Goal: Task Accomplishment & Management: Complete application form

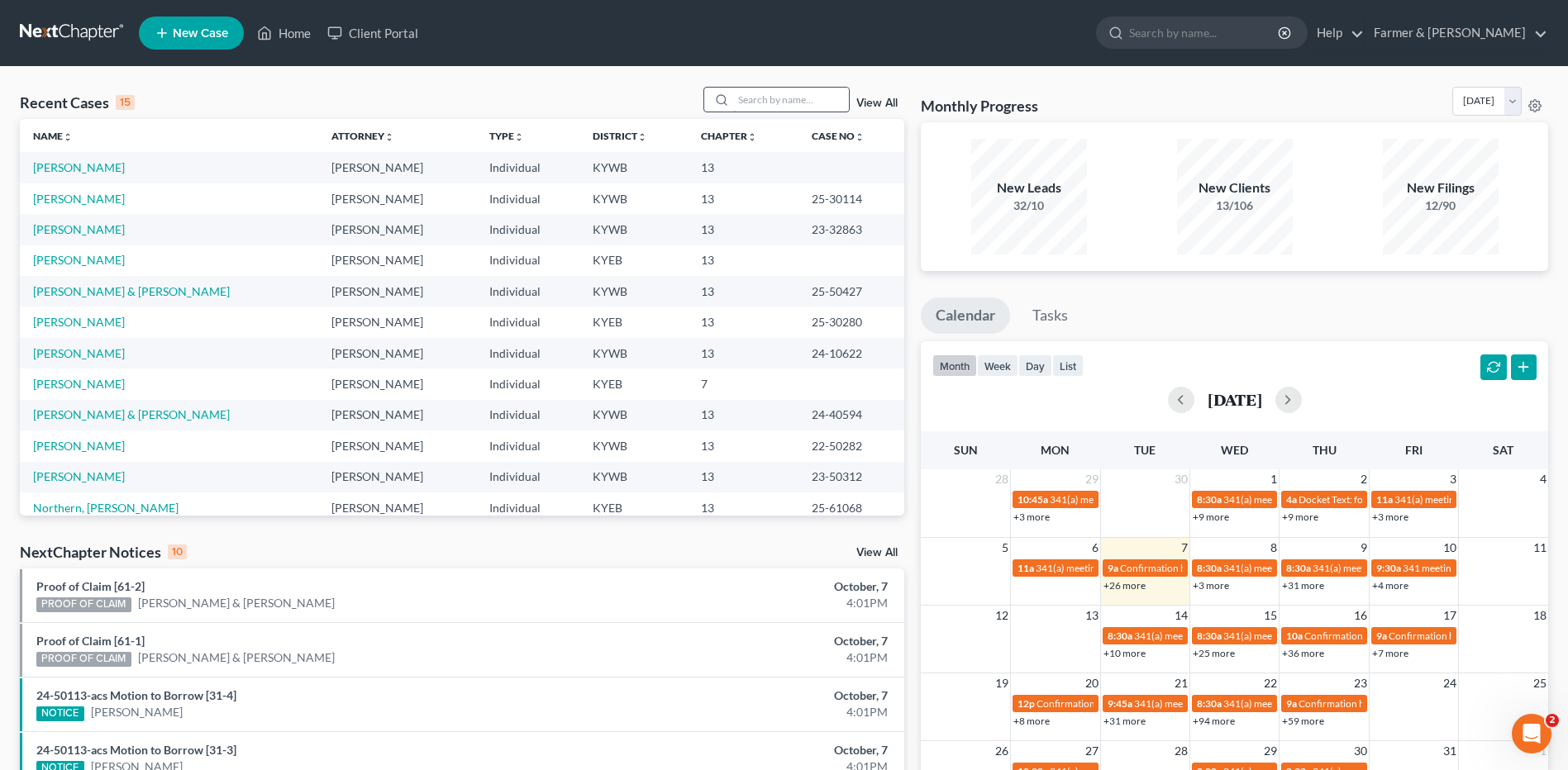
click at [783, 108] on input "search" at bounding box center [791, 100] width 116 height 24
type input "allen"
click at [100, 479] on link "[PERSON_NAME] & [PERSON_NAME]" at bounding box center [131, 477] width 197 height 14
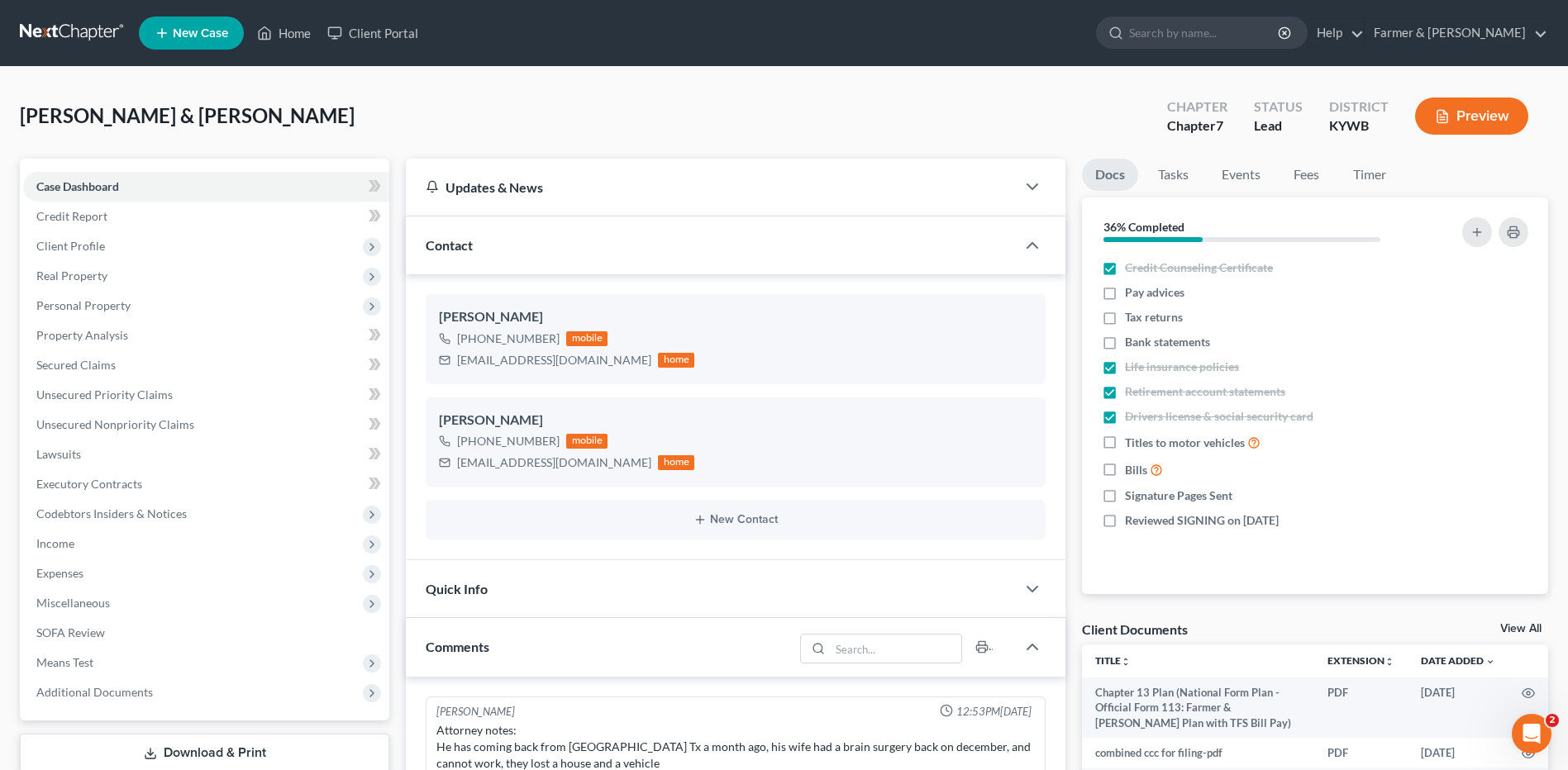
scroll to position [355, 0]
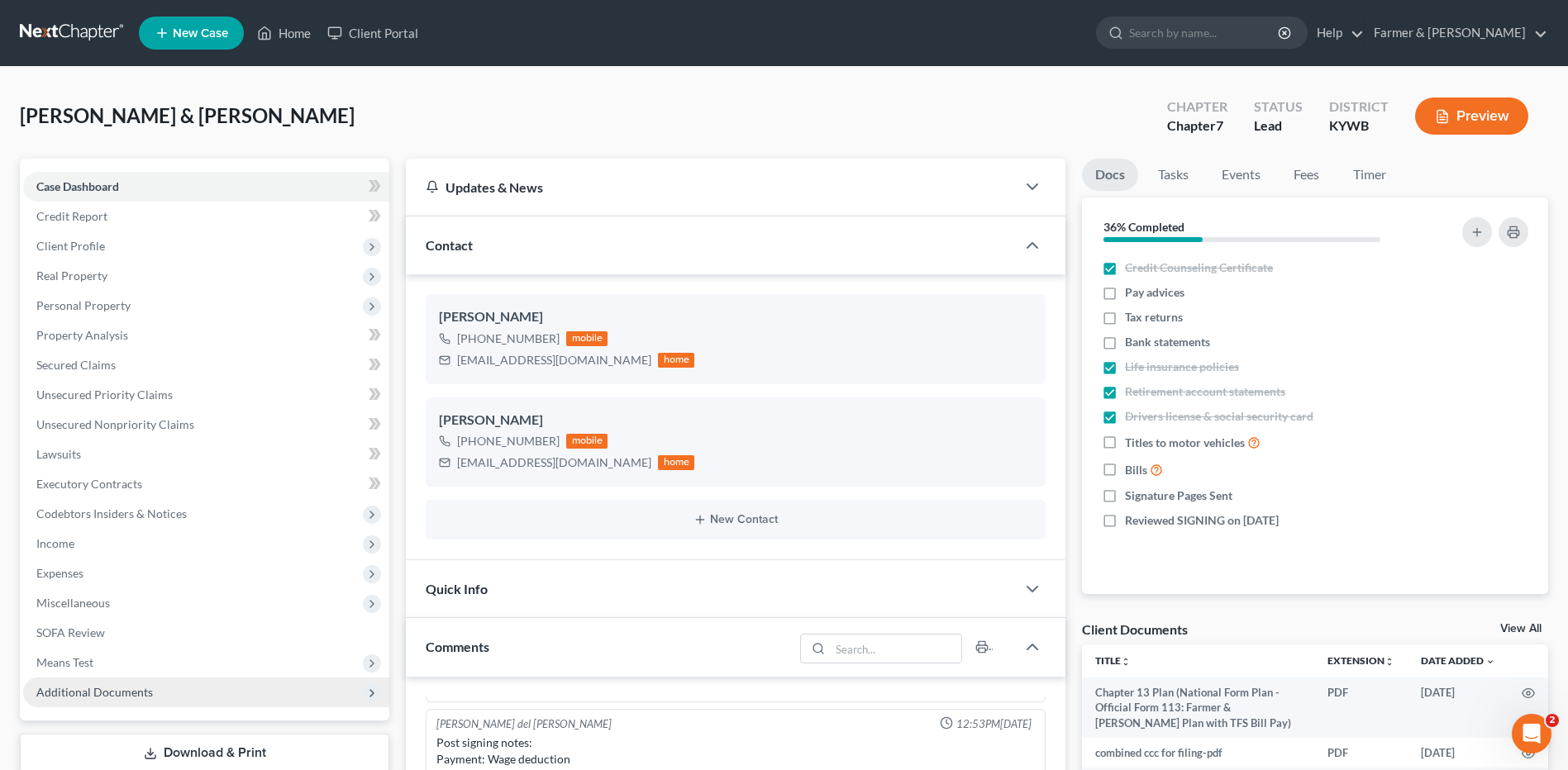
click at [88, 701] on span "Additional Documents" at bounding box center [206, 693] width 366 height 30
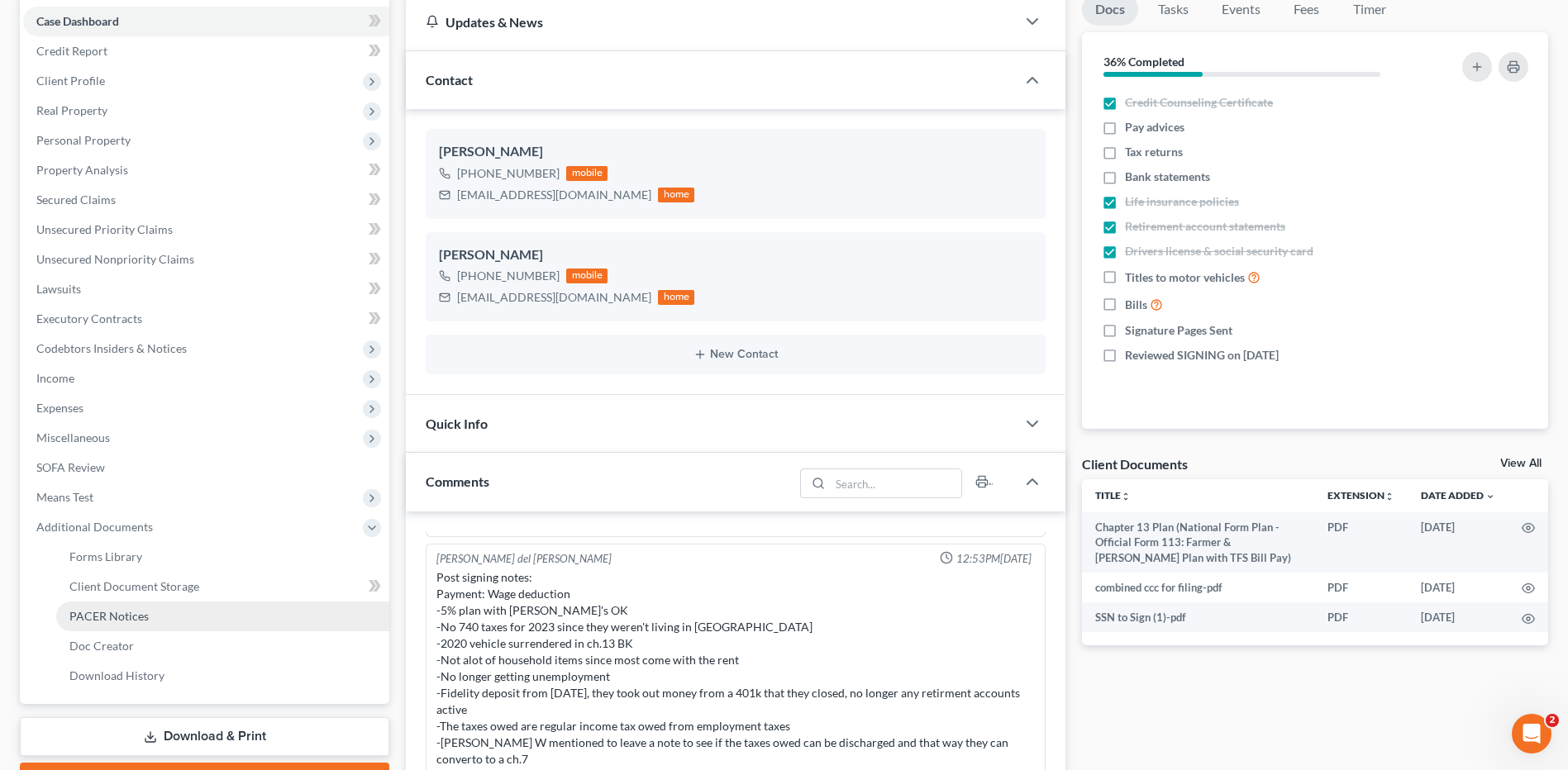
click at [142, 624] on link "PACER Notices" at bounding box center [223, 617] width 333 height 30
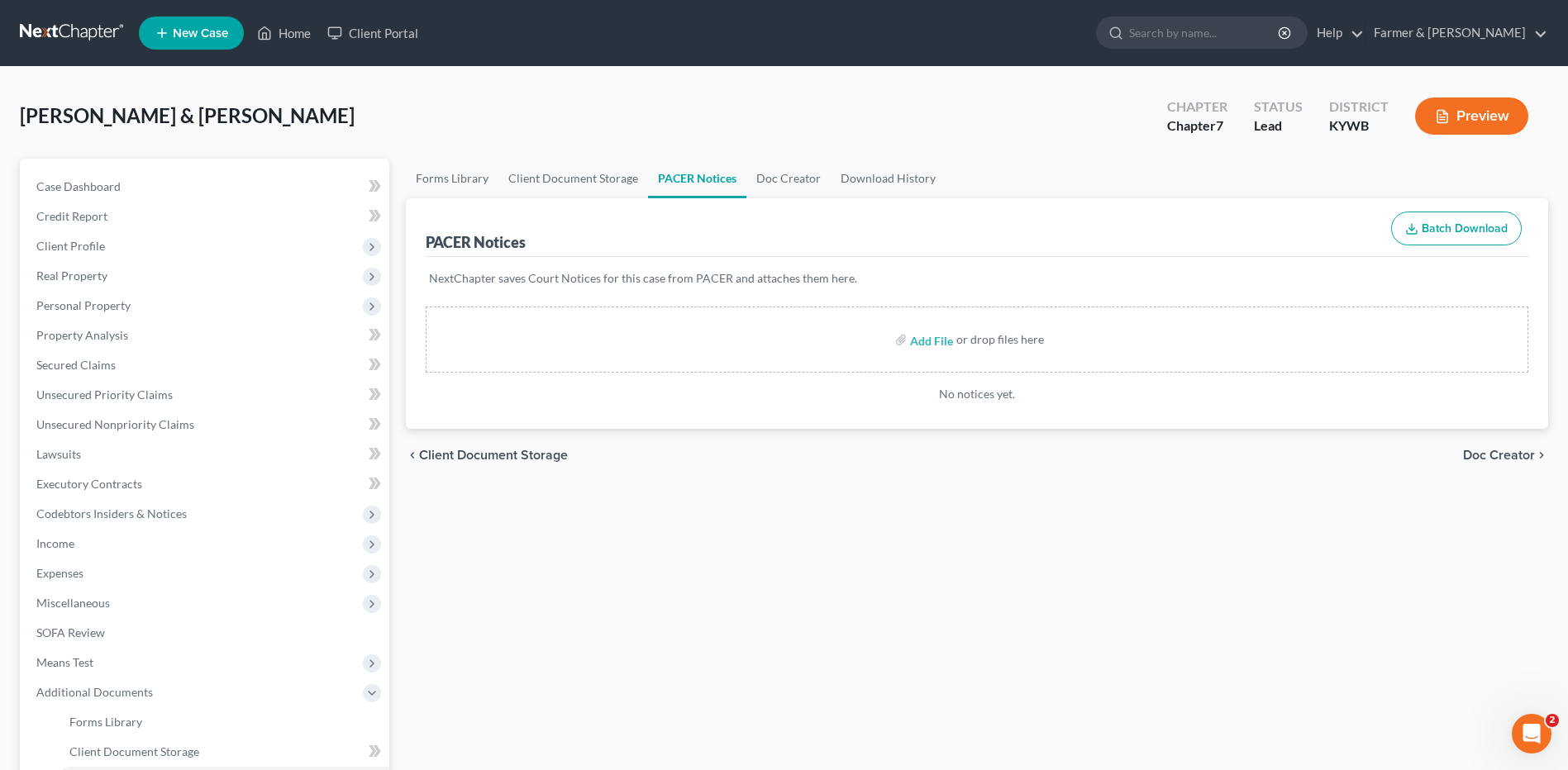
click at [71, 37] on link at bounding box center [73, 33] width 106 height 30
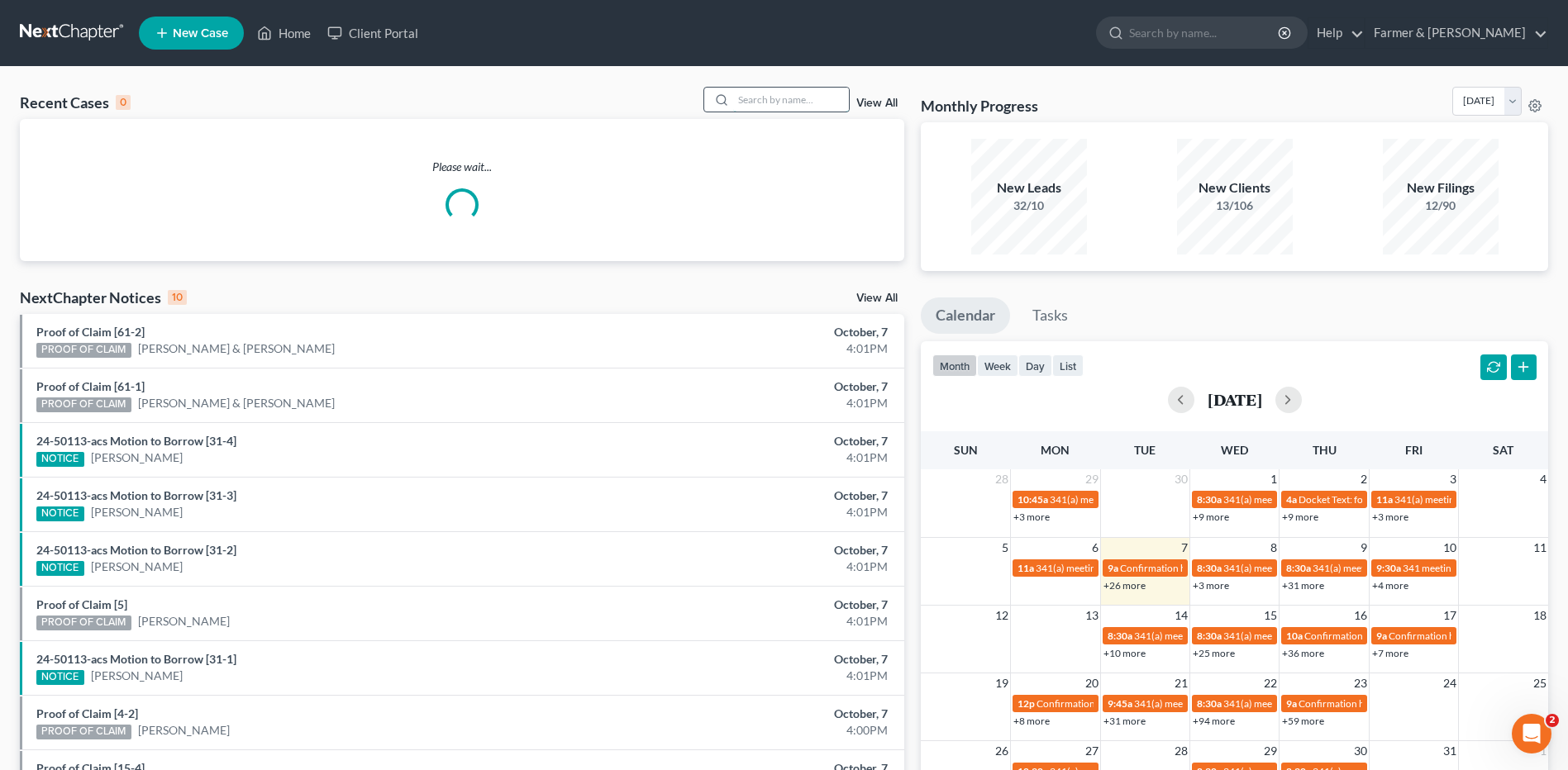
click at [814, 103] on input "search" at bounding box center [791, 100] width 116 height 24
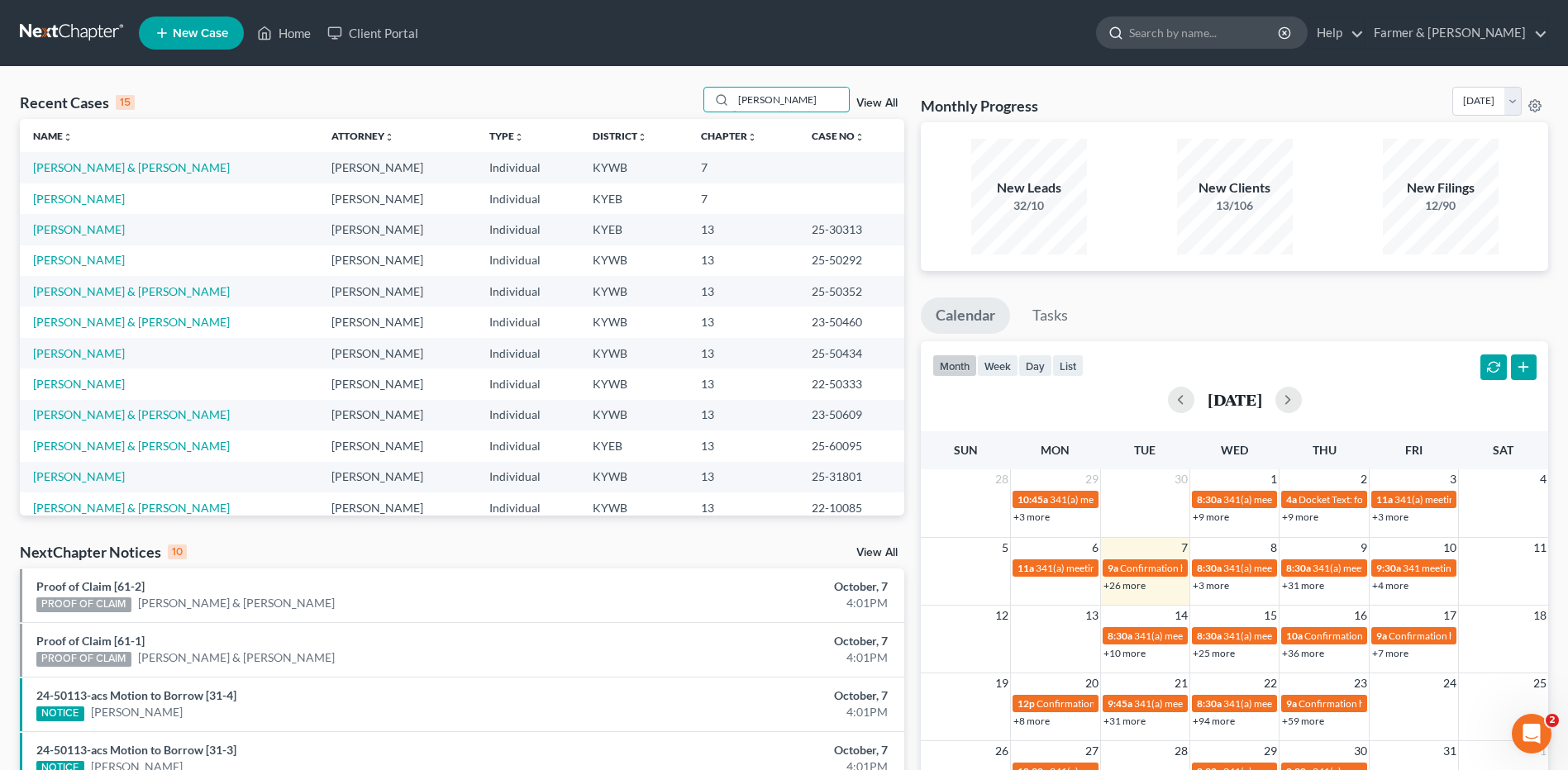
type input "allen"
click at [1270, 32] on input "search" at bounding box center [1205, 32] width 151 height 30
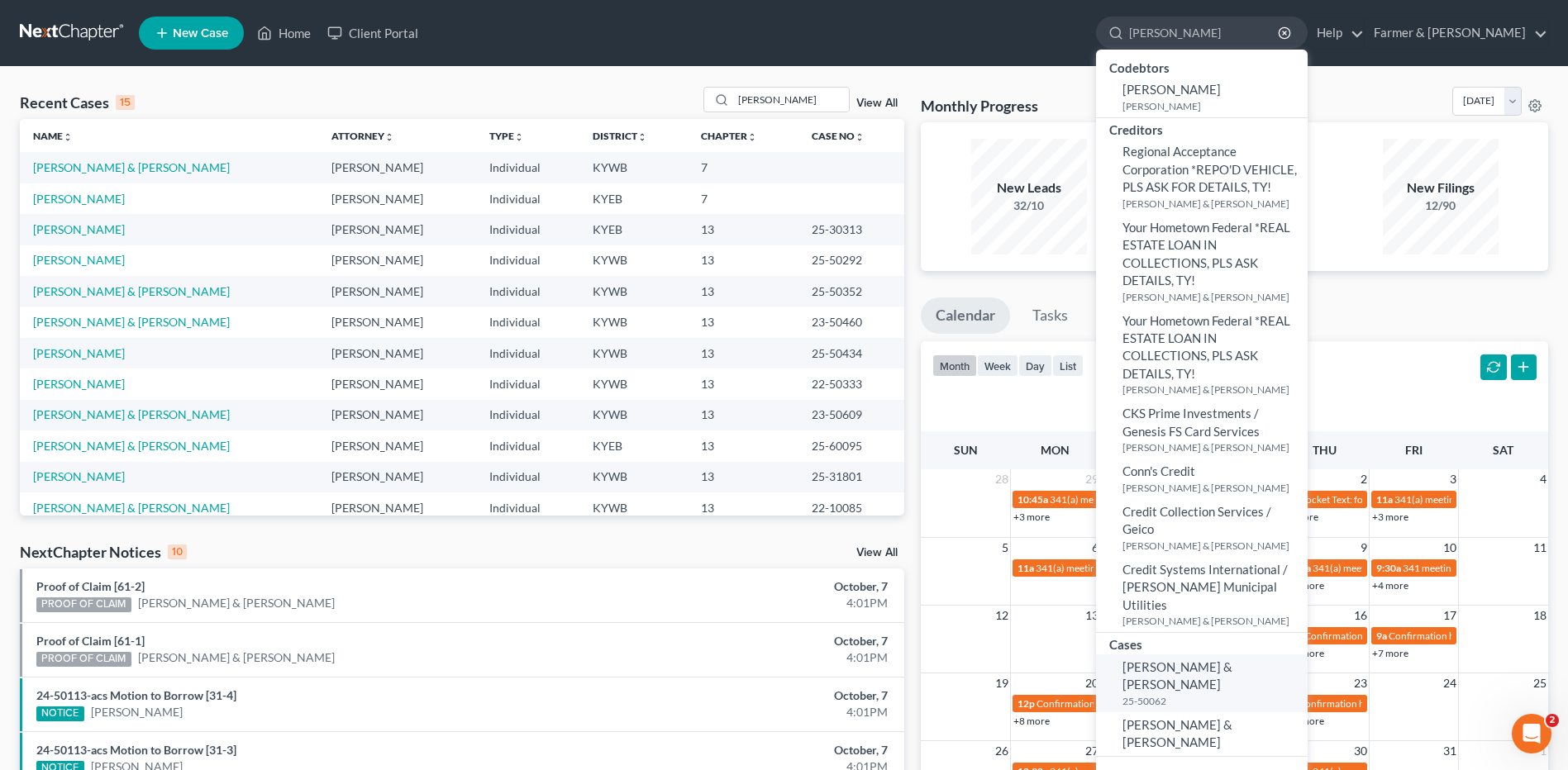
type input "allen, jimmy"
click at [1229, 660] on span "[PERSON_NAME] & [PERSON_NAME]" at bounding box center [1177, 675] width 110 height 32
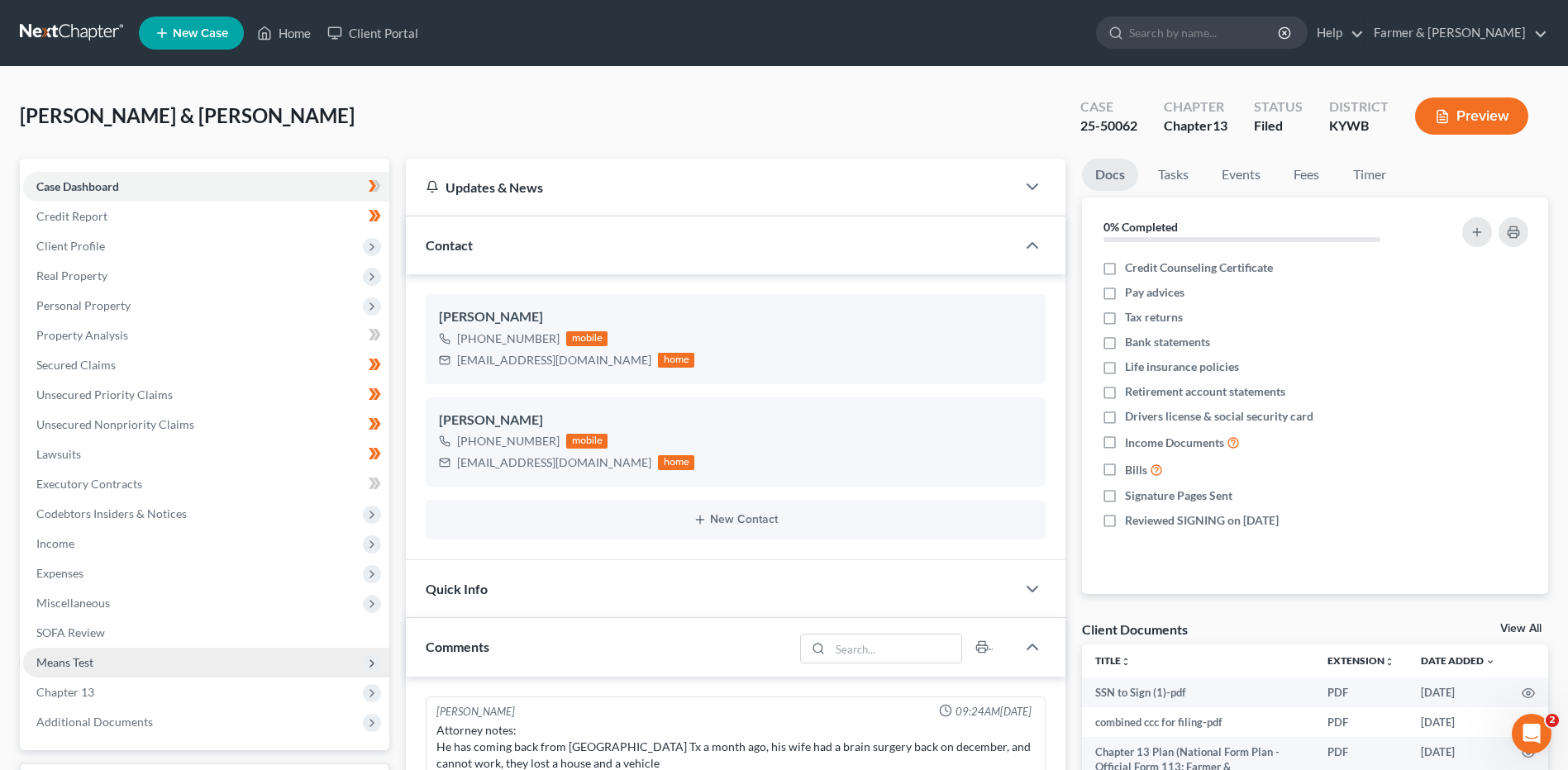
drag, startPoint x: 82, startPoint y: 719, endPoint x: 205, endPoint y: 664, distance: 134.7
click at [82, 719] on span "Additional Documents" at bounding box center [95, 722] width 117 height 14
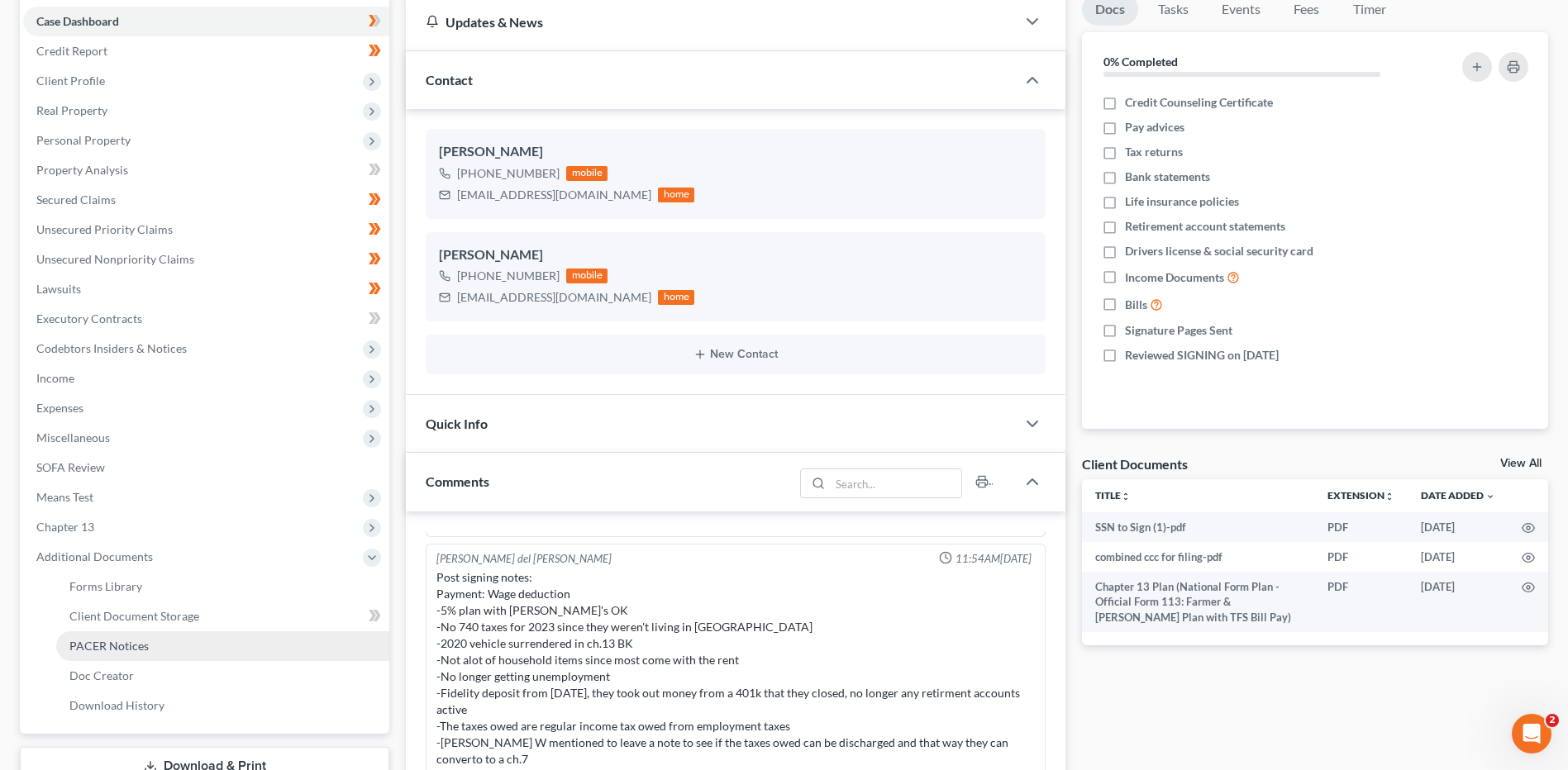
click at [142, 648] on span "PACER Notices" at bounding box center [109, 646] width 79 height 14
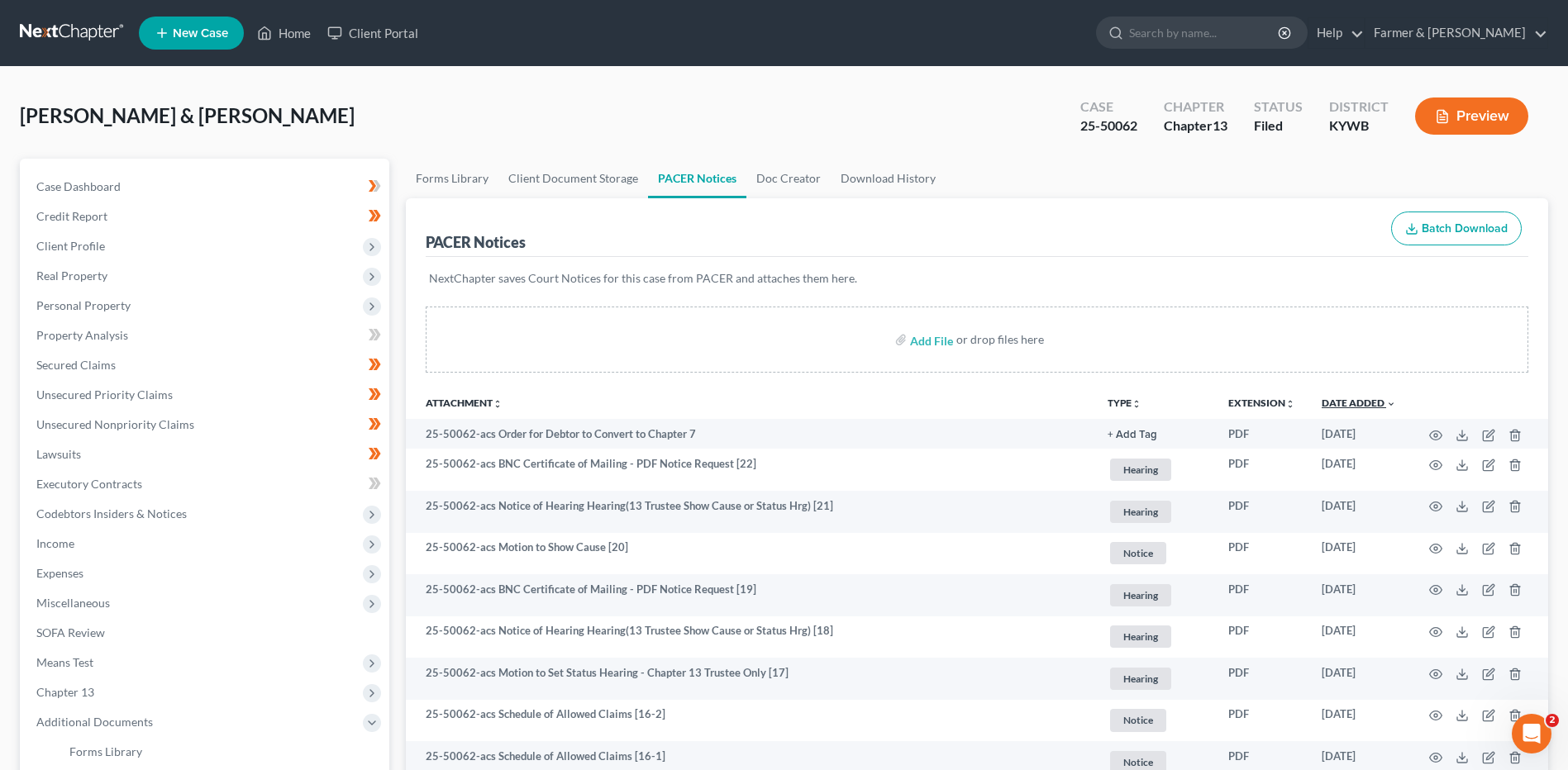
drag, startPoint x: 1355, startPoint y: 405, endPoint x: 1420, endPoint y: 438, distance: 72.9
click at [1355, 405] on link "Date Added unfold_more expand_more expand_less" at bounding box center [1358, 403] width 74 height 12
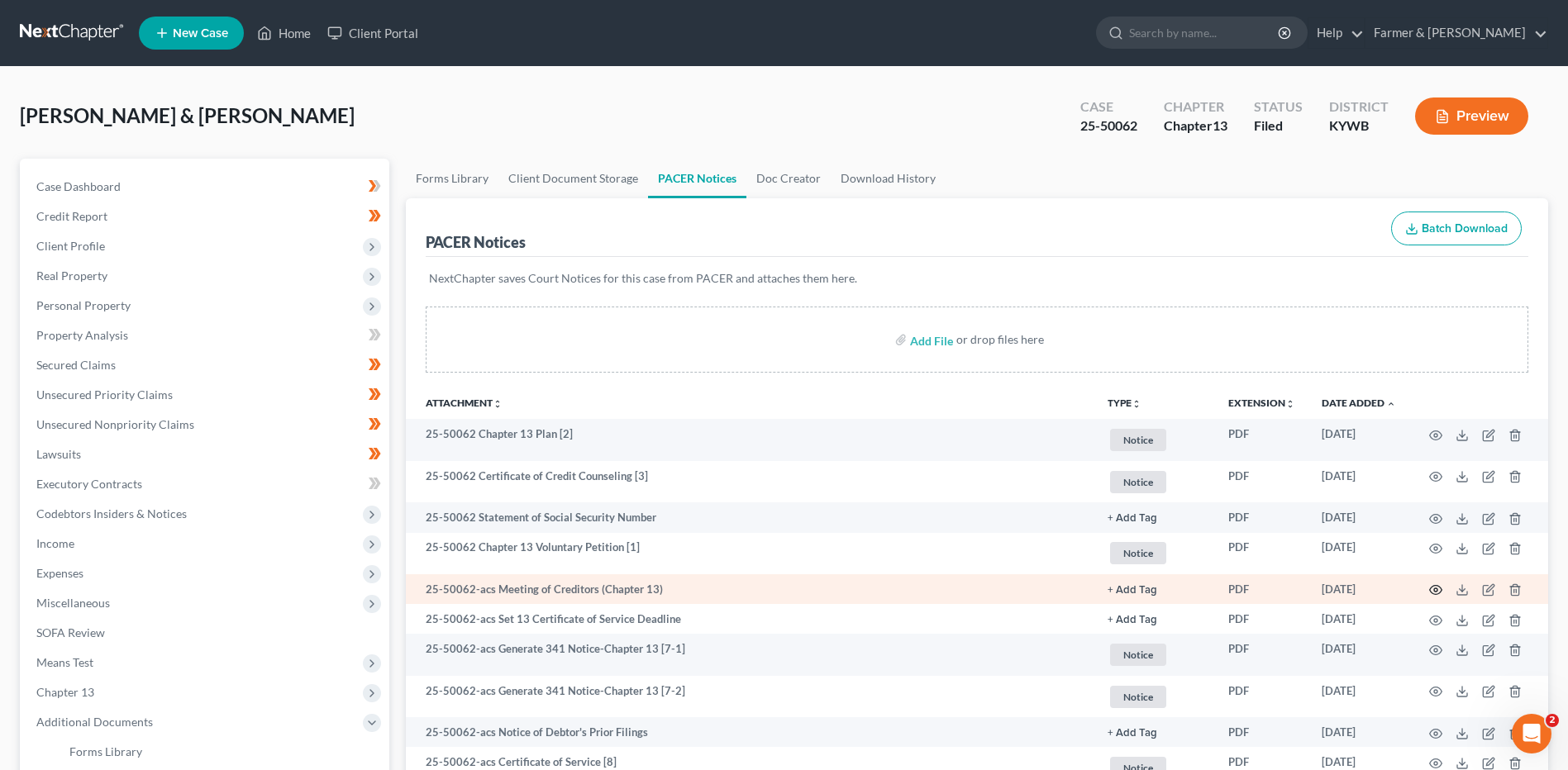
click at [1437, 587] on icon "button" at bounding box center [1435, 590] width 13 height 13
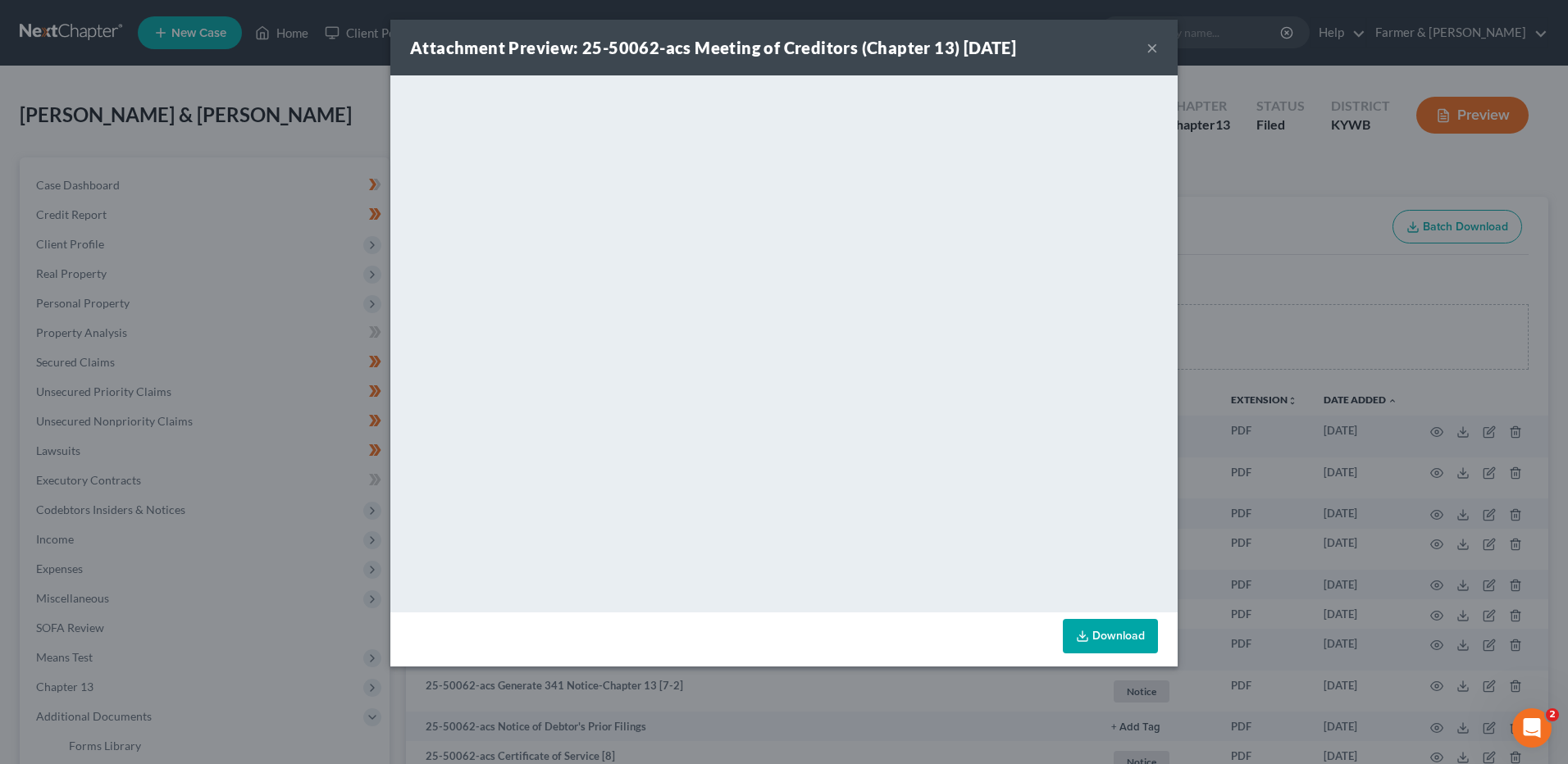
drag, startPoint x: 1152, startPoint y: 42, endPoint x: 1536, endPoint y: 254, distance: 438.6
click at [1152, 42] on button "×" at bounding box center [1152, 47] width 11 height 20
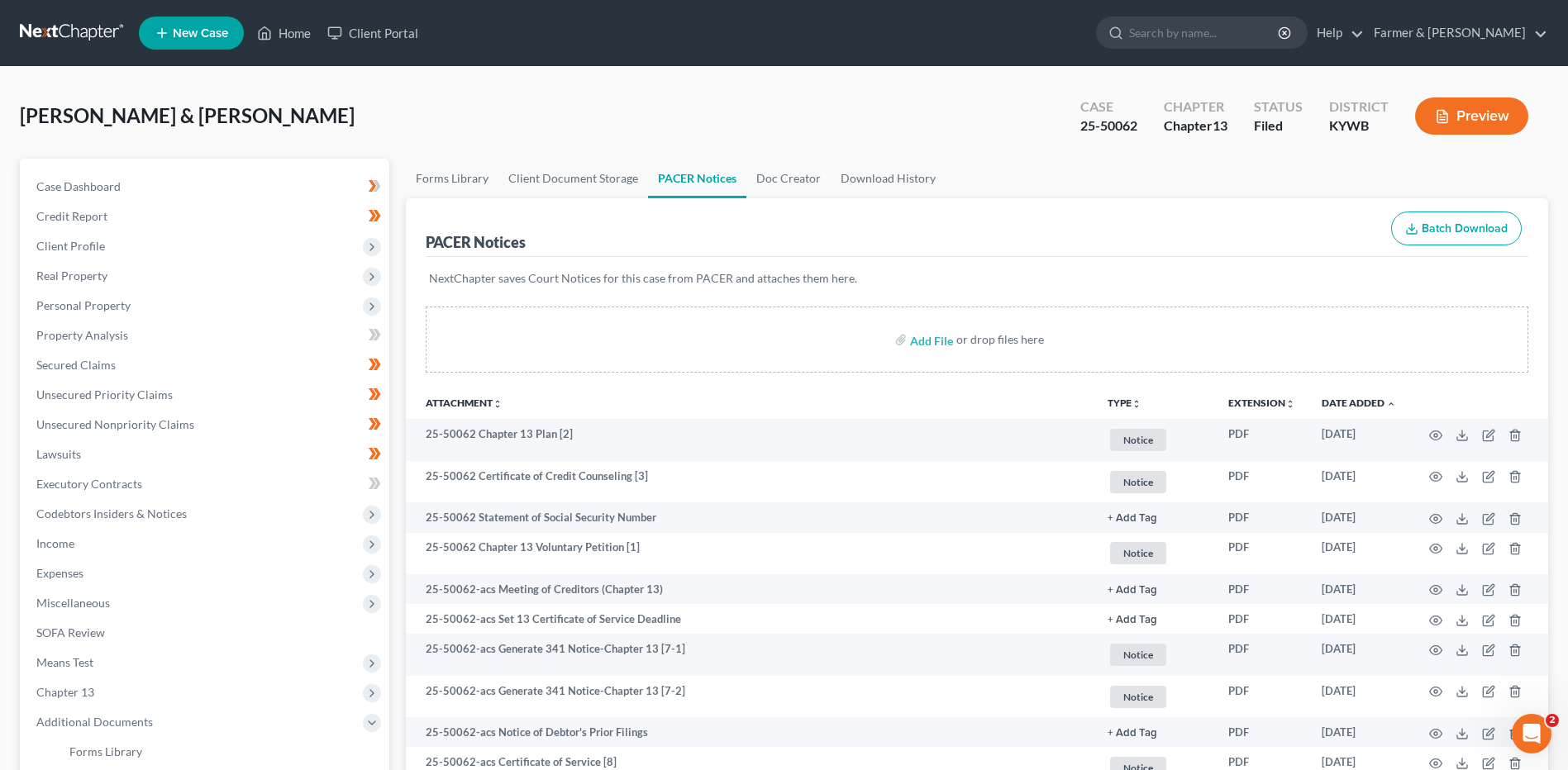
drag, startPoint x: 54, startPoint y: 35, endPoint x: 173, endPoint y: 5, distance: 122.7
click at [54, 34] on link at bounding box center [73, 33] width 106 height 30
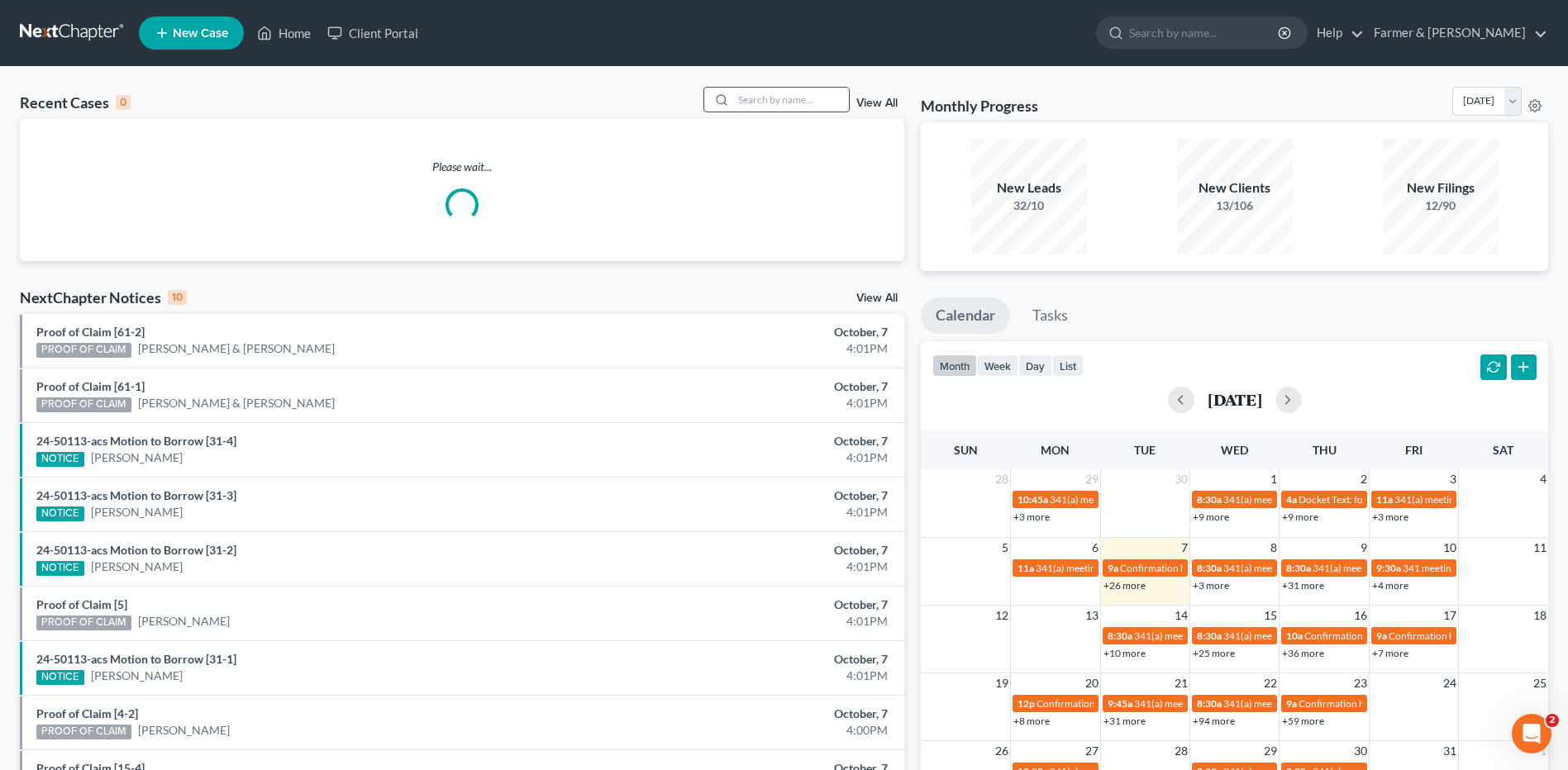
click at [766, 94] on input "search" at bounding box center [791, 100] width 116 height 24
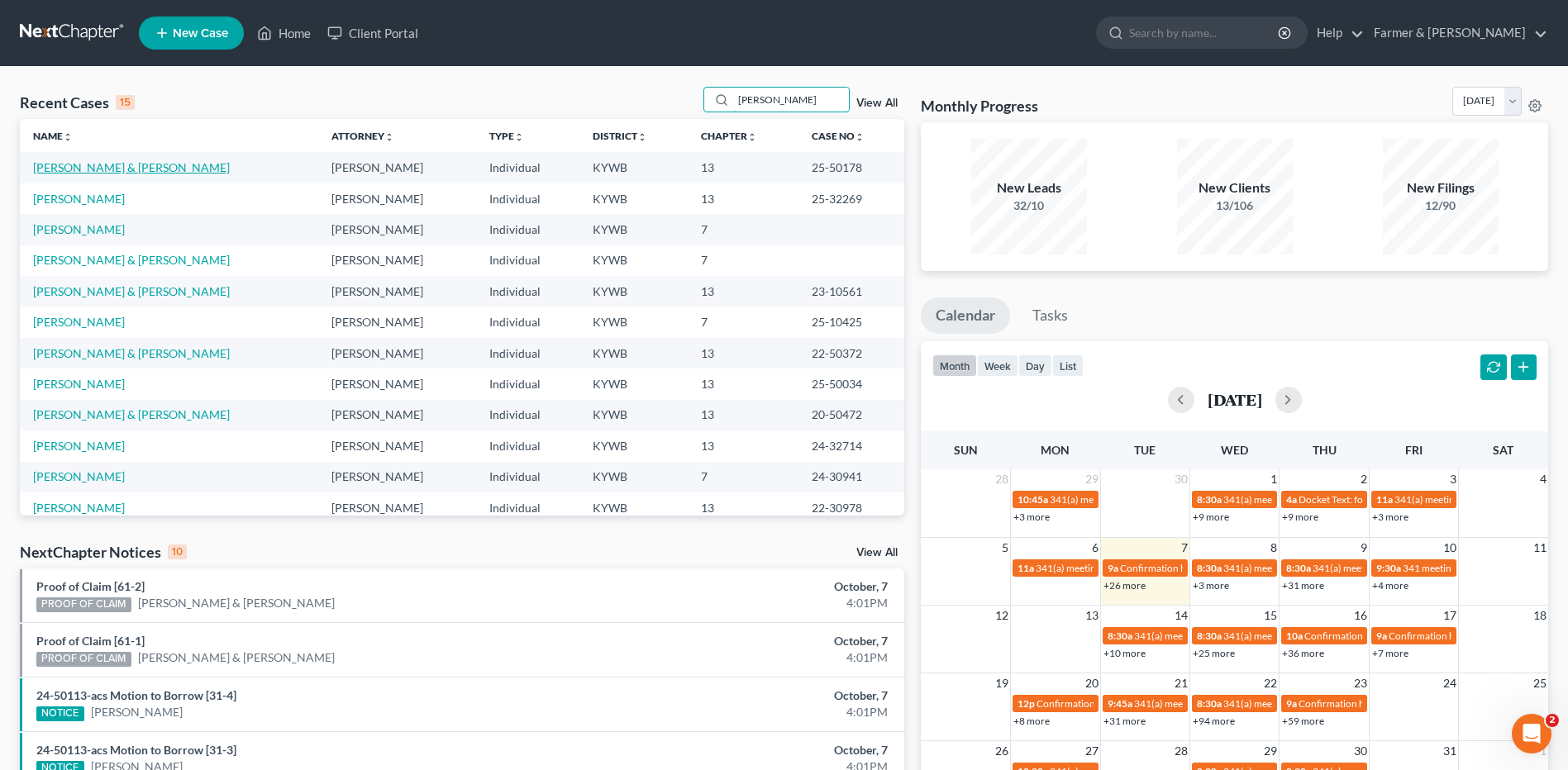
type input "[PERSON_NAME]"
click at [116, 164] on link "[PERSON_NAME] & [PERSON_NAME]" at bounding box center [131, 167] width 197 height 14
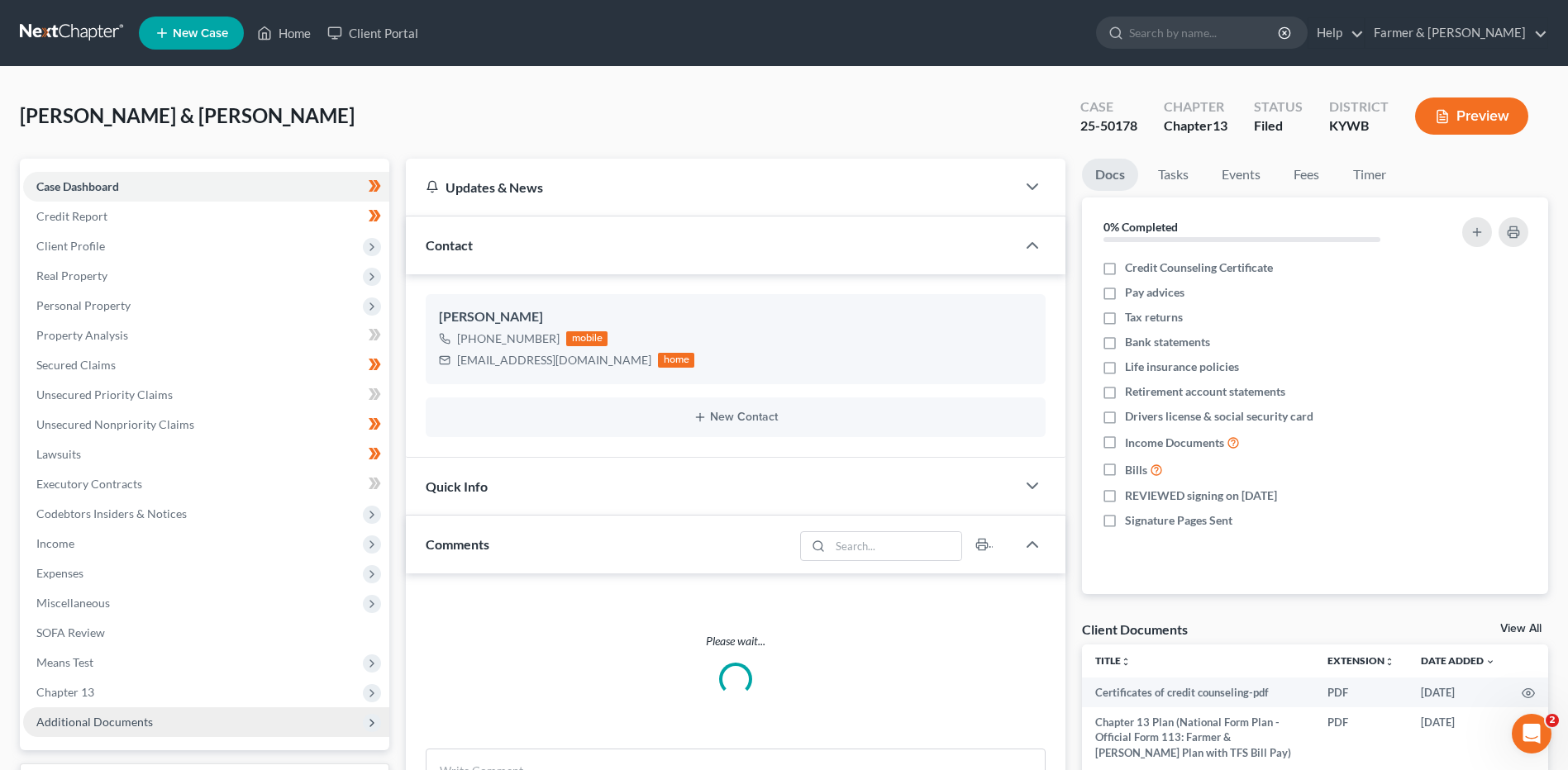
click at [123, 715] on span "Additional Documents" at bounding box center [95, 722] width 117 height 14
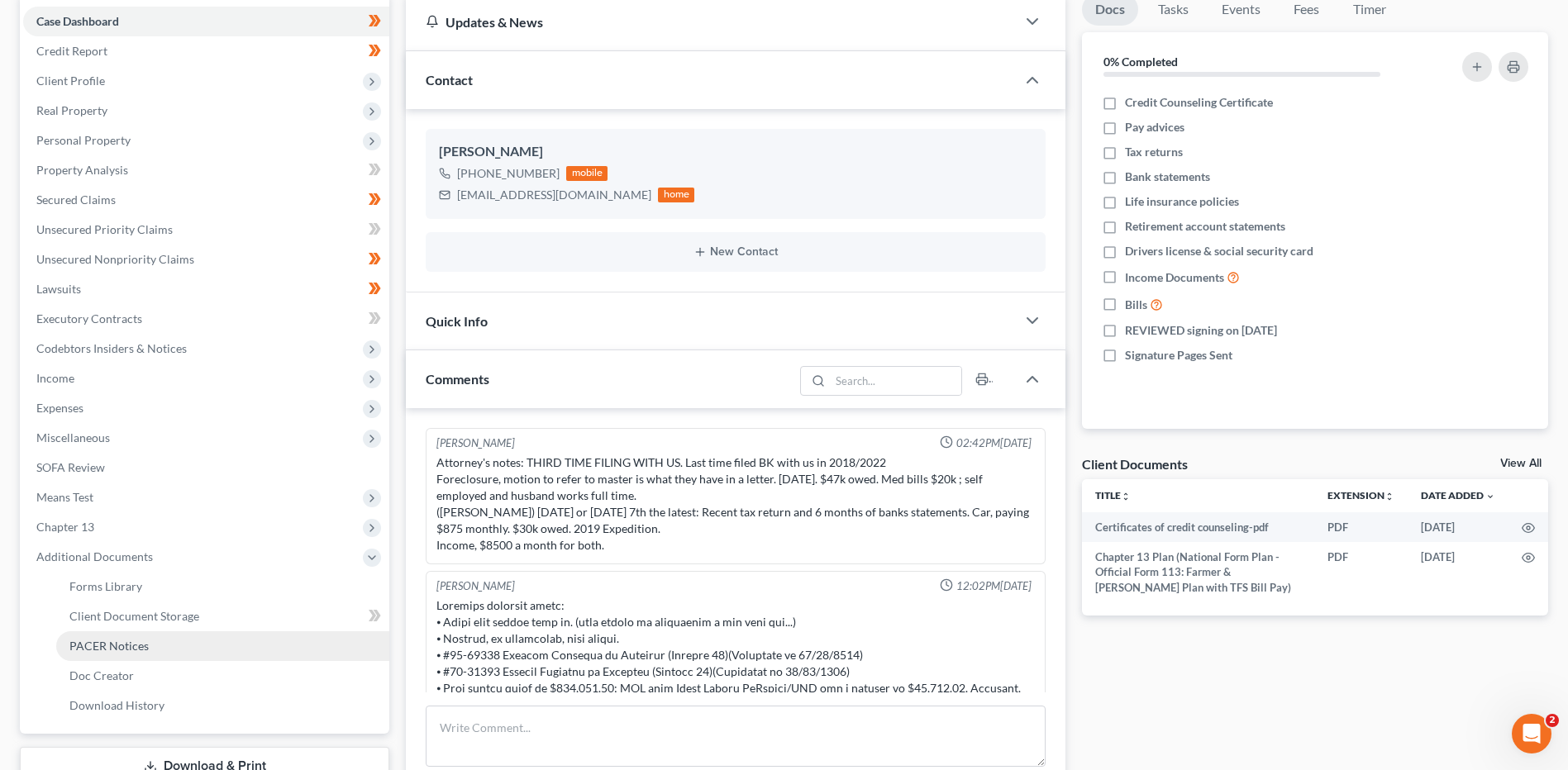
scroll to position [520, 0]
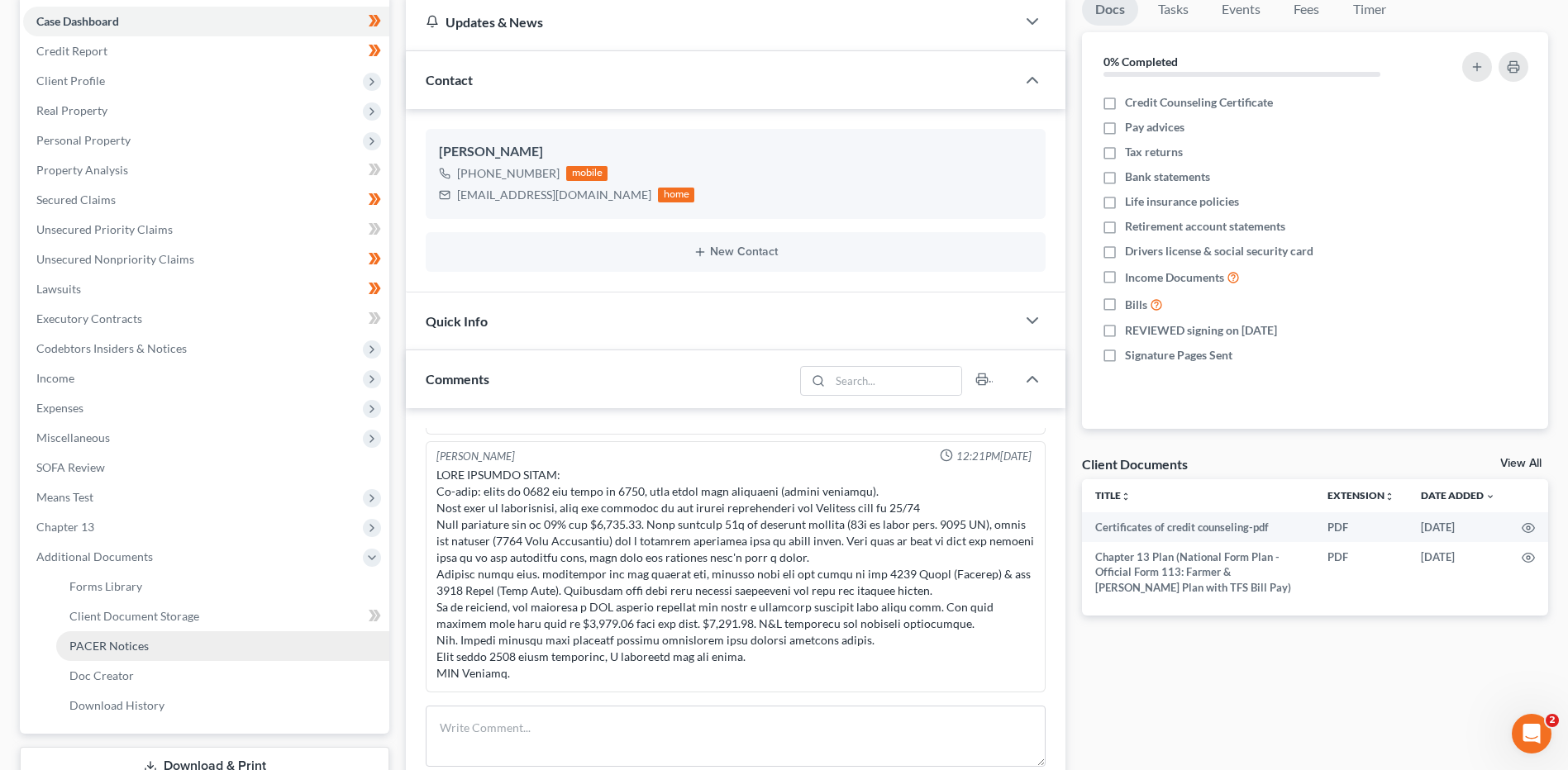
click at [123, 653] on link "PACER Notices" at bounding box center [223, 646] width 333 height 30
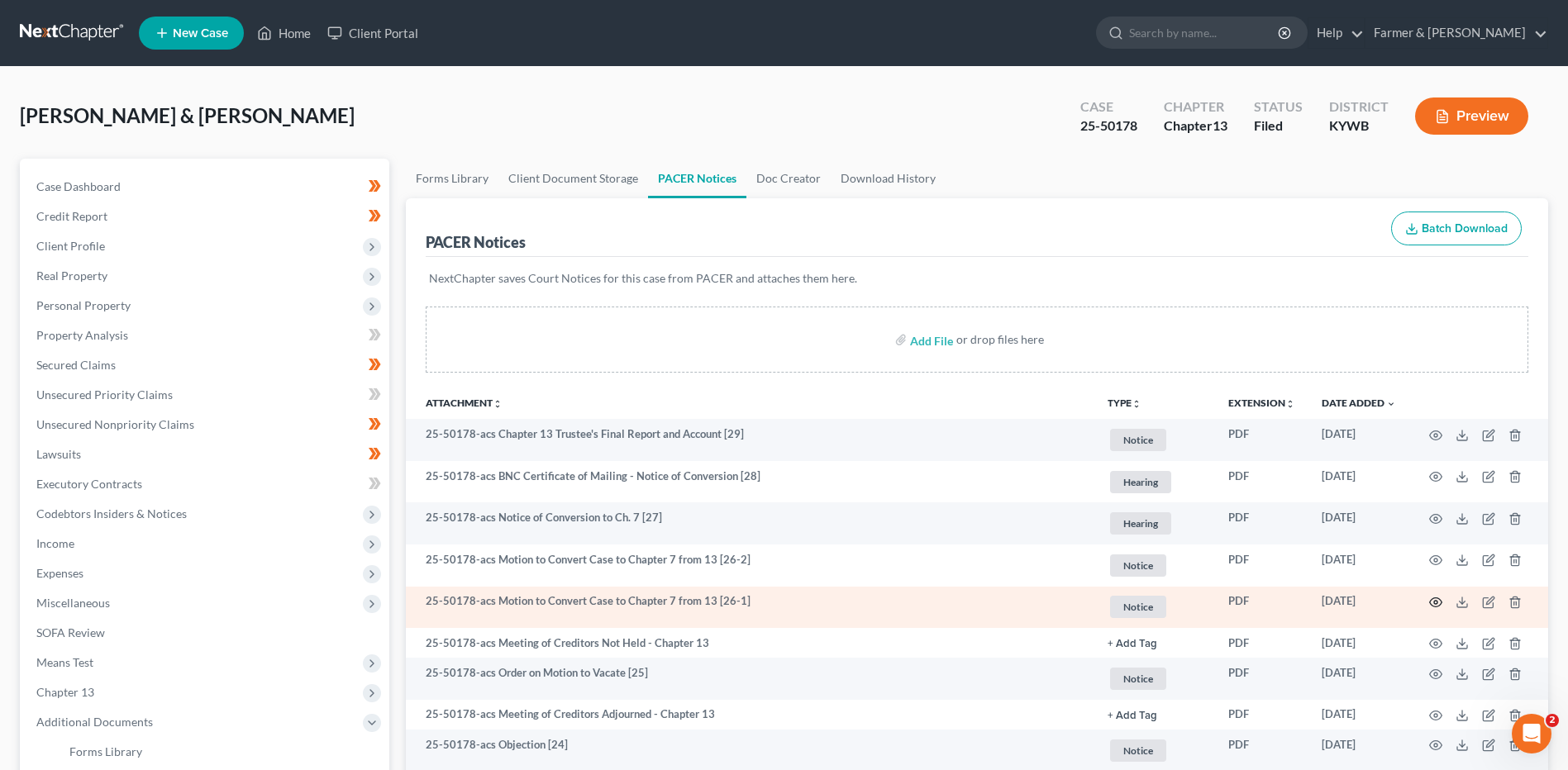
click at [1436, 600] on icon "button" at bounding box center [1435, 602] width 13 height 13
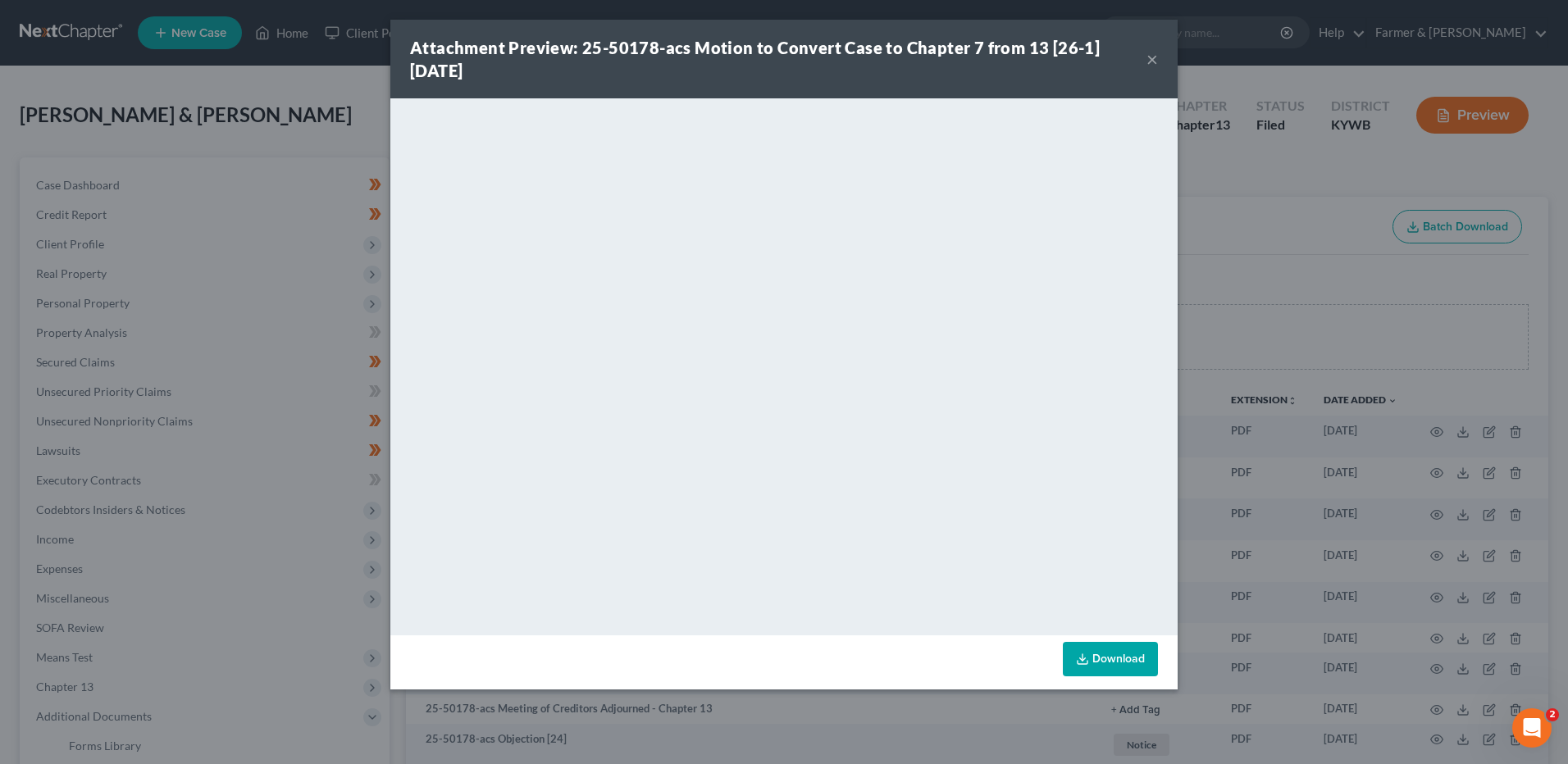
click at [1158, 57] on div "Attachment Preview: 25-50178-acs Motion to Convert Case to Chapter 7 from 13 [2…" at bounding box center [784, 59] width 787 height 79
click at [1158, 60] on div "Attachment Preview: 25-50178-acs Motion to Convert Case to Chapter 7 from 13 [2…" at bounding box center [784, 59] width 787 height 79
drag, startPoint x: 1150, startPoint y: 63, endPoint x: 914, endPoint y: 30, distance: 238.3
click at [1150, 62] on button "×" at bounding box center [1152, 59] width 11 height 20
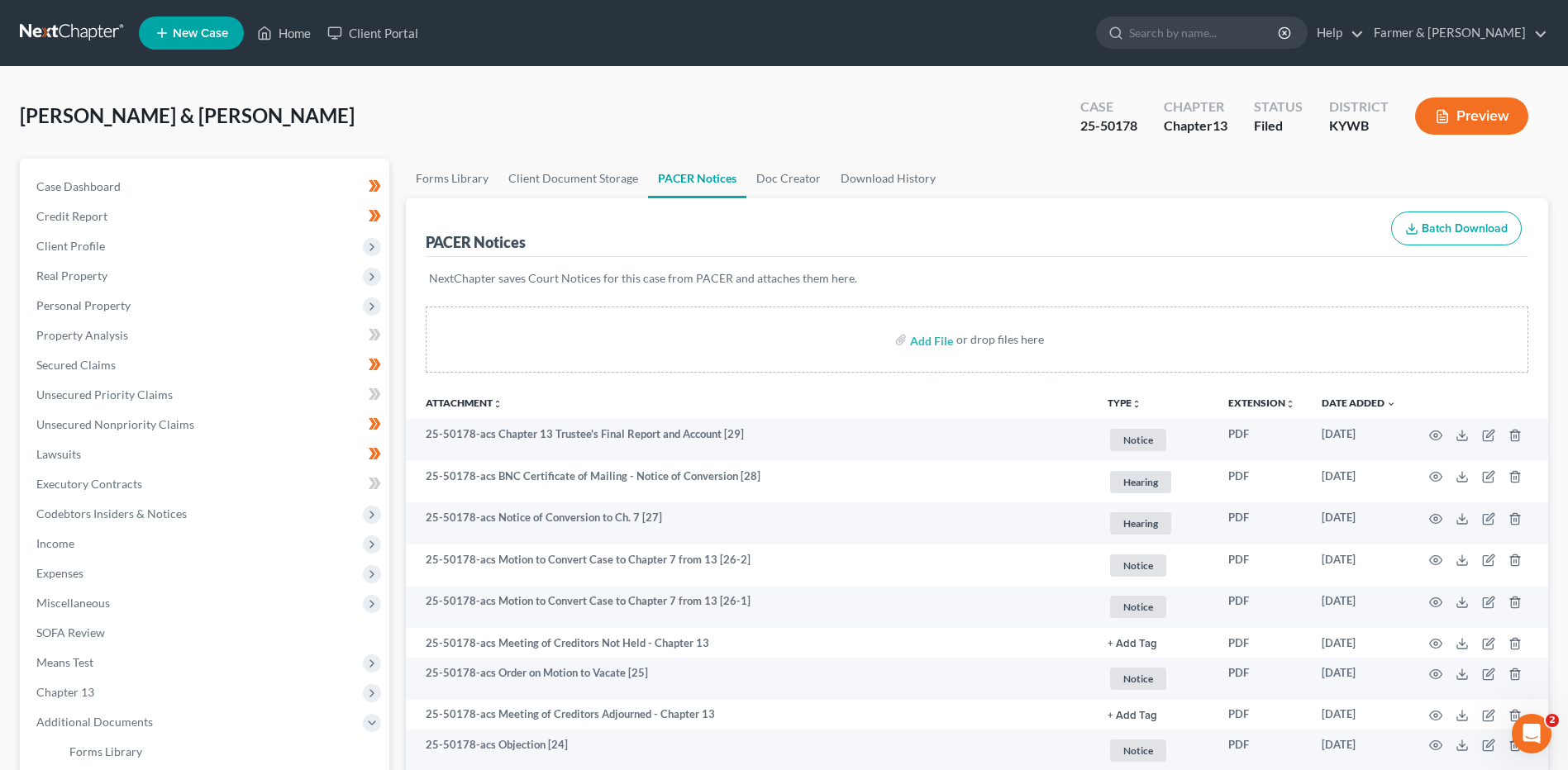
drag, startPoint x: 37, startPoint y: 30, endPoint x: 372, endPoint y: 74, distance: 337.9
click at [37, 30] on link at bounding box center [73, 33] width 106 height 30
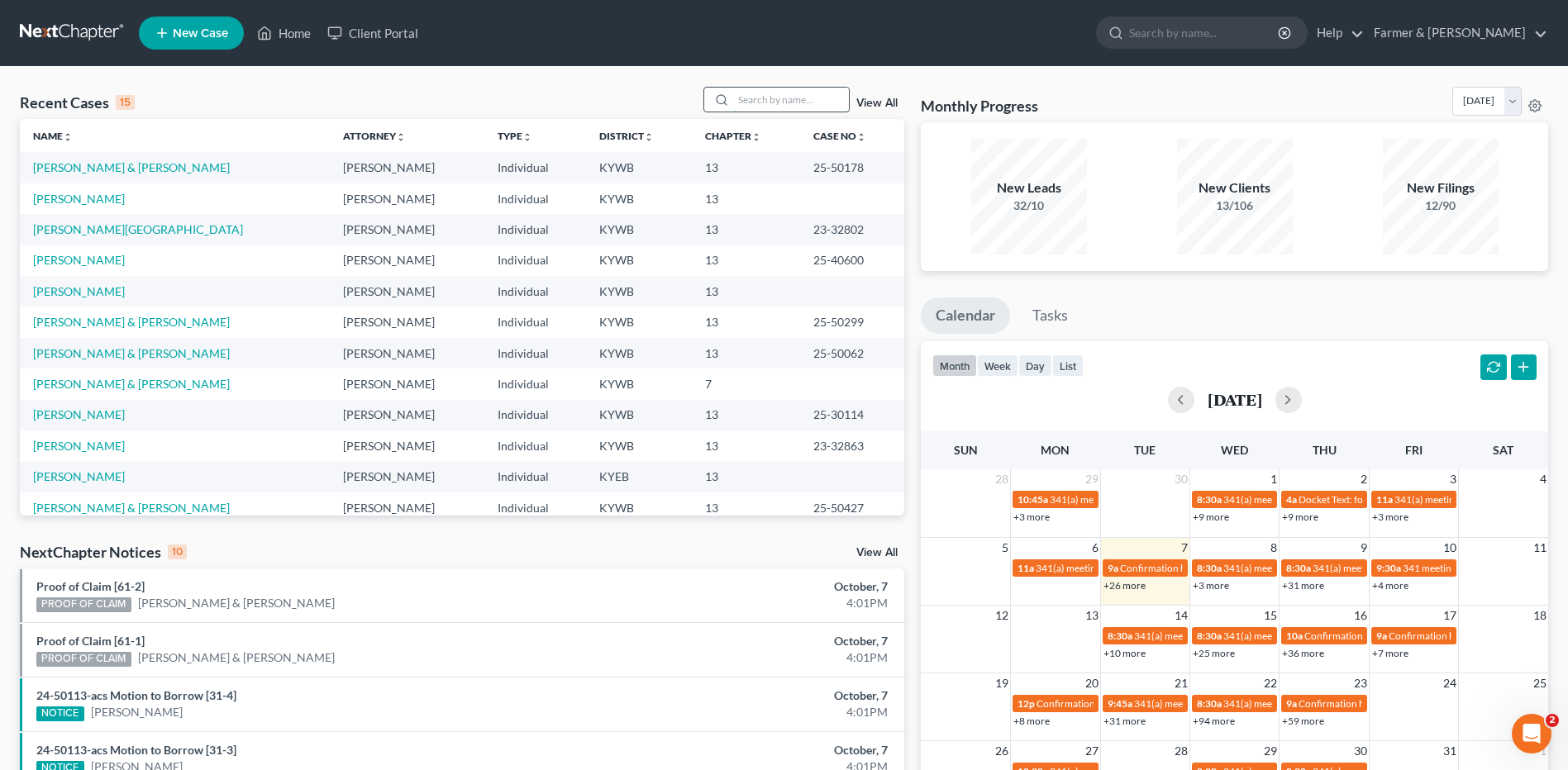
click at [830, 105] on input "search" at bounding box center [791, 100] width 116 height 24
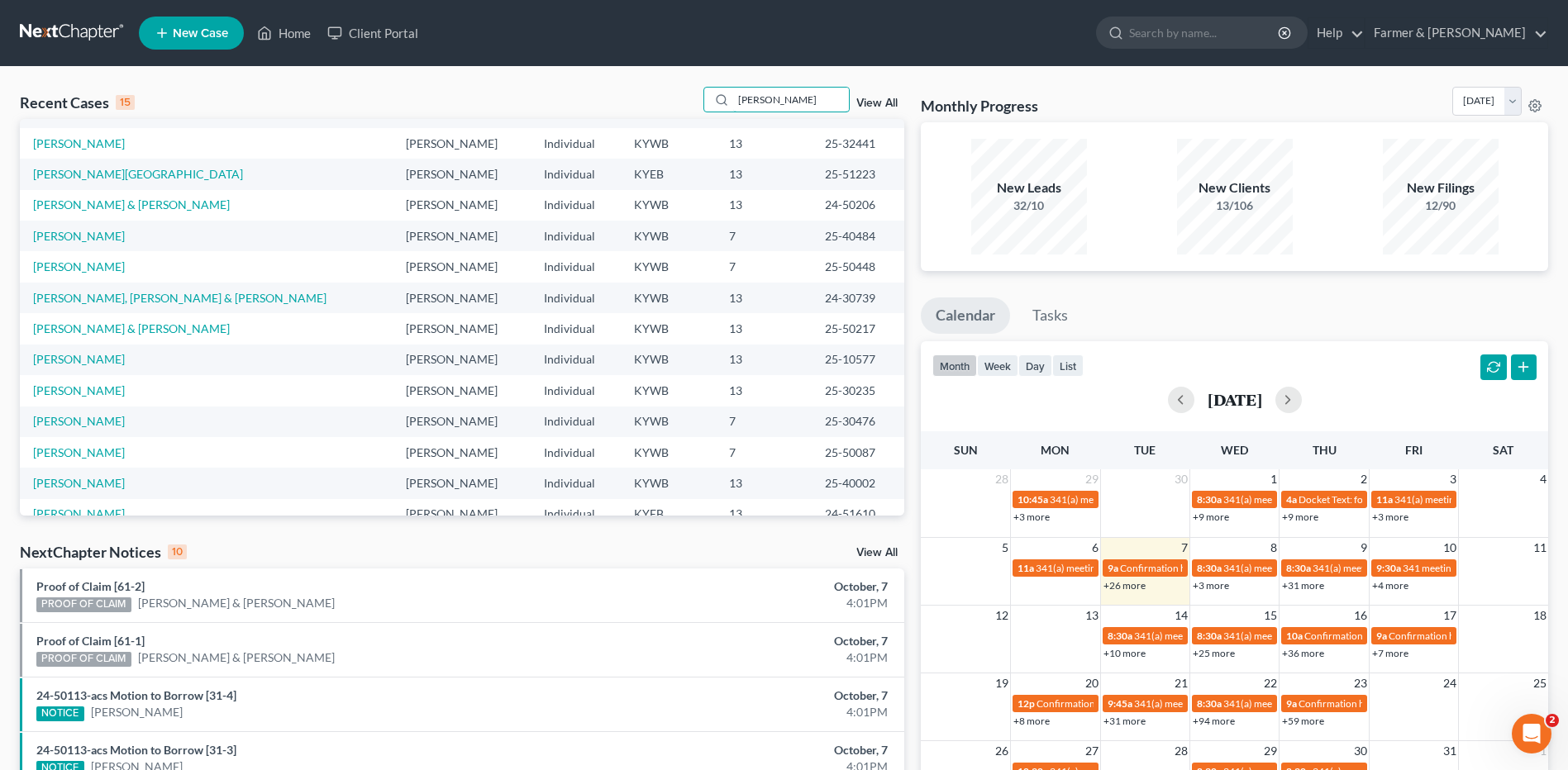
scroll to position [83, 0]
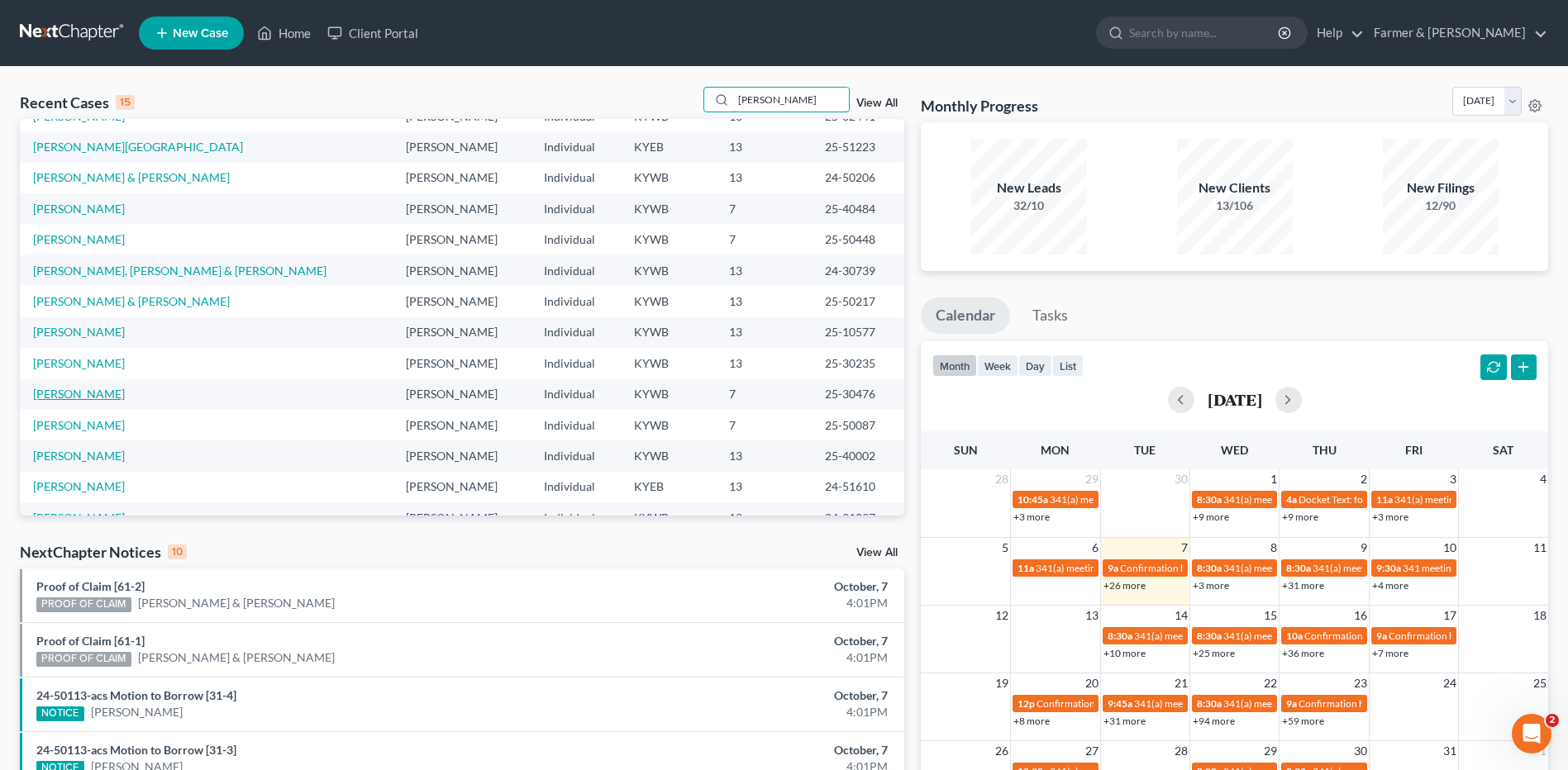
type input "adams"
click at [97, 395] on link "Adams, Sebastian" at bounding box center [78, 394] width 91 height 14
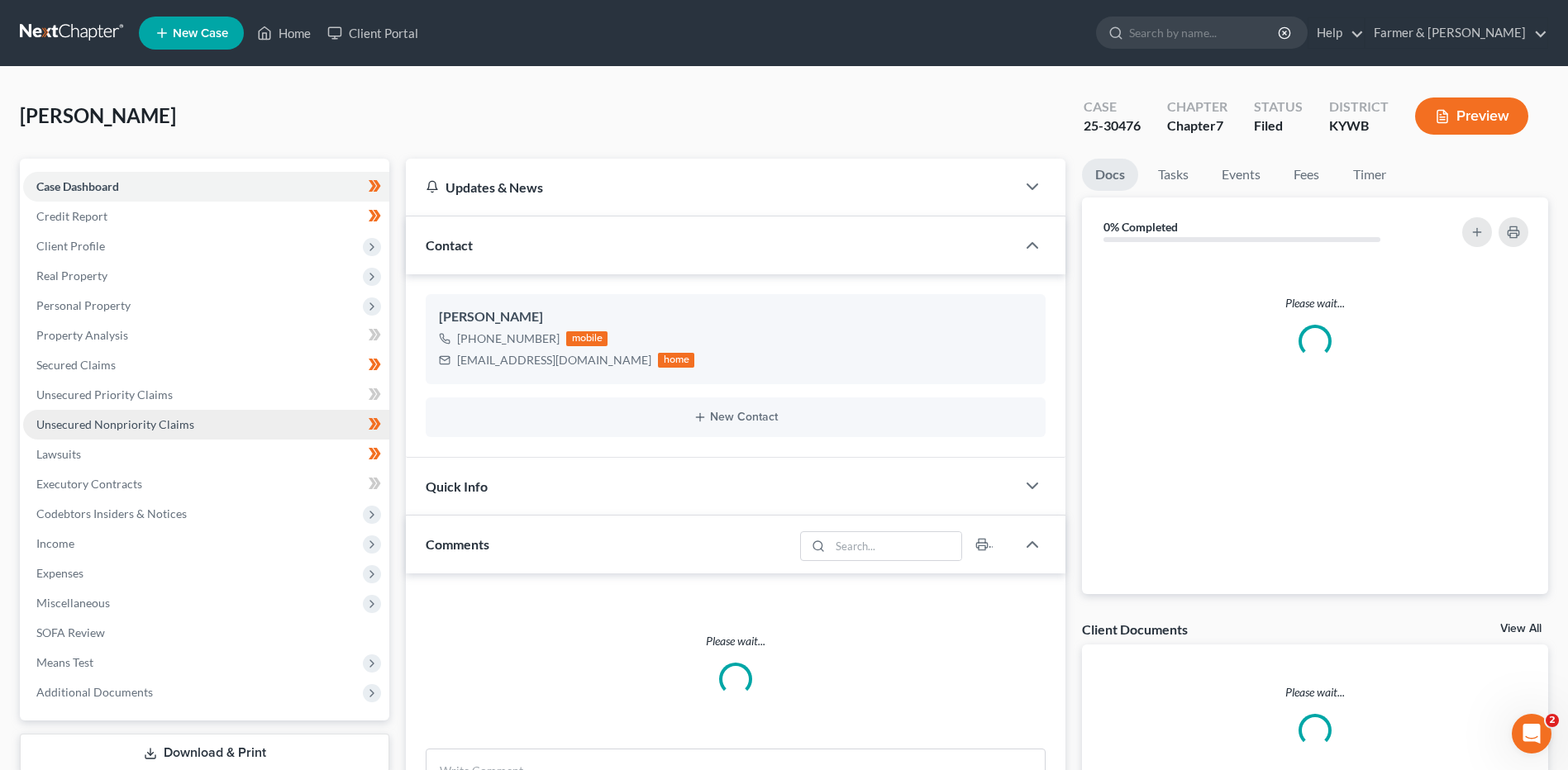
click at [112, 424] on span "Unsecured Nonpriority Claims" at bounding box center [115, 425] width 157 height 14
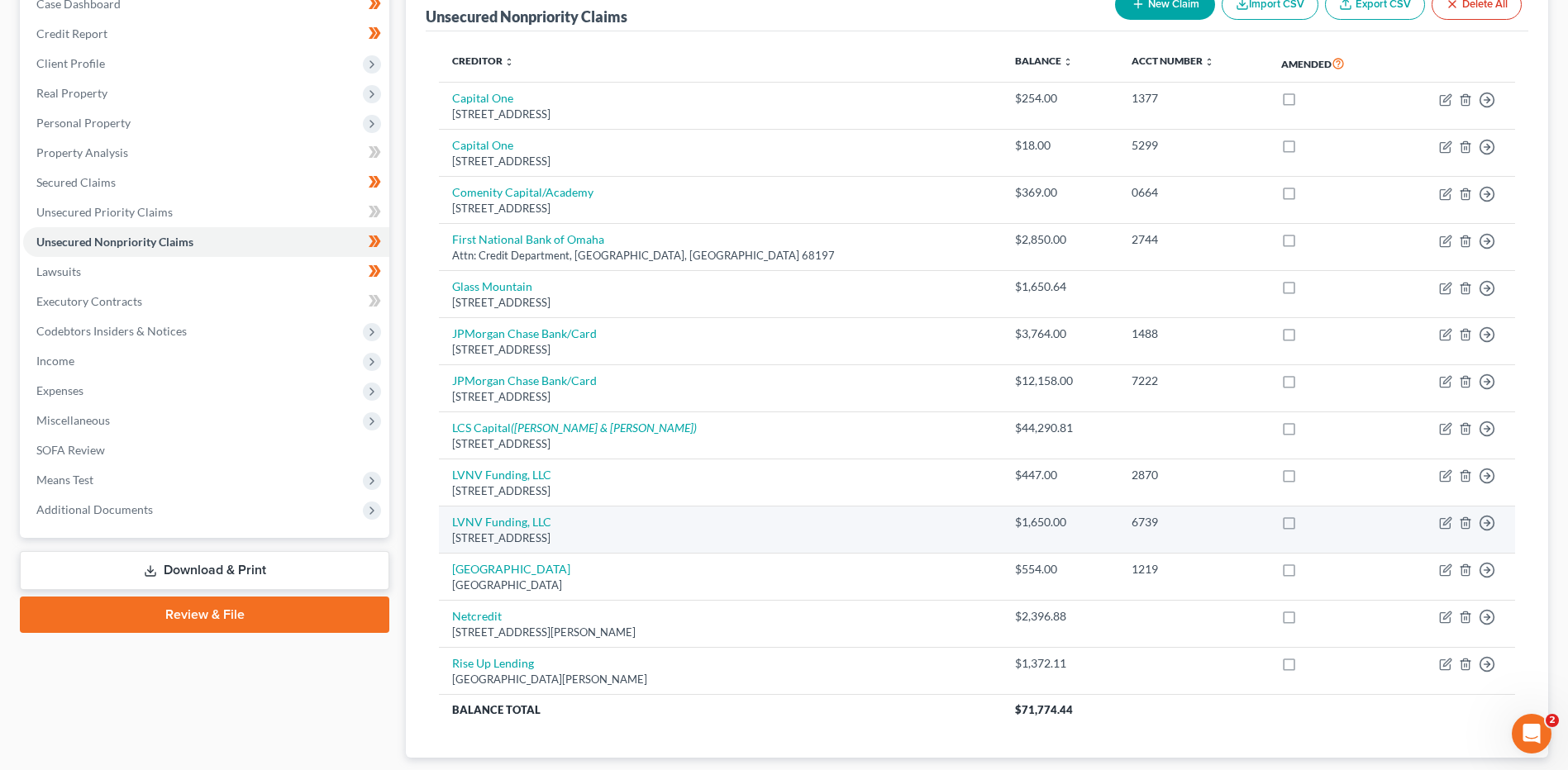
scroll to position [165, 0]
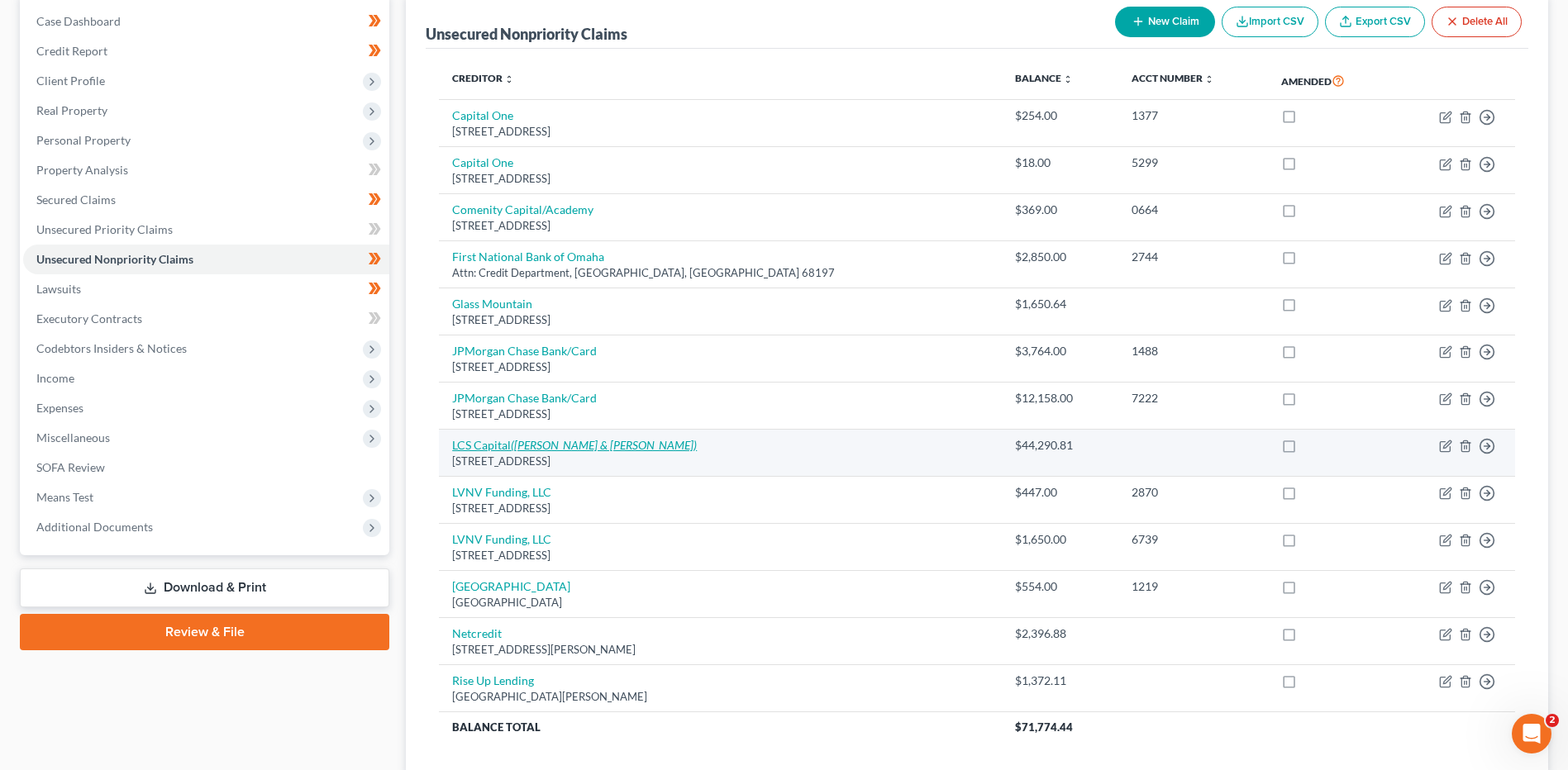
click at [534, 448] on icon "(Sonnek & Goldblatt)" at bounding box center [604, 445] width 186 height 14
select select "5"
select select "10"
select select "0"
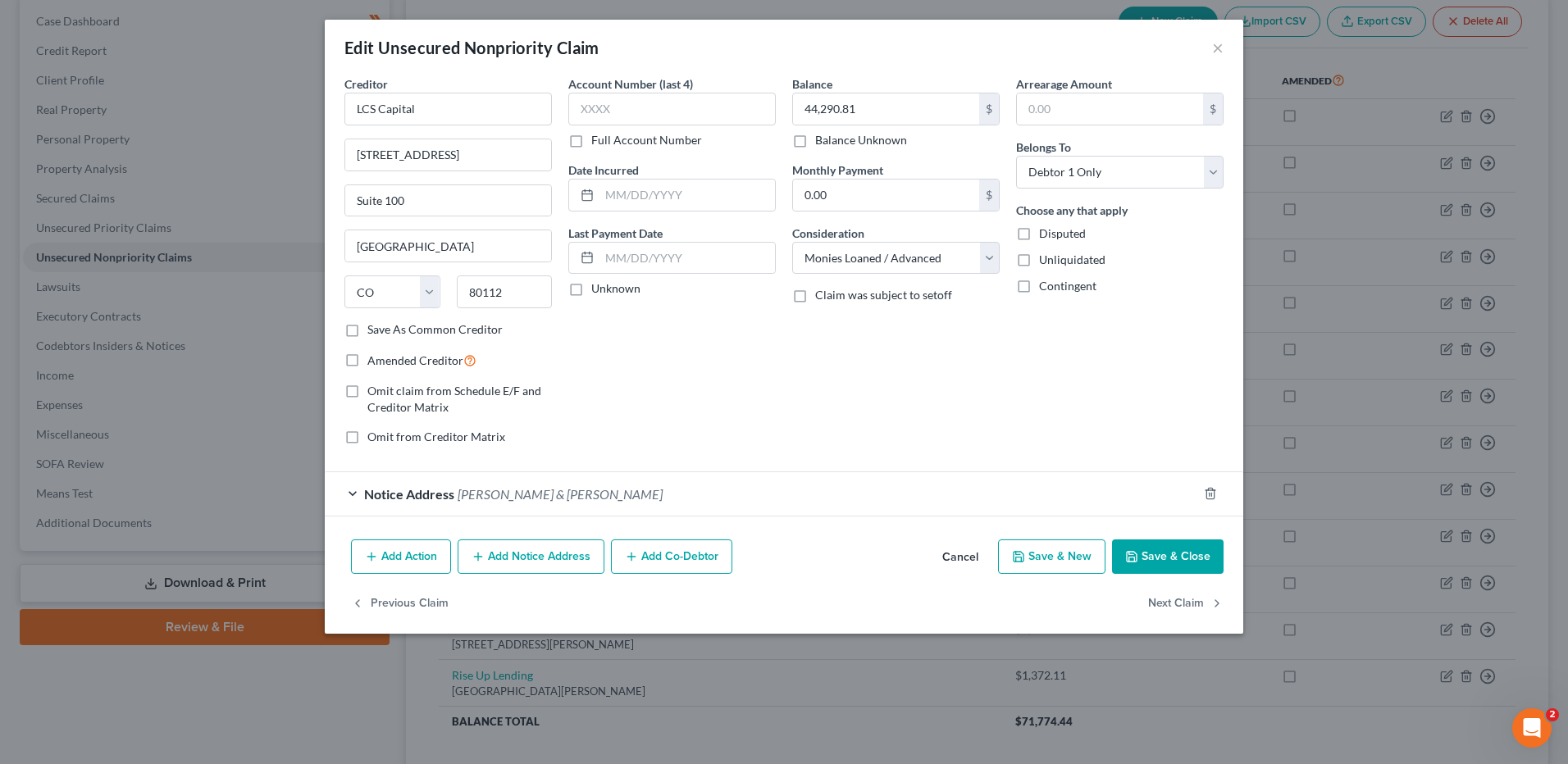
click at [964, 559] on button "Cancel" at bounding box center [960, 558] width 62 height 33
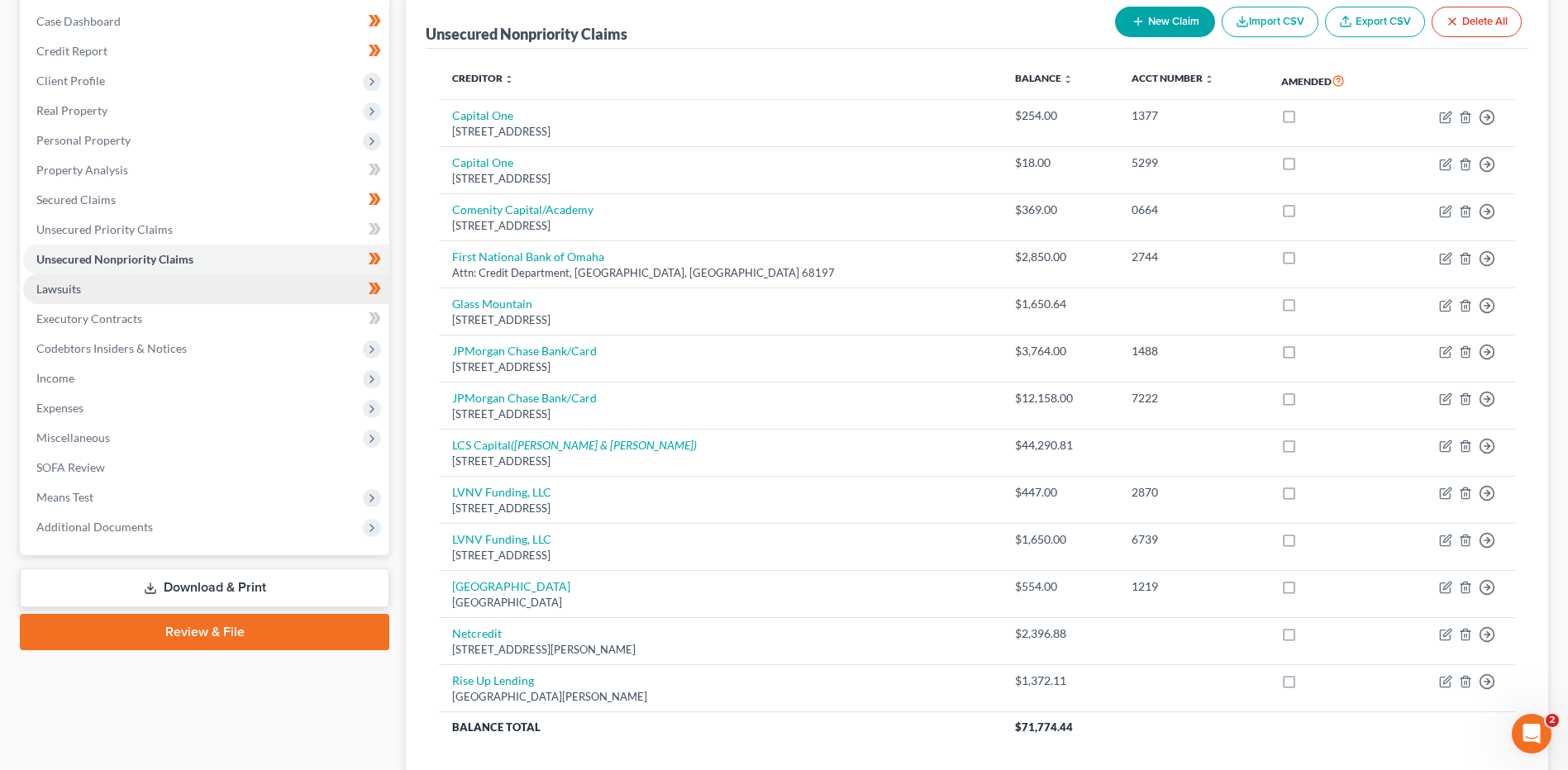
click at [118, 290] on link "Lawsuits" at bounding box center [206, 289] width 366 height 30
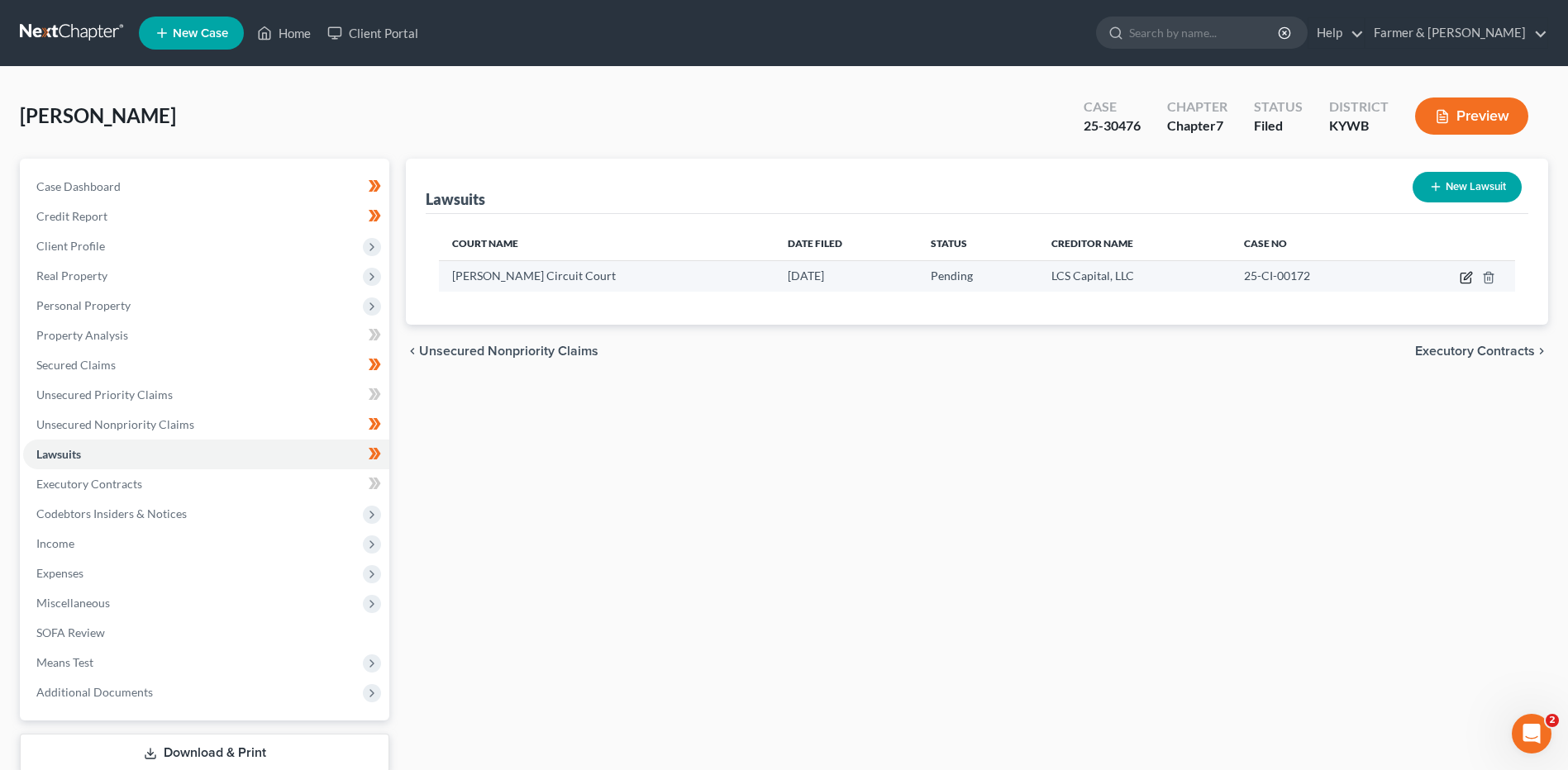
click at [1467, 278] on icon "button" at bounding box center [1467, 276] width 8 height 8
select select "18"
select select "0"
select select "4"
select select "36"
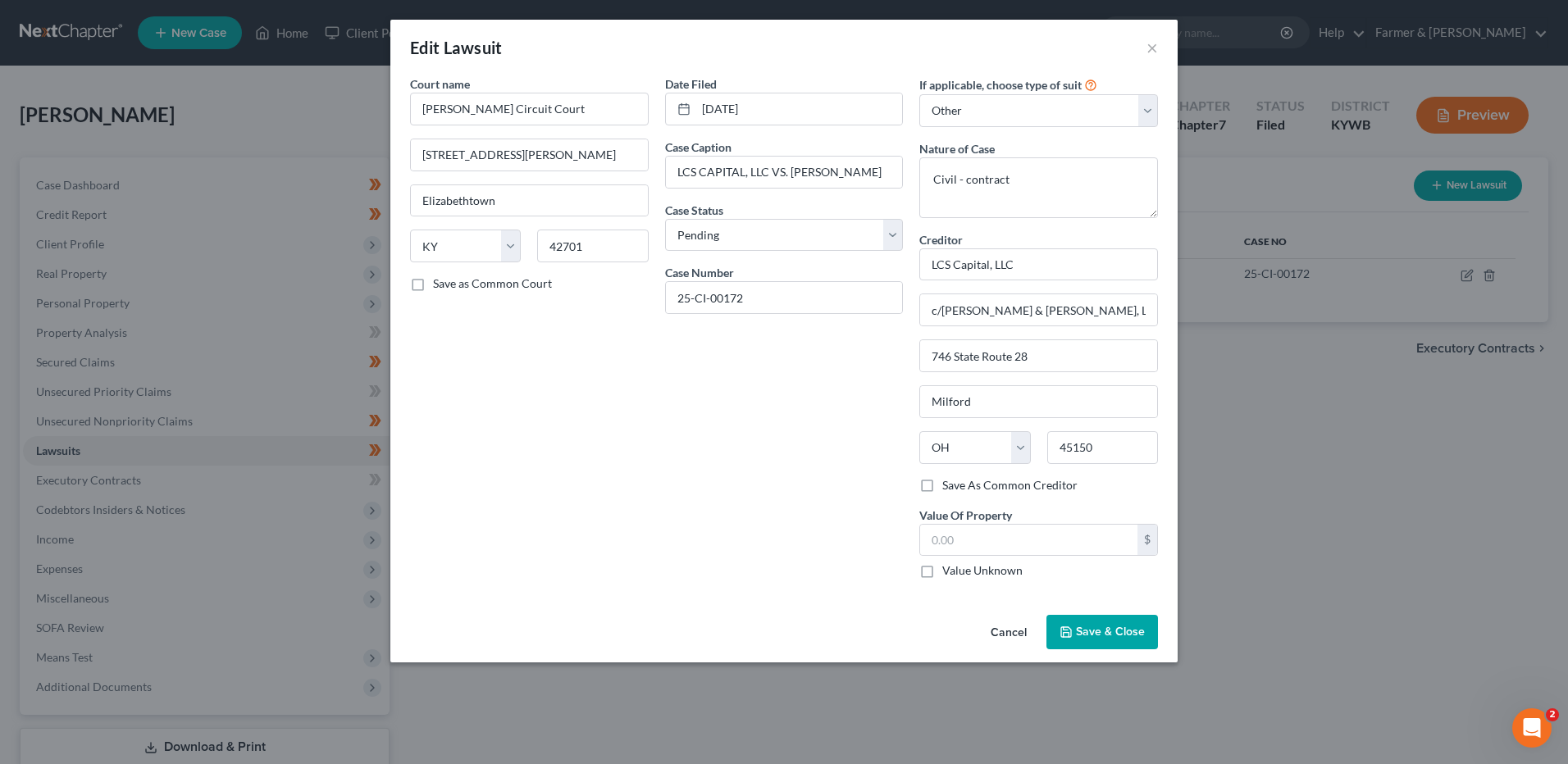
click at [999, 630] on button "Cancel" at bounding box center [1008, 633] width 62 height 33
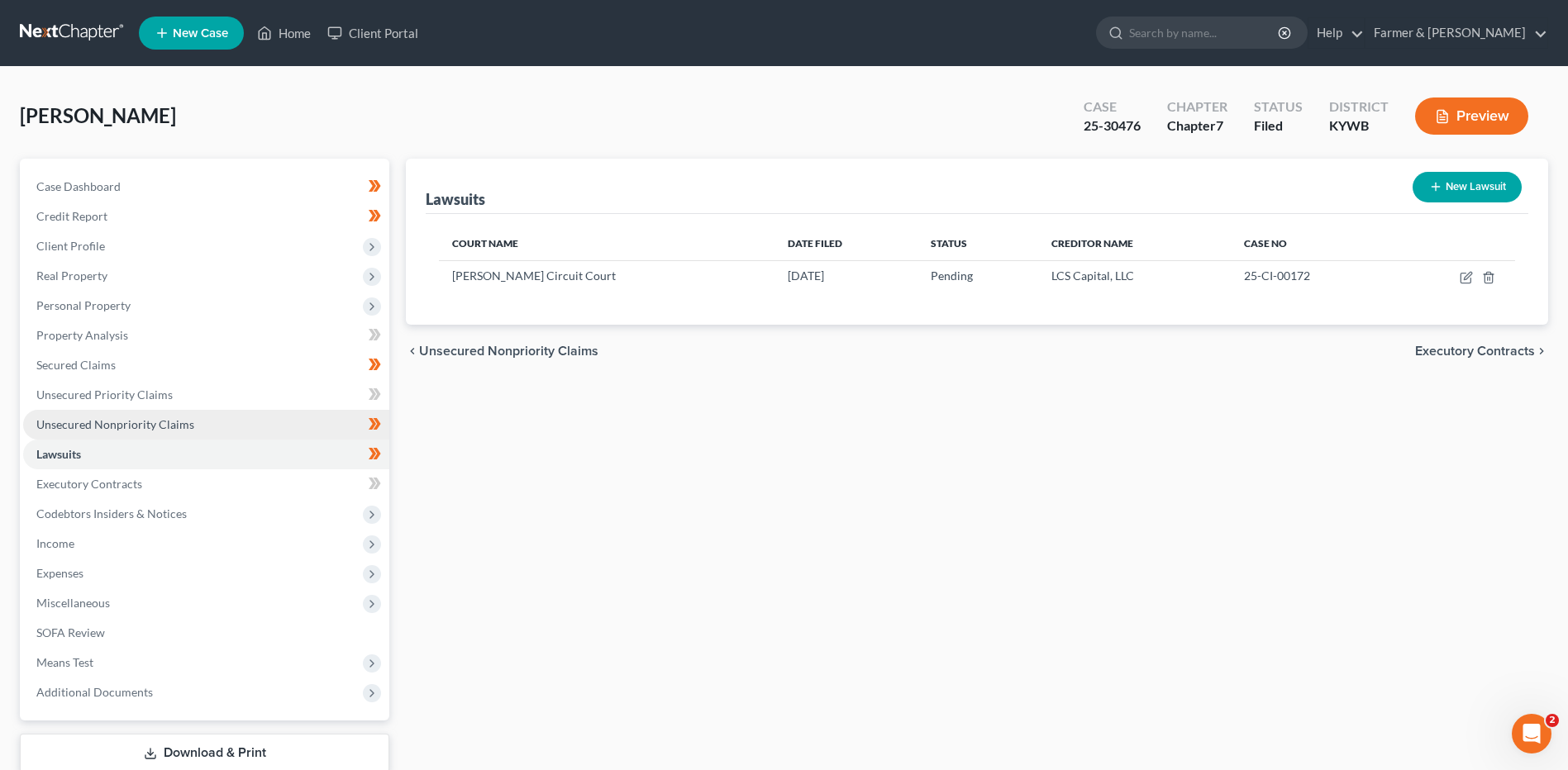
click at [131, 420] on span "Unsecured Nonpriority Claims" at bounding box center [115, 425] width 157 height 14
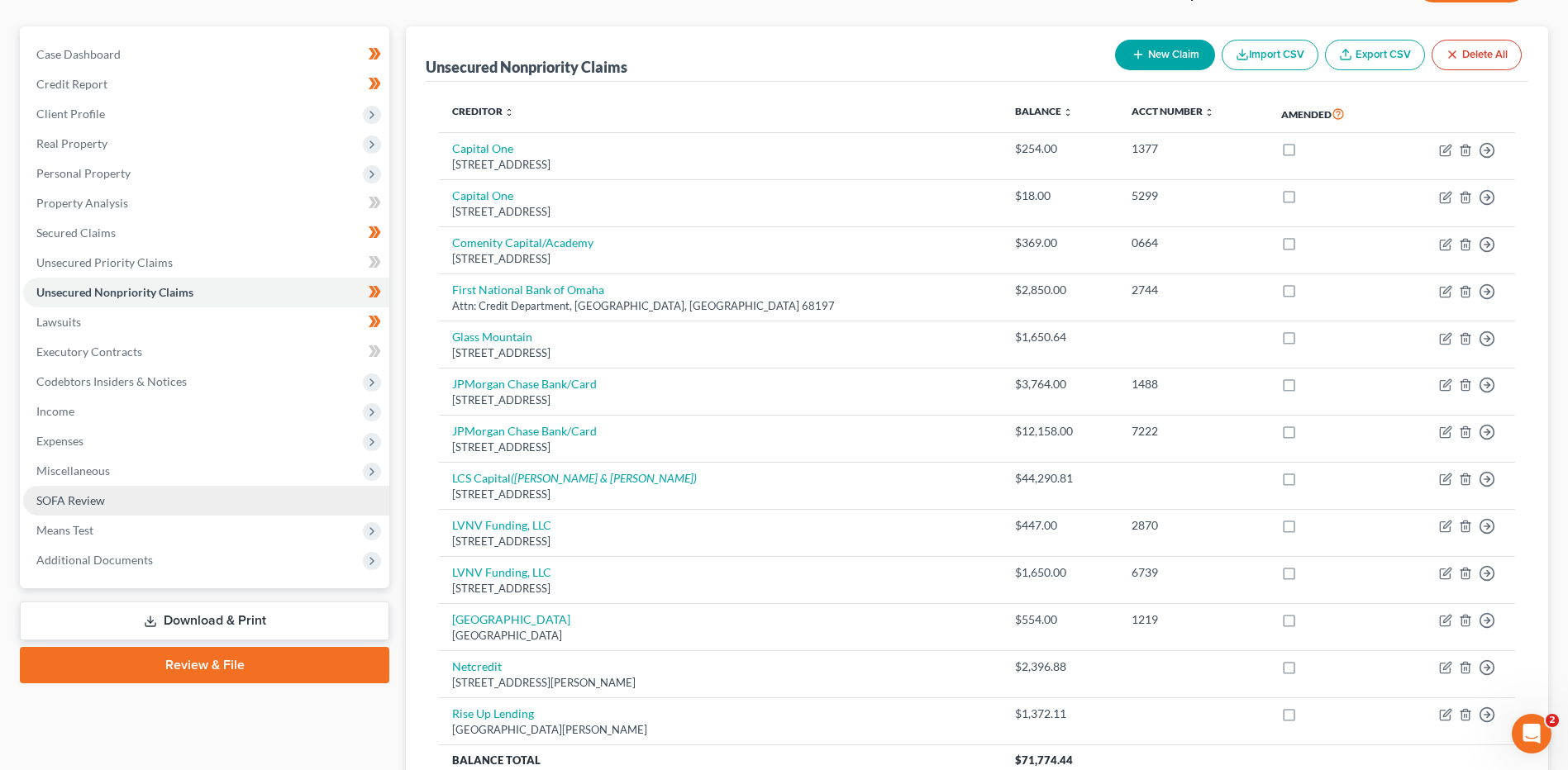
scroll to position [248, 0]
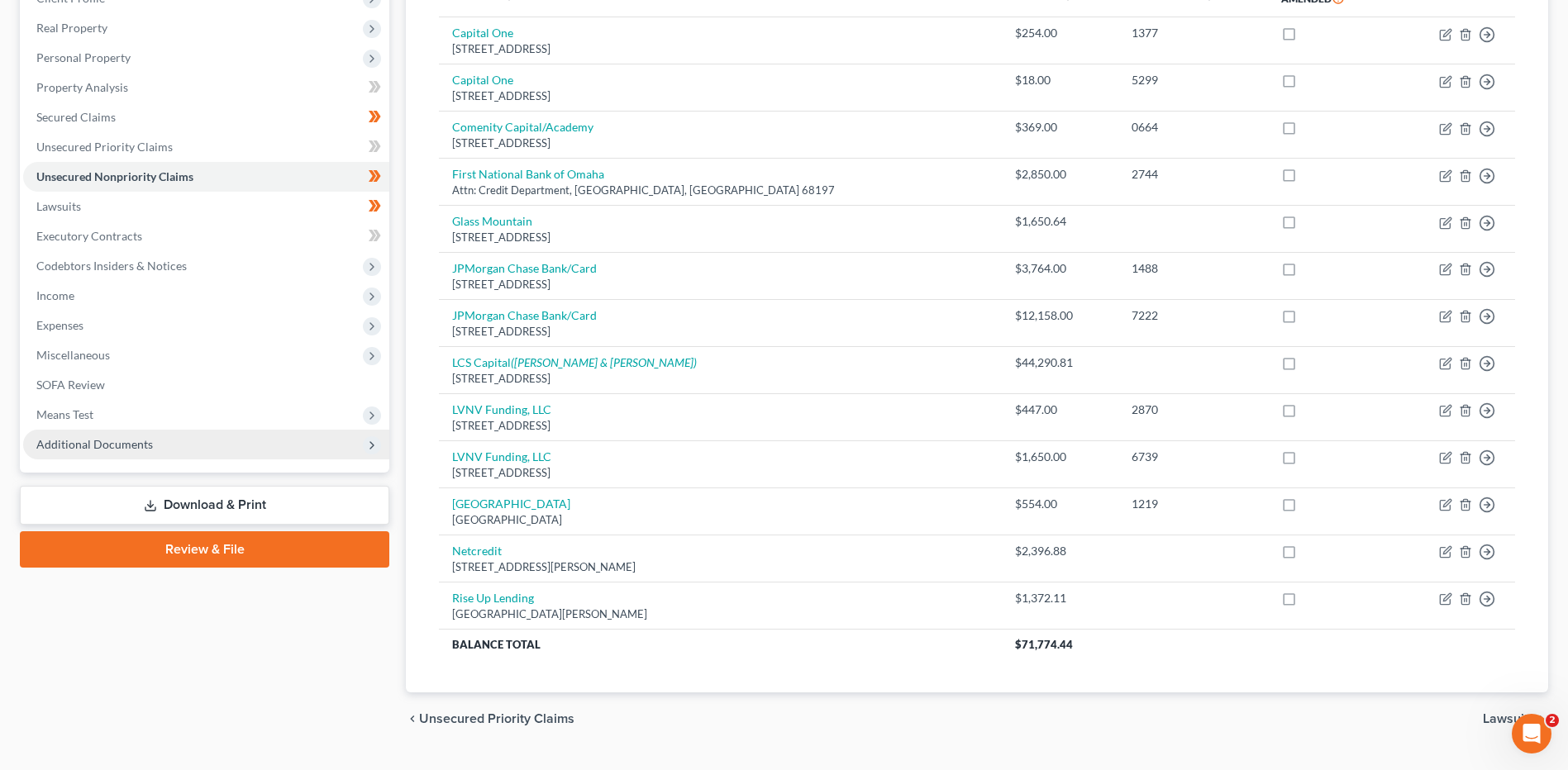
click at [151, 445] on span "Additional Documents" at bounding box center [206, 445] width 366 height 30
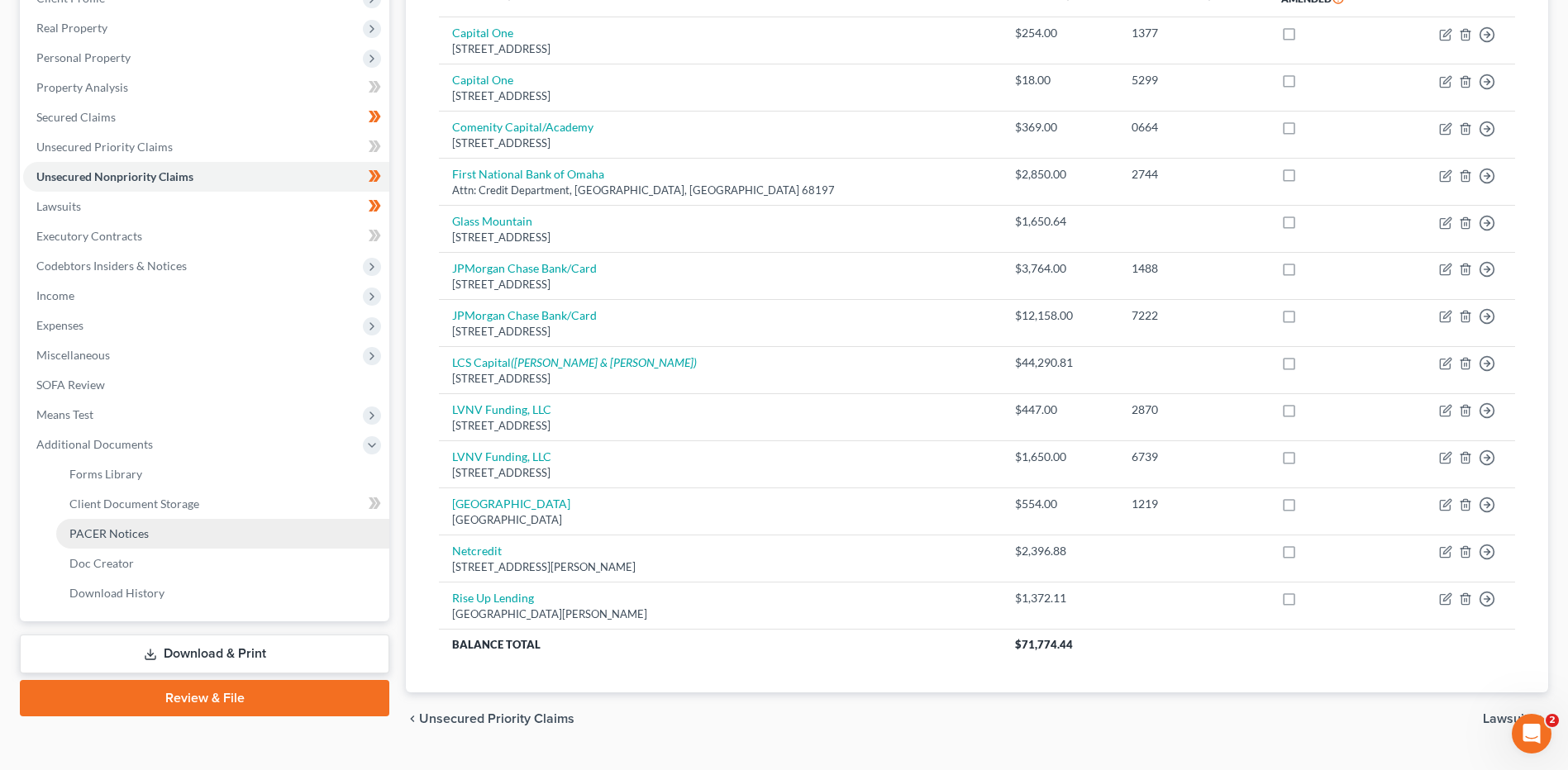
click at [157, 526] on link "PACER Notices" at bounding box center [223, 534] width 333 height 30
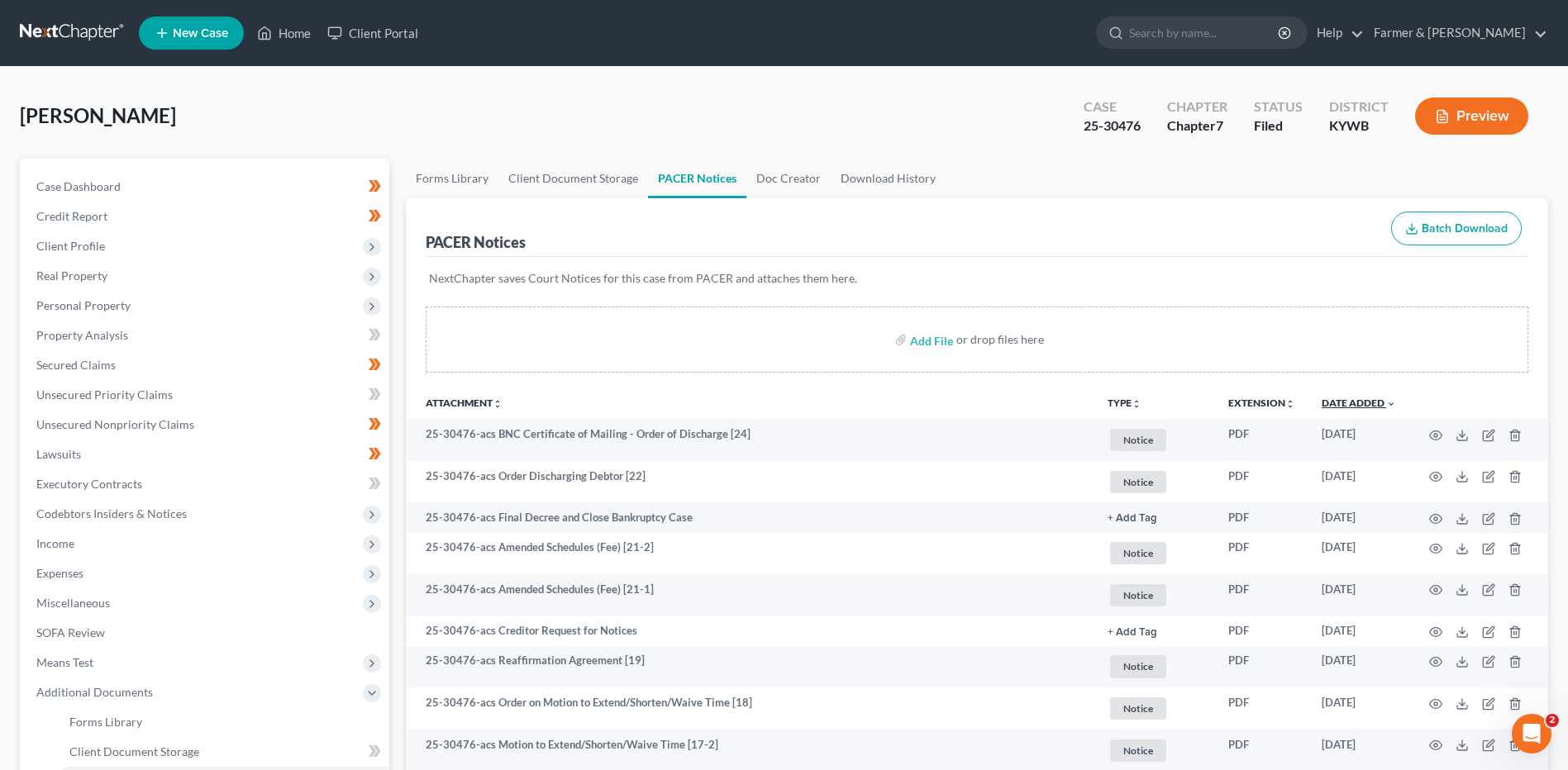
click at [1344, 400] on link "Date Added unfold_more expand_more expand_less" at bounding box center [1358, 403] width 74 height 12
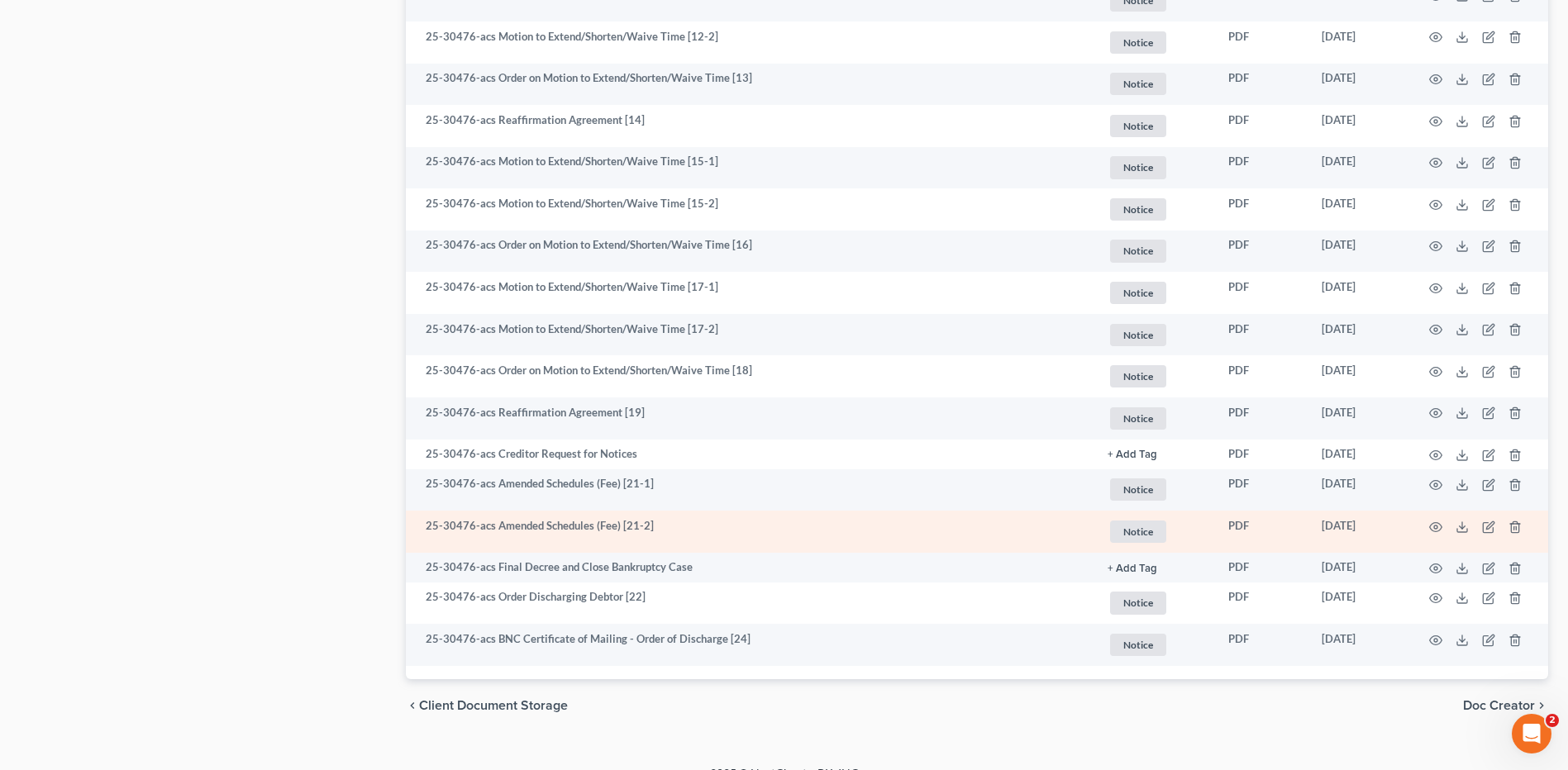
scroll to position [1229, 0]
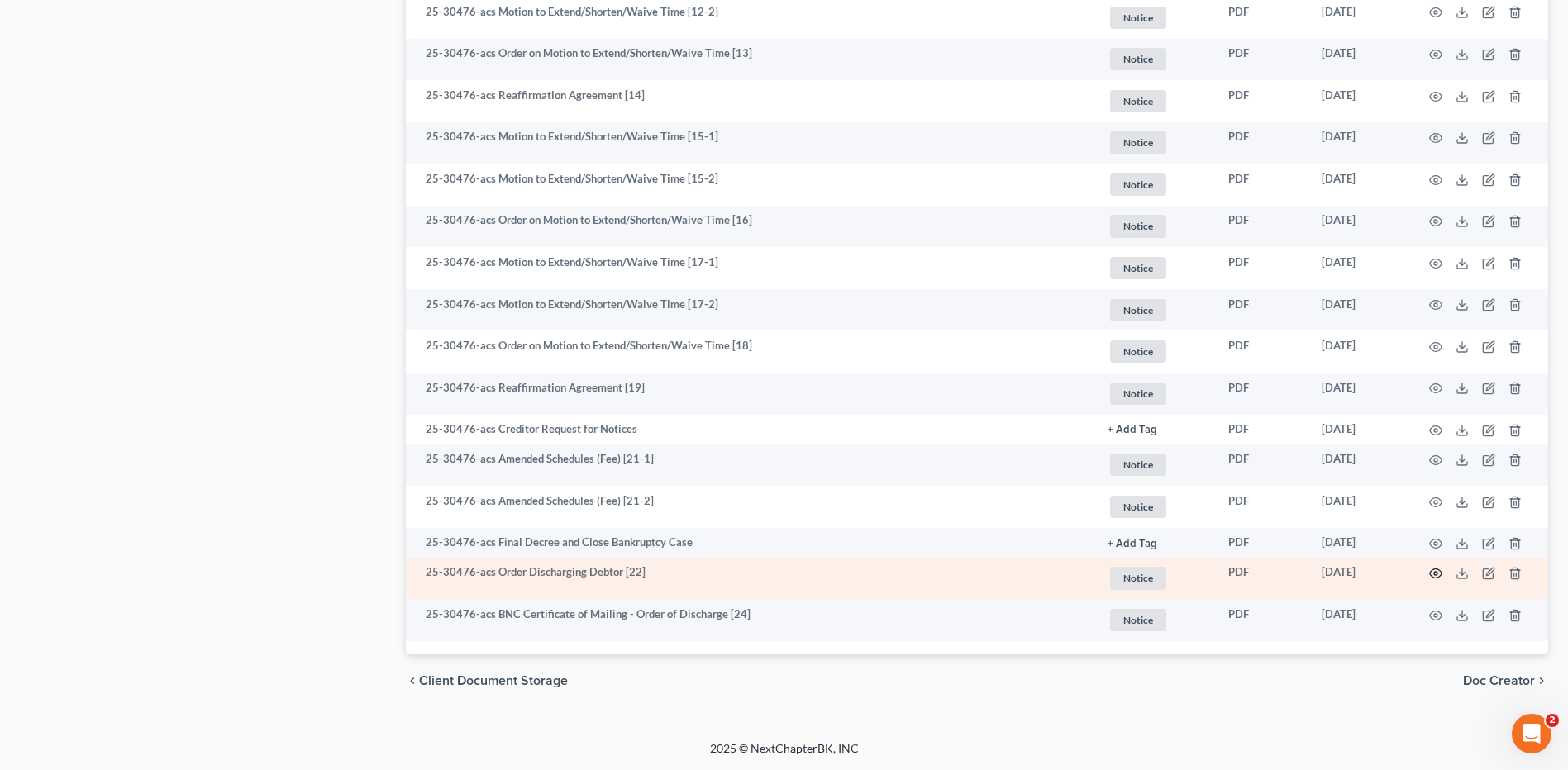
click at [1434, 570] on icon "button" at bounding box center [1436, 574] width 12 height 9
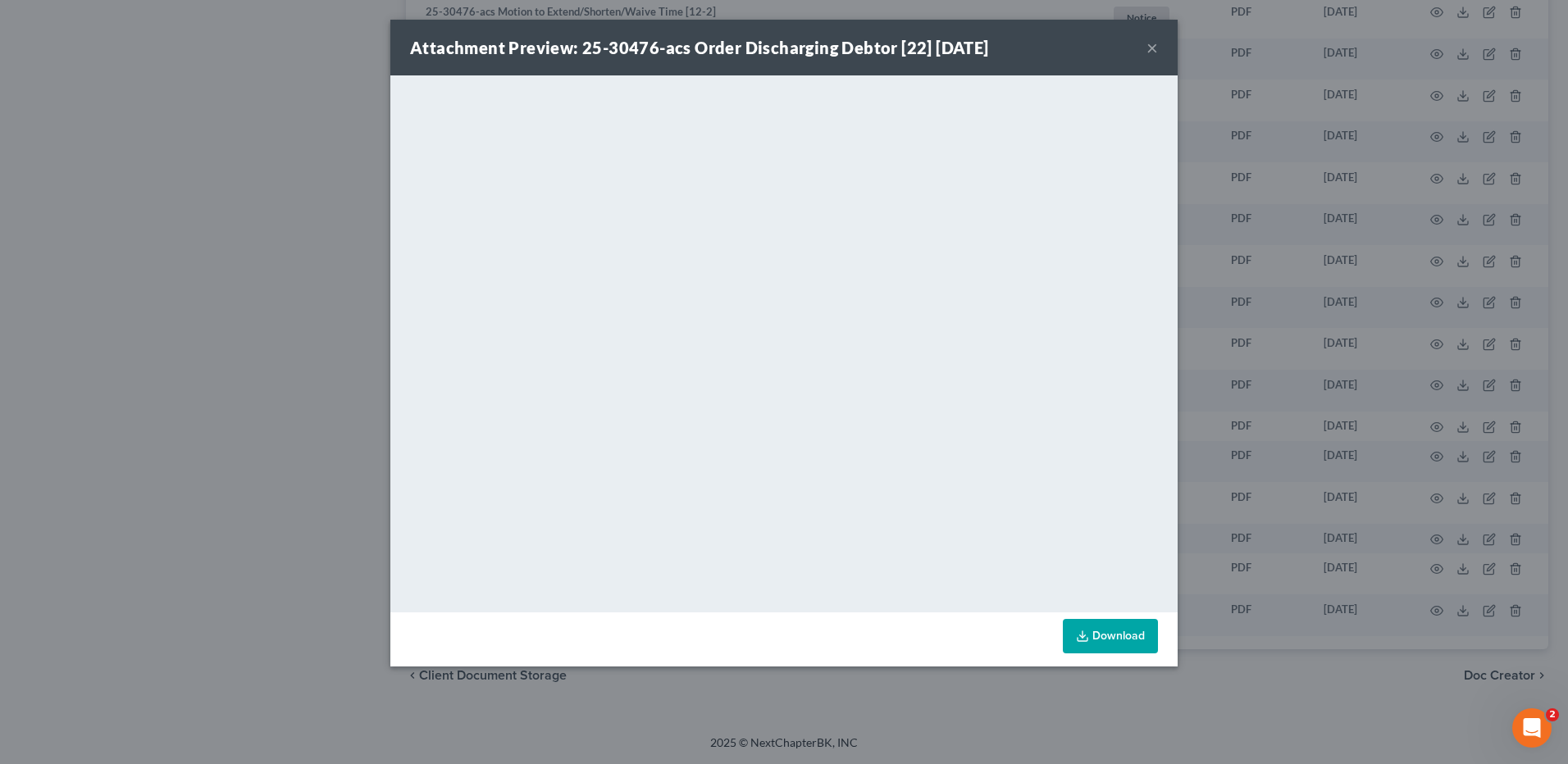
click at [1148, 47] on button "×" at bounding box center [1152, 47] width 11 height 20
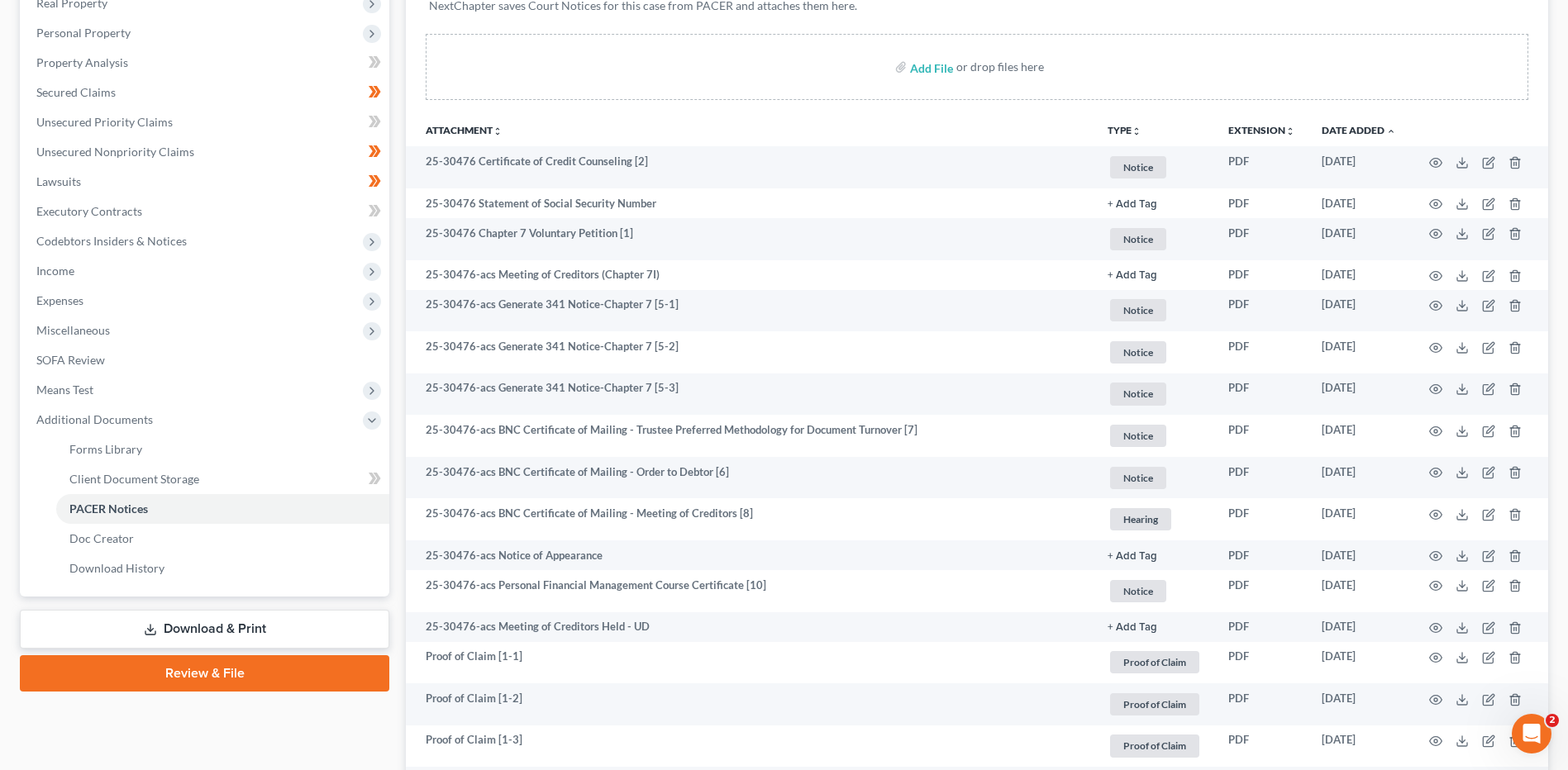
scroll to position [0, 0]
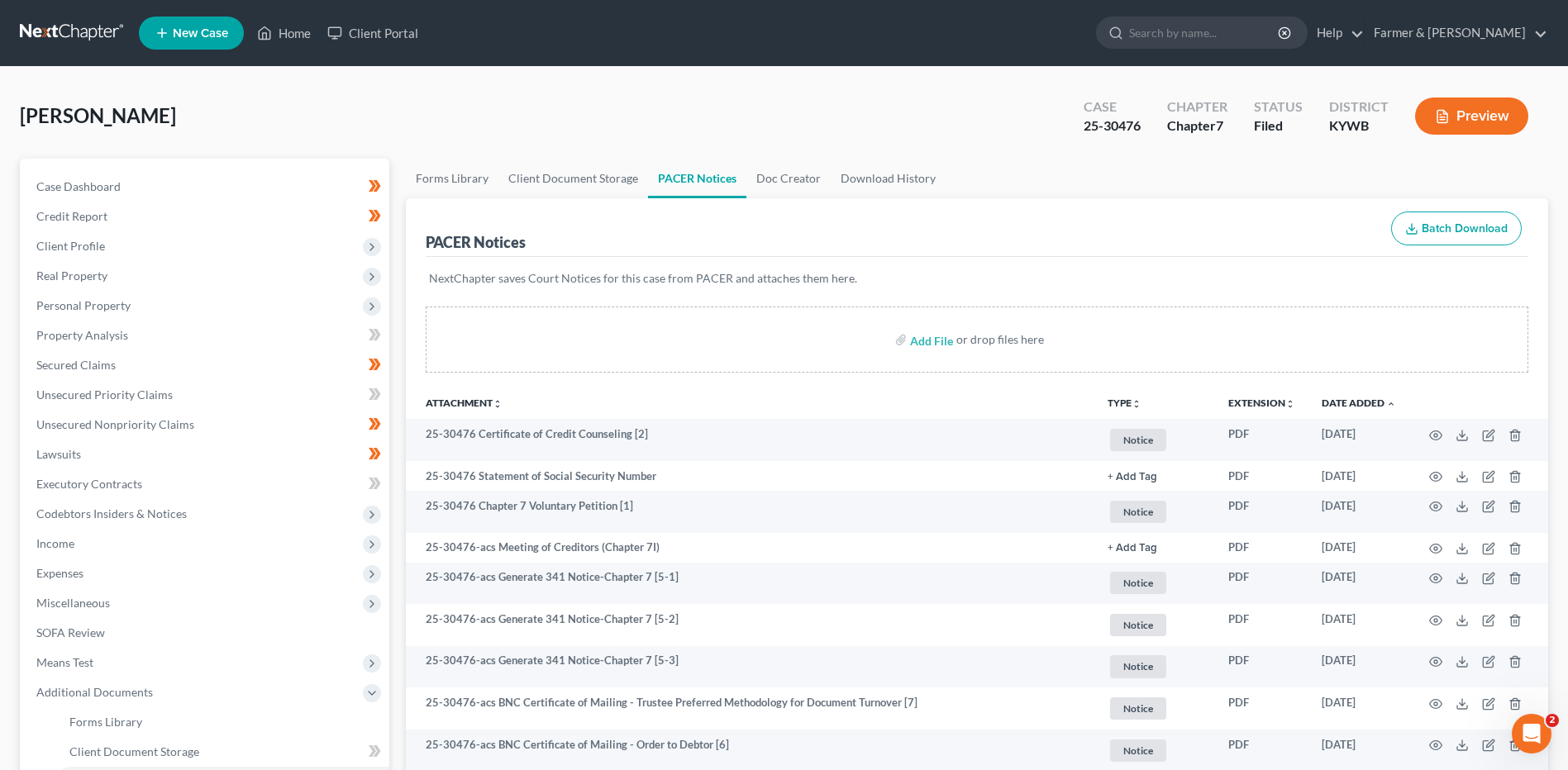
click at [85, 36] on link at bounding box center [73, 33] width 106 height 30
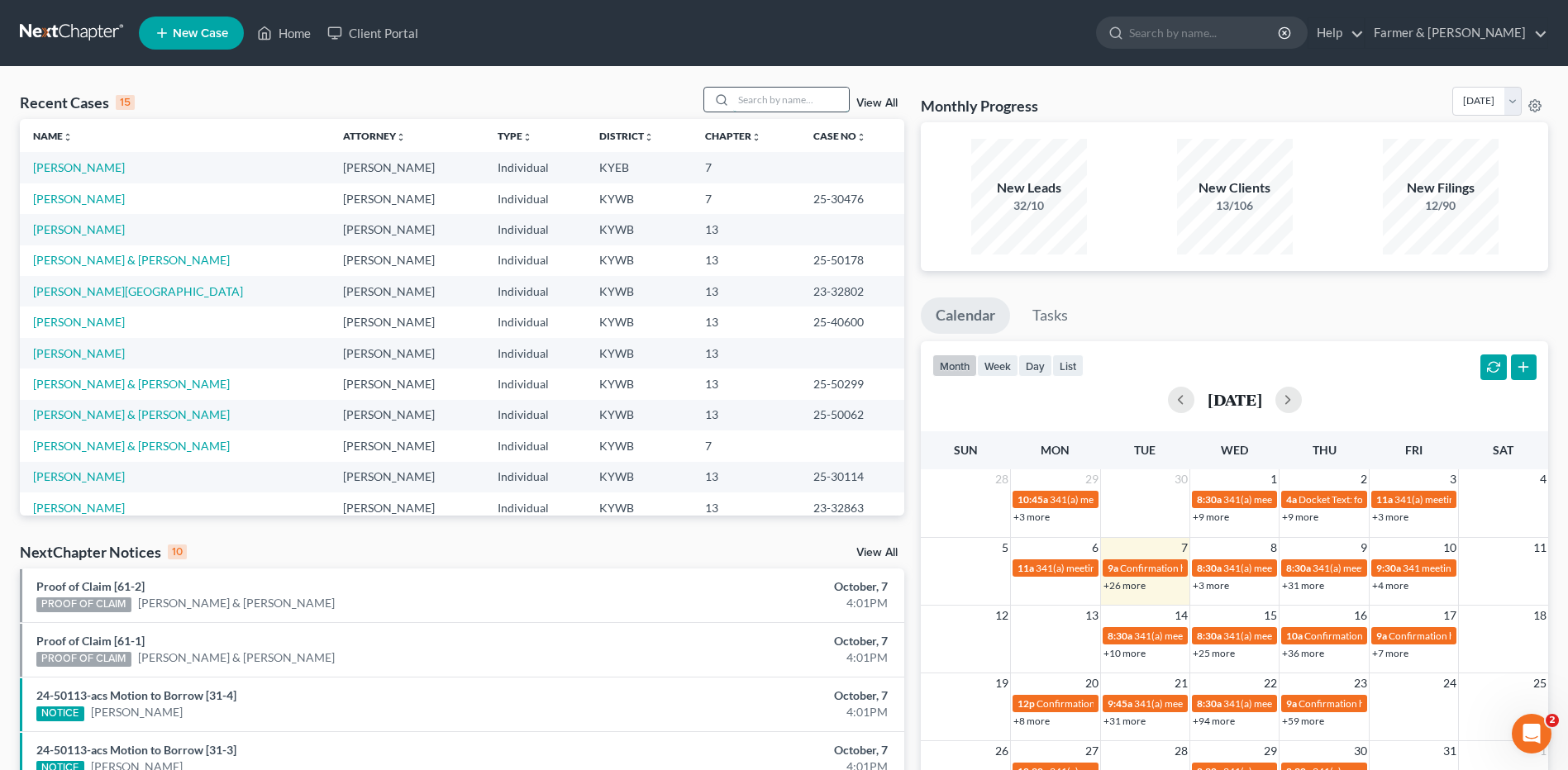
click at [750, 95] on input "search" at bounding box center [791, 100] width 116 height 24
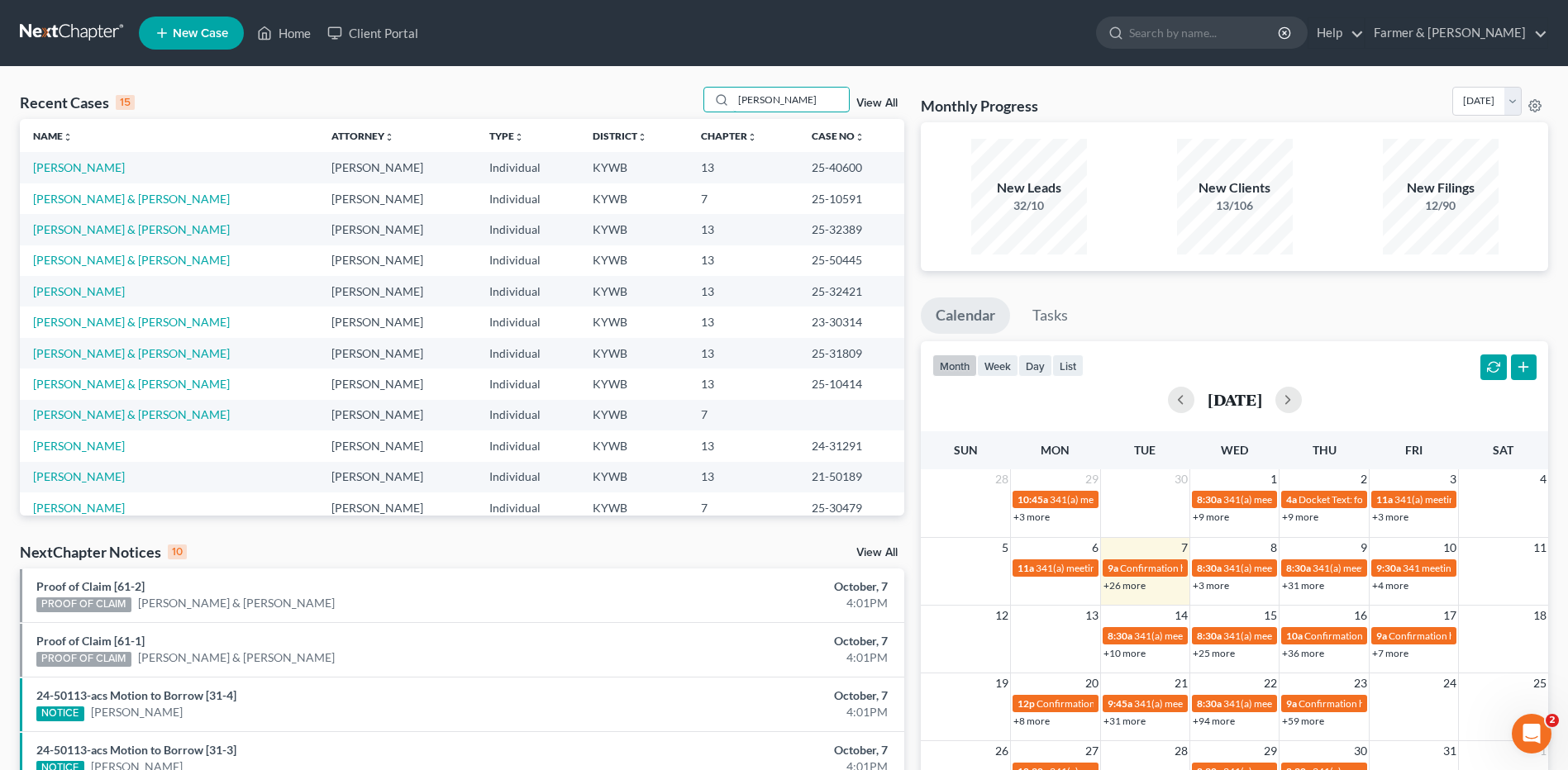
type input "[PERSON_NAME]"
click at [146, 204] on link "[PERSON_NAME] & [PERSON_NAME]" at bounding box center [131, 198] width 197 height 14
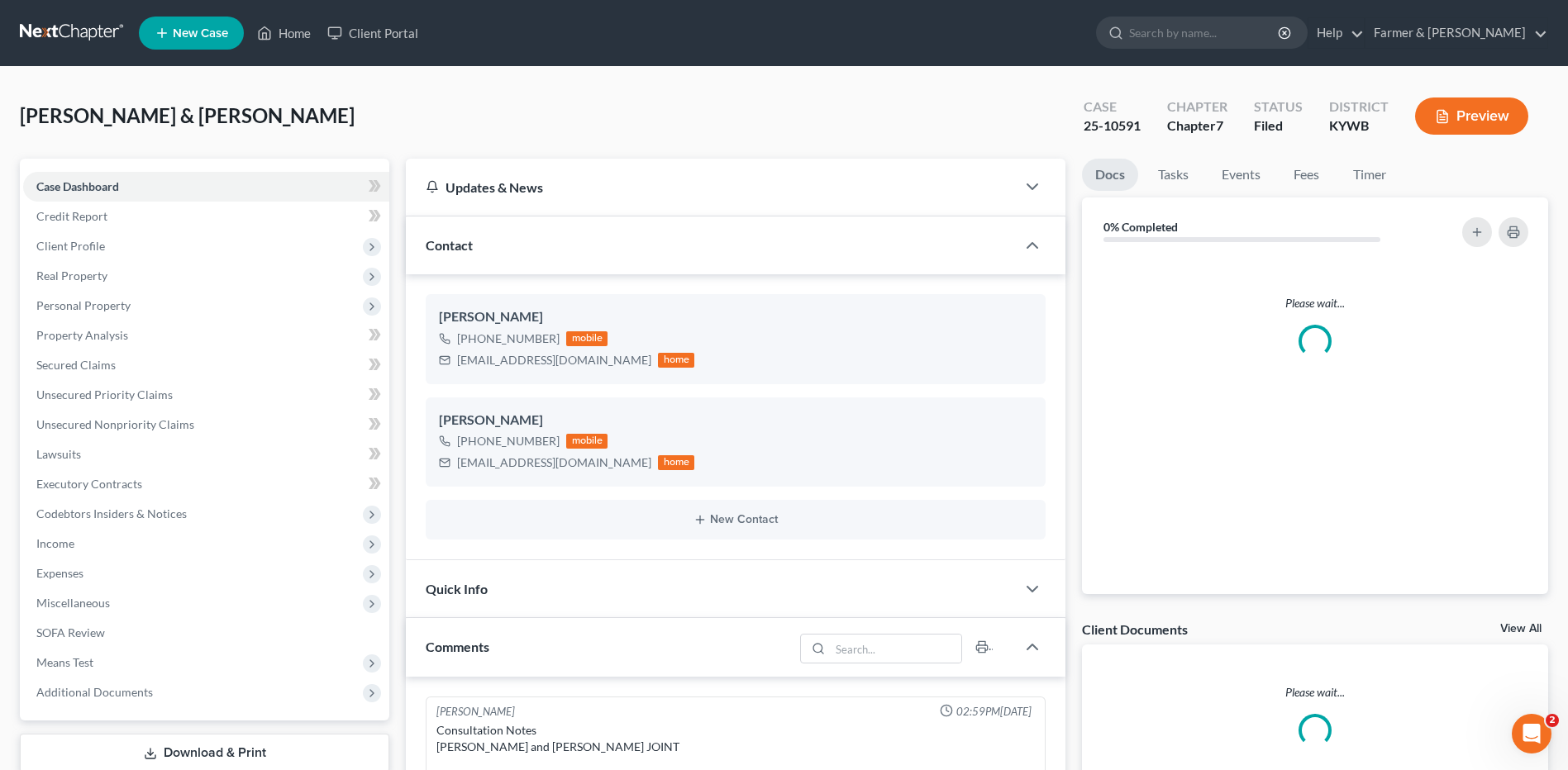
scroll to position [372, 0]
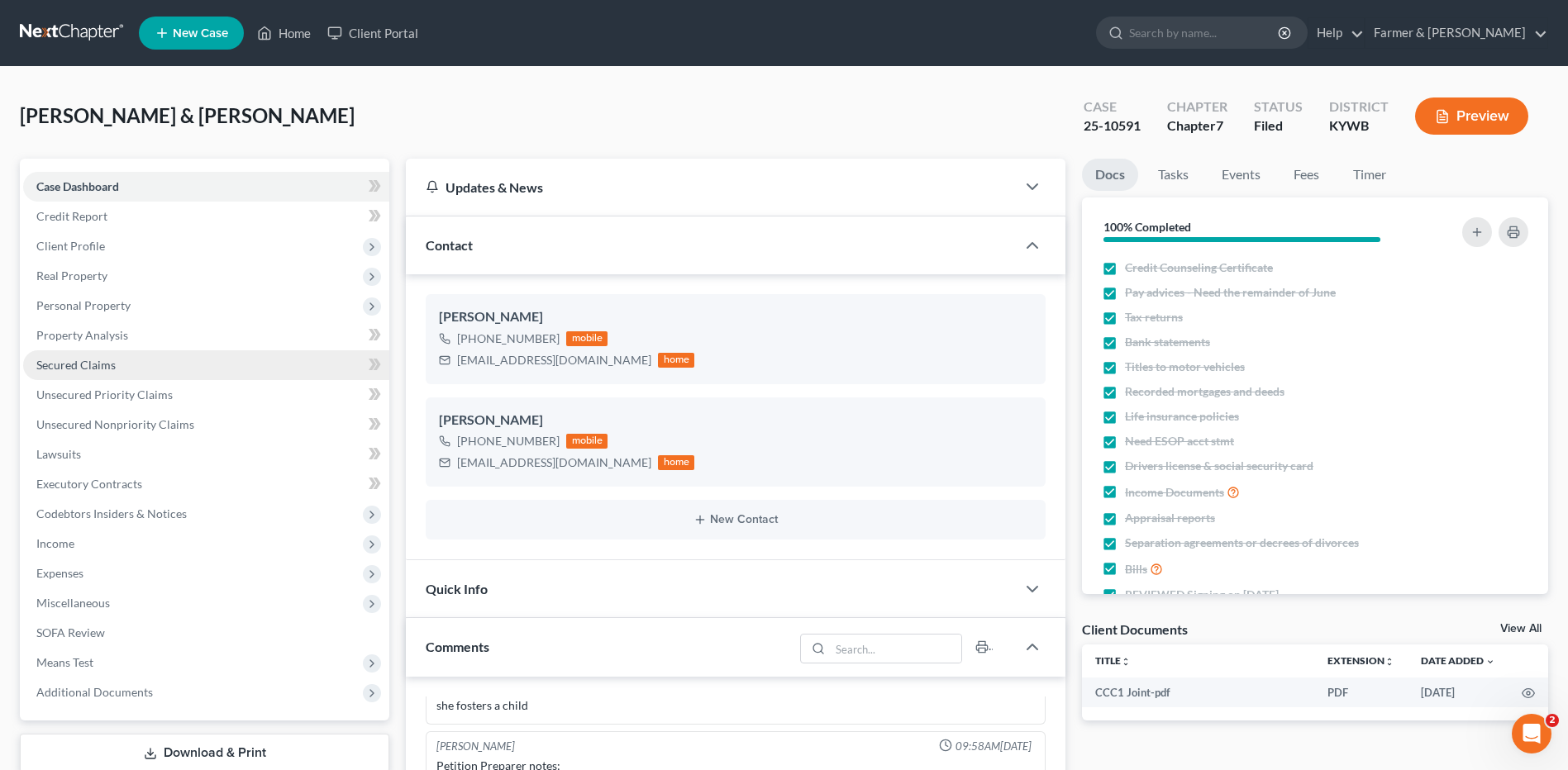
click at [78, 363] on span "Secured Claims" at bounding box center [76, 365] width 79 height 14
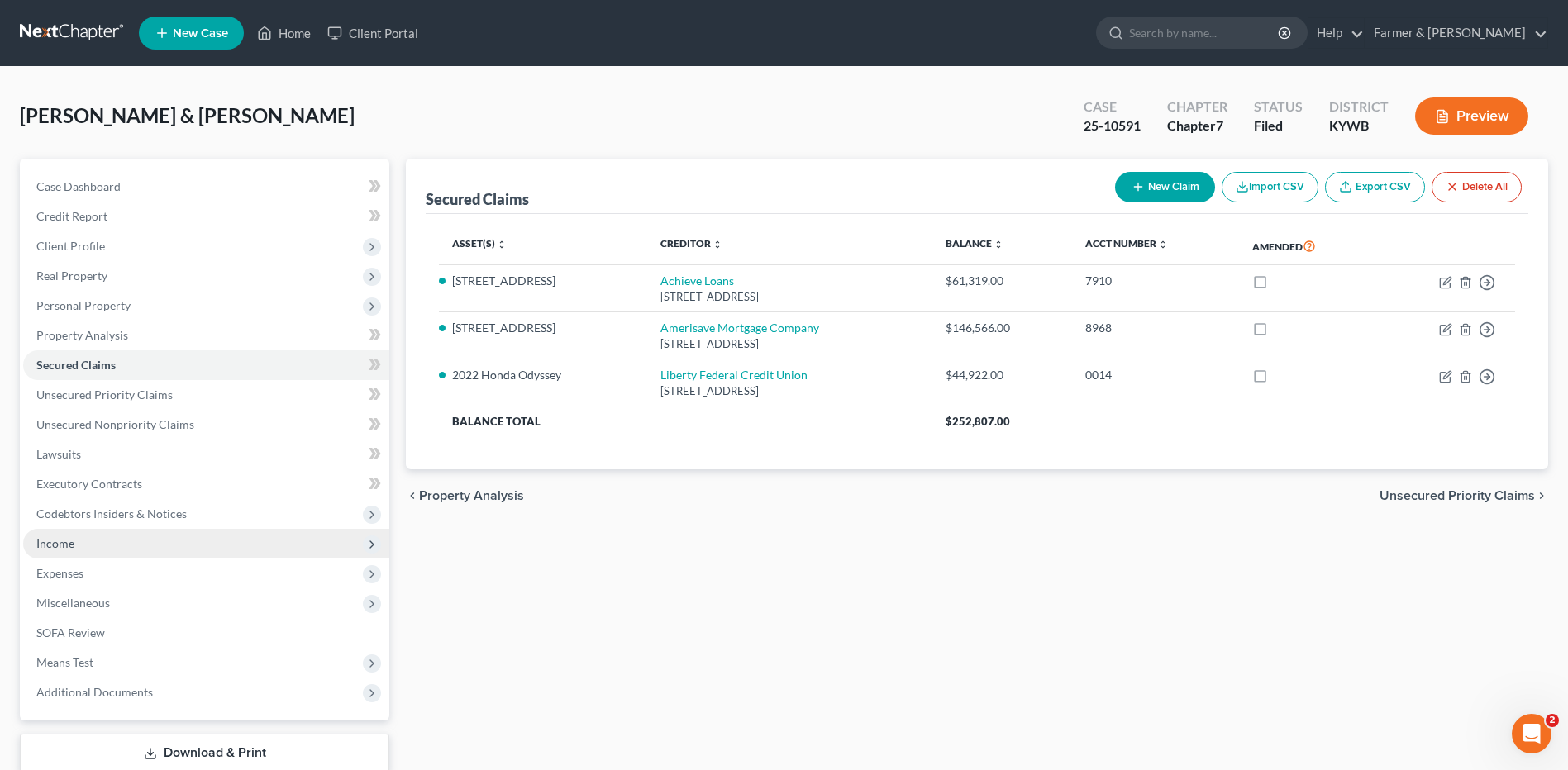
click at [90, 542] on span "Income" at bounding box center [206, 544] width 366 height 30
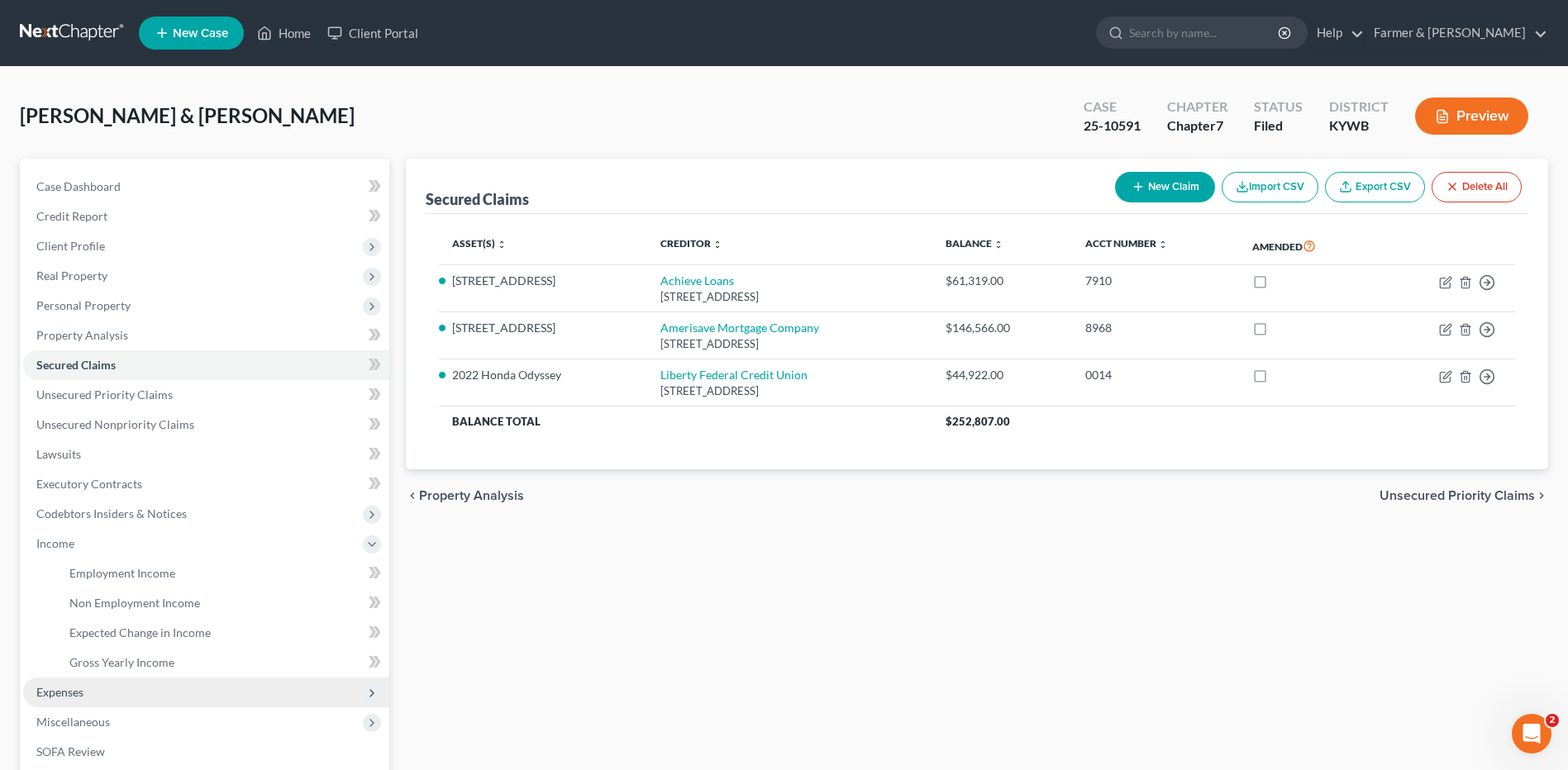
click at [89, 684] on span "Expenses" at bounding box center [206, 693] width 366 height 30
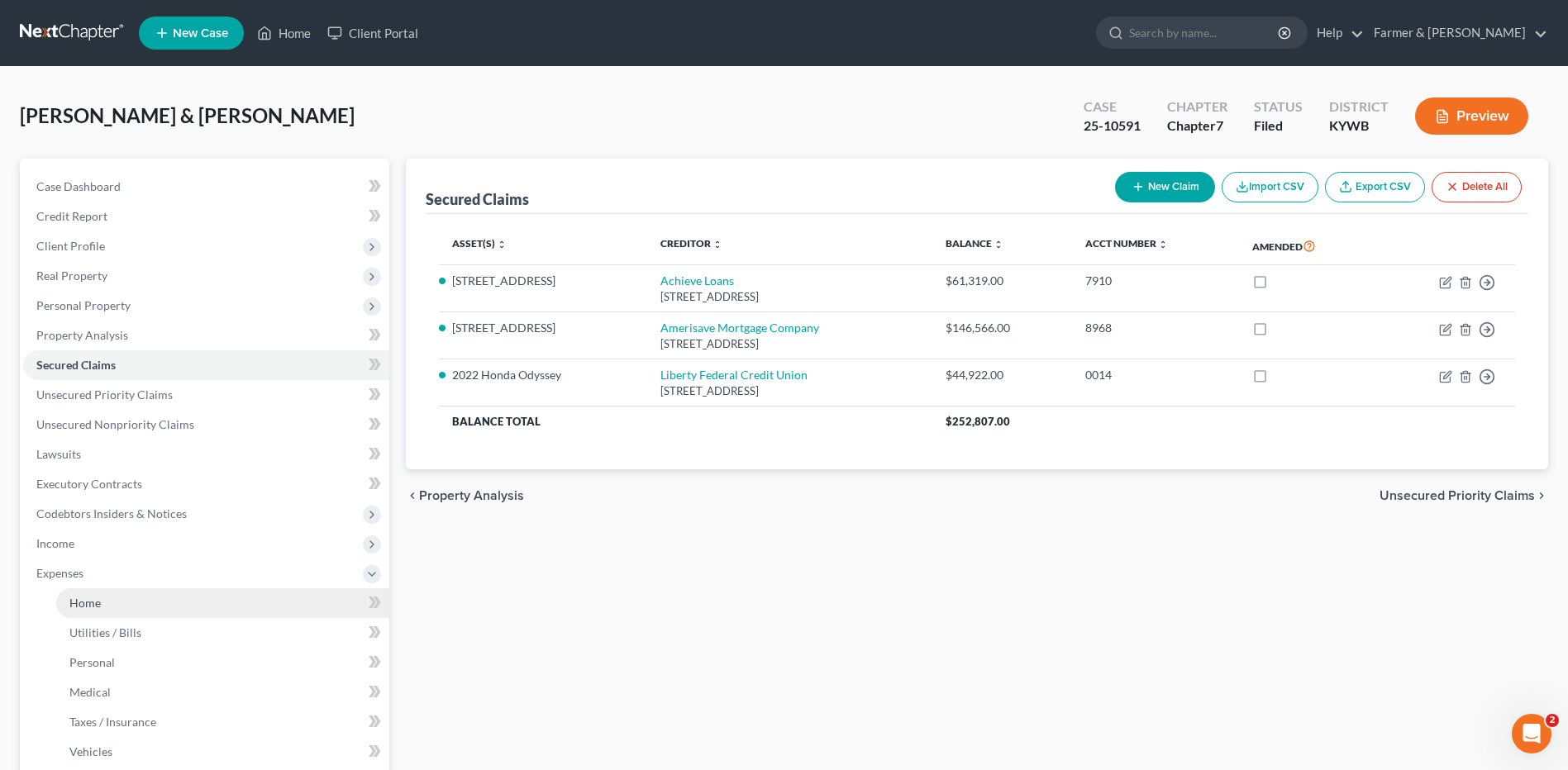
click at [117, 598] on link "Home" at bounding box center [223, 603] width 333 height 30
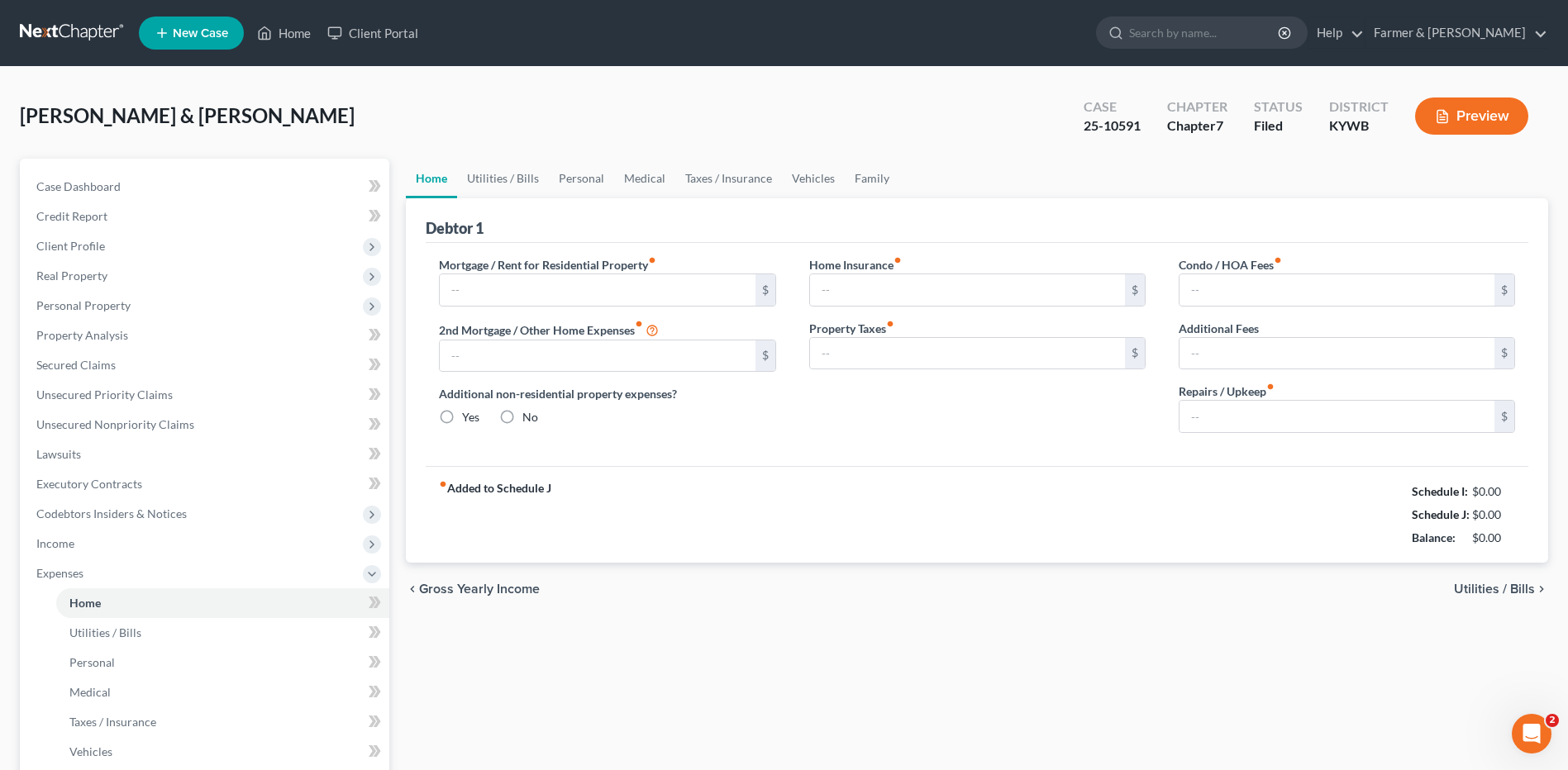
type input "1,230.24"
type input "959.61"
radio input "true"
type input "0.00"
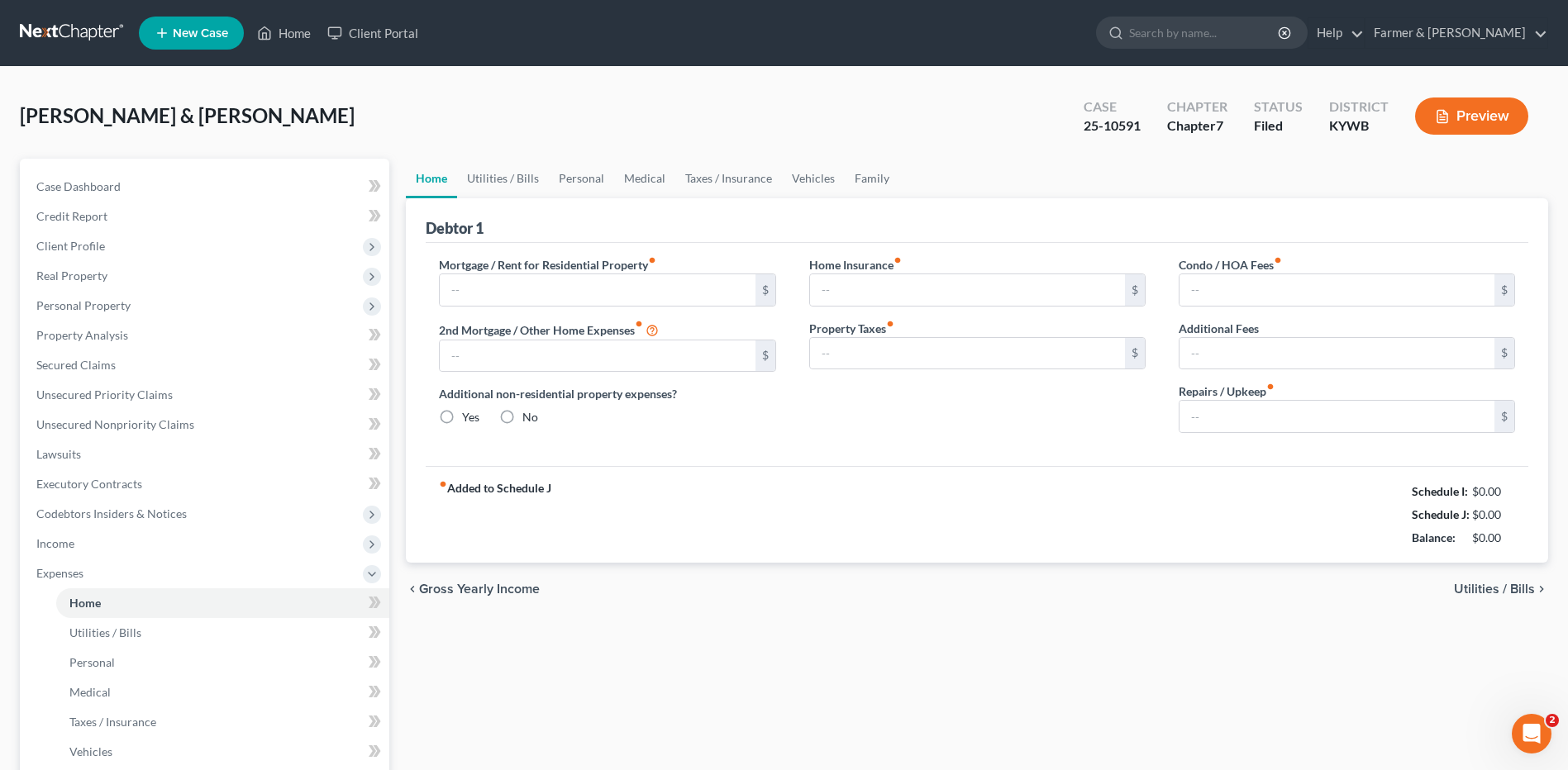
type input "0.00"
type input "150.00"
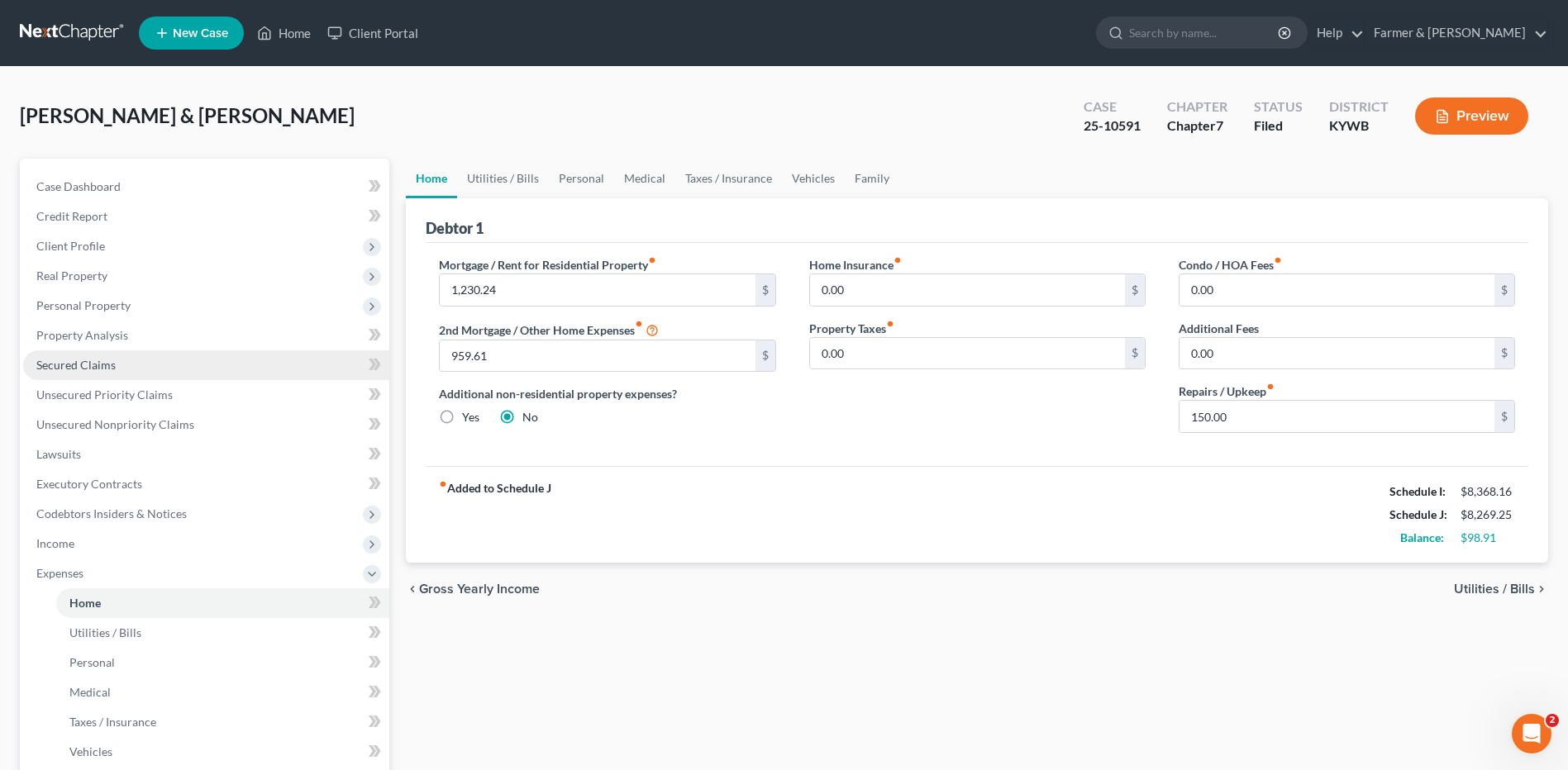
drag, startPoint x: 107, startPoint y: 363, endPoint x: 256, endPoint y: 377, distance: 149.7
click at [107, 363] on span "Secured Claims" at bounding box center [76, 365] width 79 height 14
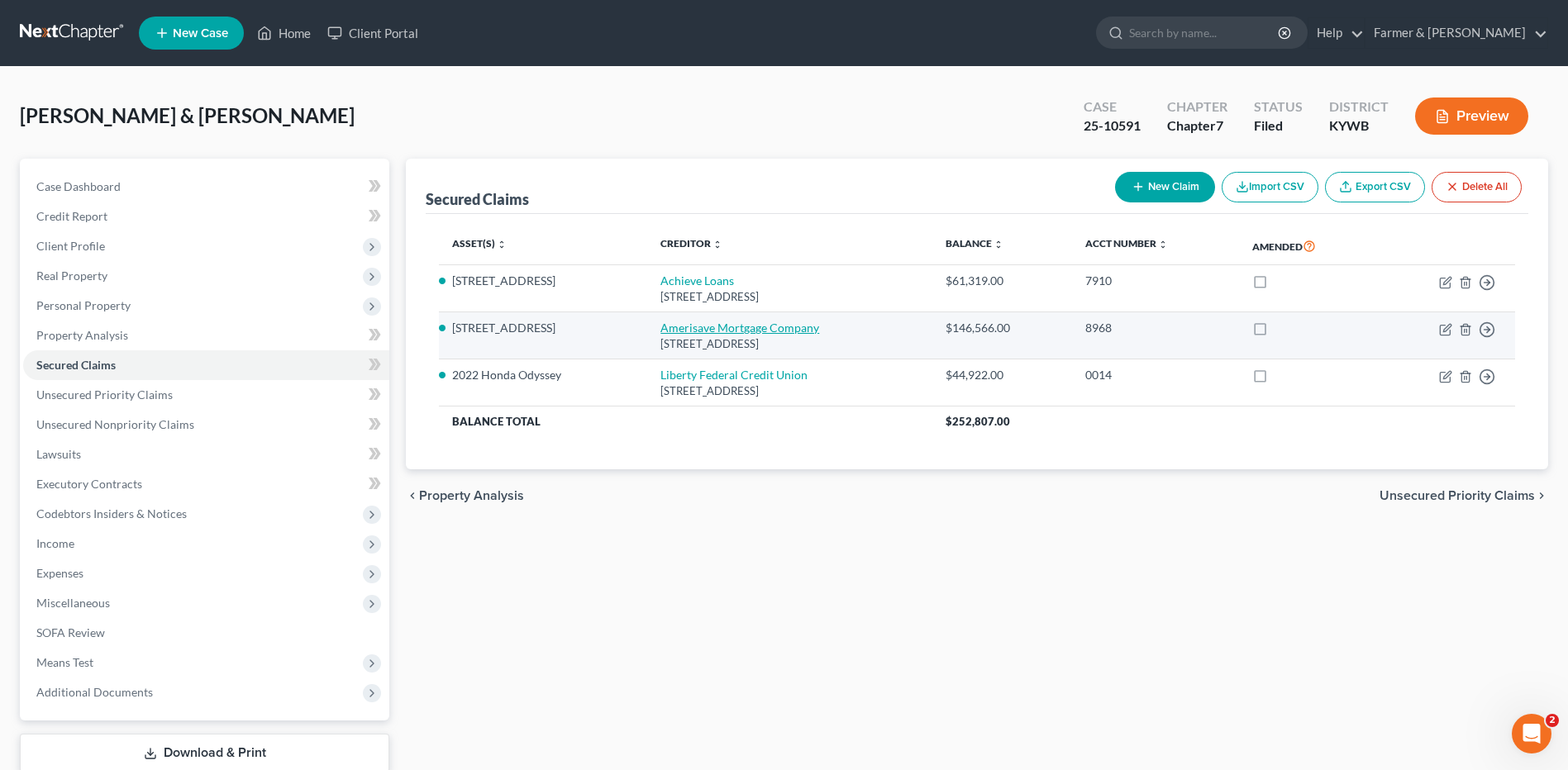
click at [696, 331] on link "Amerisave Mortgage Company" at bounding box center [740, 328] width 158 height 14
select select "14"
select select "3"
select select "2"
select select "0"
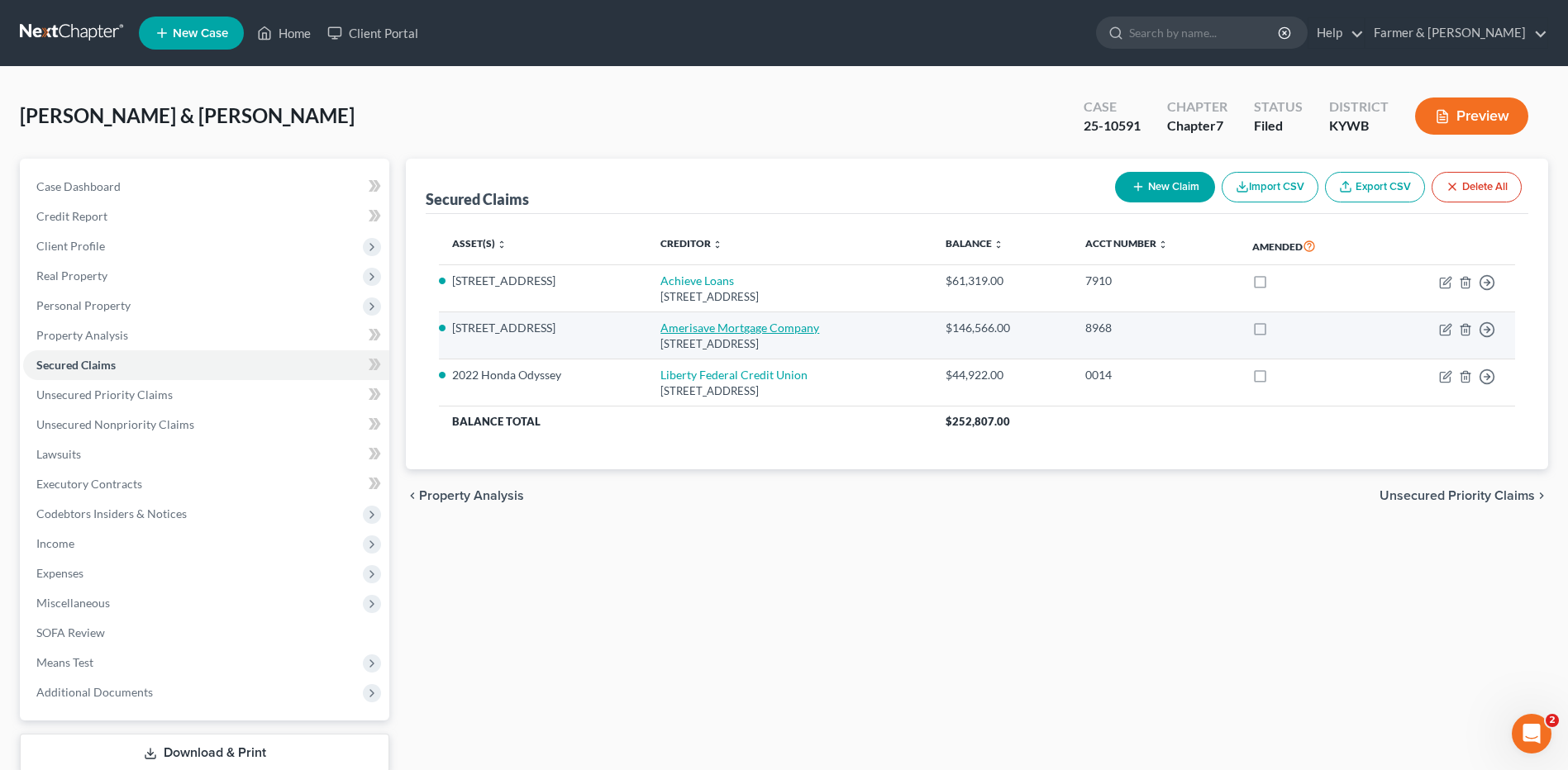
select select "0"
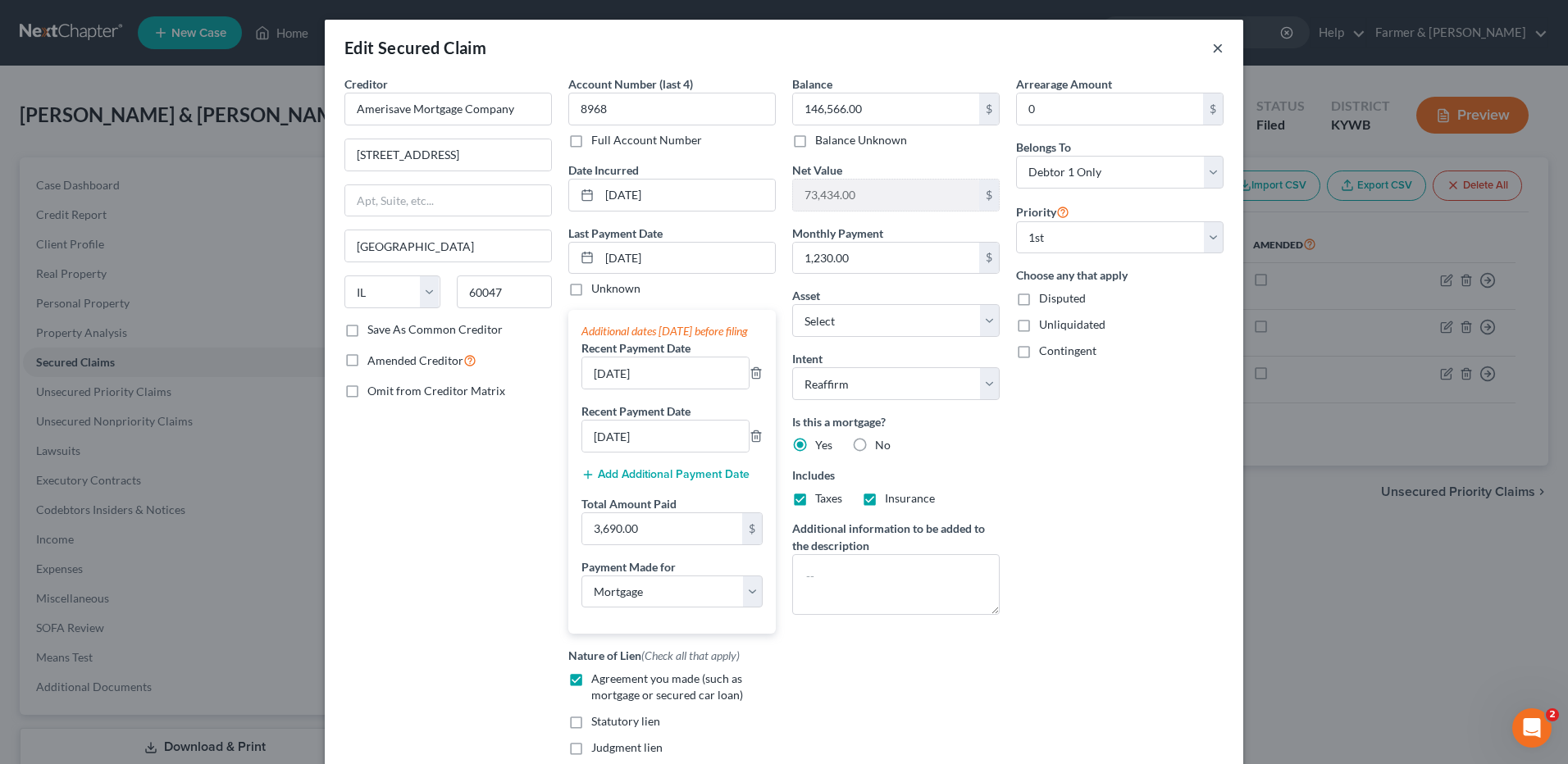
click at [1212, 46] on button "×" at bounding box center [1217, 47] width 11 height 20
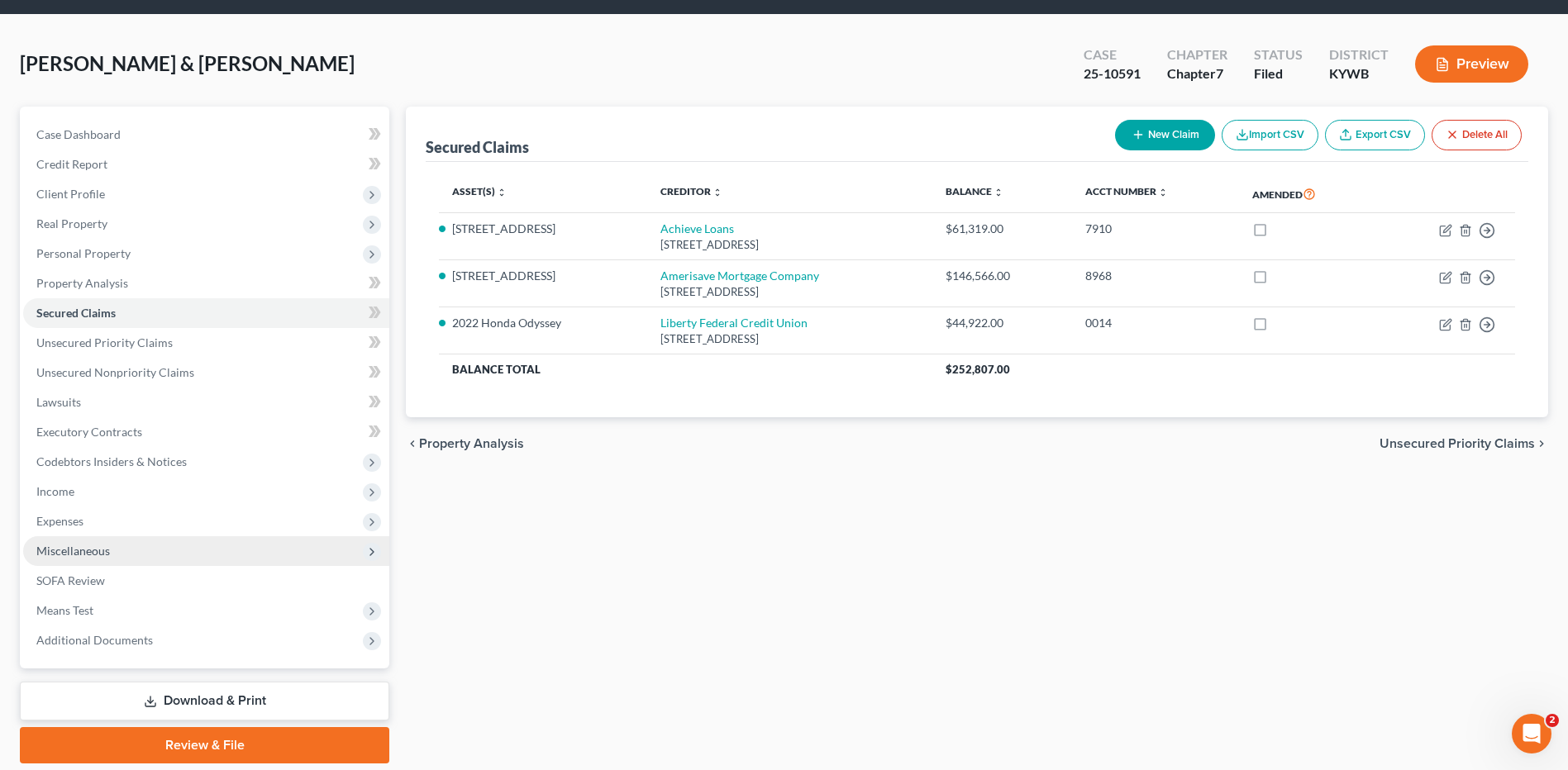
scroll to position [108, 0]
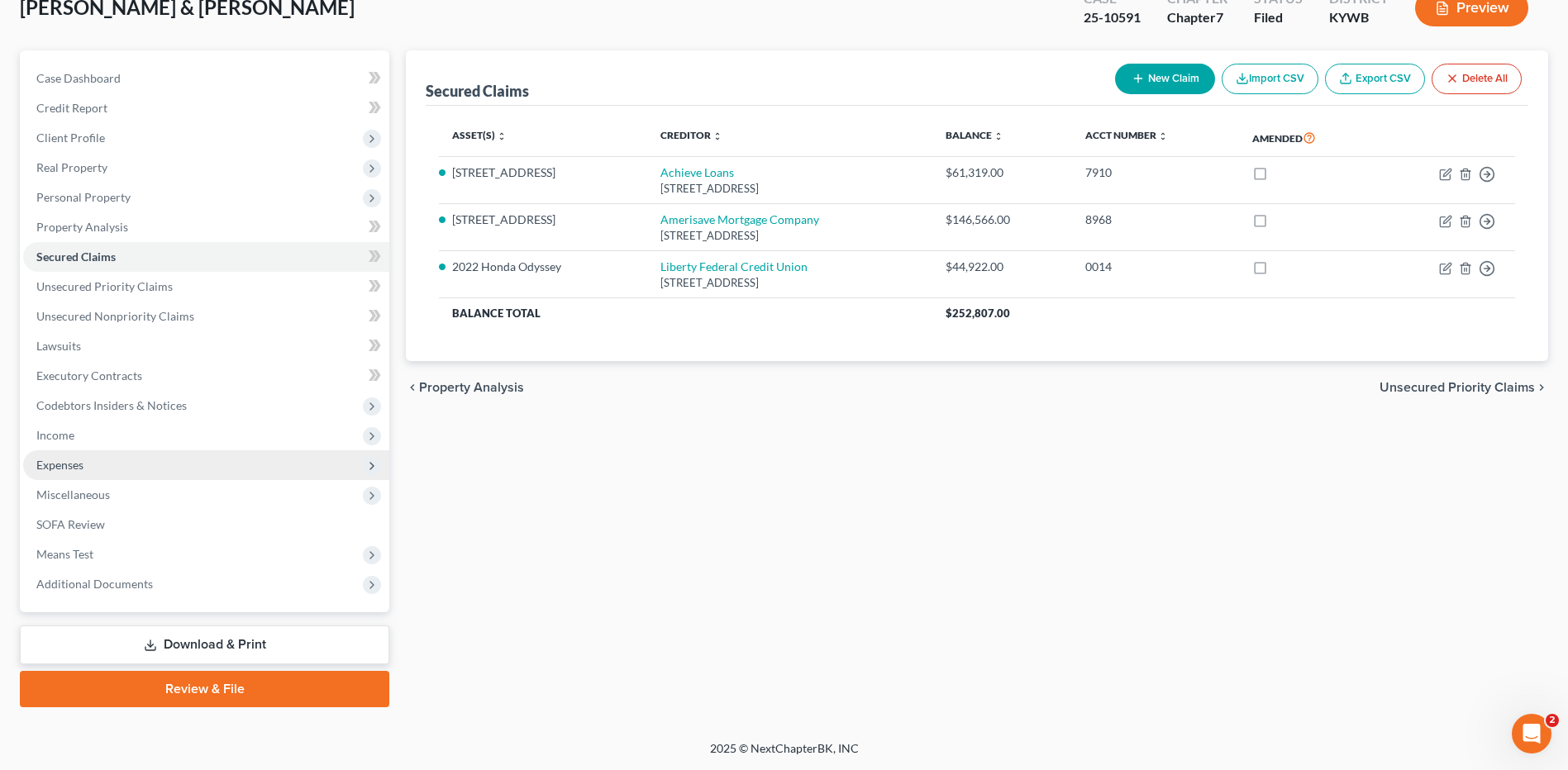
click at [84, 457] on span "Expenses" at bounding box center [206, 465] width 366 height 30
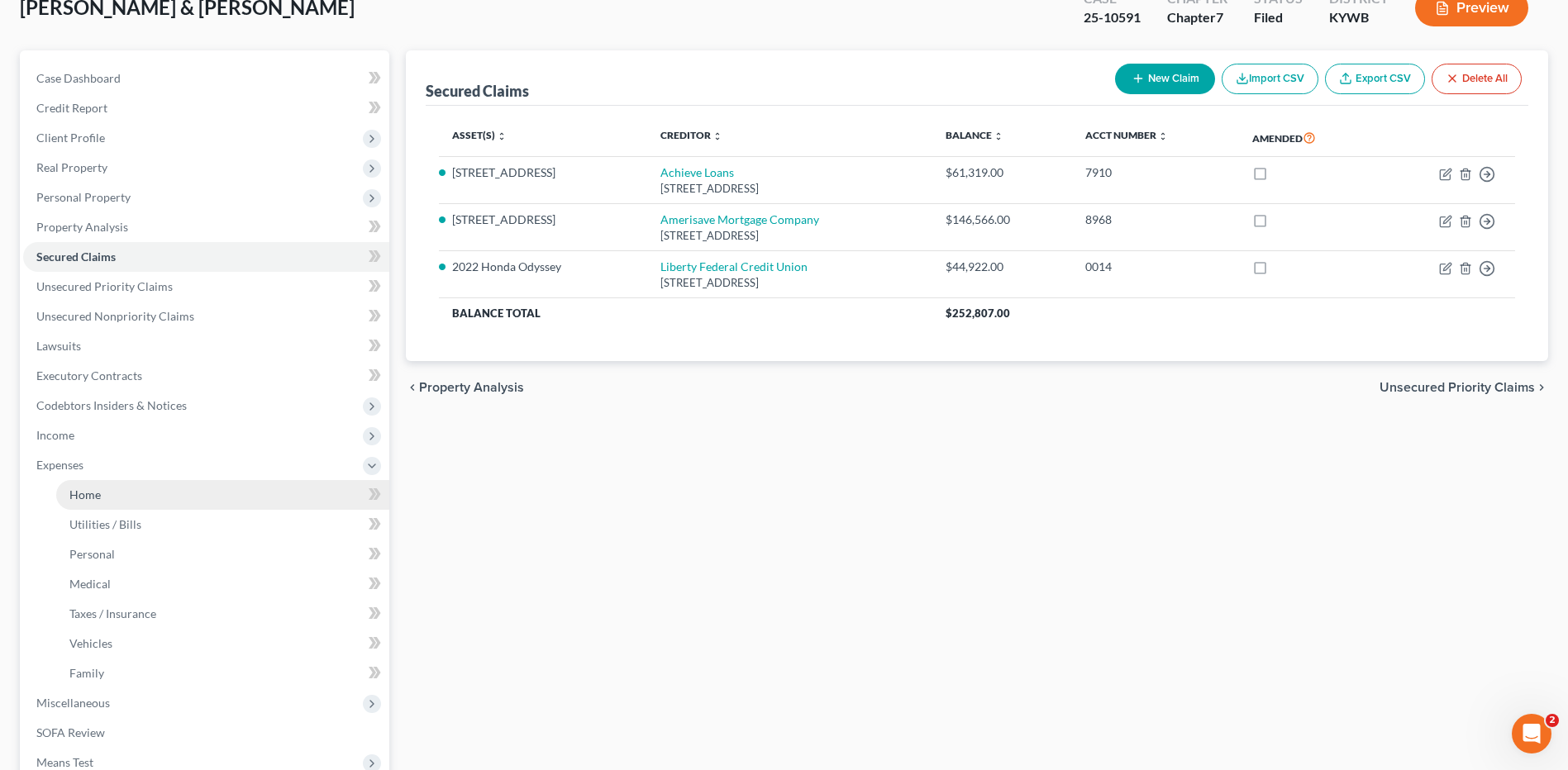
click at [91, 490] on span "Home" at bounding box center [85, 494] width 31 height 14
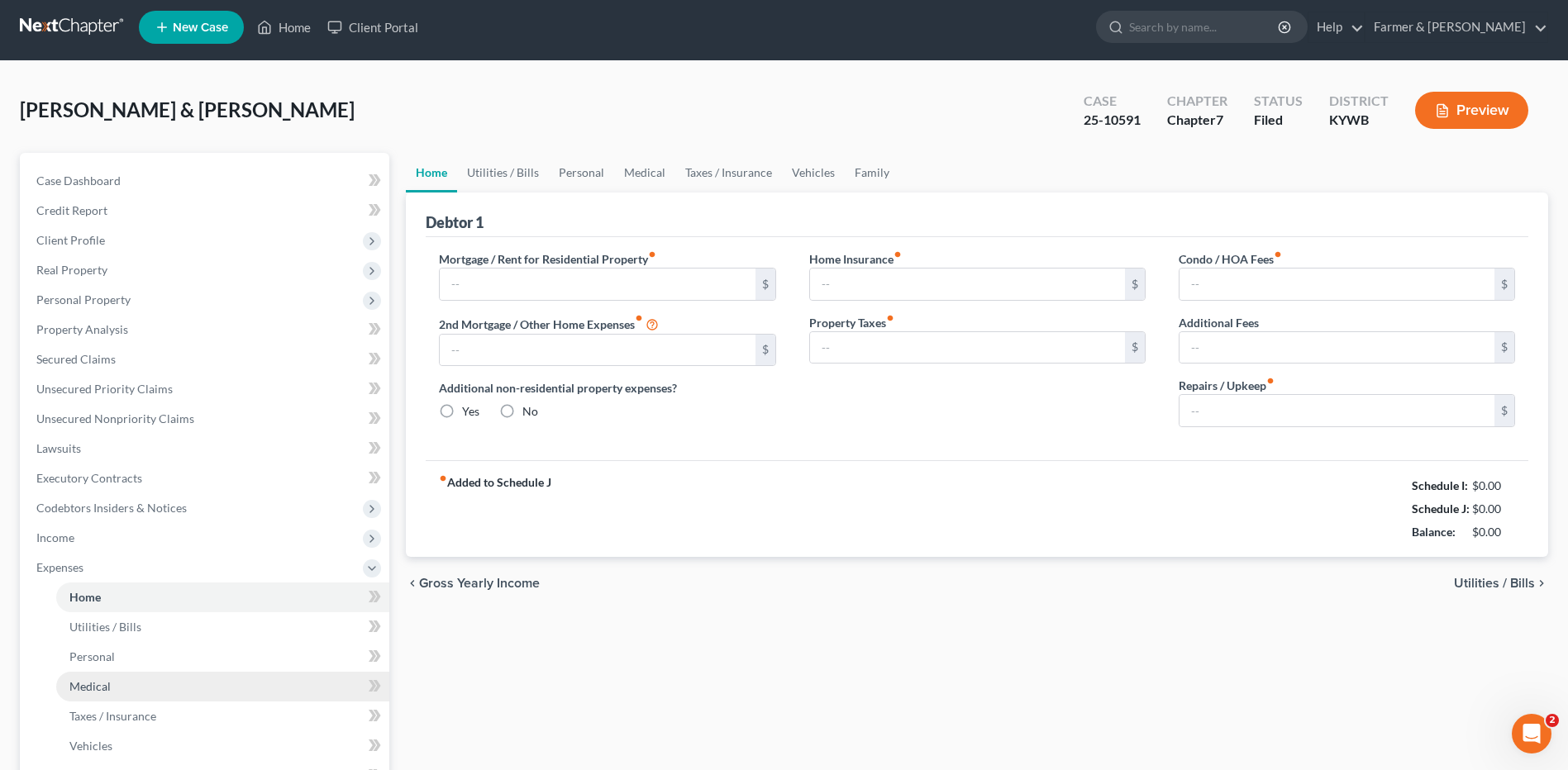
type input "1,230.24"
type input "959.61"
radio input "true"
type input "0.00"
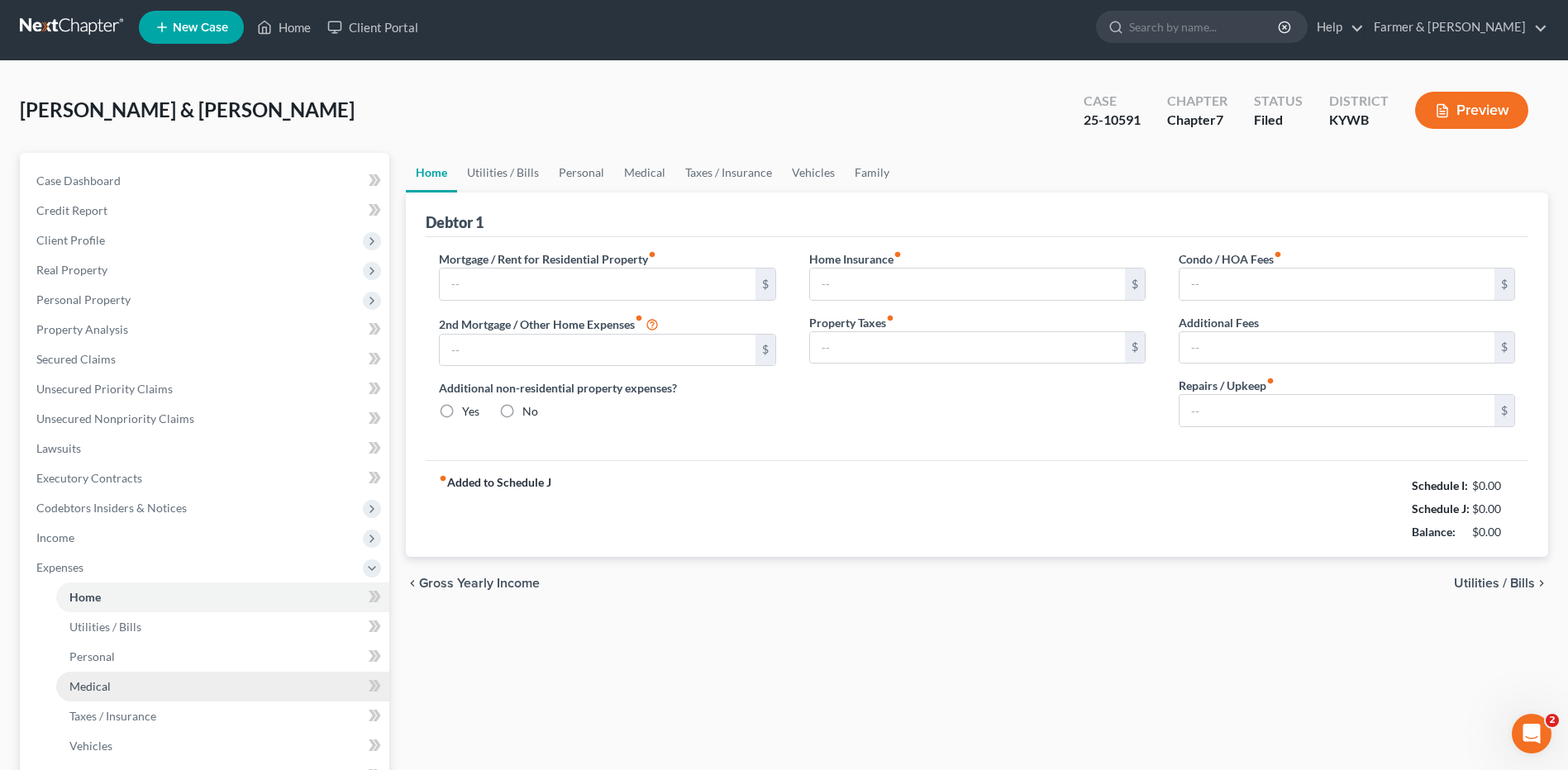
type input "0.00"
type input "150.00"
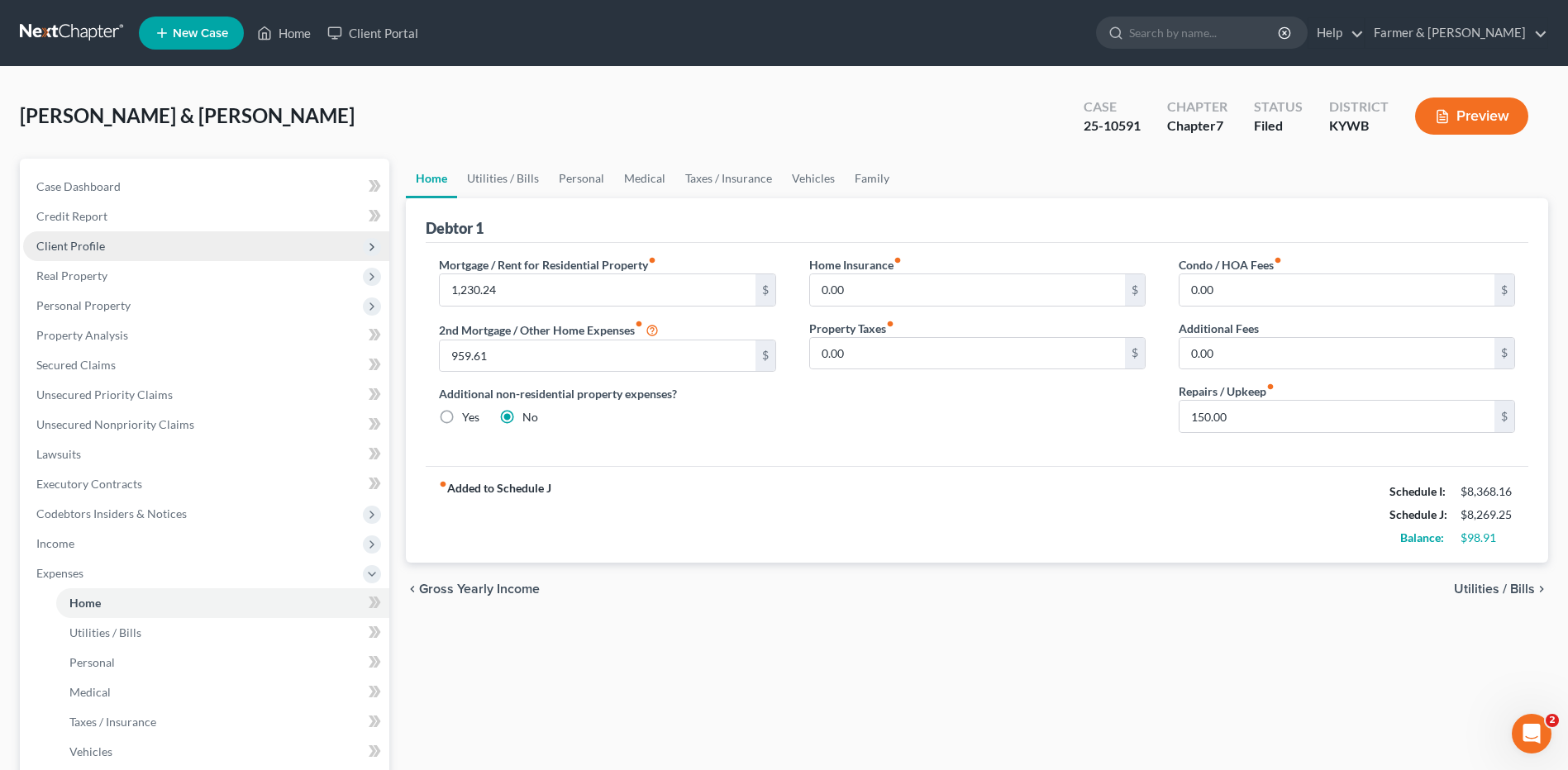
click at [73, 256] on span "Client Profile" at bounding box center [206, 246] width 366 height 30
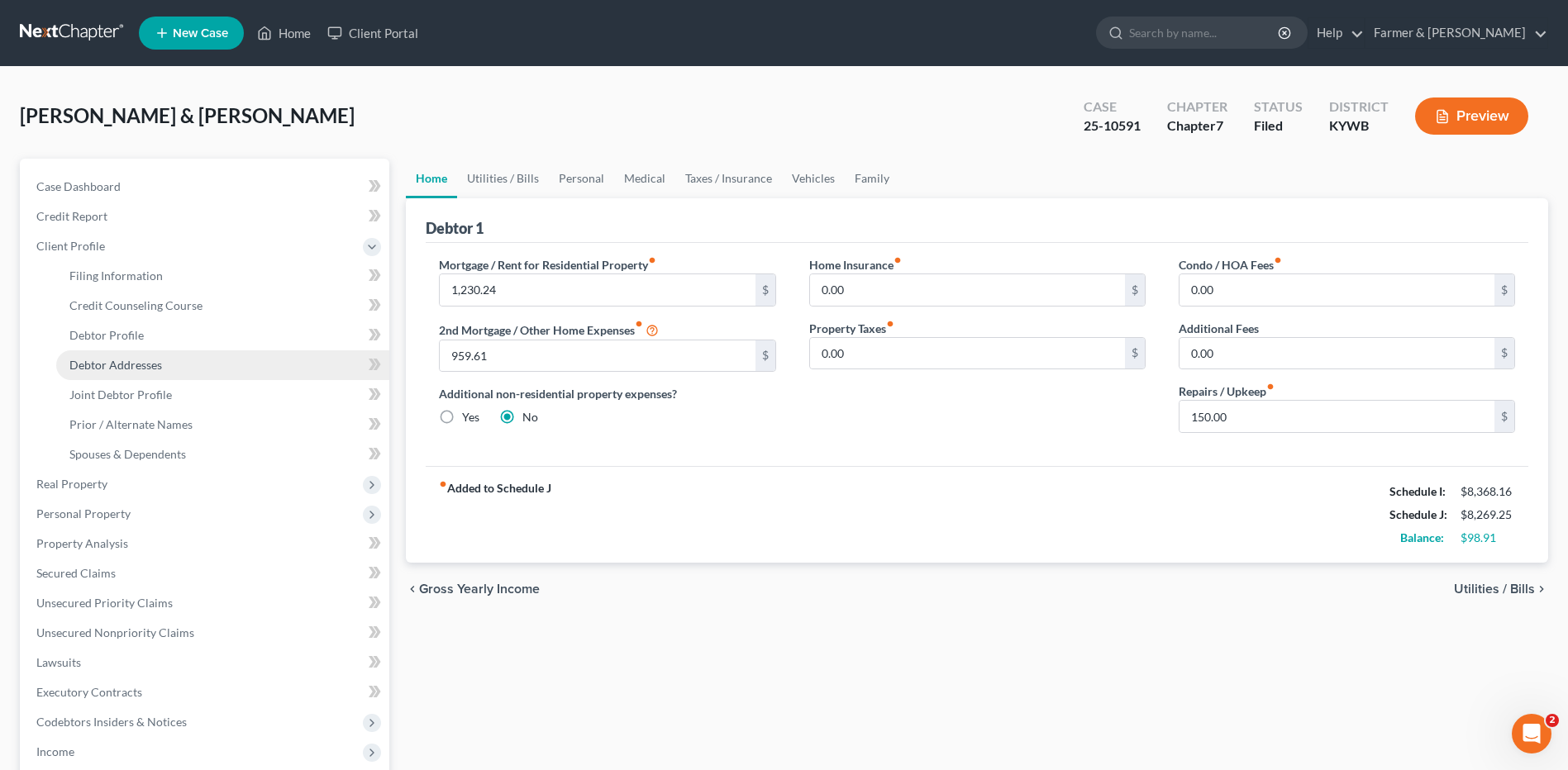
click at [126, 373] on link "Debtor Addresses" at bounding box center [223, 365] width 333 height 30
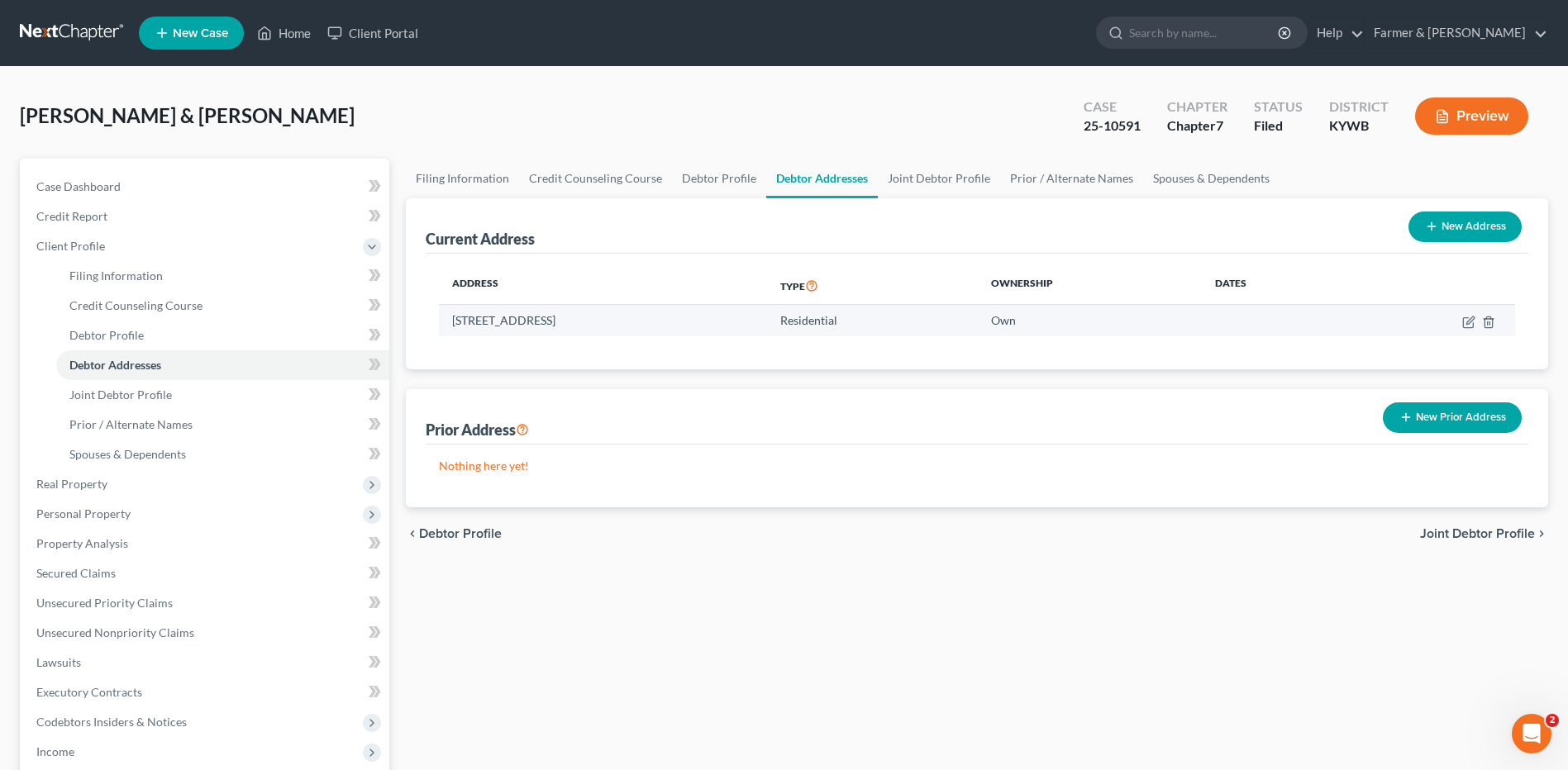
drag, startPoint x: 697, startPoint y: 326, endPoint x: 453, endPoint y: 325, distance: 244.0
click at [453, 325] on td "1921 Old Gallatin Rd, Scottsville, KY 42164" at bounding box center [602, 321] width 328 height 31
copy td "1921 Old Gallatin Rd, Scottsville, KY 42164"
click at [77, 25] on link at bounding box center [73, 33] width 106 height 30
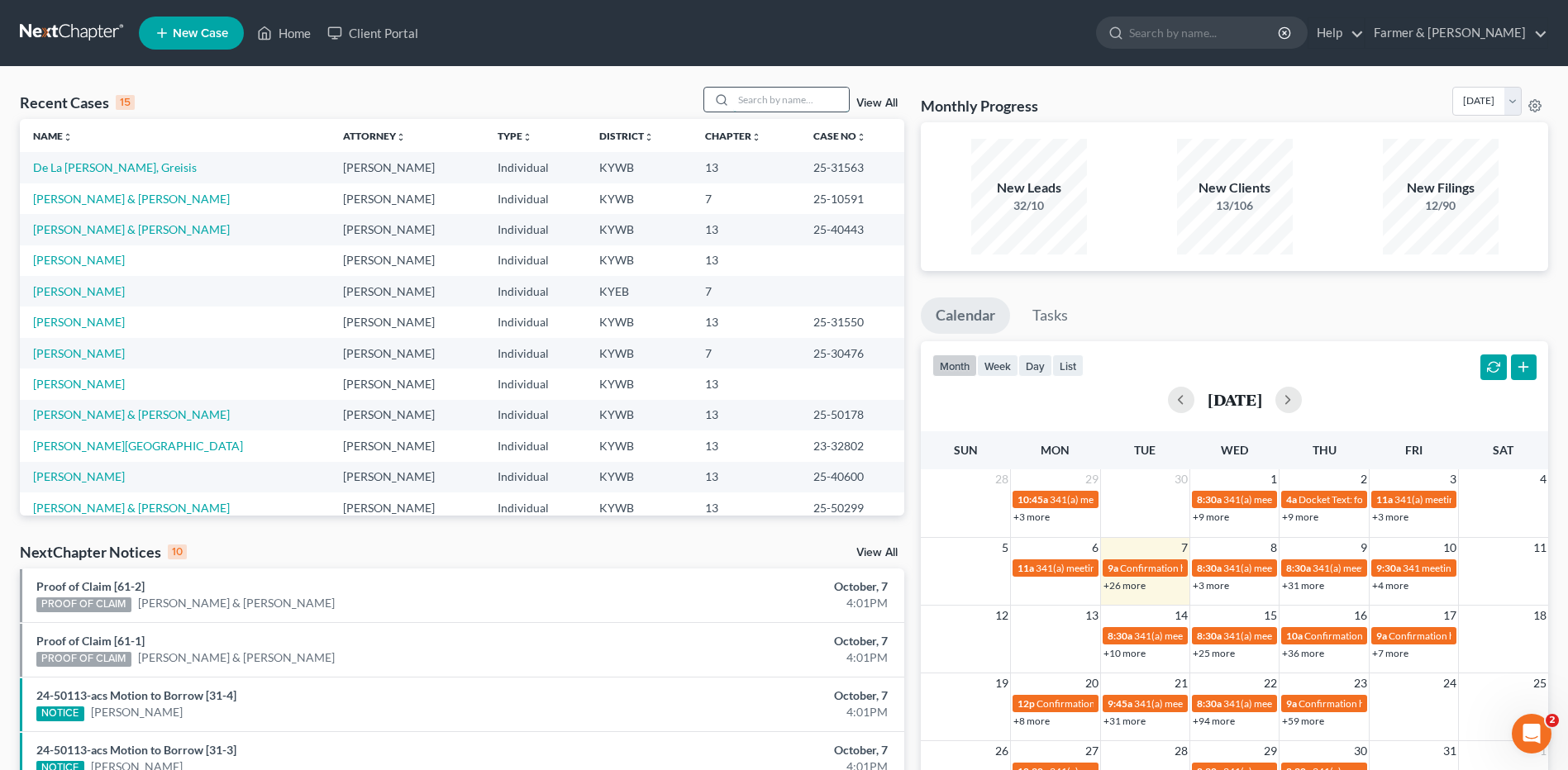
click at [832, 110] on input "search" at bounding box center [791, 100] width 116 height 24
type input "a"
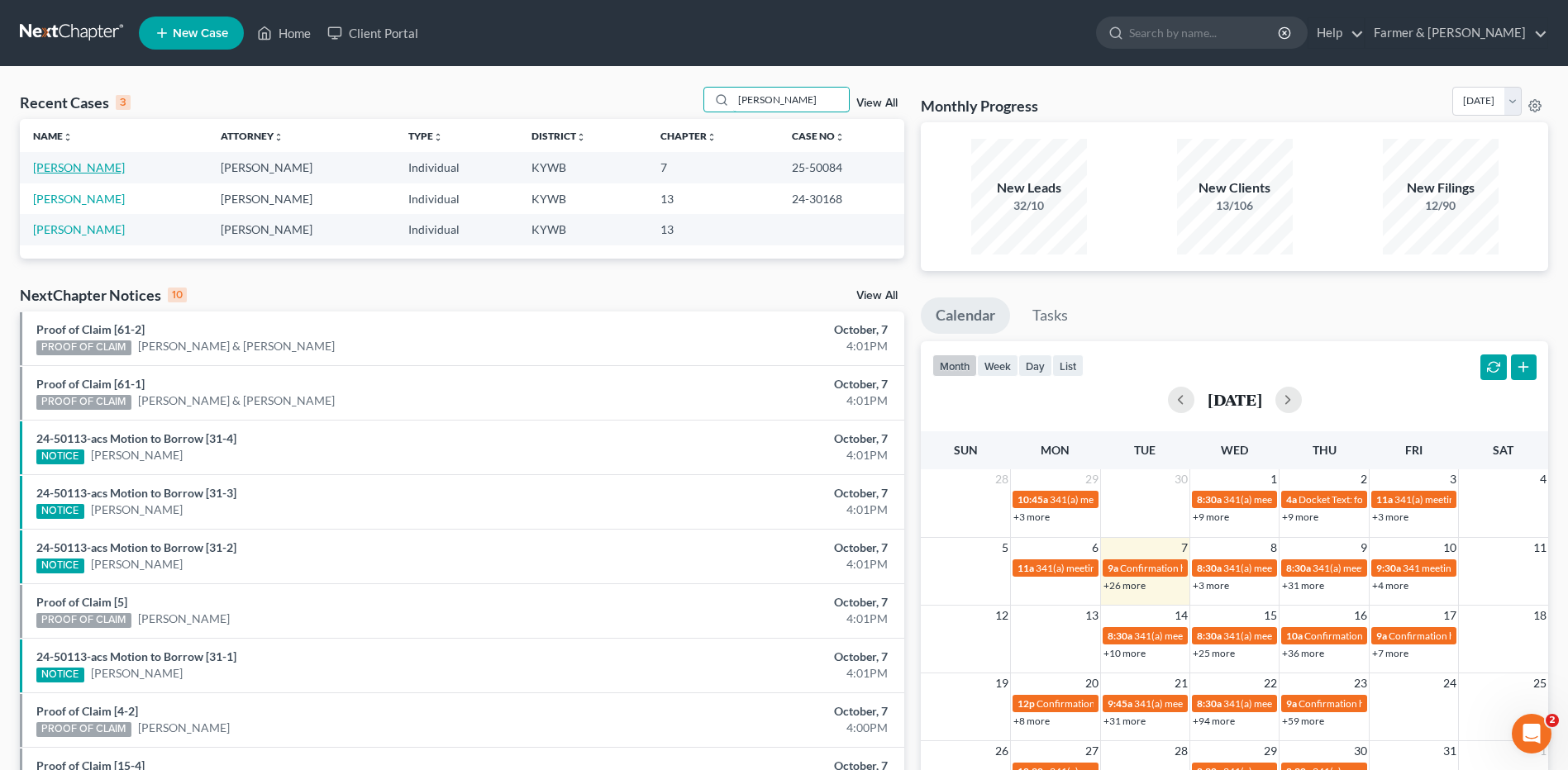
type input "sweatt"
click at [92, 170] on link "[PERSON_NAME]" at bounding box center [78, 167] width 91 height 14
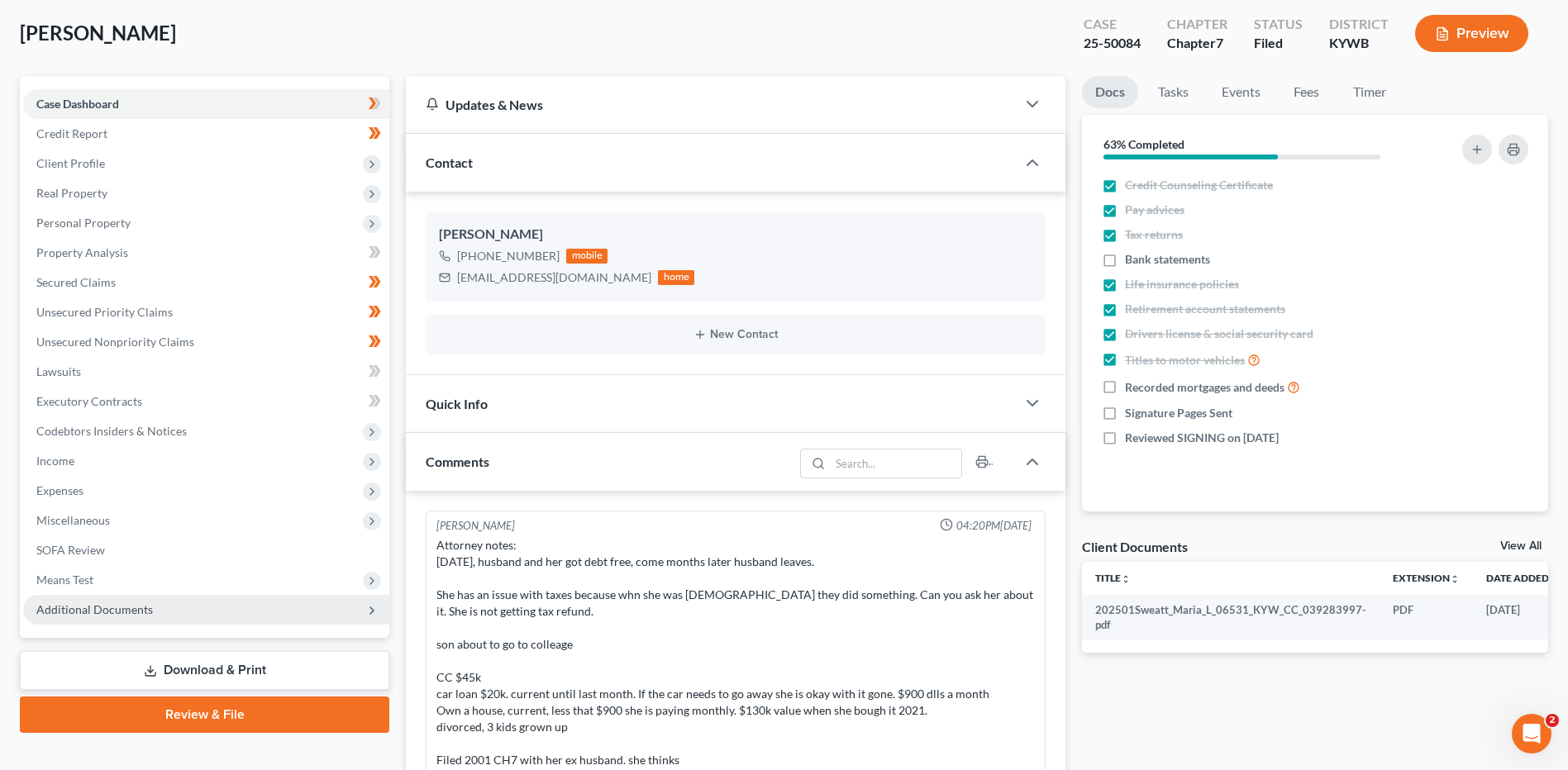
scroll to position [163, 0]
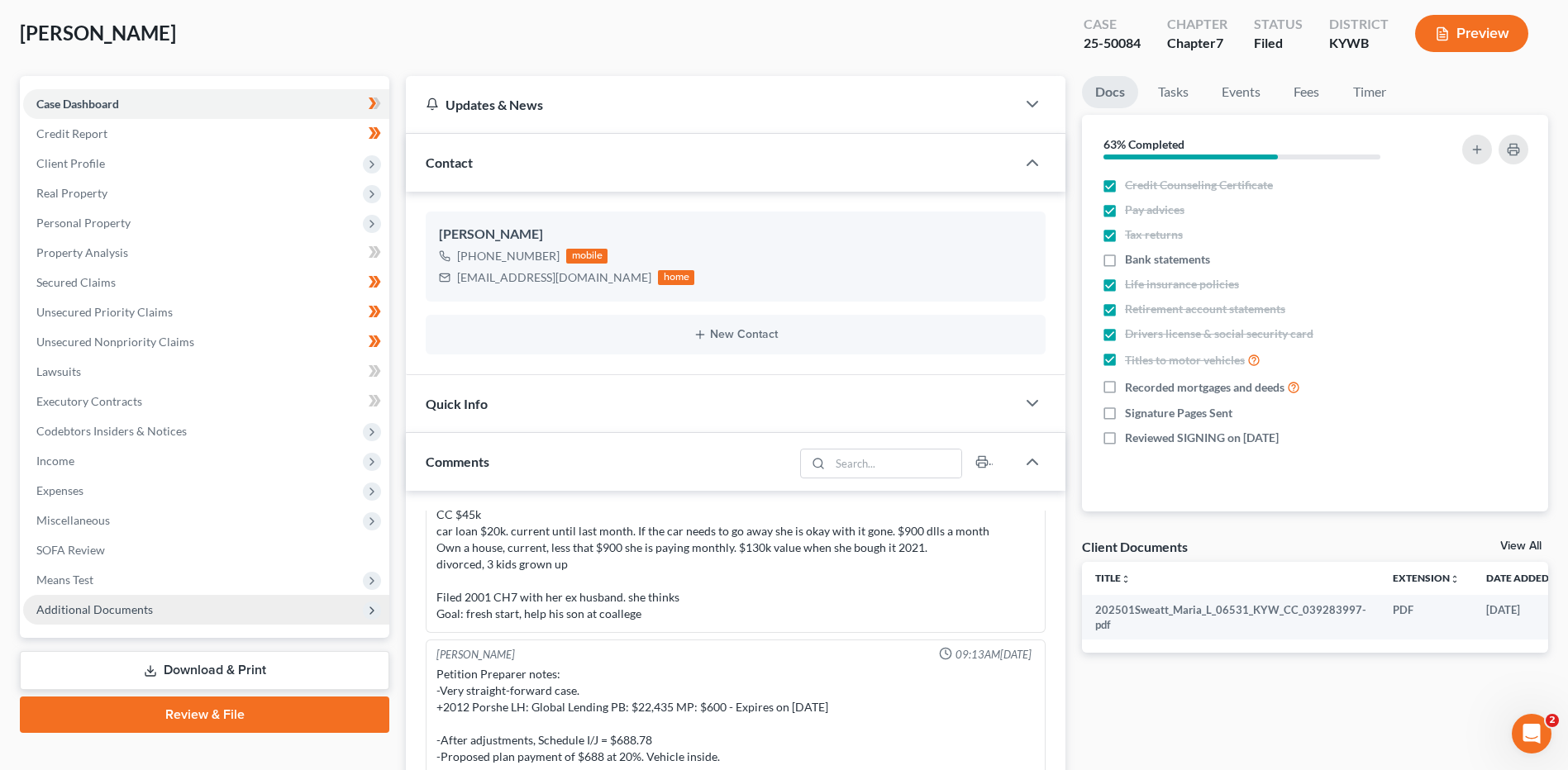
click at [81, 623] on span "Additional Documents" at bounding box center [206, 610] width 366 height 30
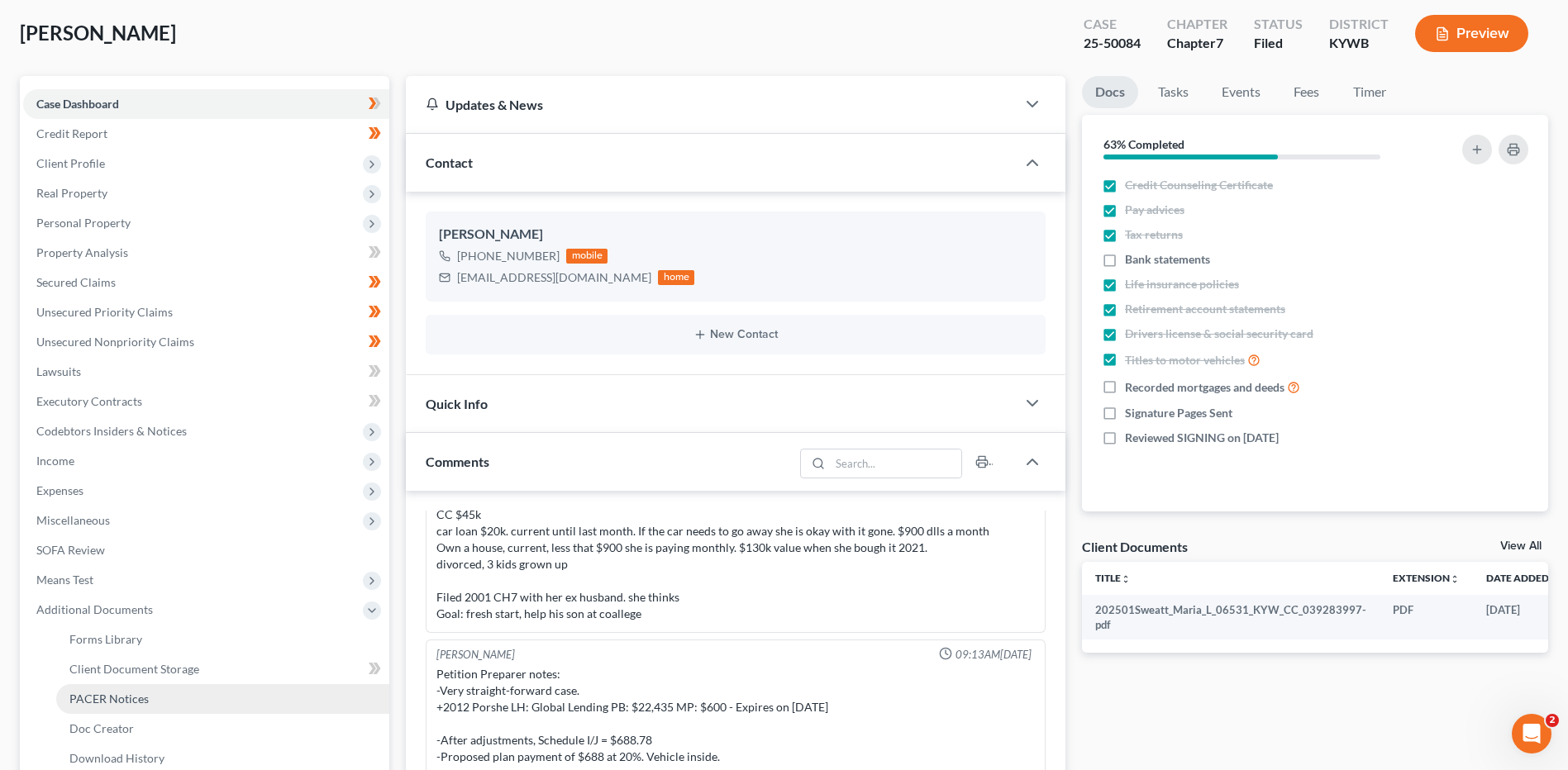
click at [124, 696] on span "PACER Notices" at bounding box center [109, 699] width 79 height 14
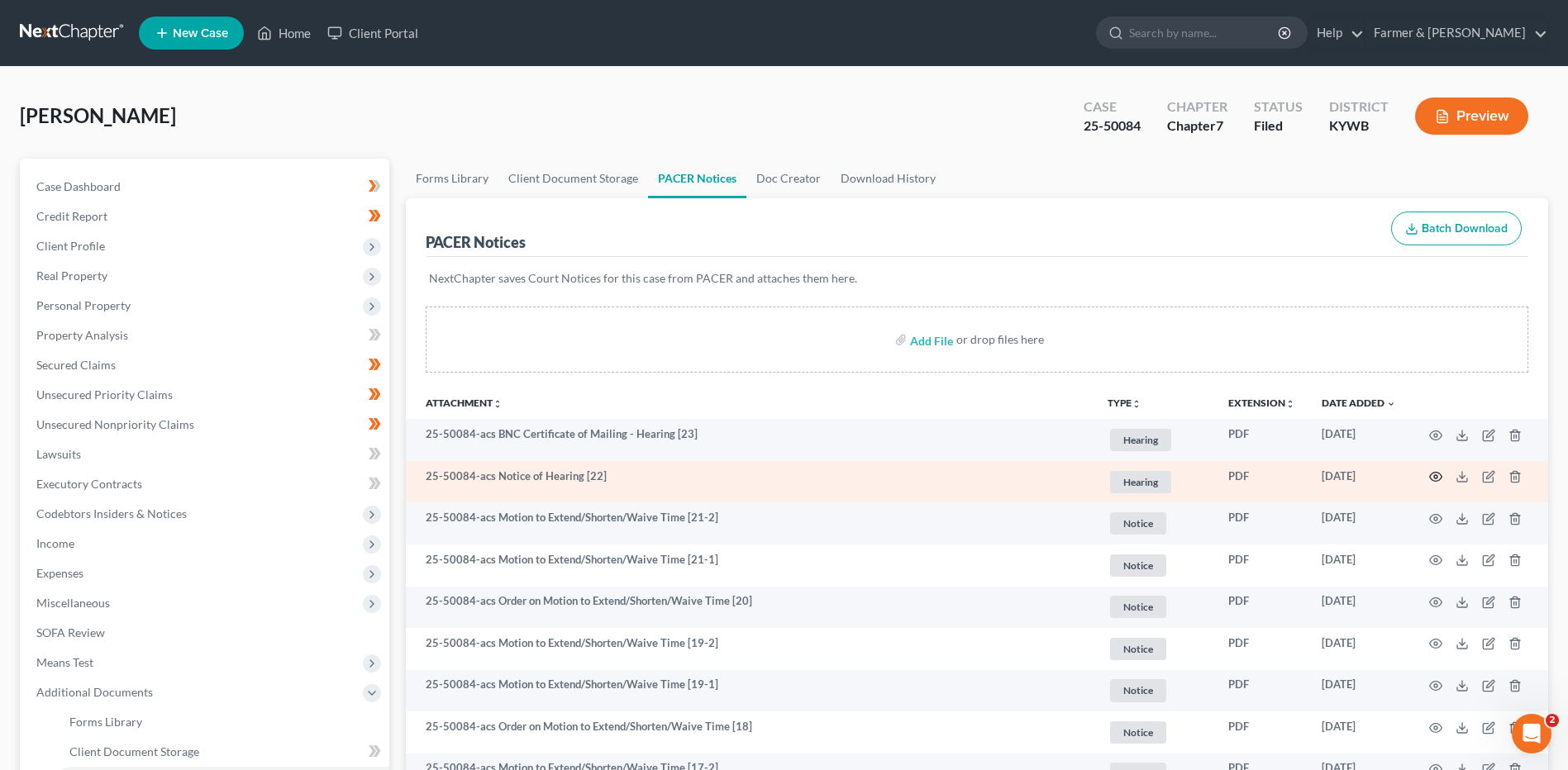
click at [1441, 475] on icon "button" at bounding box center [1436, 477] width 12 height 9
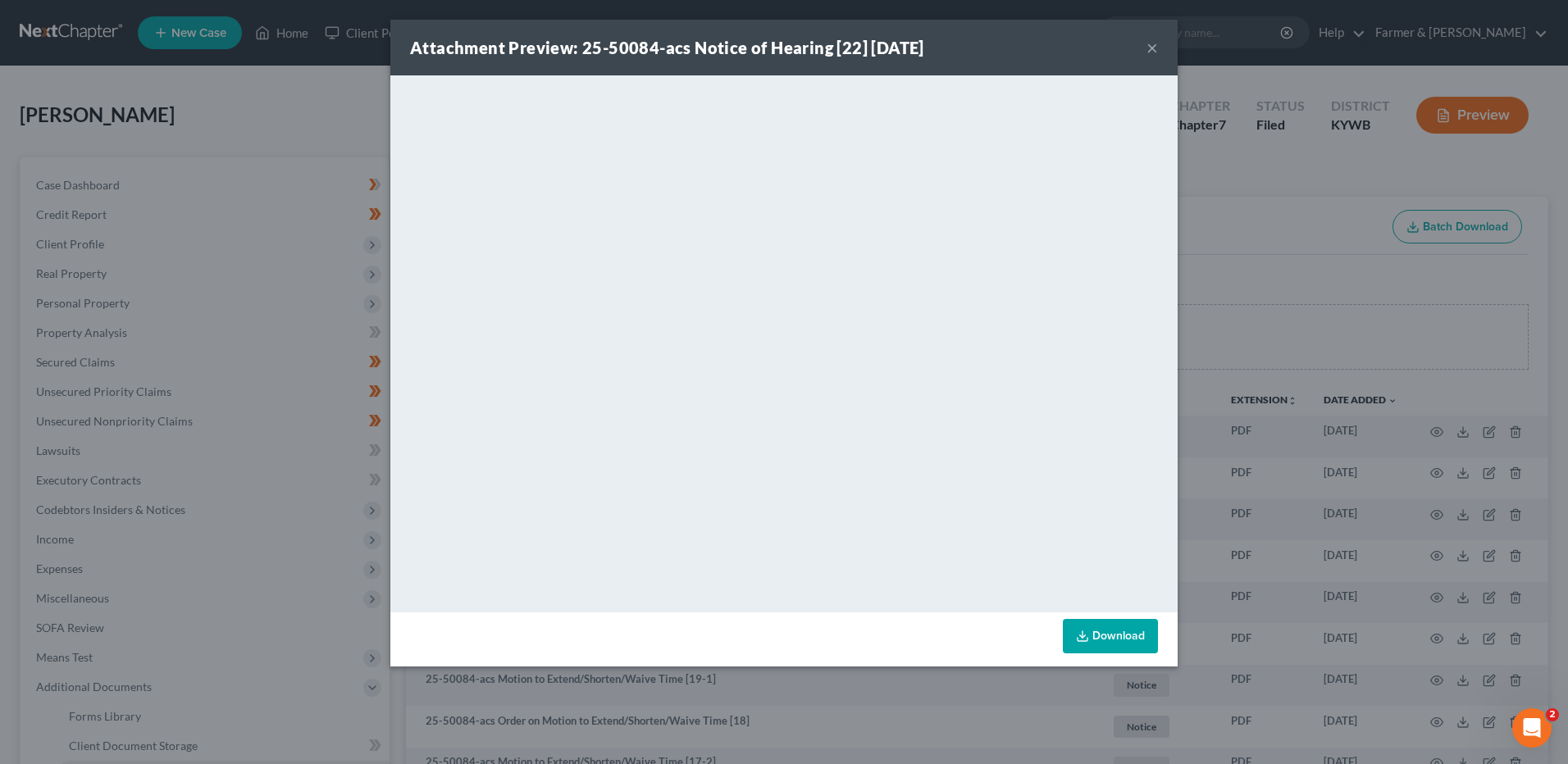
click at [1149, 45] on button "×" at bounding box center [1152, 47] width 11 height 20
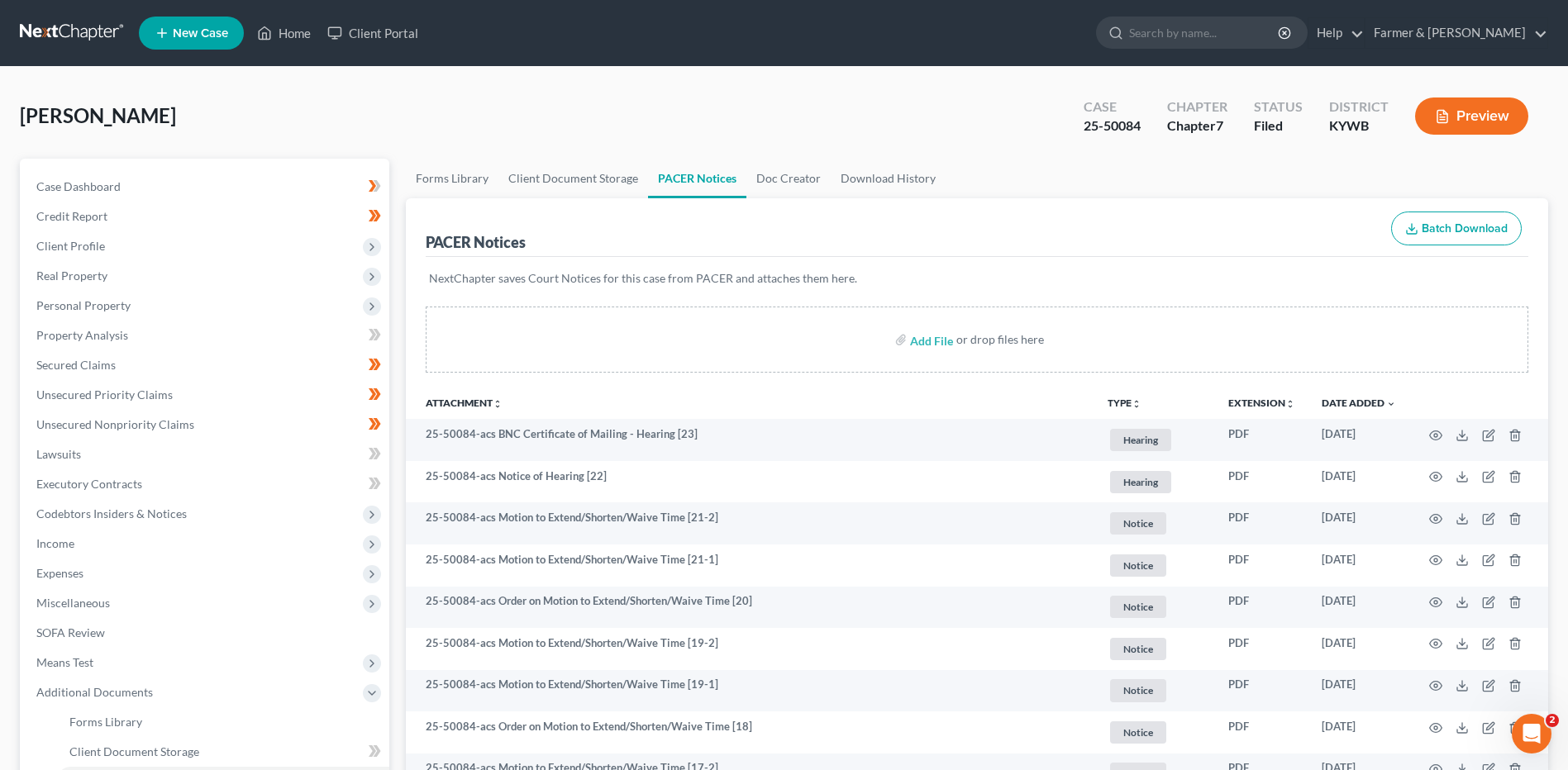
click at [84, 23] on link at bounding box center [73, 33] width 106 height 30
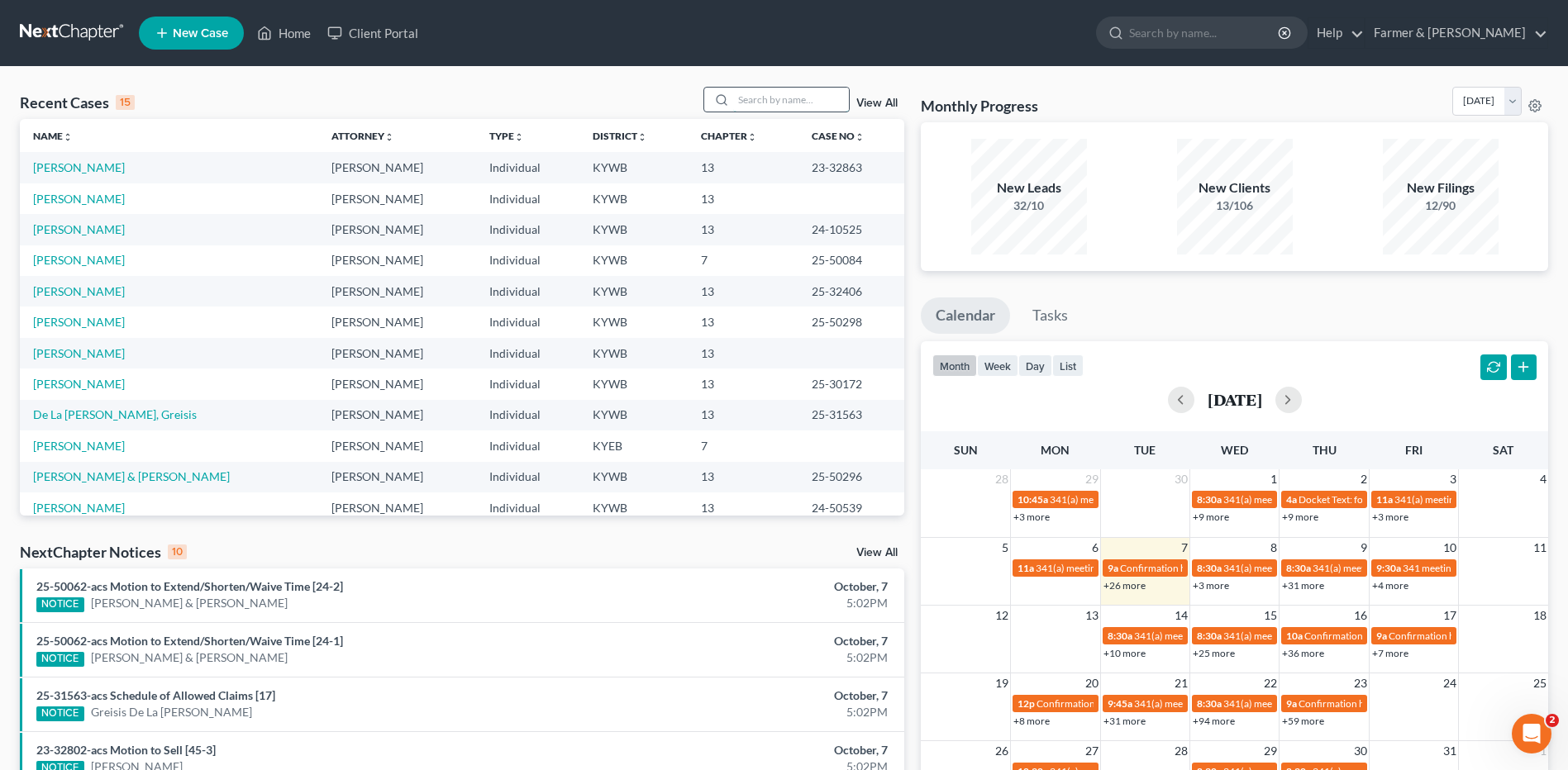
click at [792, 100] on input "search" at bounding box center [791, 100] width 116 height 24
type input "[PERSON_NAME]"
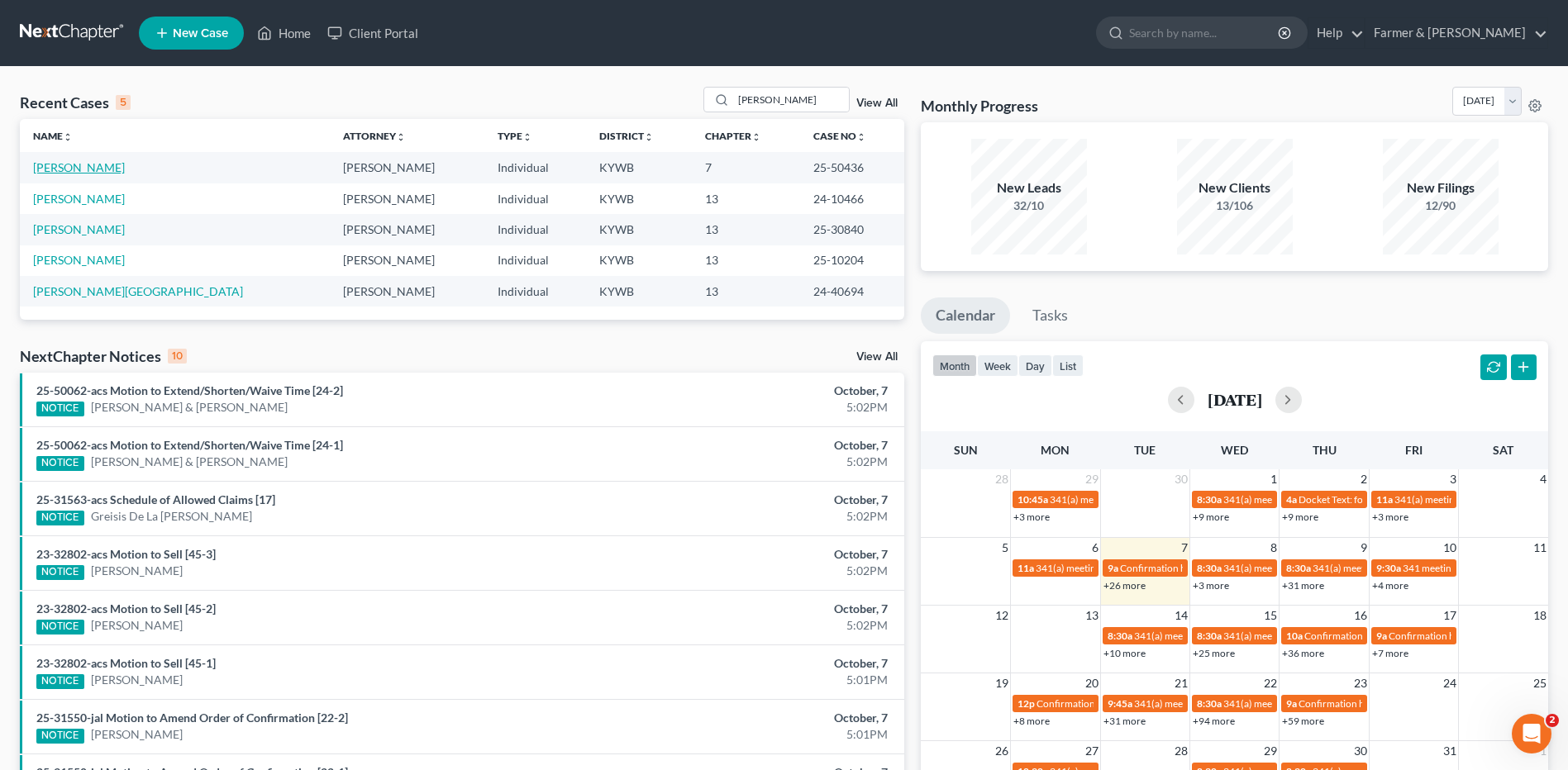
click at [118, 165] on link "[PERSON_NAME]" at bounding box center [78, 167] width 91 height 14
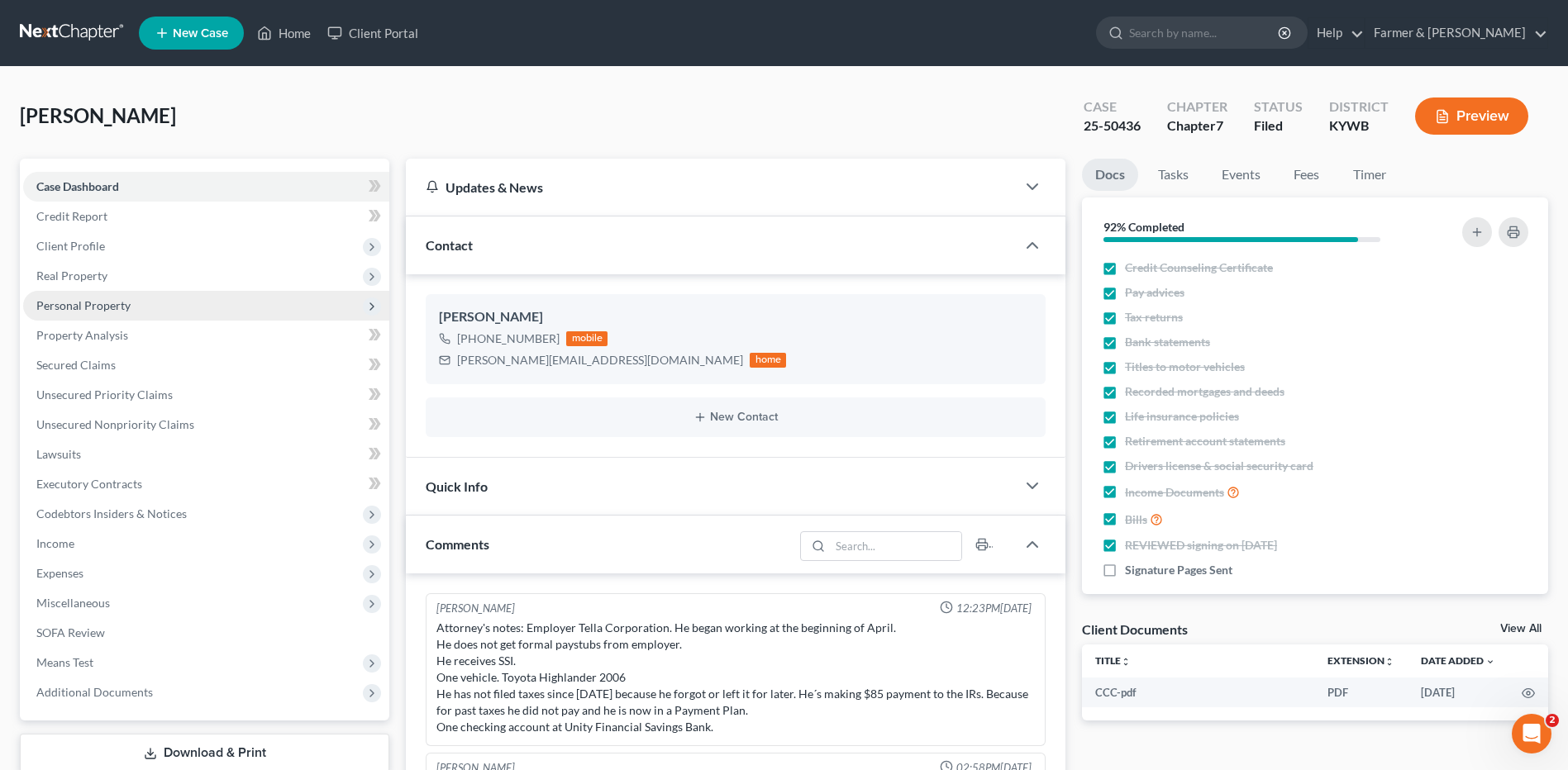
scroll to position [113, 0]
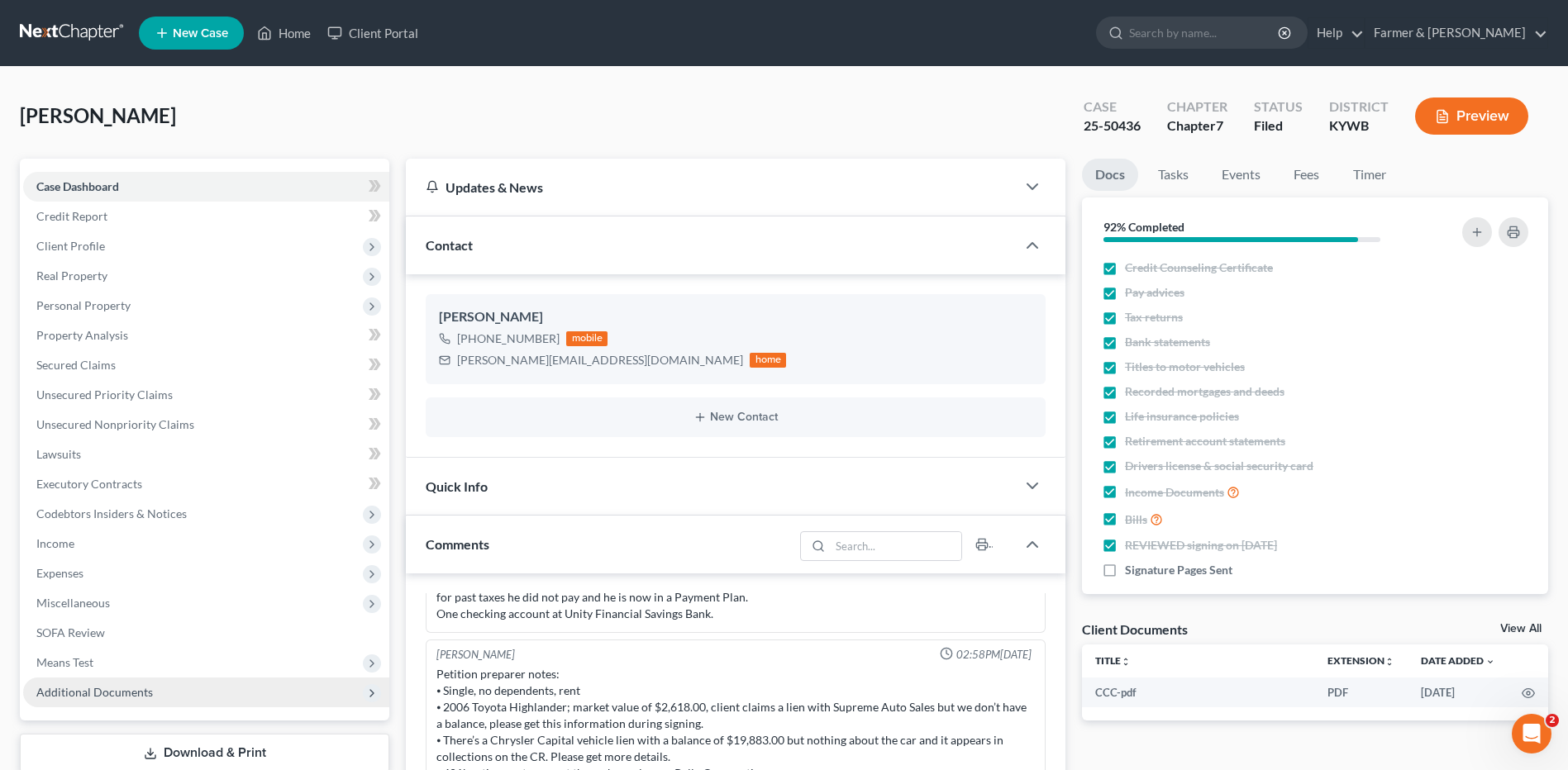
drag, startPoint x: 102, startPoint y: 684, endPoint x: 114, endPoint y: 679, distance: 13.0
click at [102, 684] on span "Additional Documents" at bounding box center [206, 693] width 366 height 30
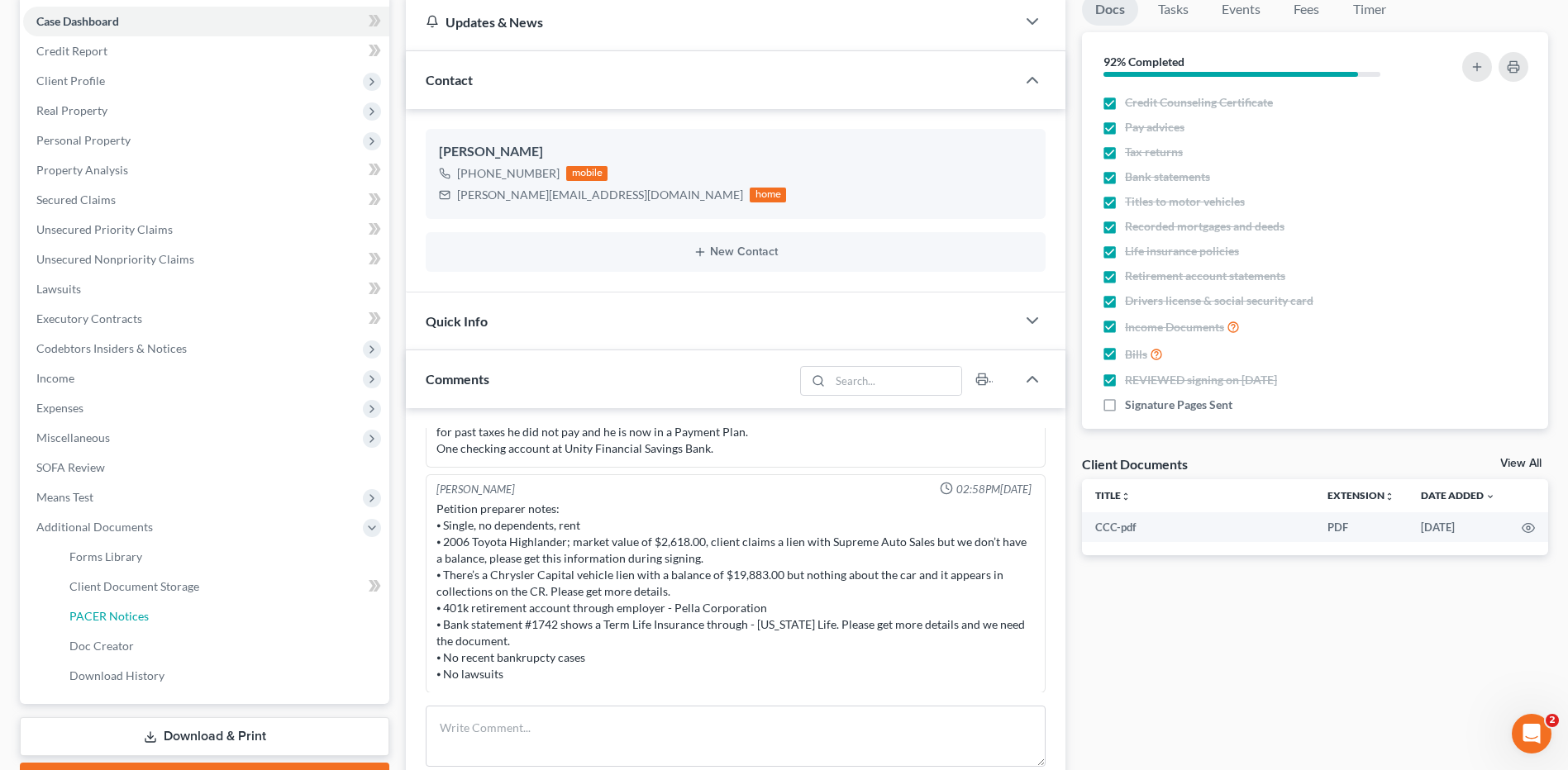
click at [148, 616] on link "PACER Notices" at bounding box center [223, 617] width 333 height 30
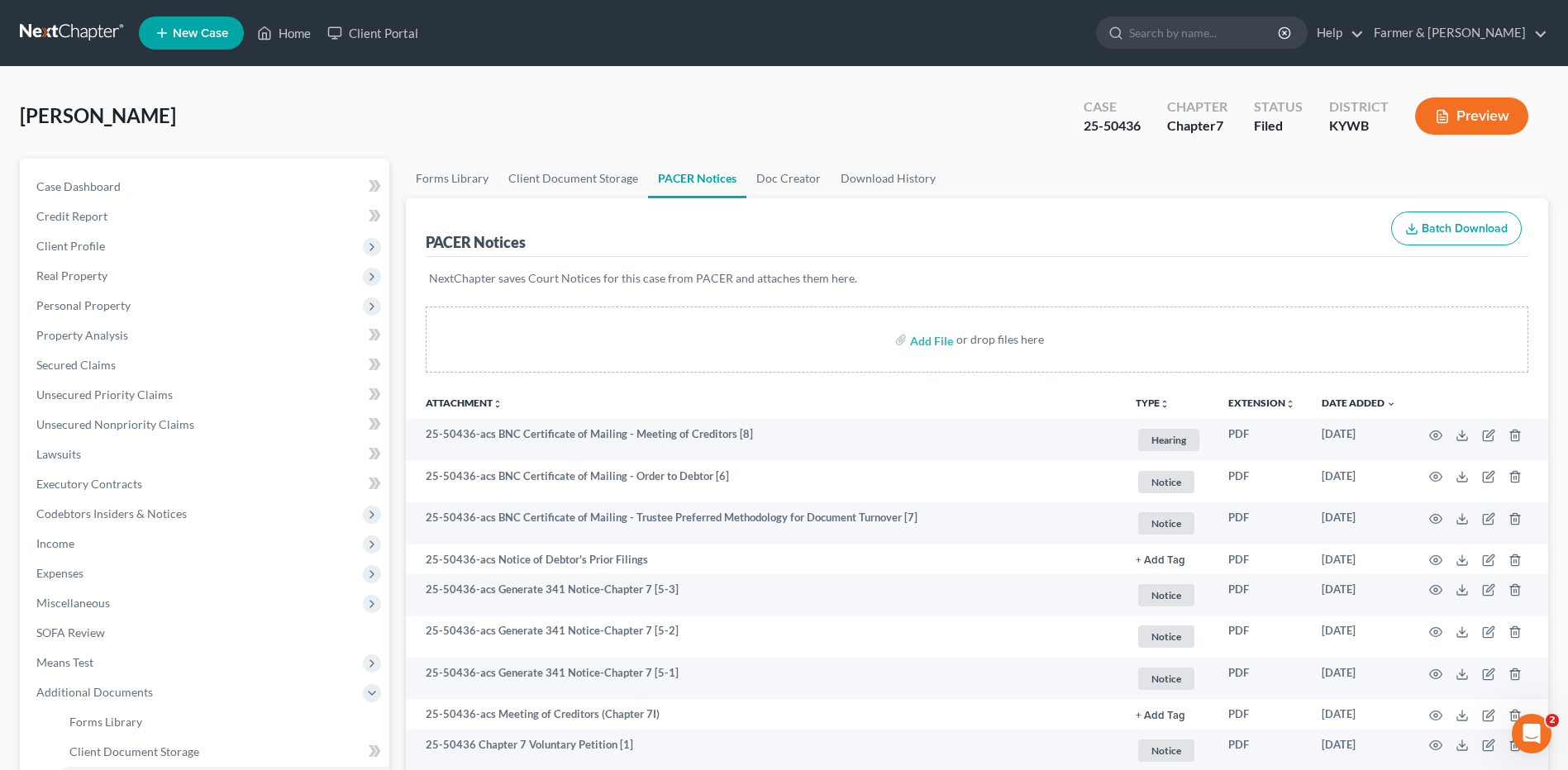
click at [1376, 409] on th "Date Added unfold_more expand_more expand_less" at bounding box center [1359, 403] width 101 height 33
click at [1374, 405] on link "Date Added unfold_more expand_more expand_less" at bounding box center [1358, 403] width 74 height 12
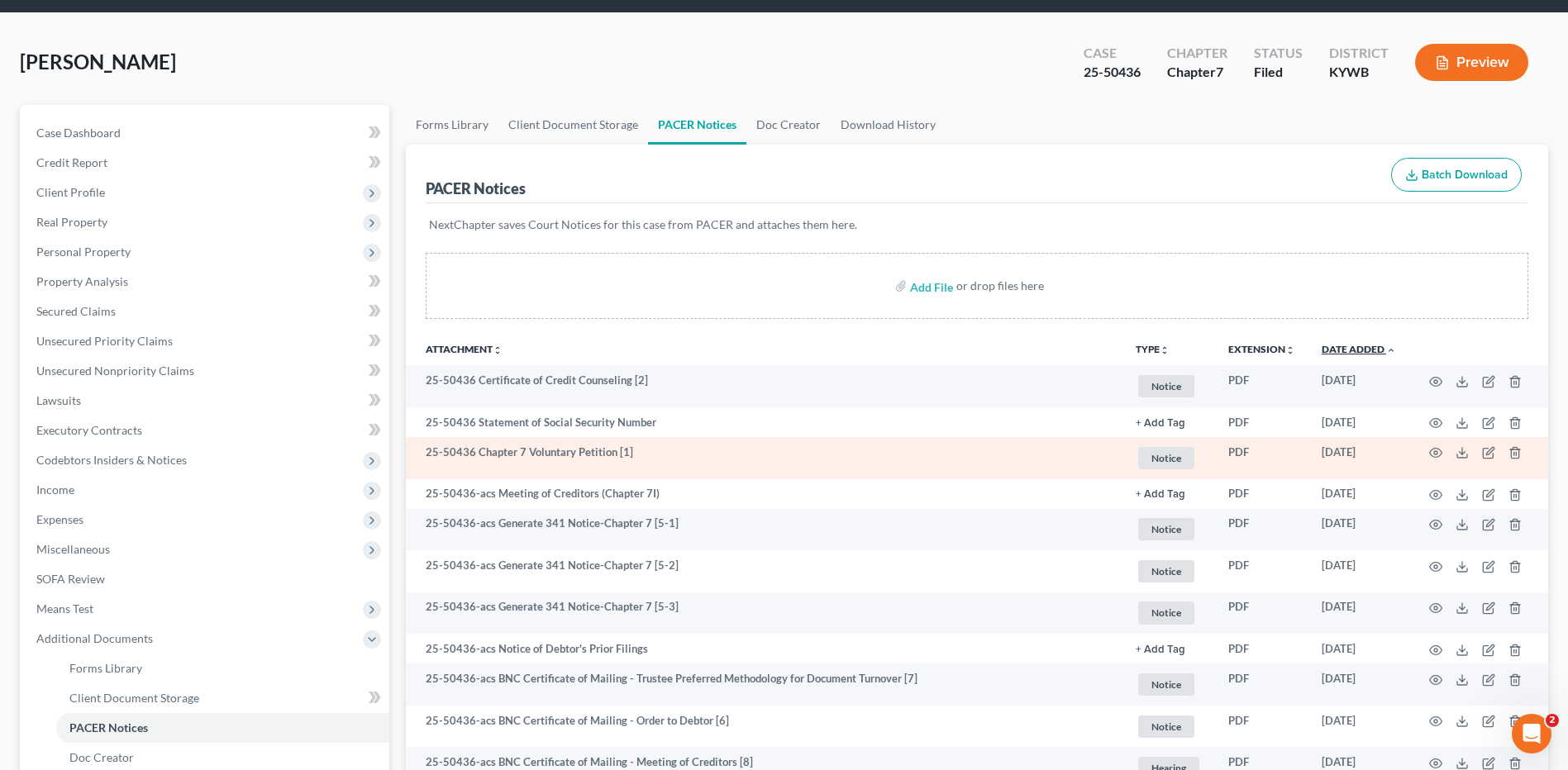
scroll to position [83, 0]
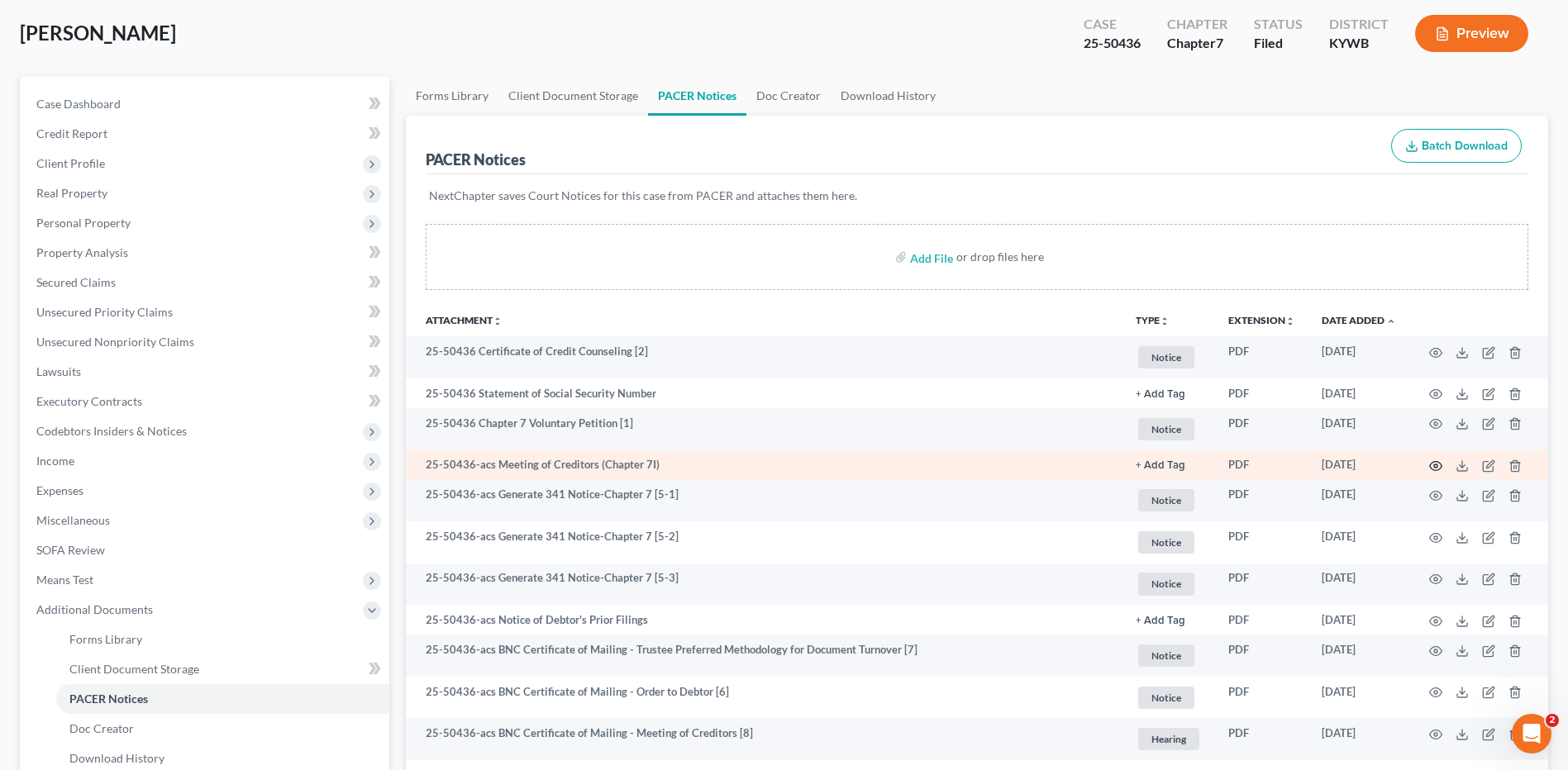
click at [1431, 466] on icon "button" at bounding box center [1435, 465] width 13 height 13
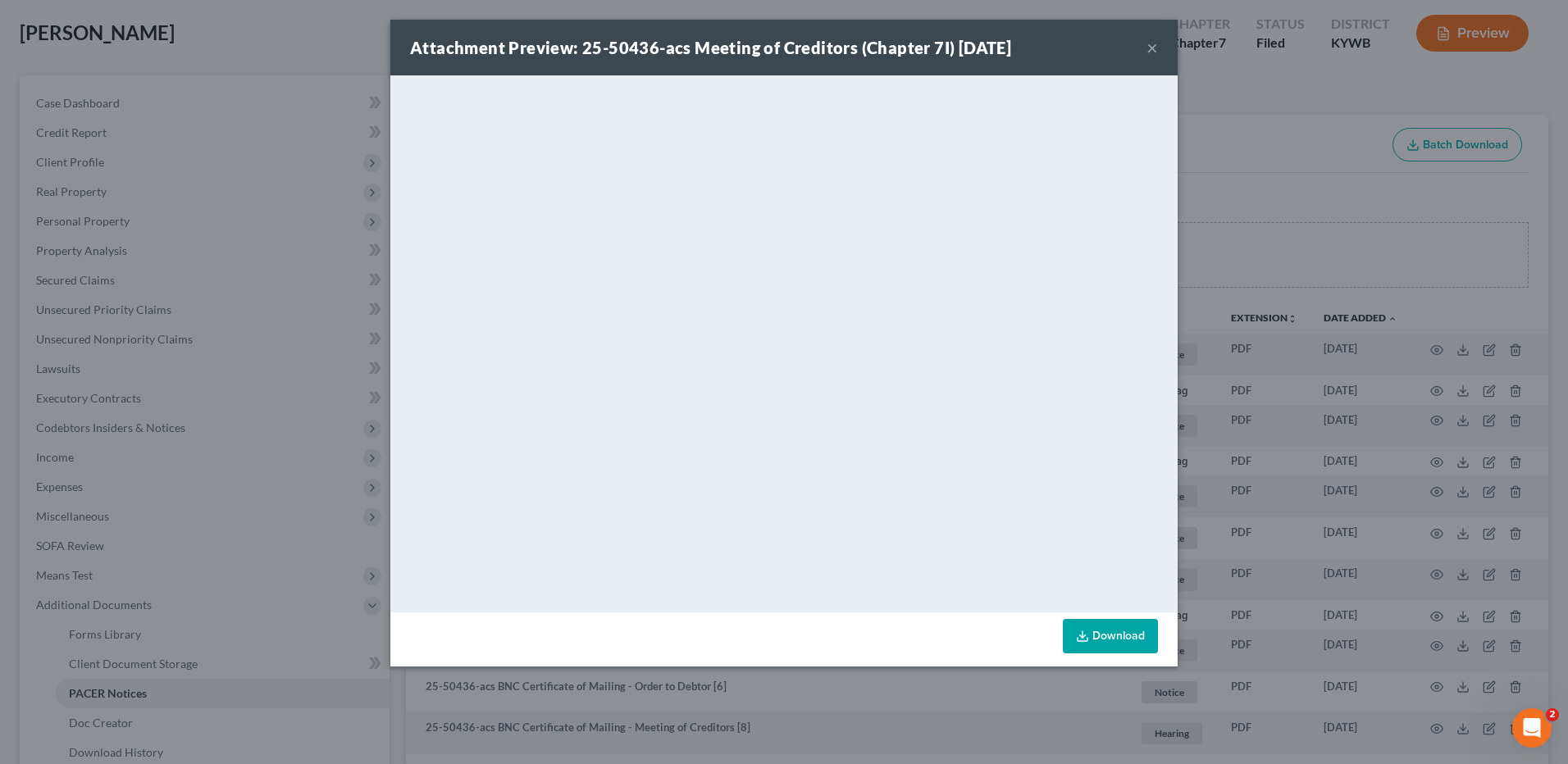
click at [1152, 41] on button "×" at bounding box center [1152, 47] width 11 height 20
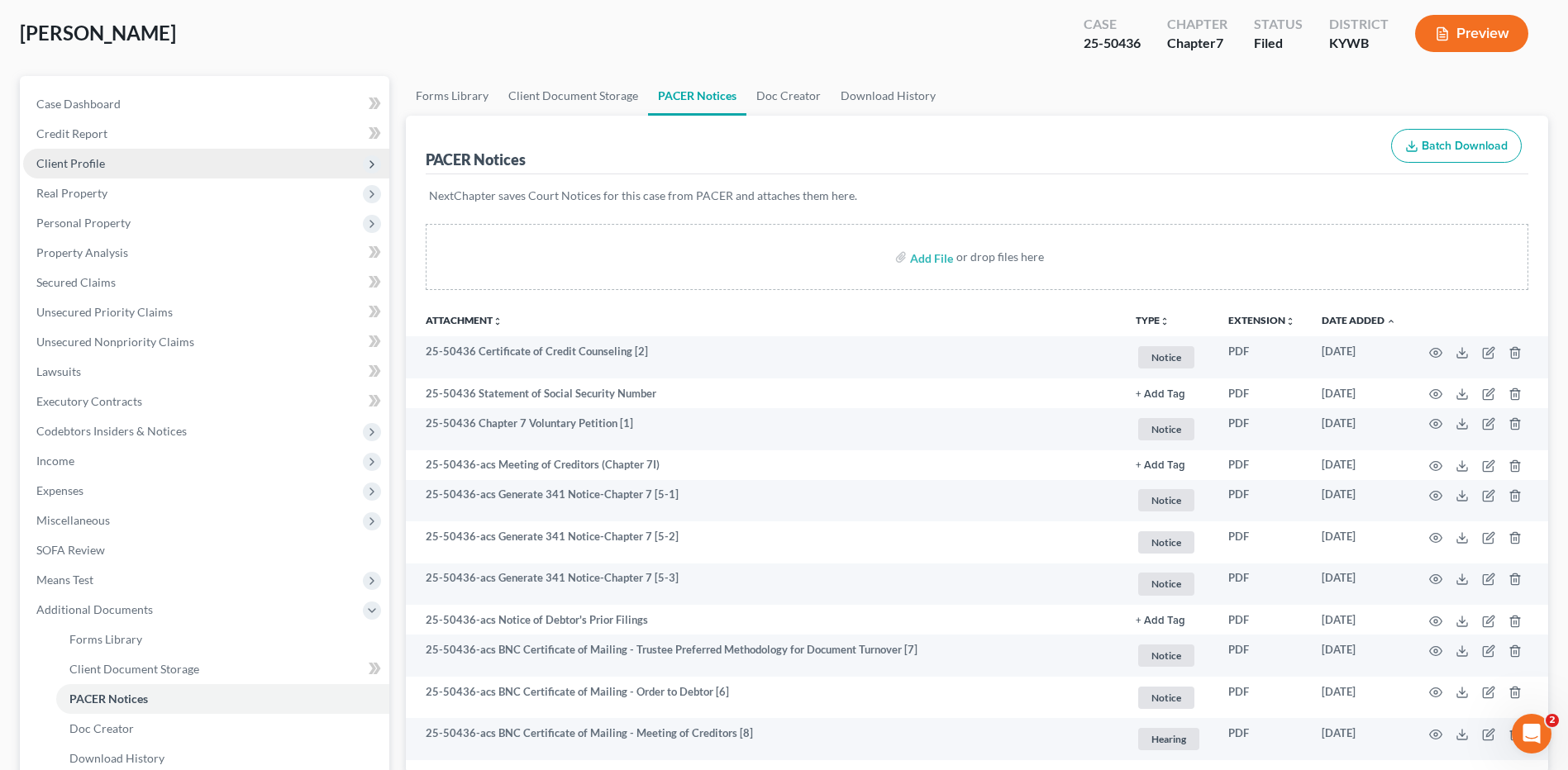
click at [107, 161] on span "Client Profile" at bounding box center [206, 164] width 366 height 30
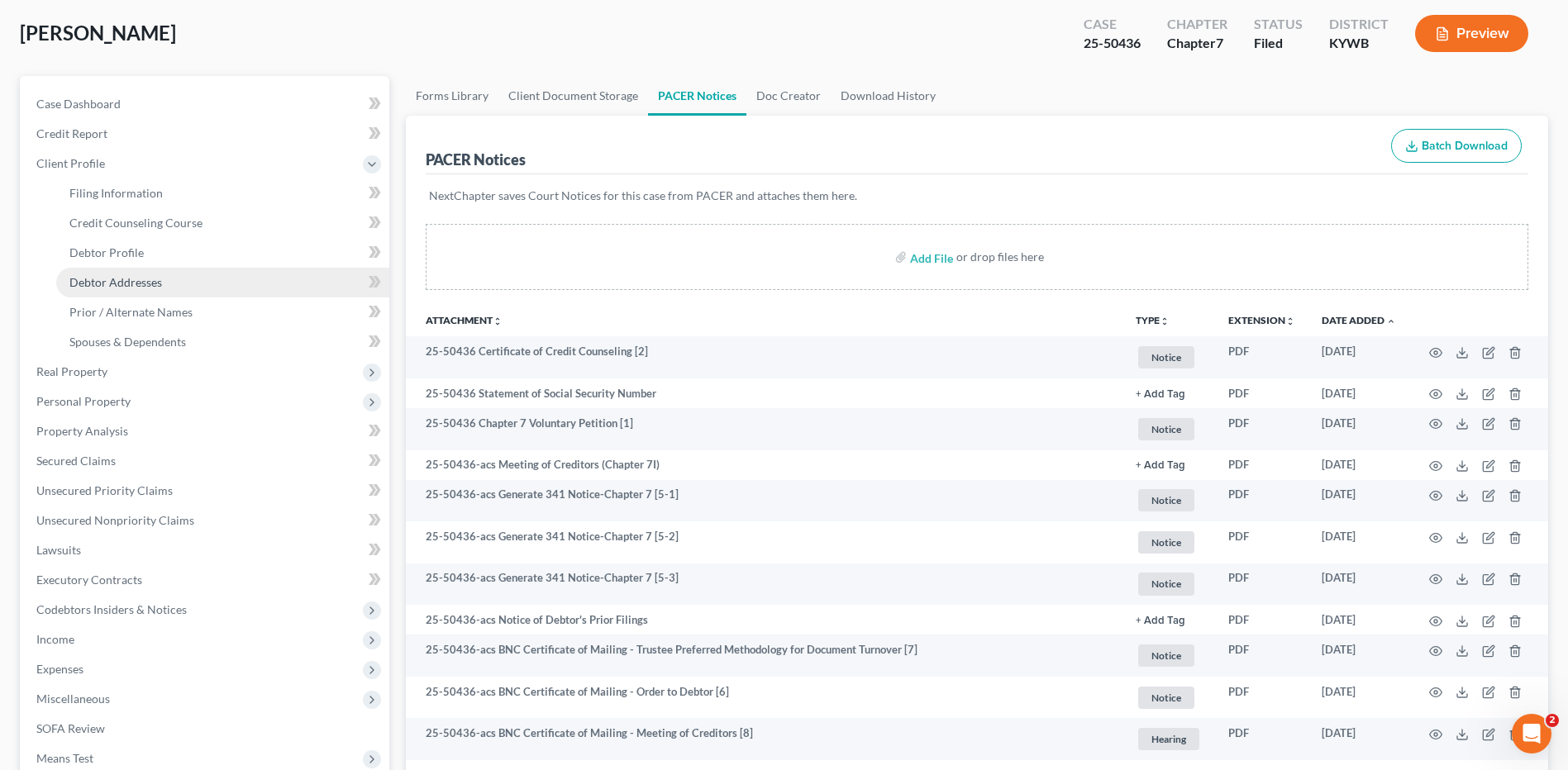
click at [129, 273] on link "Debtor Addresses" at bounding box center [223, 283] width 333 height 30
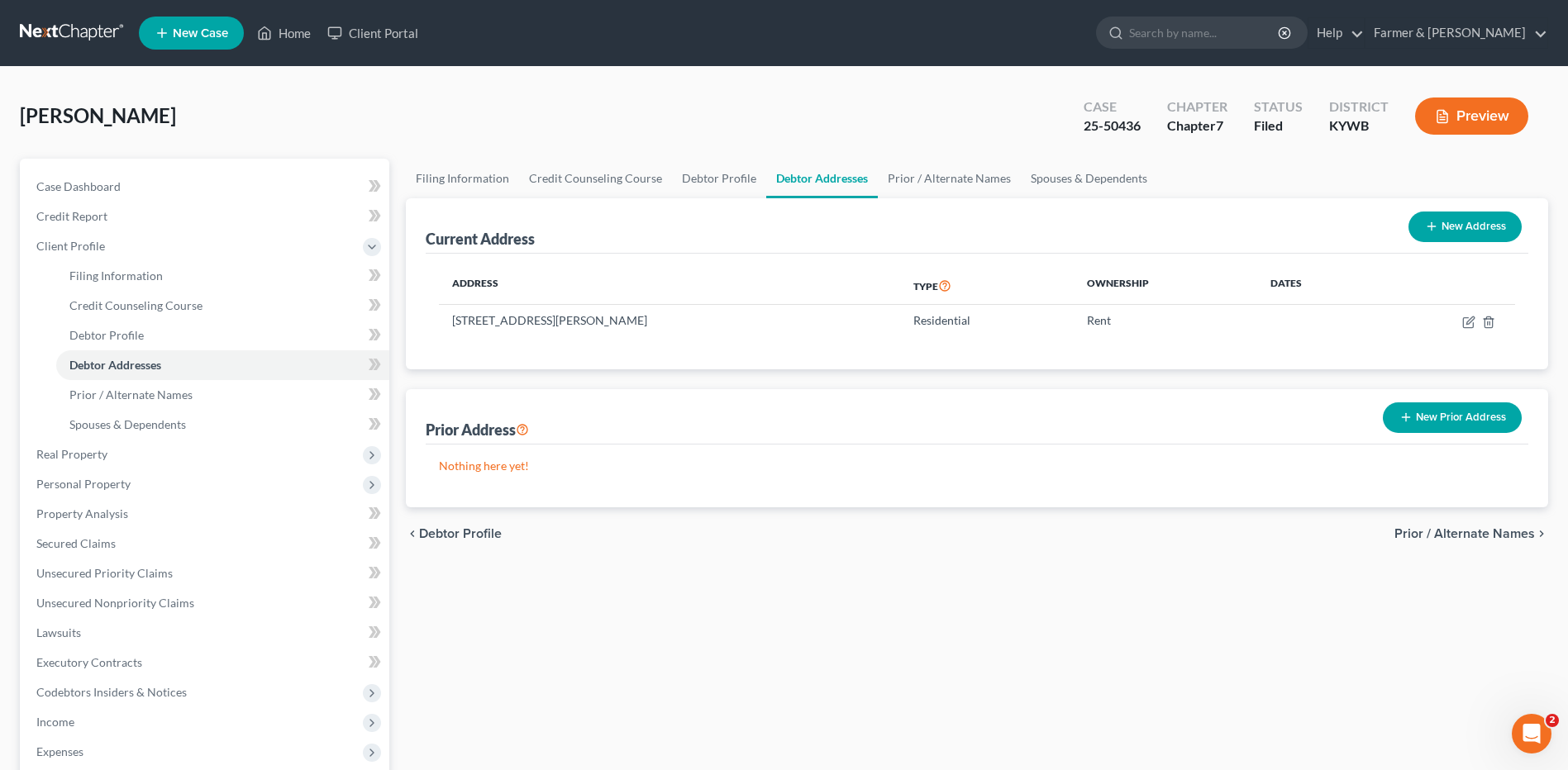
click at [90, 43] on link at bounding box center [73, 33] width 106 height 30
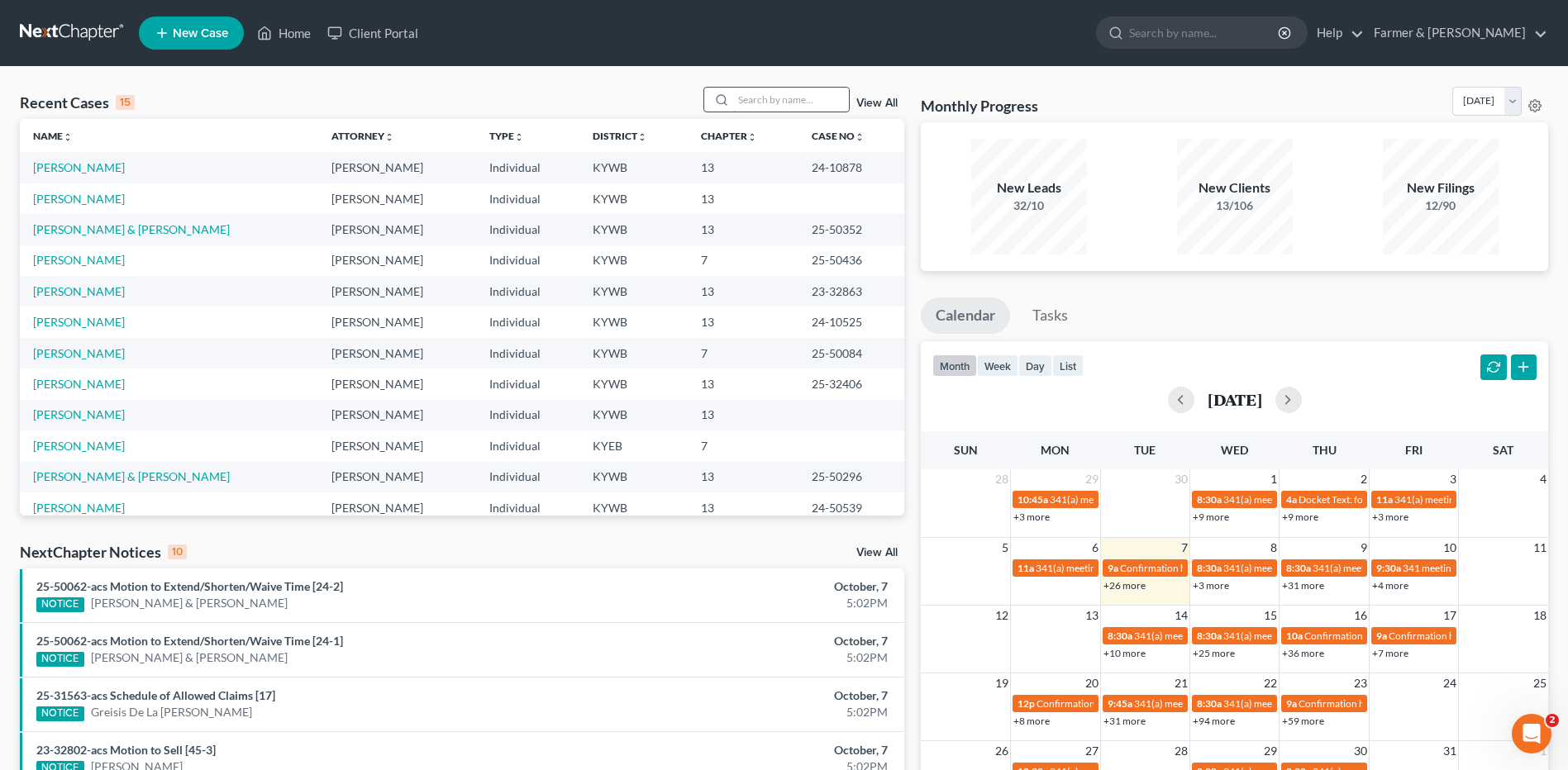
click at [799, 94] on input "search" at bounding box center [791, 100] width 116 height 24
type input "sowders"
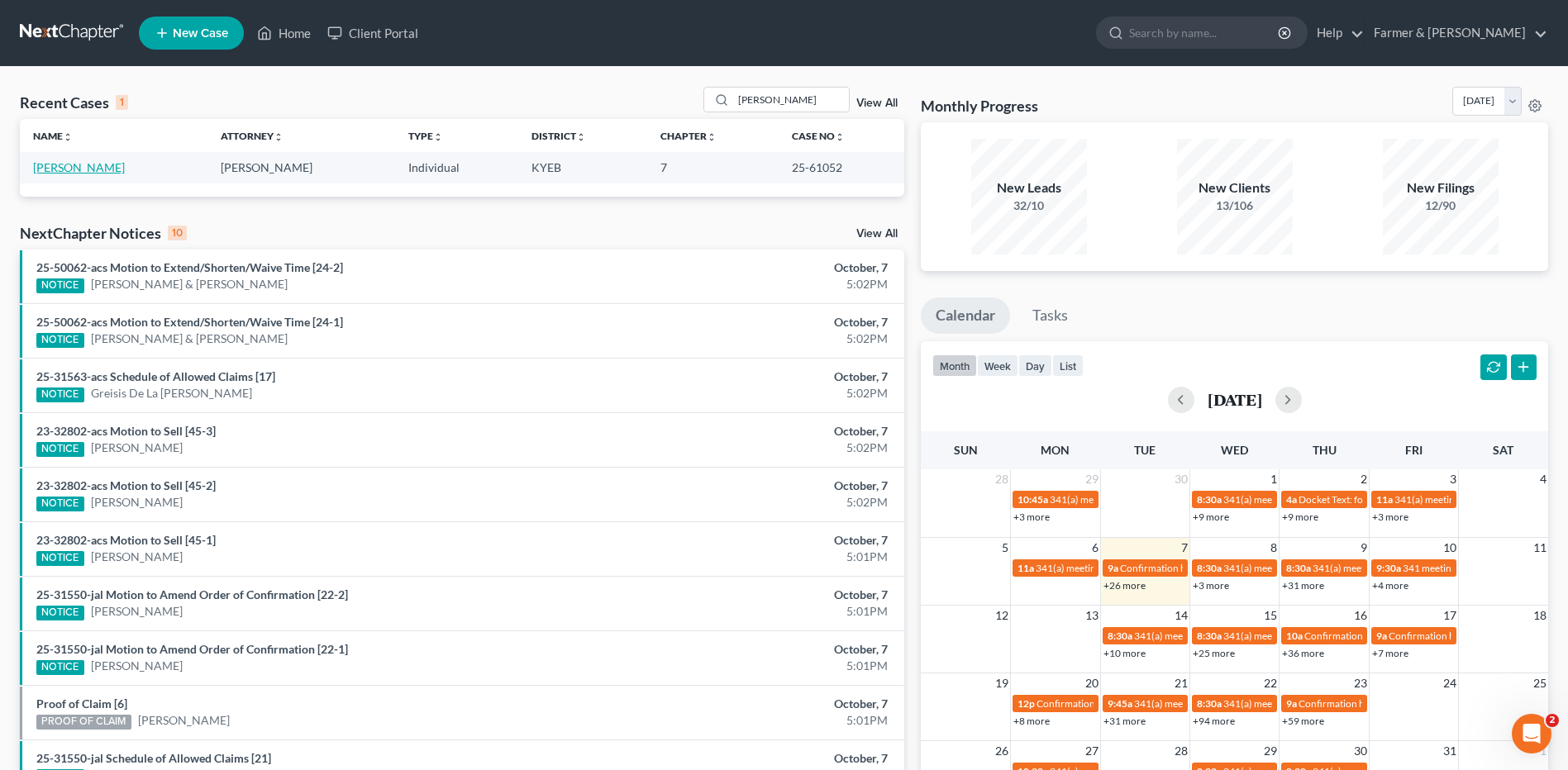
click at [80, 164] on link "[PERSON_NAME]" at bounding box center [78, 167] width 91 height 14
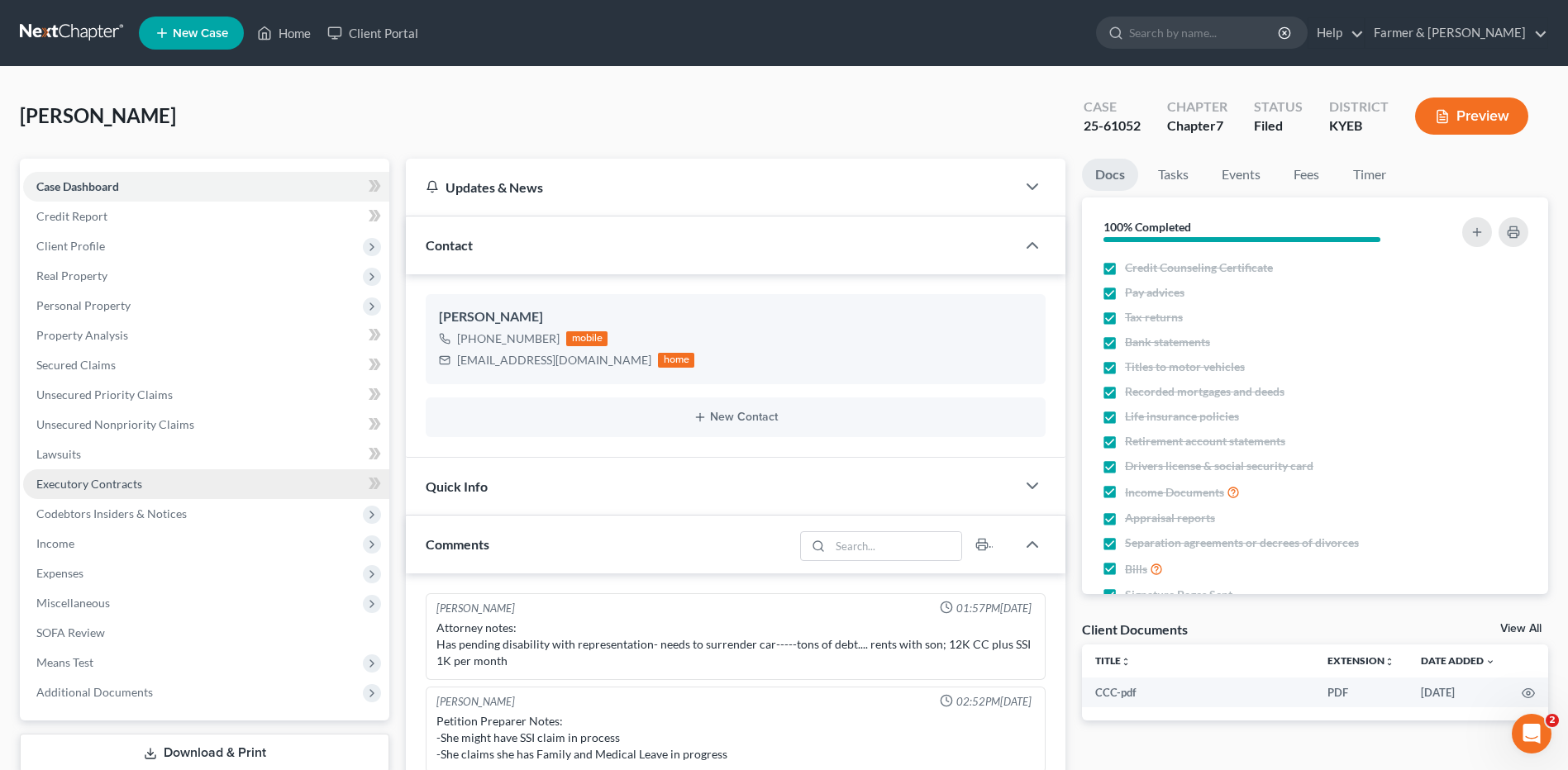
click at [117, 482] on span "Executory Contracts" at bounding box center [90, 484] width 106 height 14
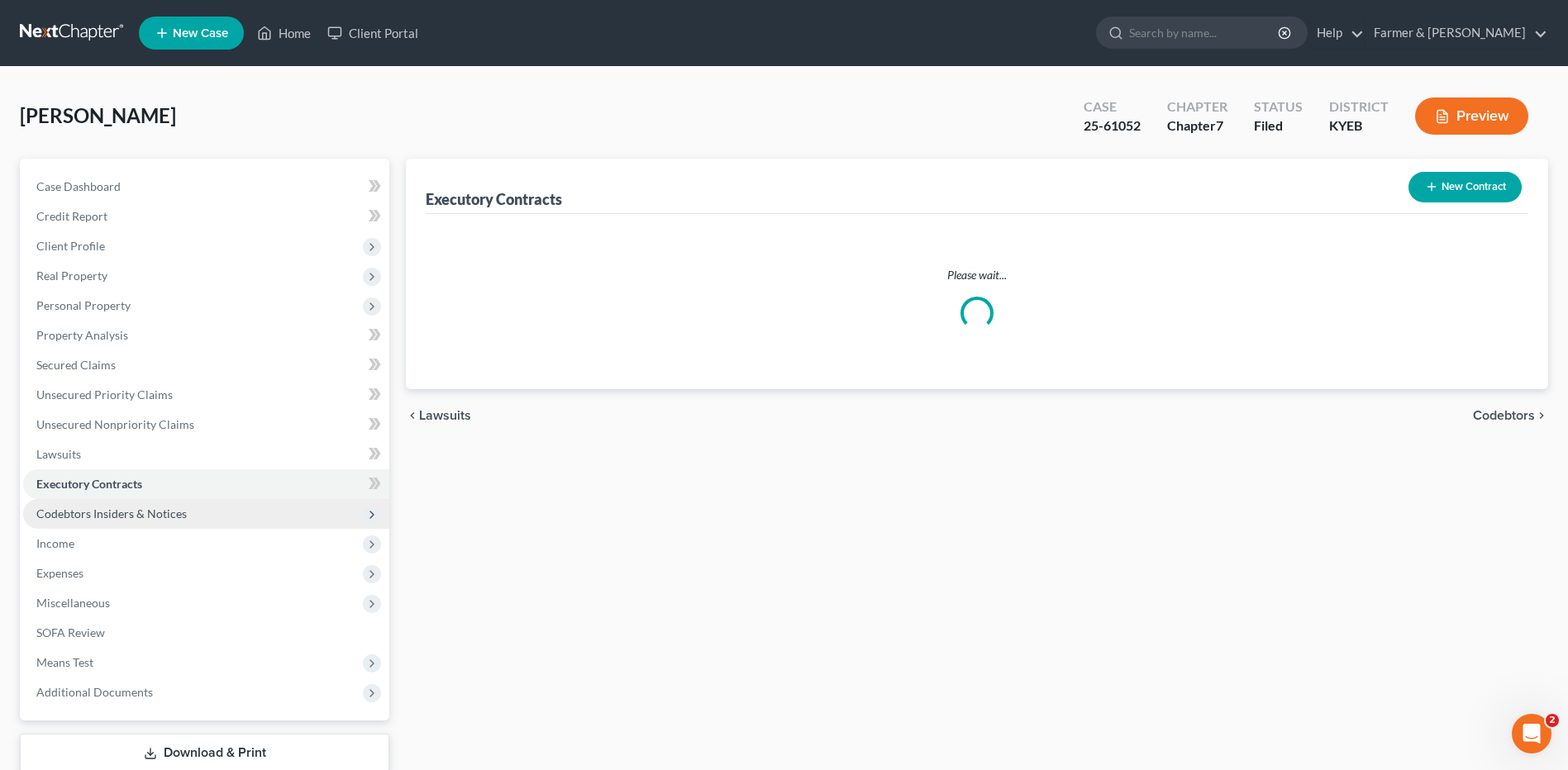
click at [115, 520] on span "Codebtors Insiders & Notices" at bounding box center [206, 514] width 366 height 30
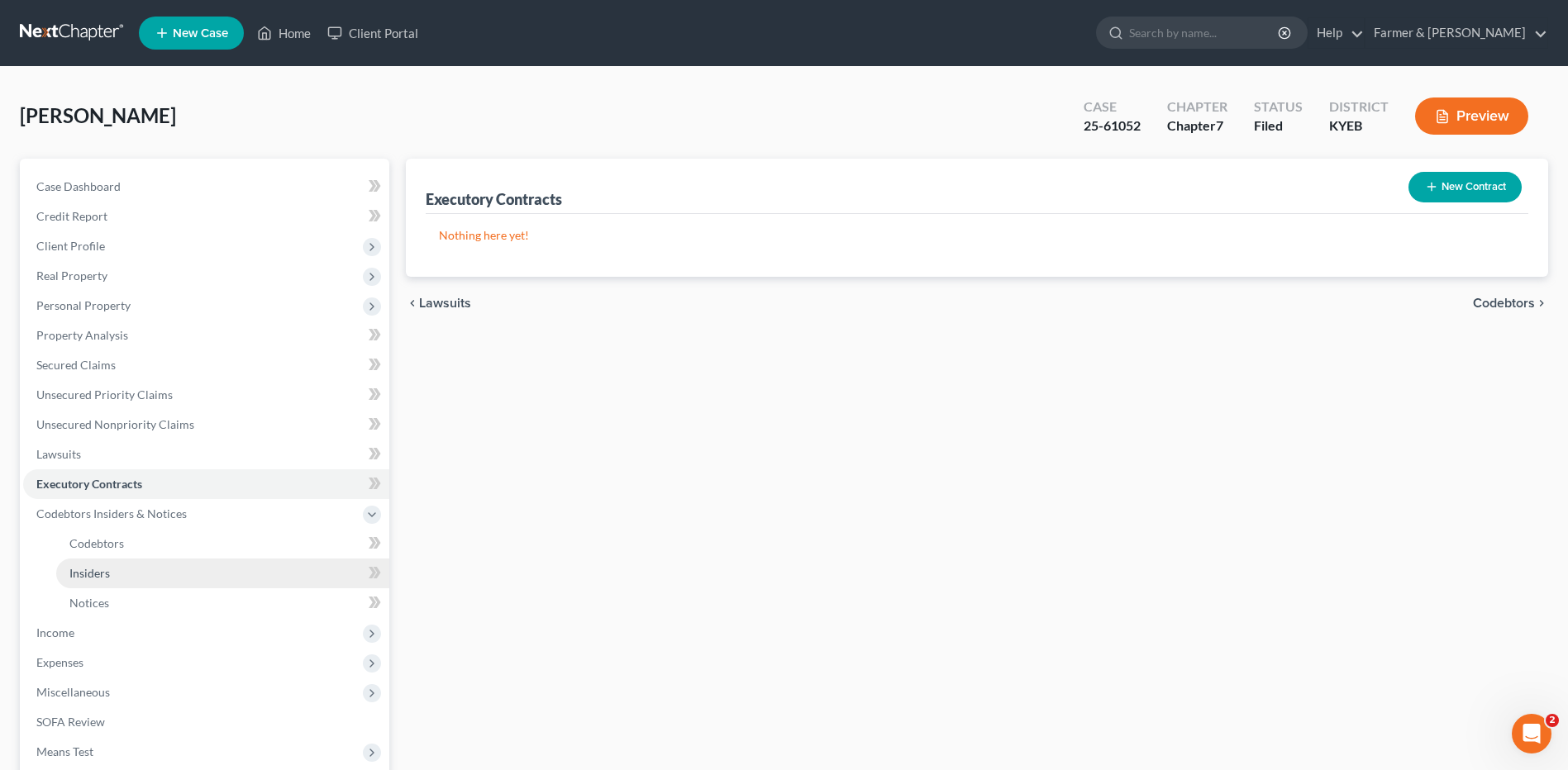
click at [105, 580] on link "Insiders" at bounding box center [223, 573] width 333 height 30
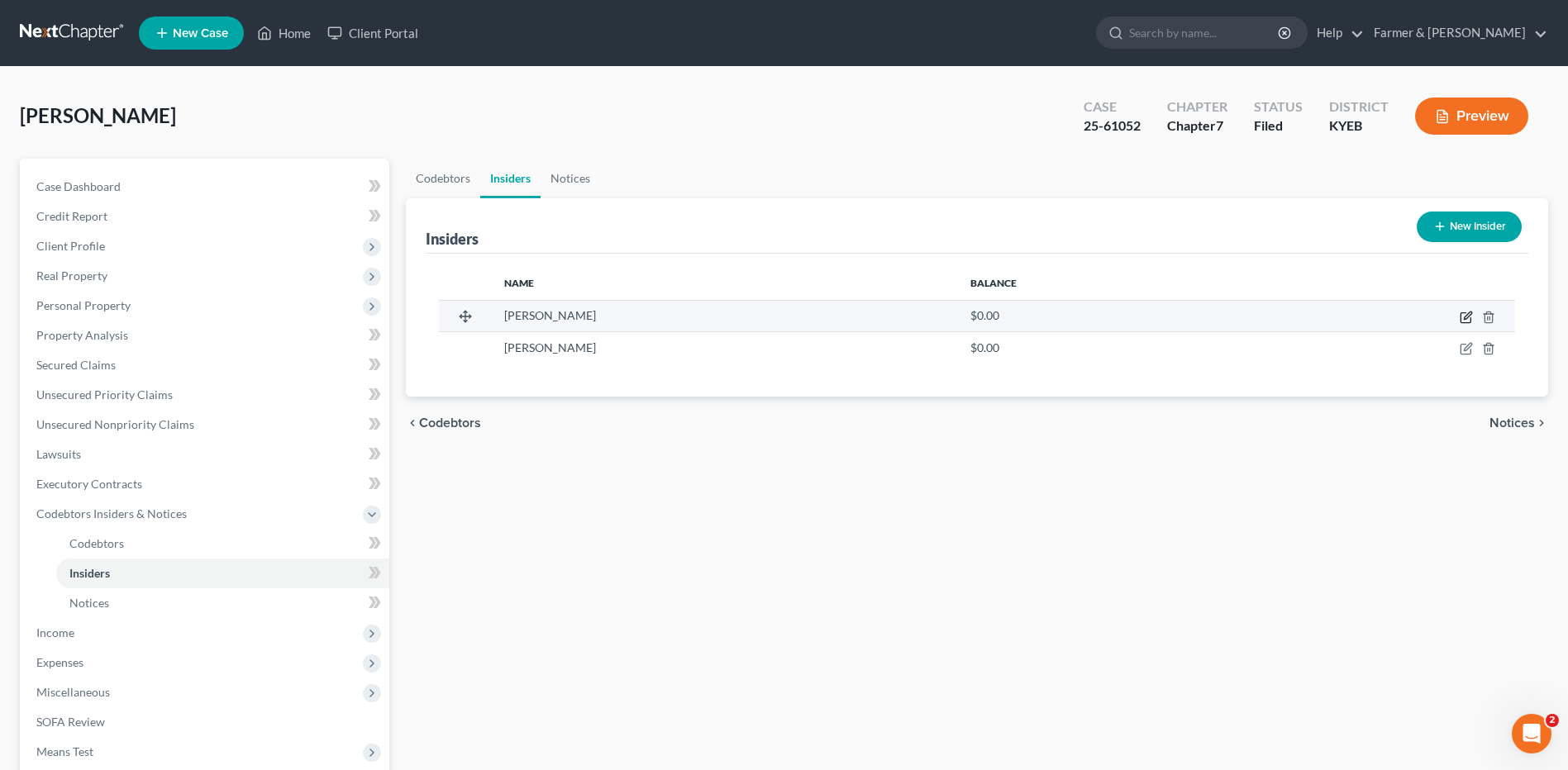
click at [1467, 317] on icon "button" at bounding box center [1466, 317] width 13 height 13
select select "18"
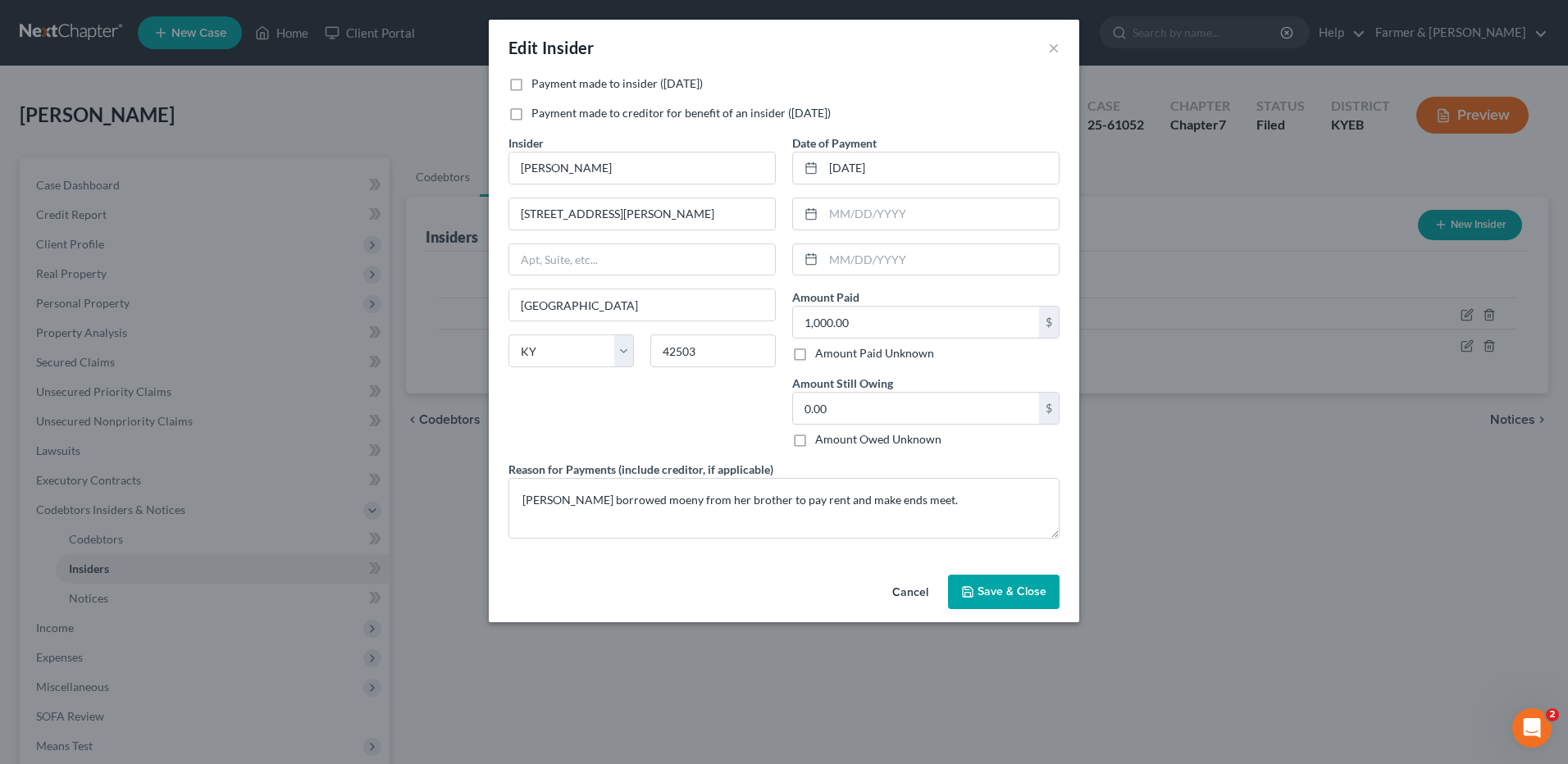
click at [913, 584] on button "Cancel" at bounding box center [910, 593] width 62 height 33
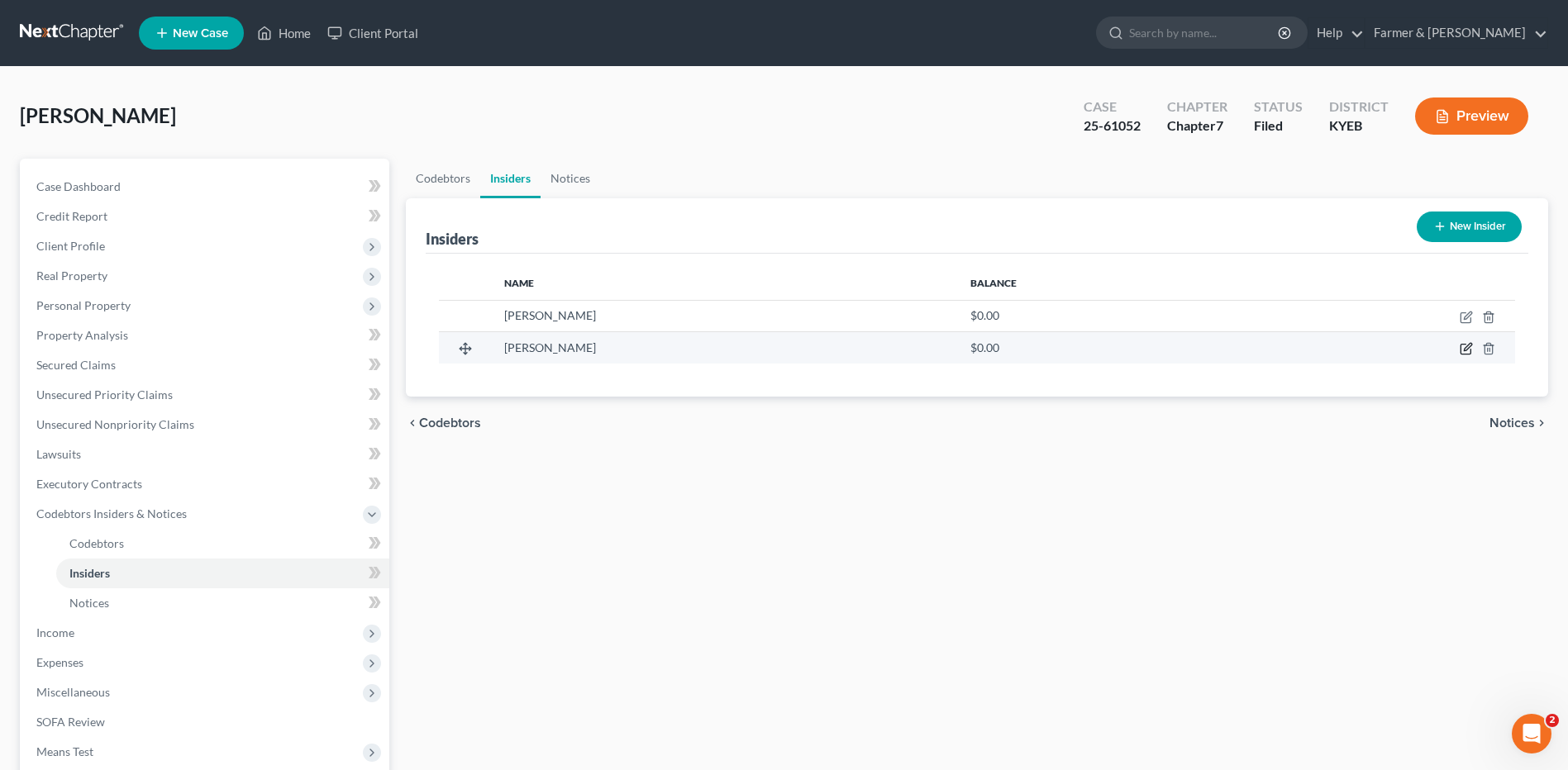
click at [1464, 347] on icon "button" at bounding box center [1466, 348] width 13 height 13
select select "18"
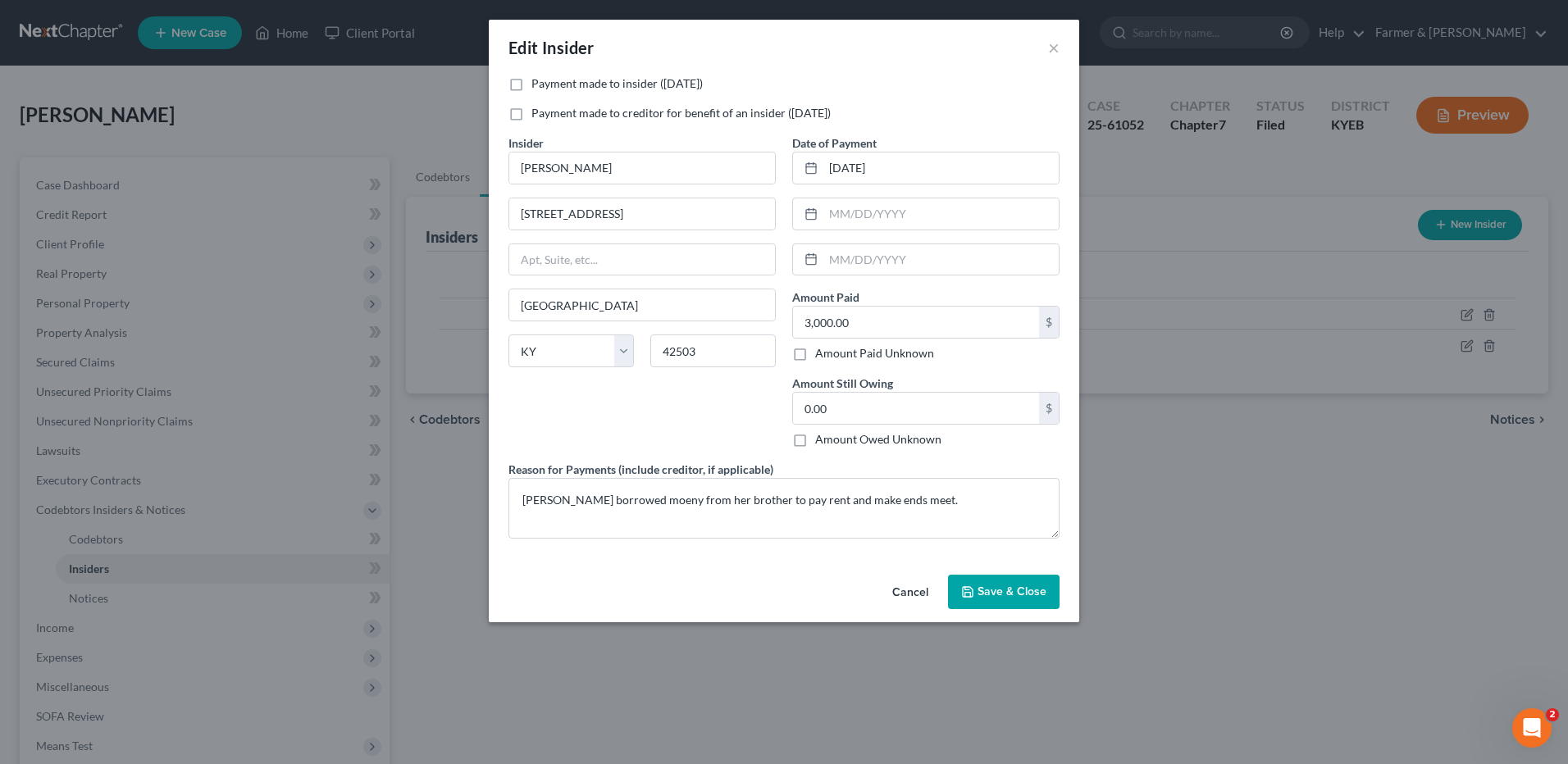
click at [907, 593] on button "Cancel" at bounding box center [910, 593] width 62 height 33
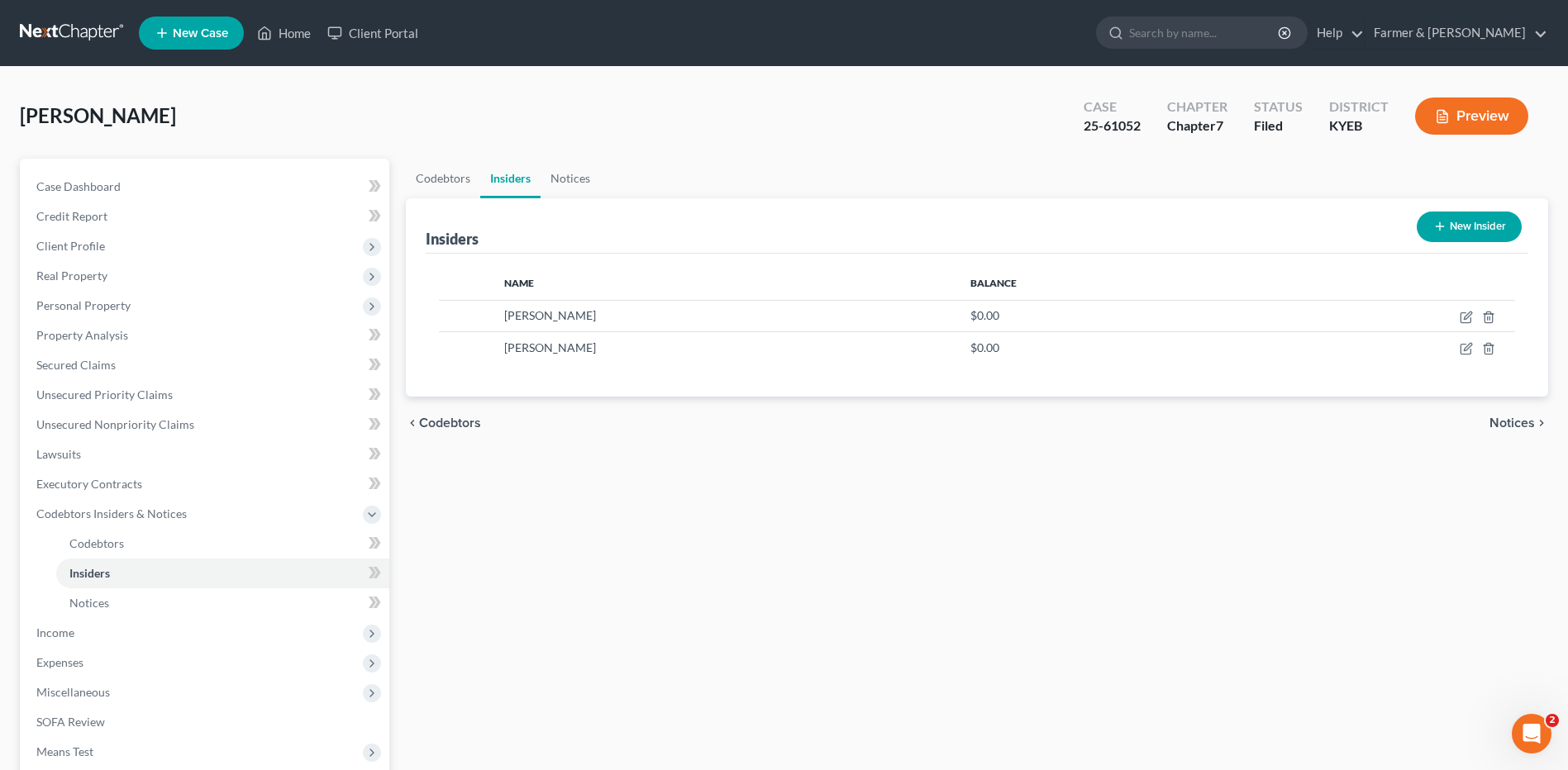
click at [95, 30] on link at bounding box center [73, 33] width 106 height 30
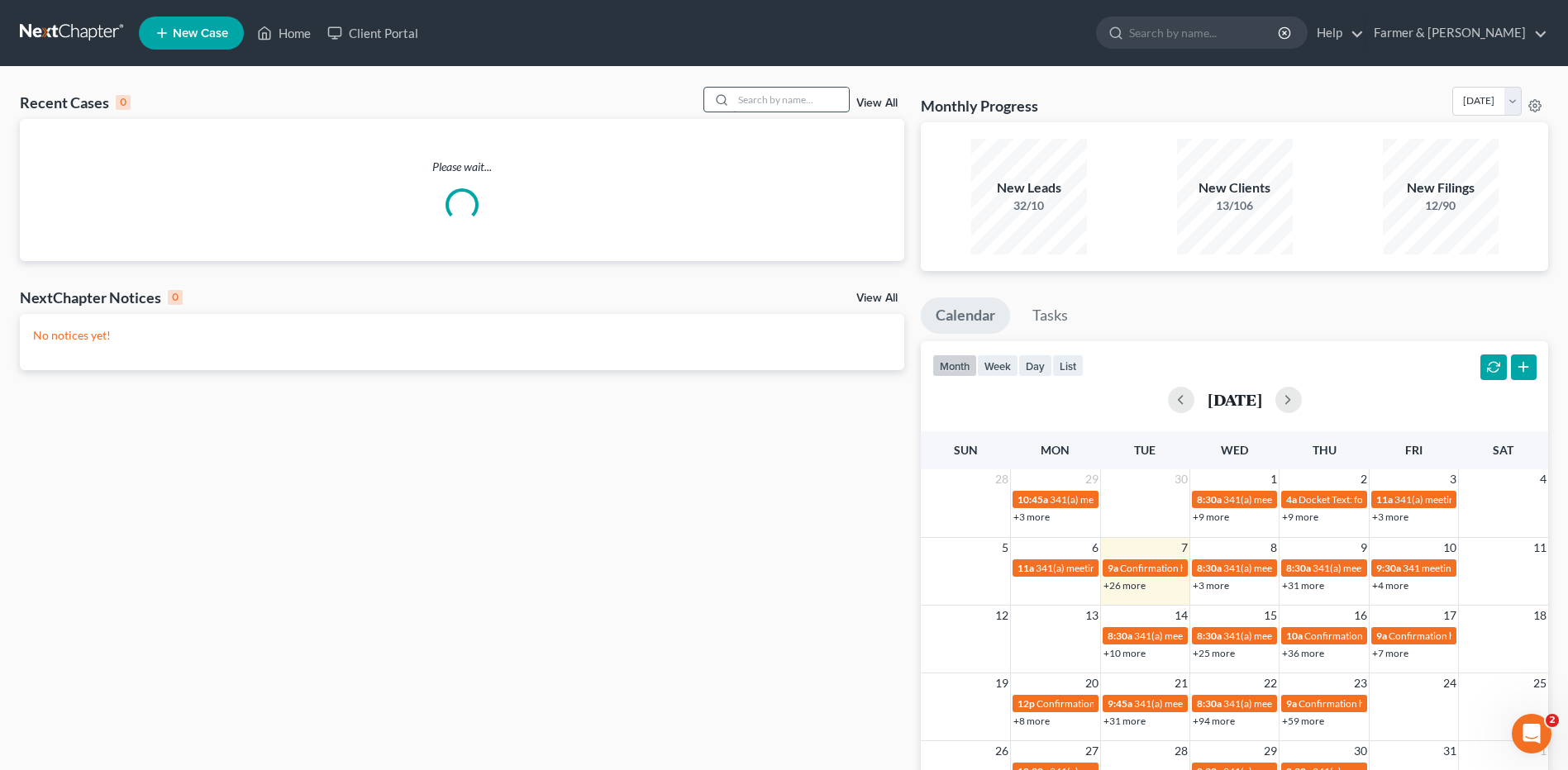
click at [803, 102] on input "search" at bounding box center [791, 100] width 116 height 24
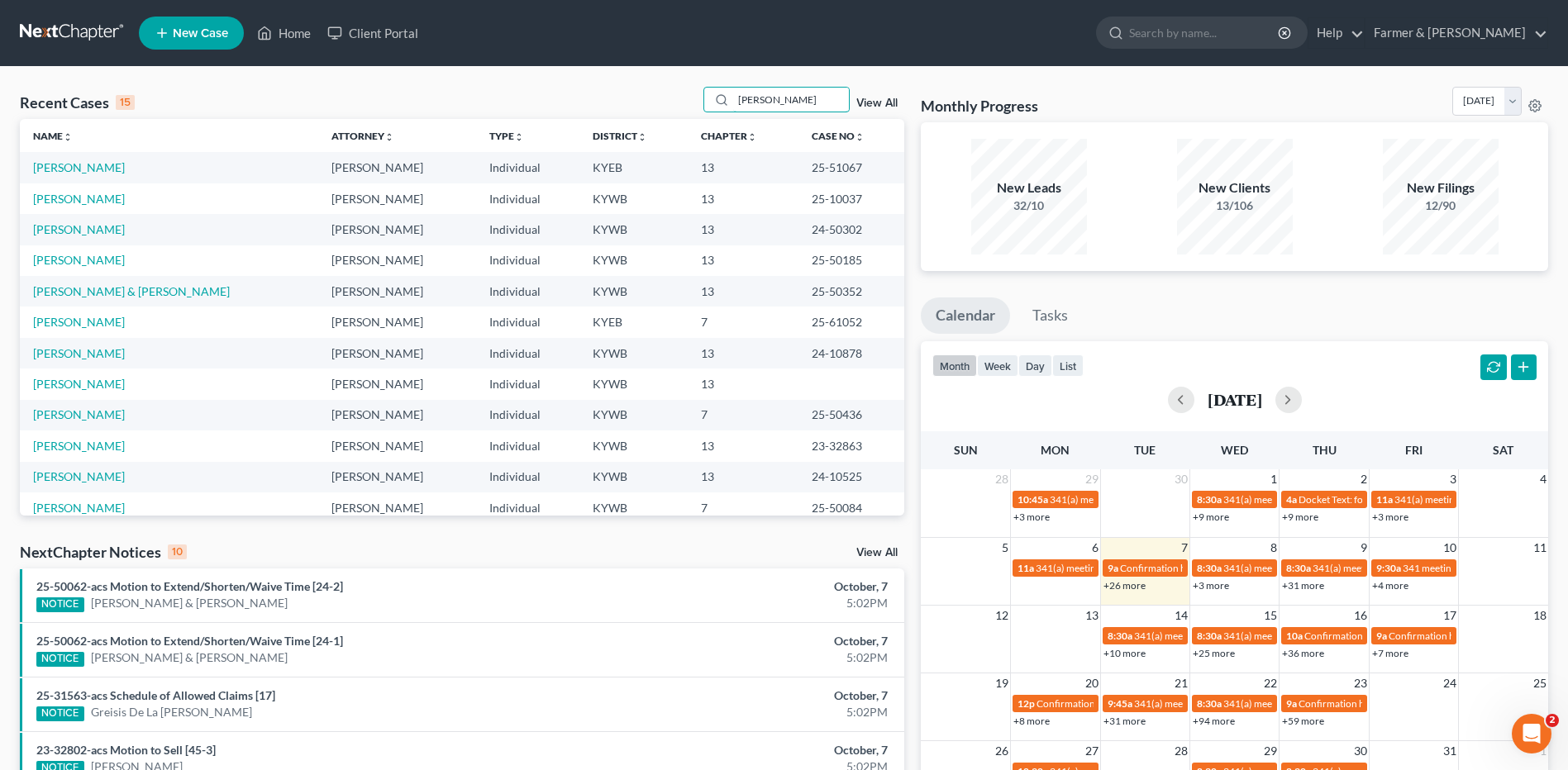
drag, startPoint x: 818, startPoint y: 96, endPoint x: 625, endPoint y: 78, distance: 193.8
click at [626, 80] on div "Recent Cases 15 crabtree View All Name unfold_more expand_more expand_less Atto…" at bounding box center [784, 613] width 1568 height 1093
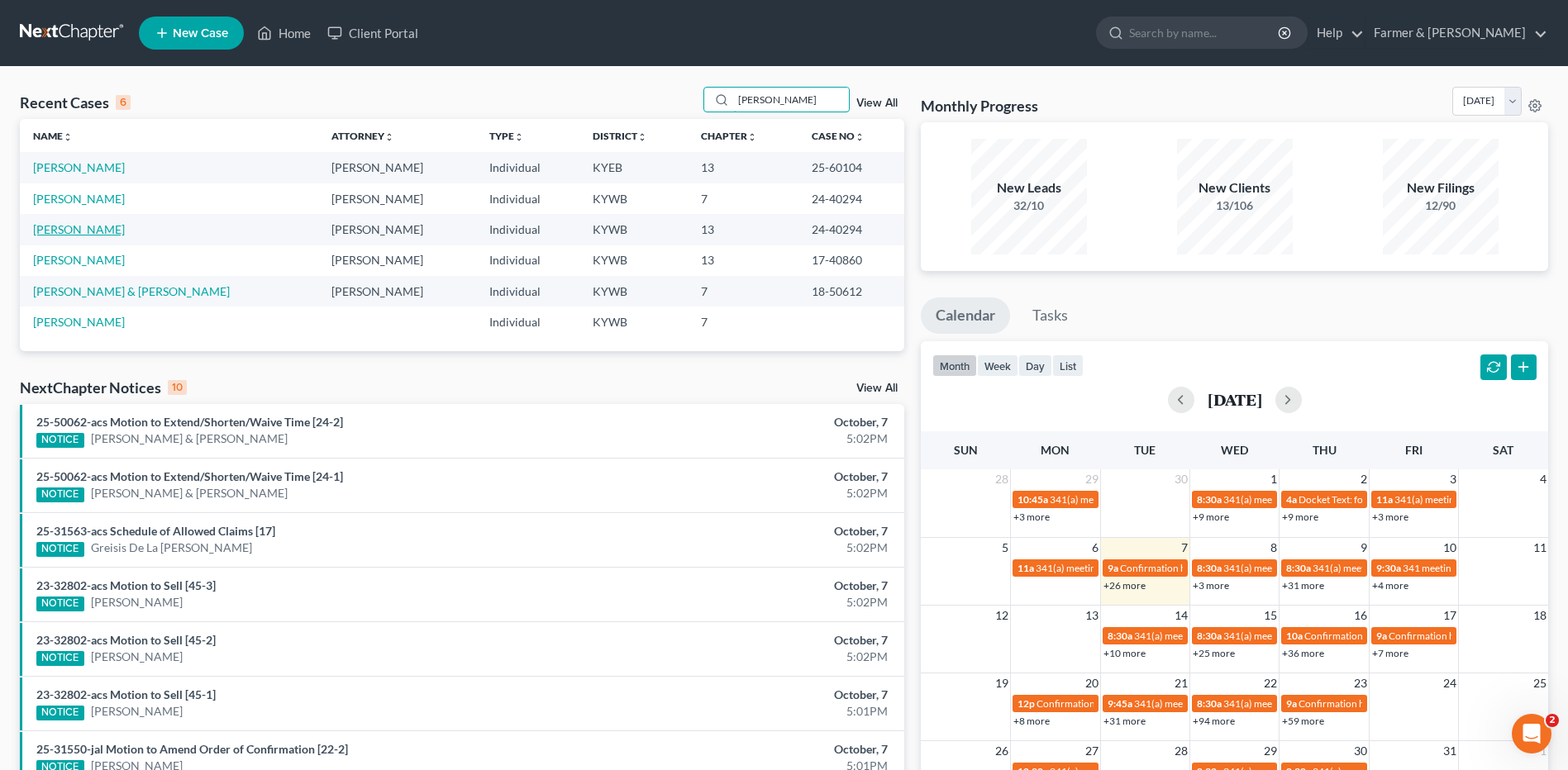
type input "crabtree"
click at [95, 232] on link "[PERSON_NAME]" at bounding box center [78, 230] width 91 height 14
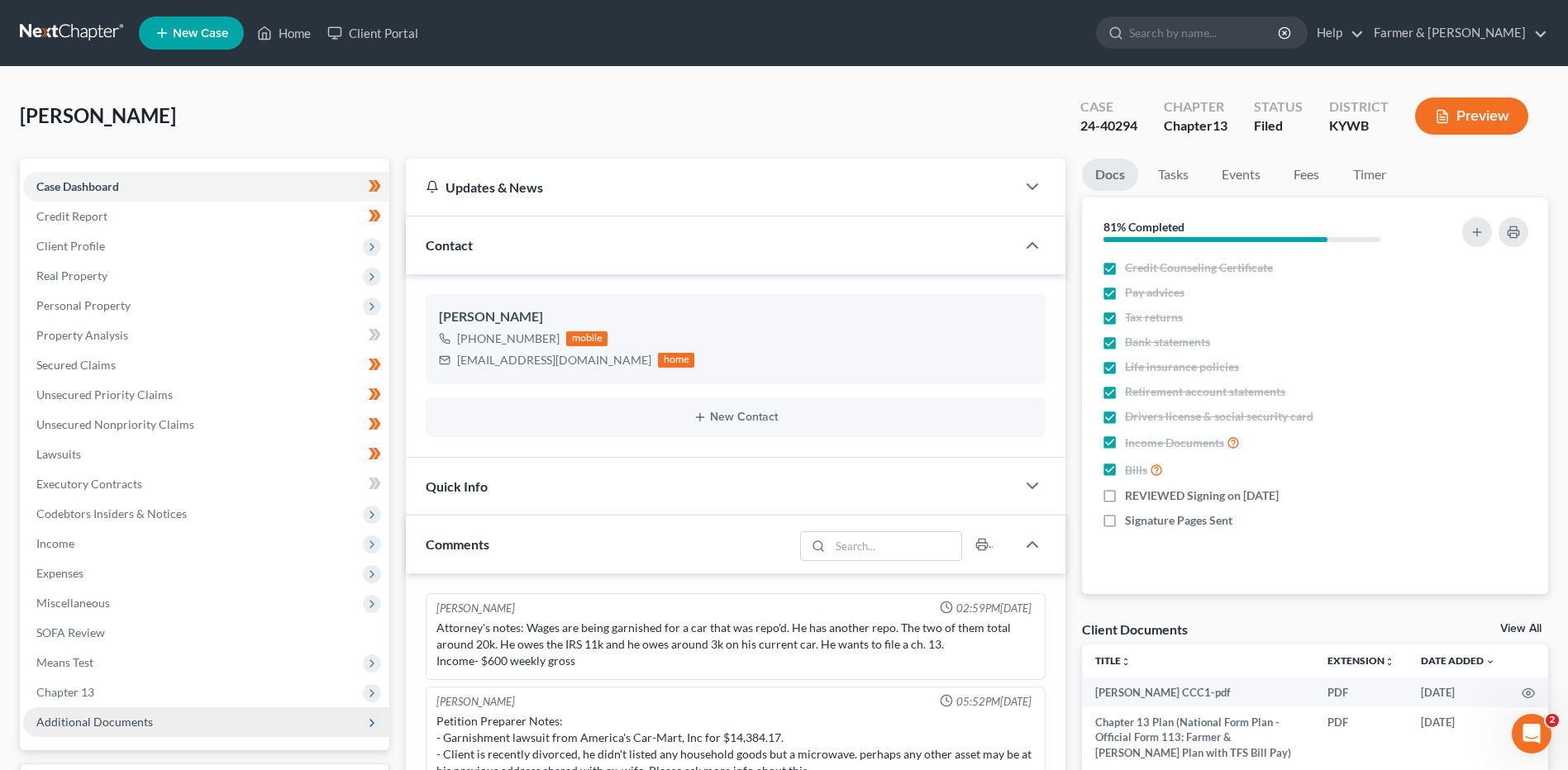
scroll to position [138, 0]
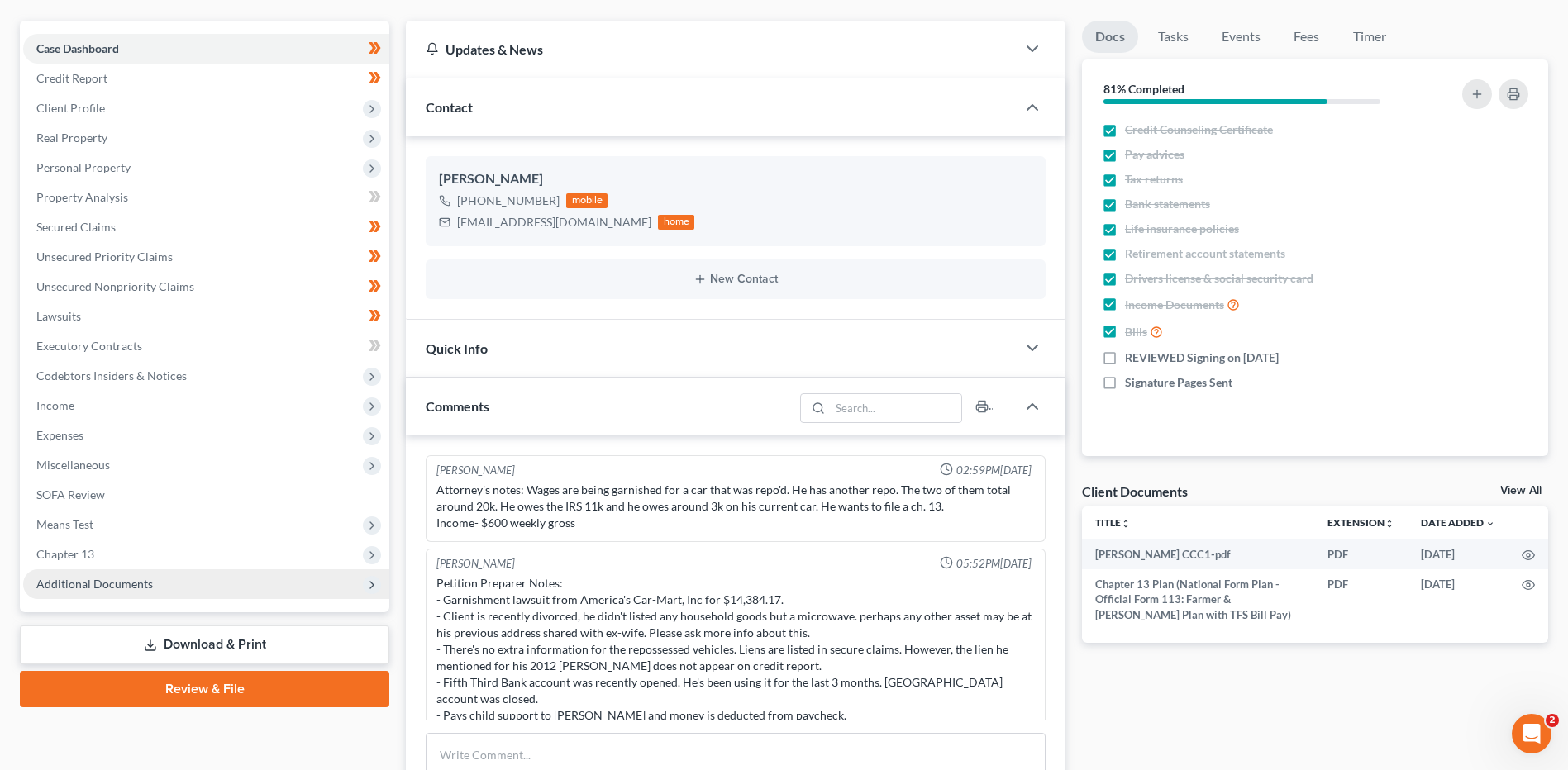
click at [84, 593] on span "Additional Documents" at bounding box center [206, 585] width 366 height 30
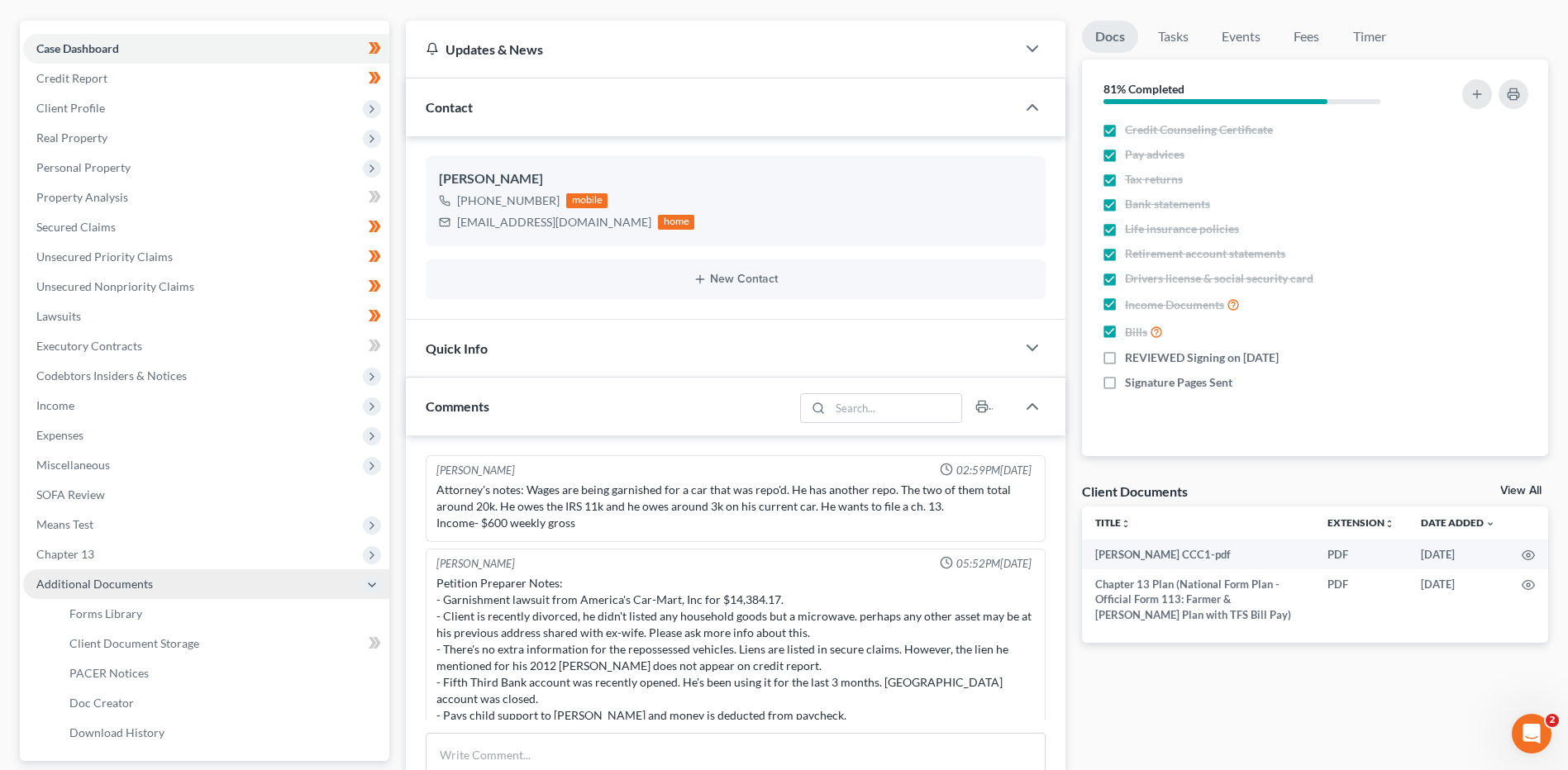
scroll to position [256, 0]
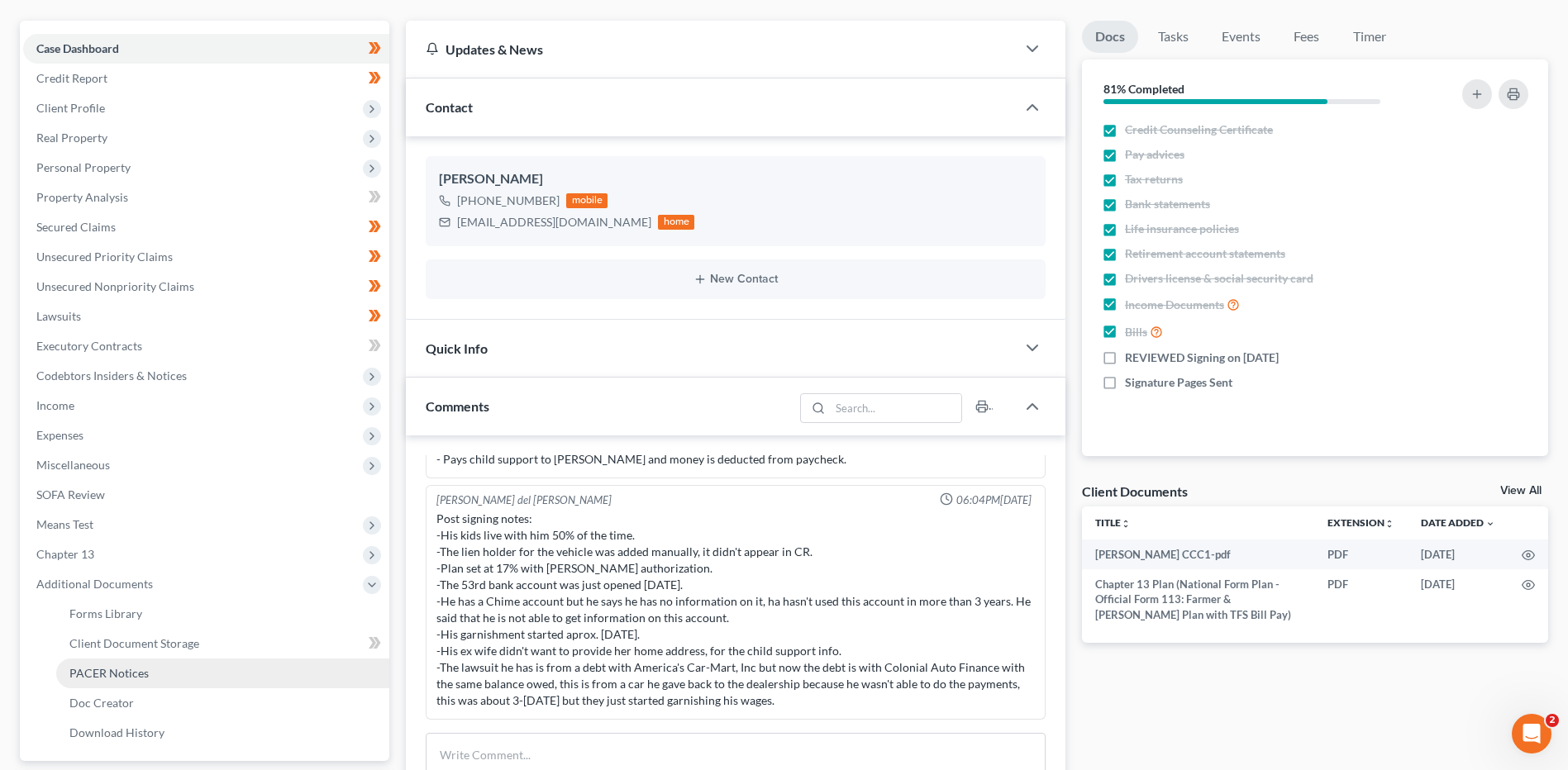
click at [98, 673] on span "PACER Notices" at bounding box center [109, 673] width 79 height 14
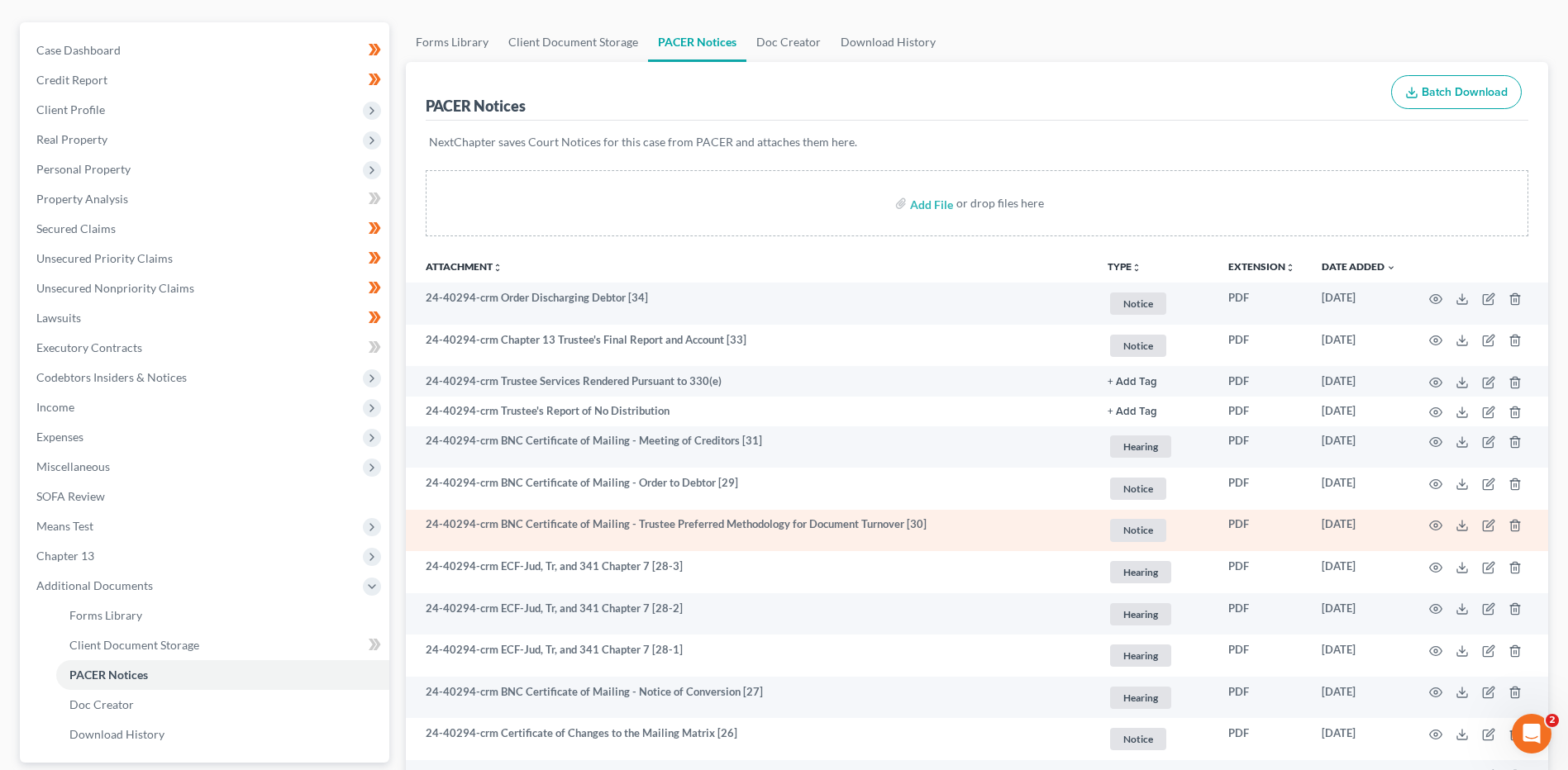
scroll to position [165, 0]
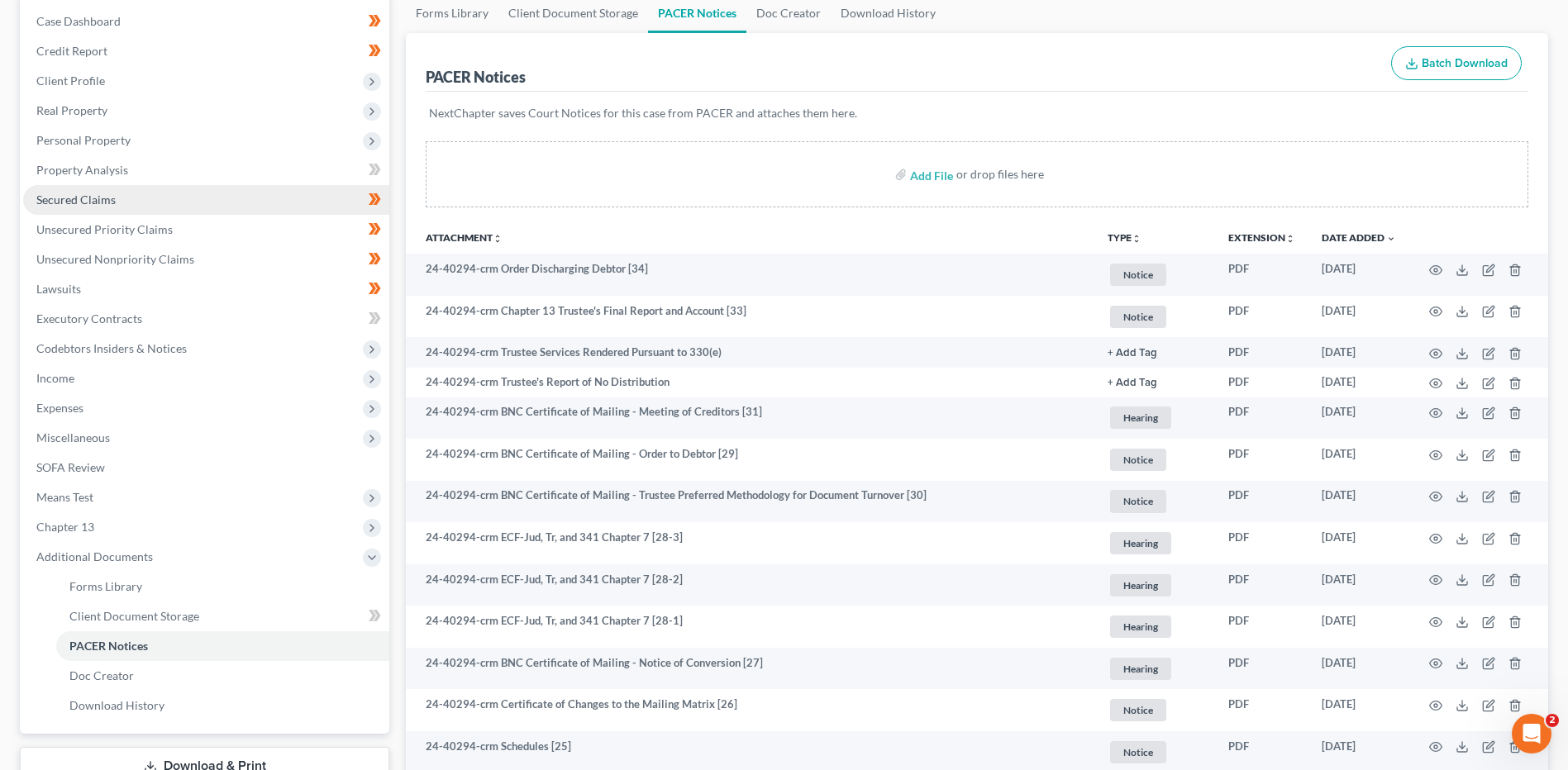
click at [90, 192] on span "Secured Claims" at bounding box center [76, 199] width 79 height 14
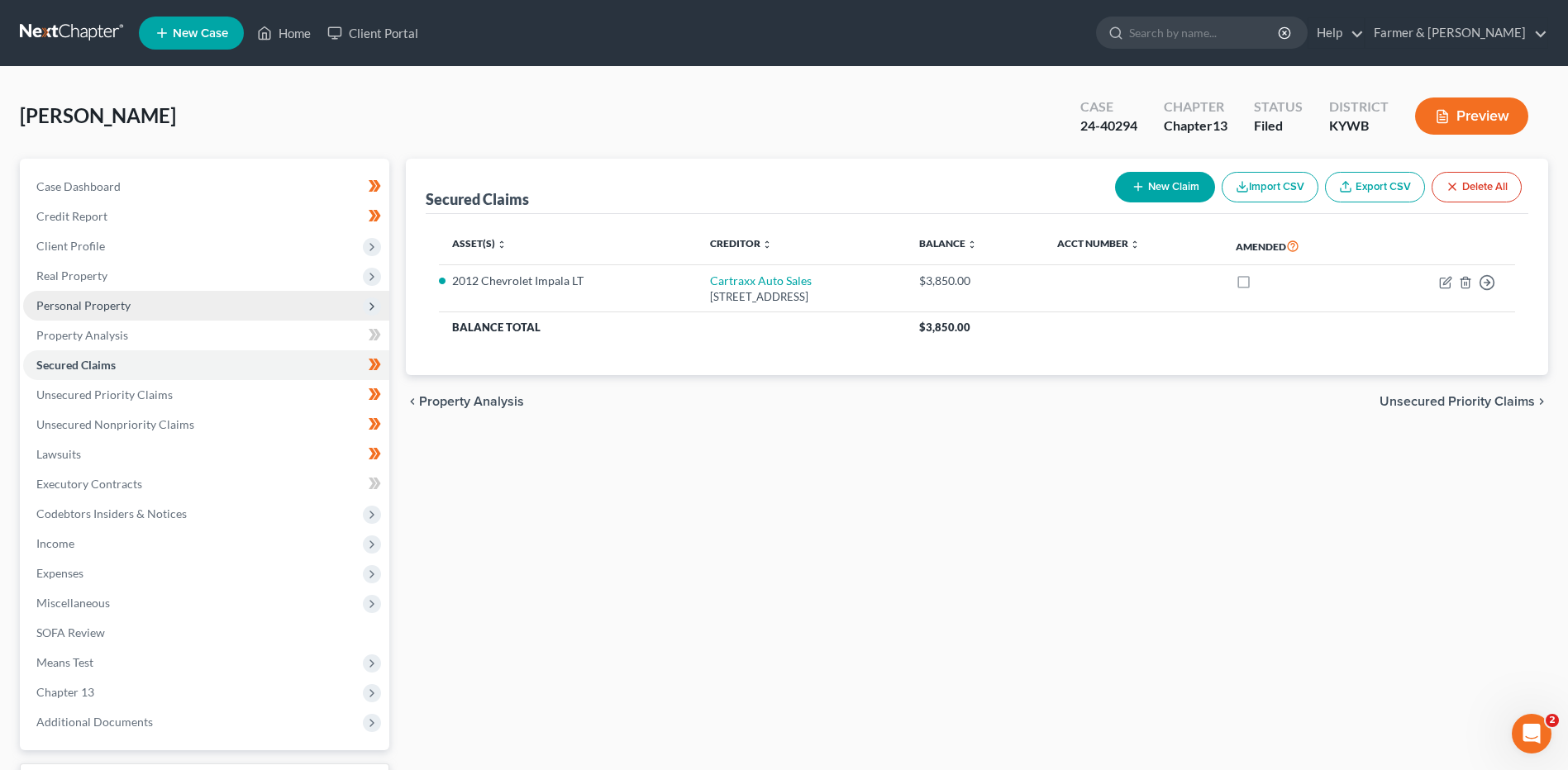
click at [273, 317] on span "Personal Property" at bounding box center [206, 305] width 366 height 30
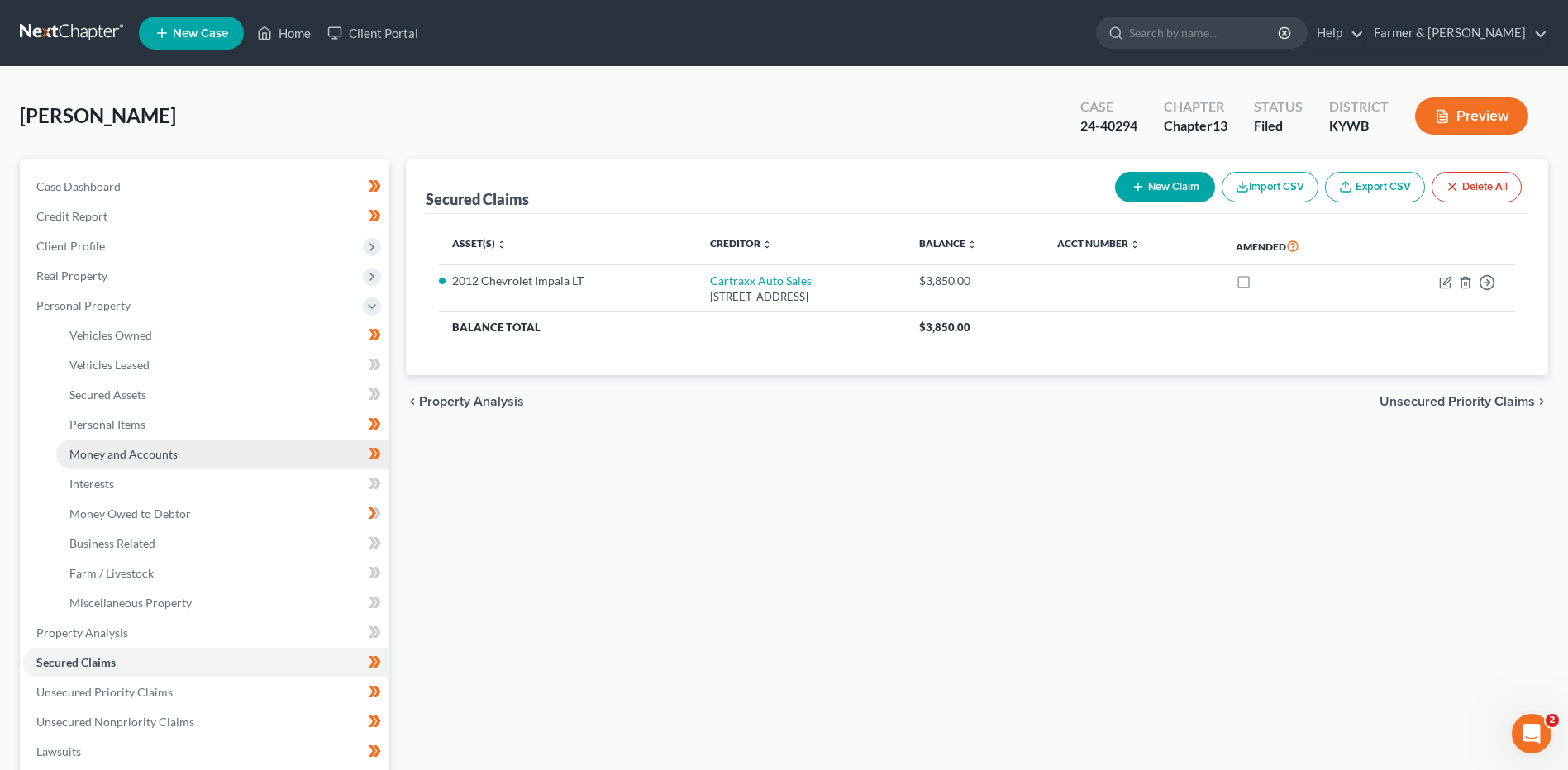
click at [207, 456] on link "Money and Accounts" at bounding box center [223, 454] width 333 height 30
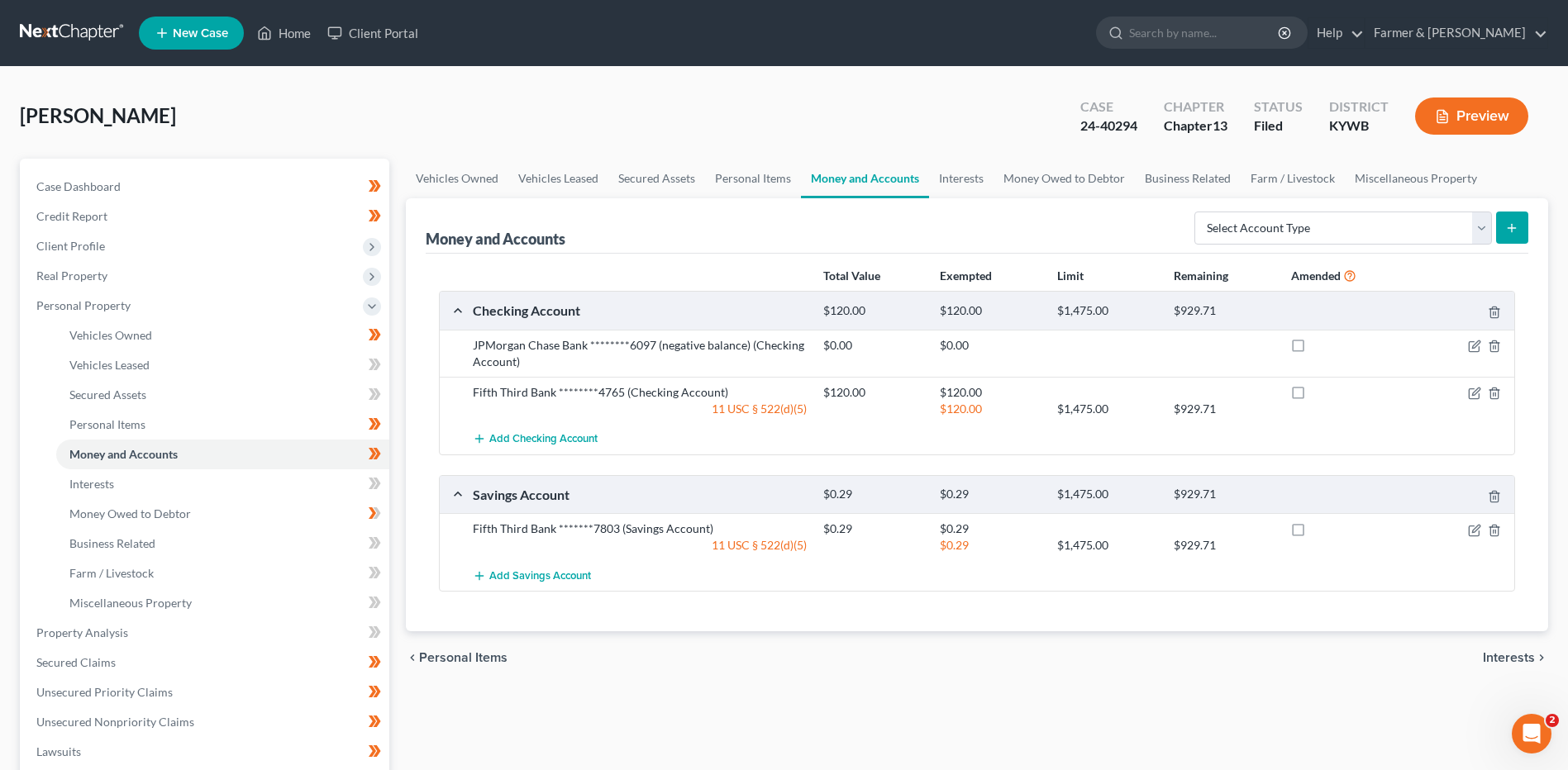
click at [67, 36] on link at bounding box center [73, 33] width 106 height 30
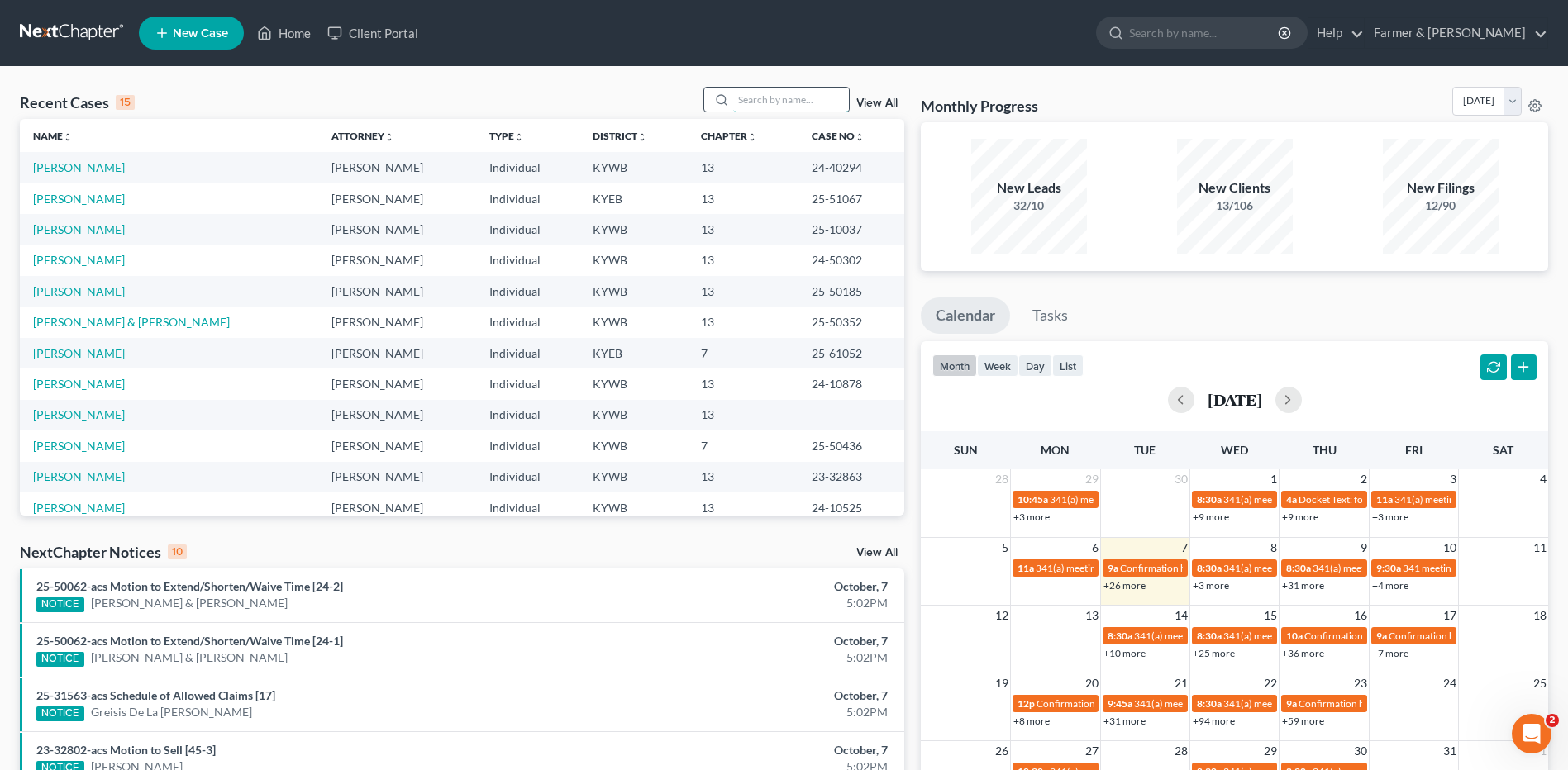
click at [805, 107] on input "search" at bounding box center [791, 100] width 116 height 24
type input "green"
click at [110, 171] on link "[PERSON_NAME]" at bounding box center [78, 167] width 91 height 14
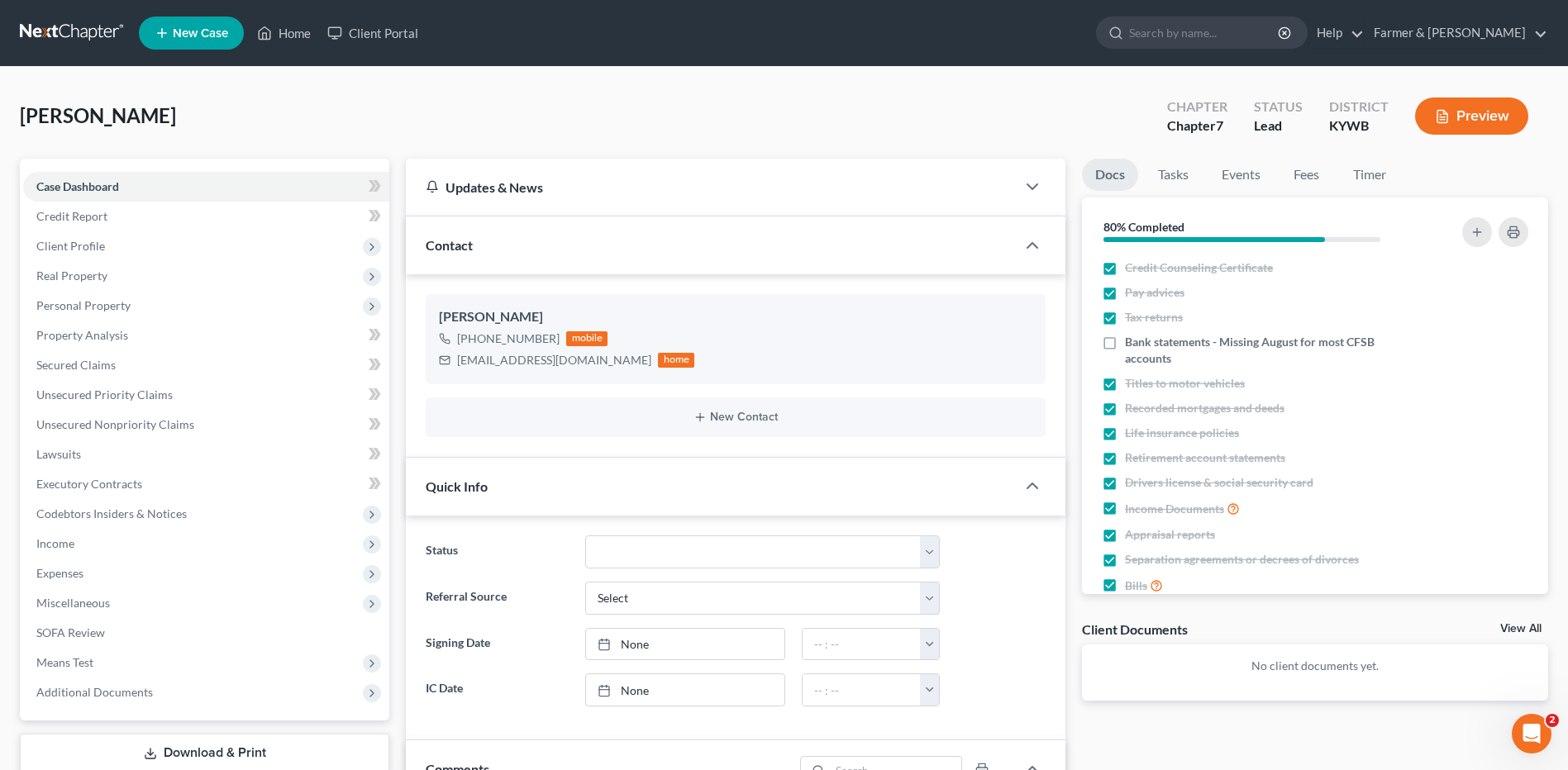
scroll to position [97, 0]
click at [151, 338] on link "Property Analysis" at bounding box center [206, 336] width 366 height 30
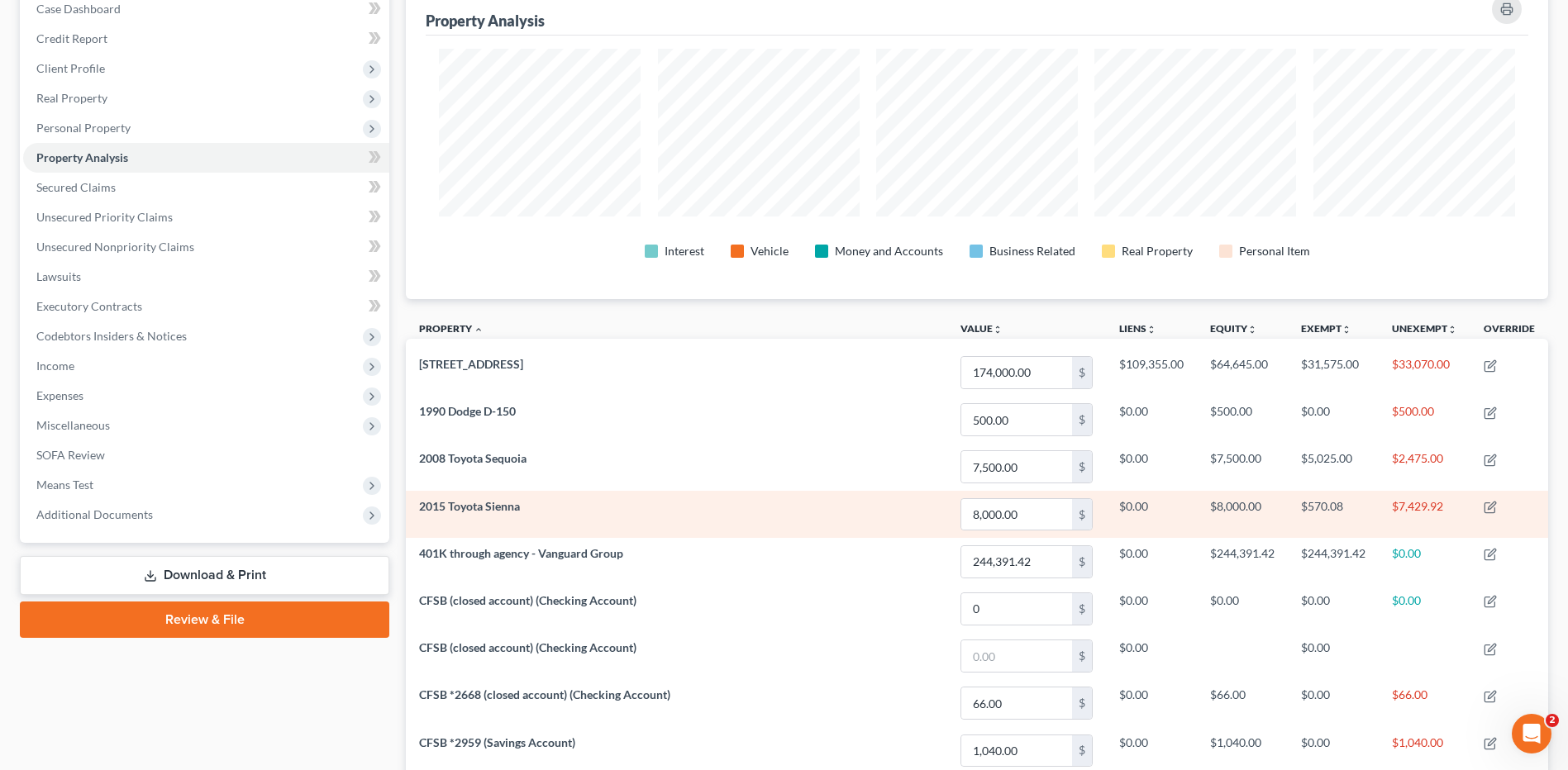
scroll to position [165, 0]
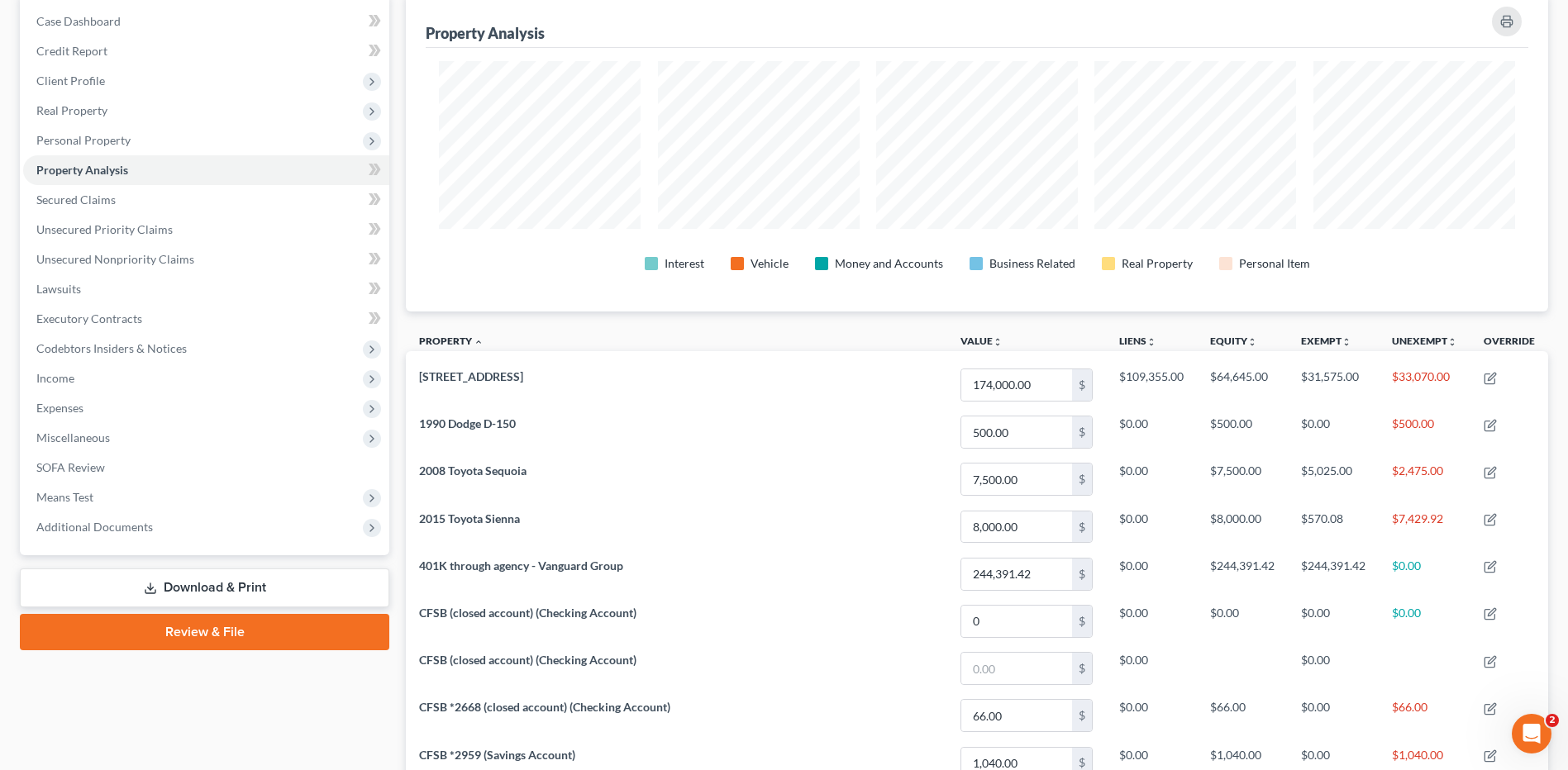
click at [1551, 338] on div "Property Analysis Interest Vehicle Money and Accounts Business Related Real Pro…" at bounding box center [977, 755] width 1159 height 1524
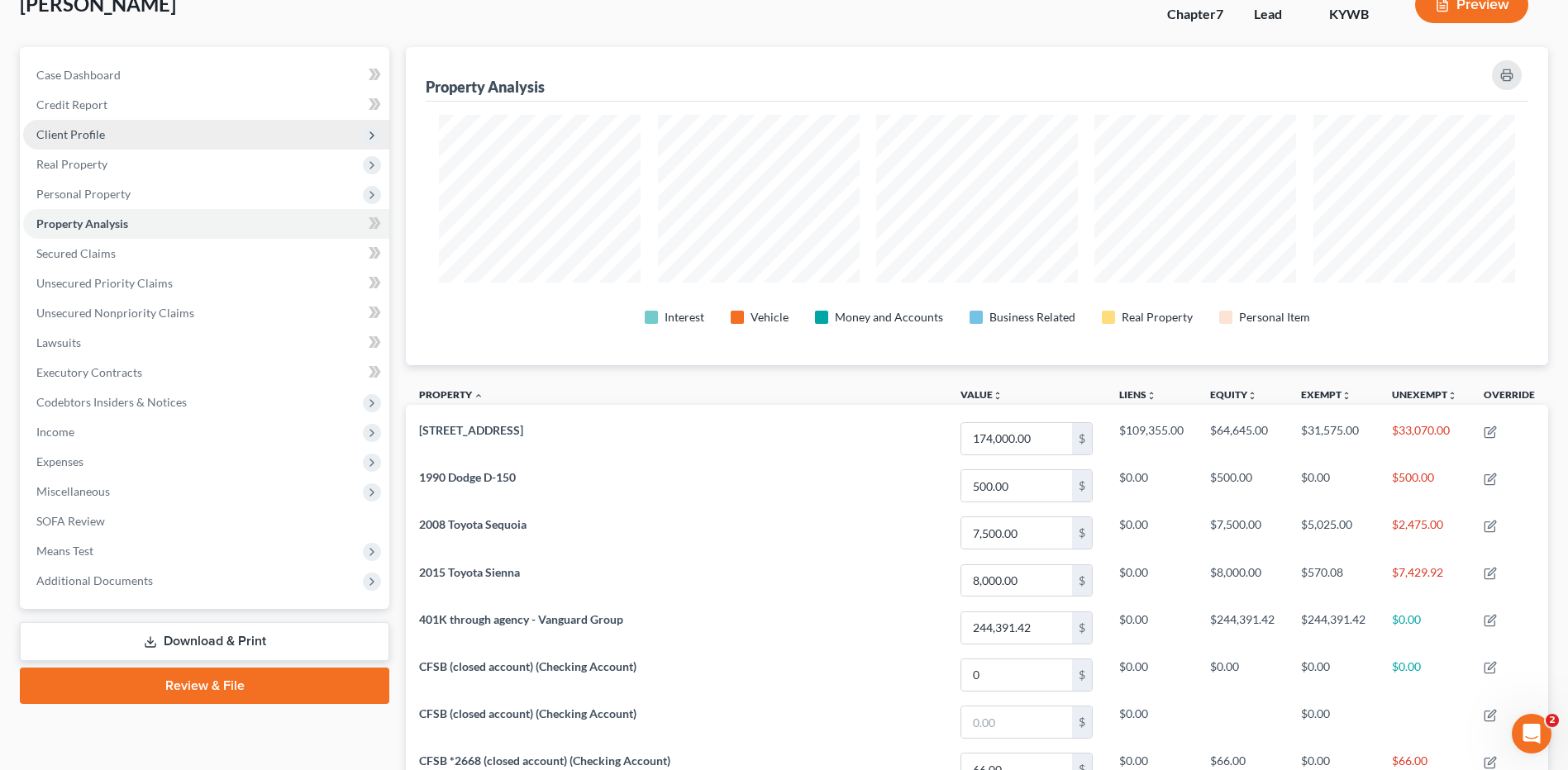
scroll to position [83, 0]
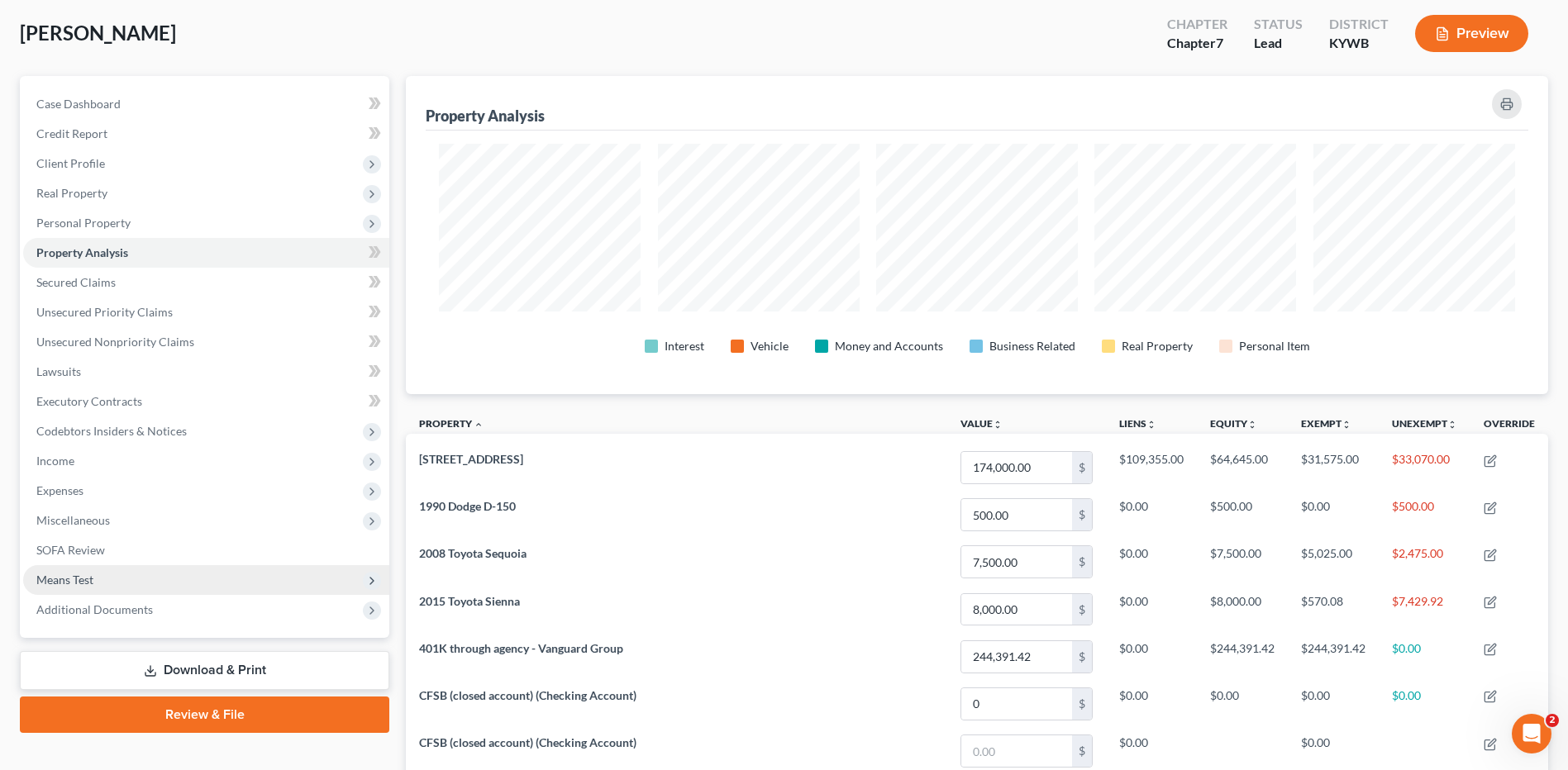
click at [70, 575] on span "Means Test" at bounding box center [65, 579] width 57 height 14
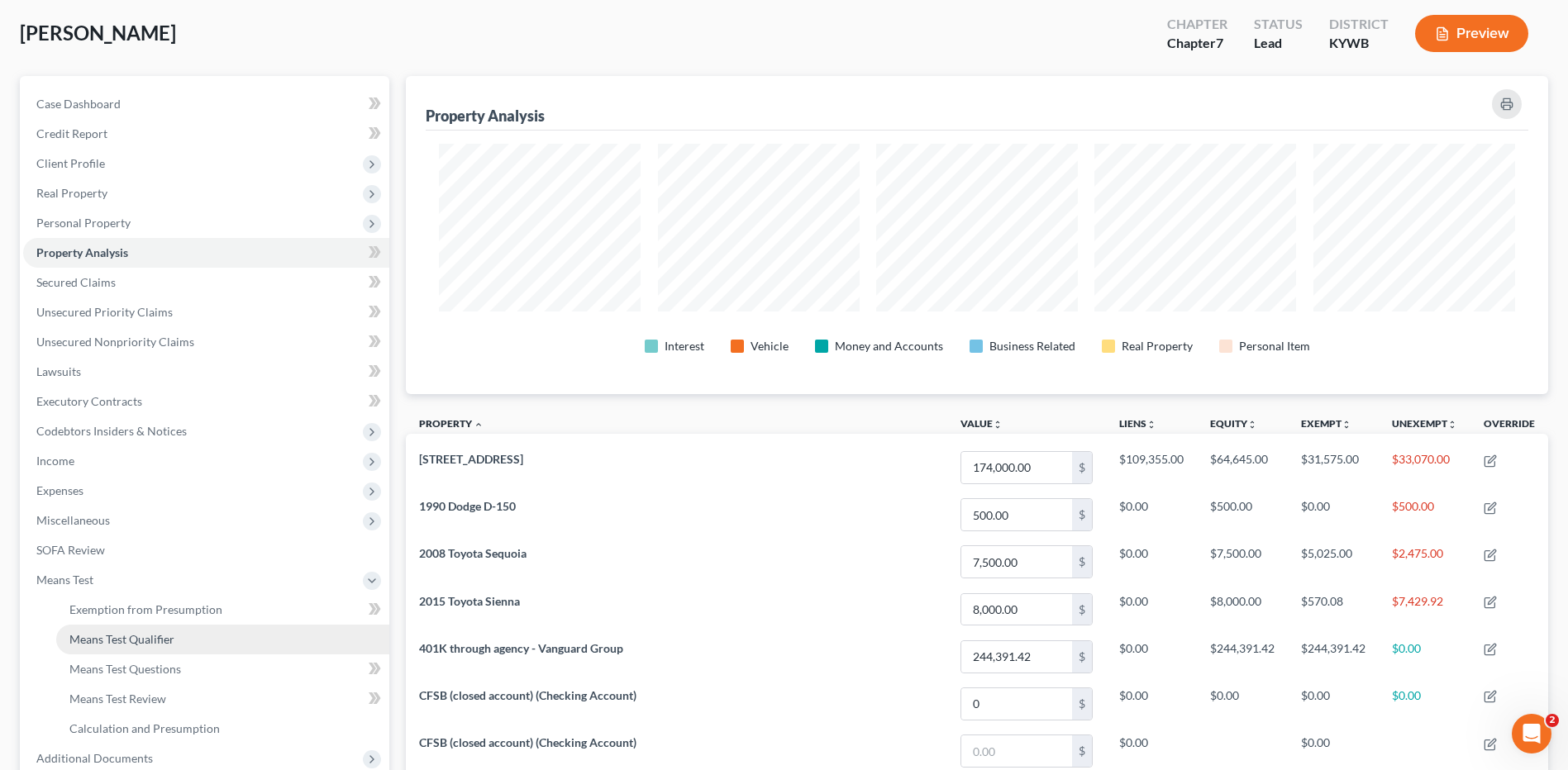
click at [118, 636] on span "Means Test Qualifier" at bounding box center [122, 639] width 105 height 14
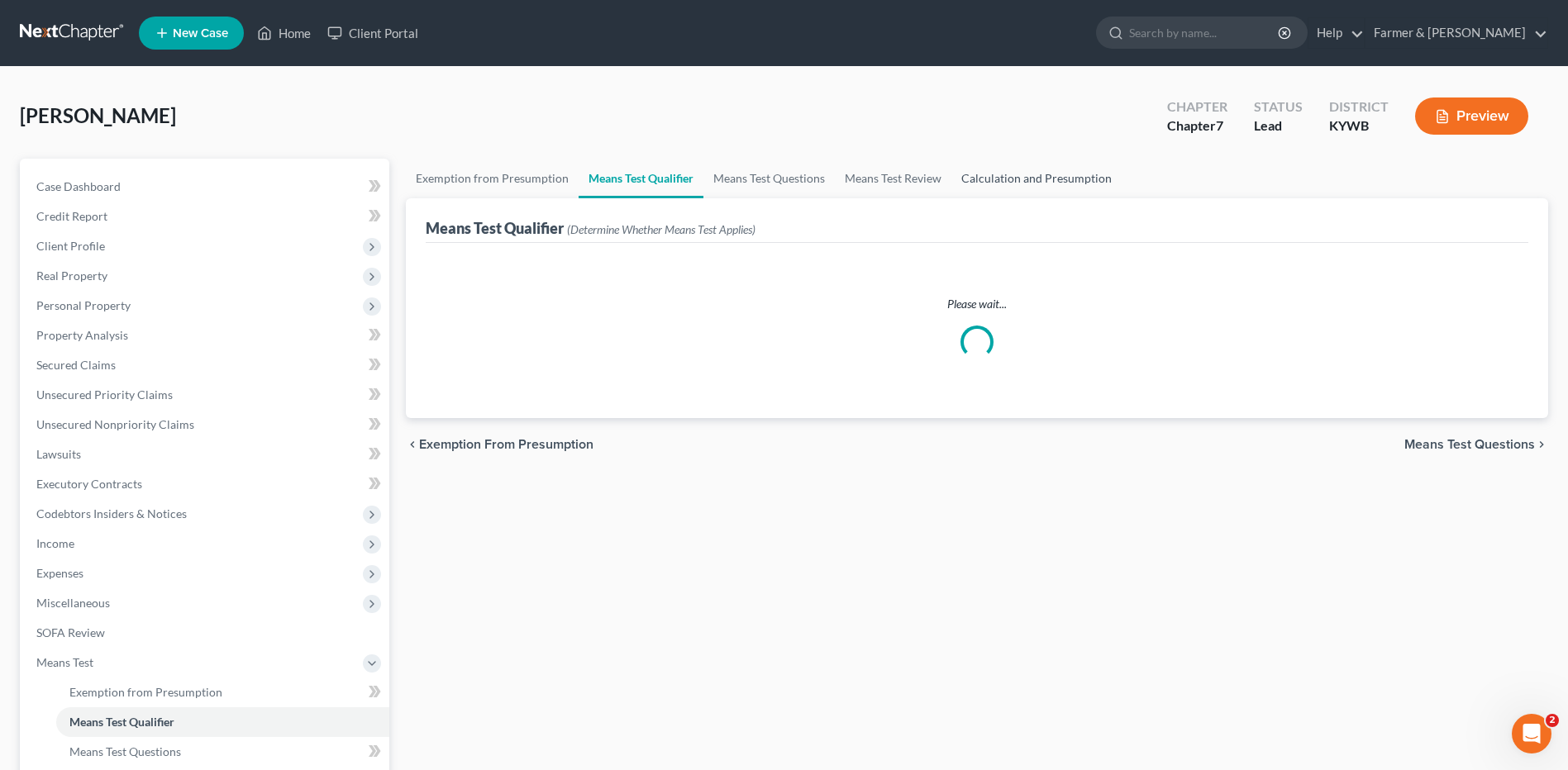
click at [1008, 177] on link "Calculation and Presumption" at bounding box center [1036, 178] width 171 height 40
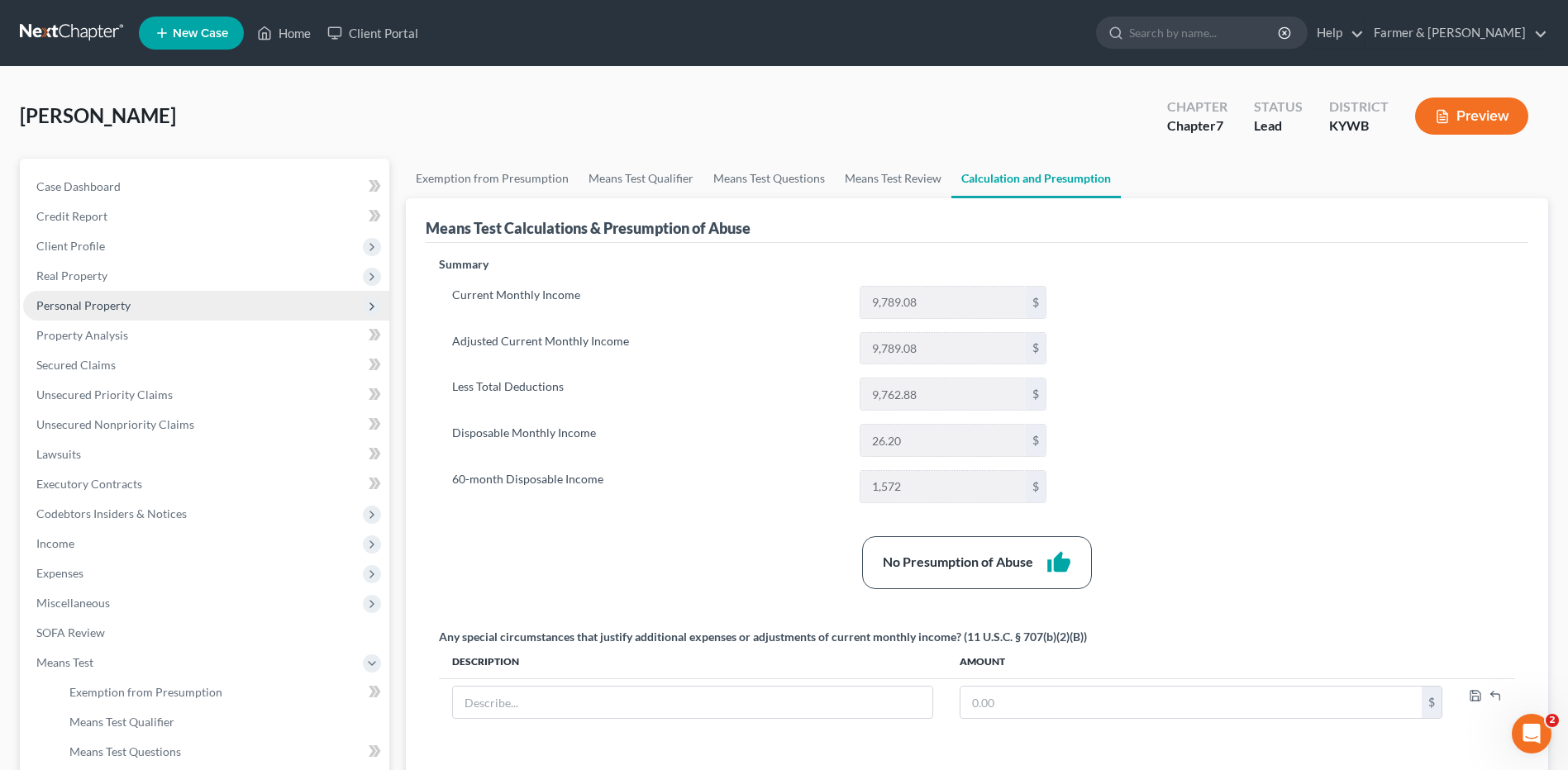
click at [172, 295] on span "Personal Property" at bounding box center [206, 305] width 366 height 30
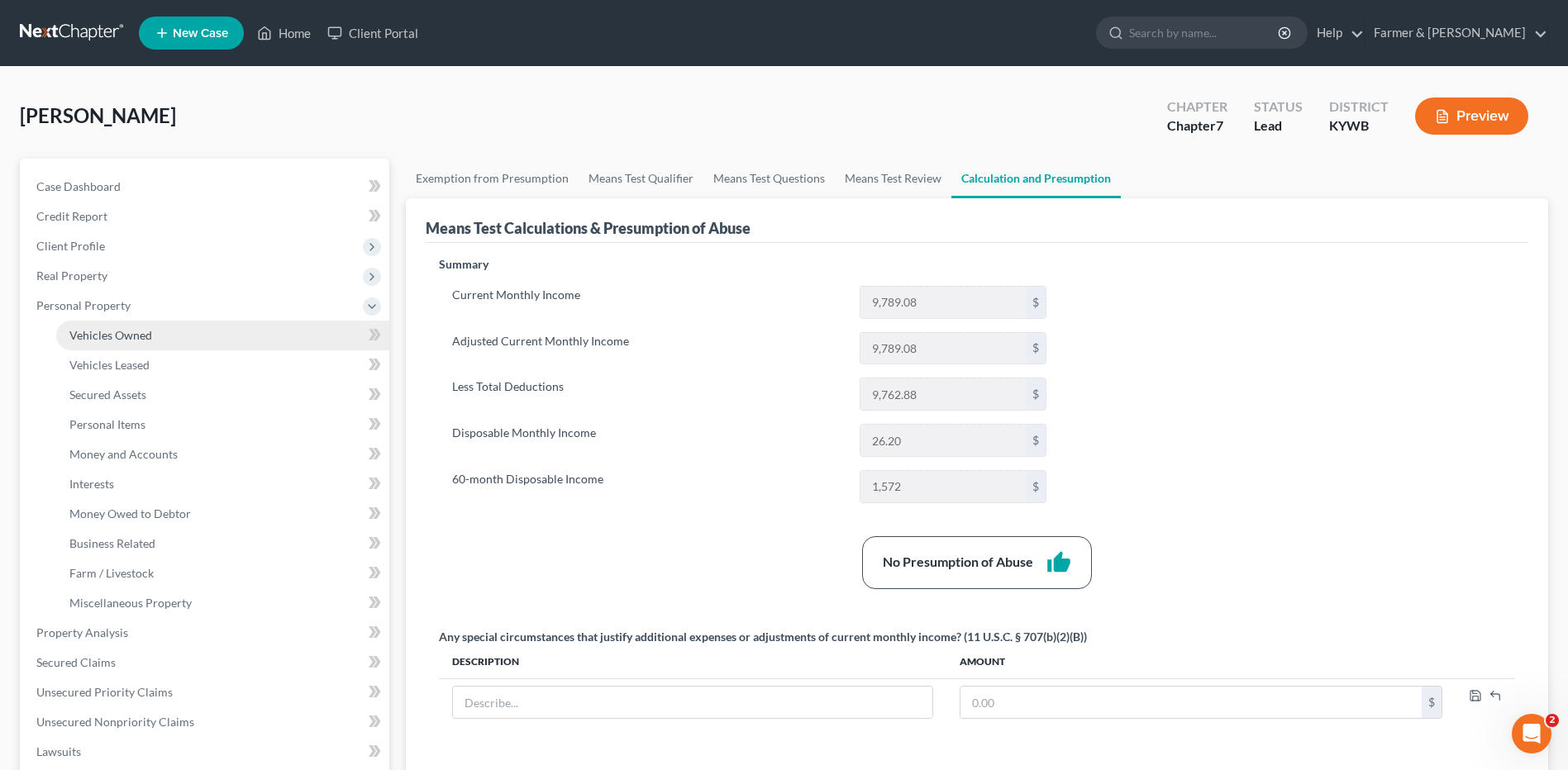
click at [160, 322] on link "Vehicles Owned" at bounding box center [223, 336] width 333 height 30
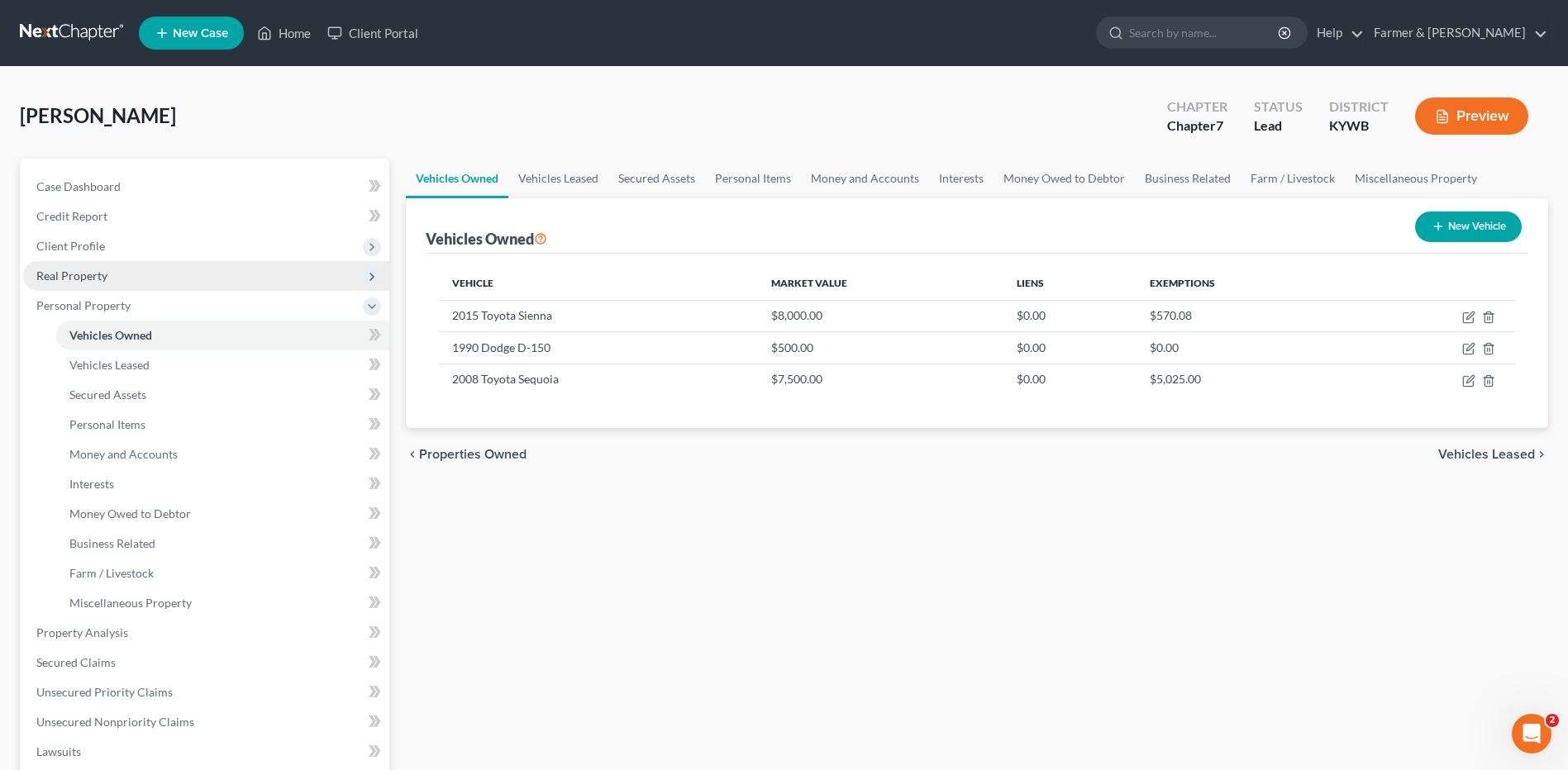
click at [153, 278] on span "Real Property" at bounding box center [206, 276] width 366 height 30
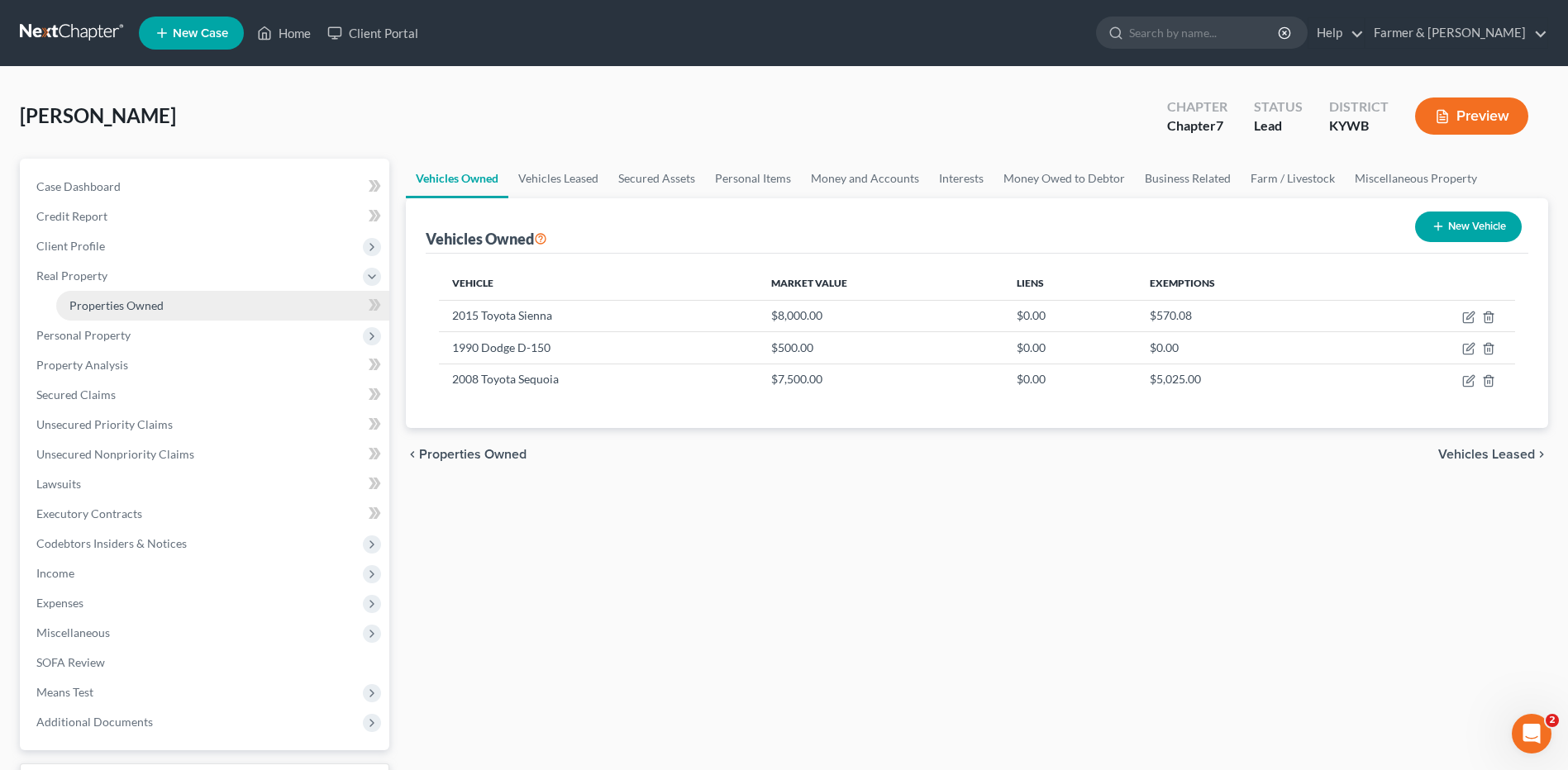
click at [156, 298] on span "Properties Owned" at bounding box center [117, 305] width 94 height 14
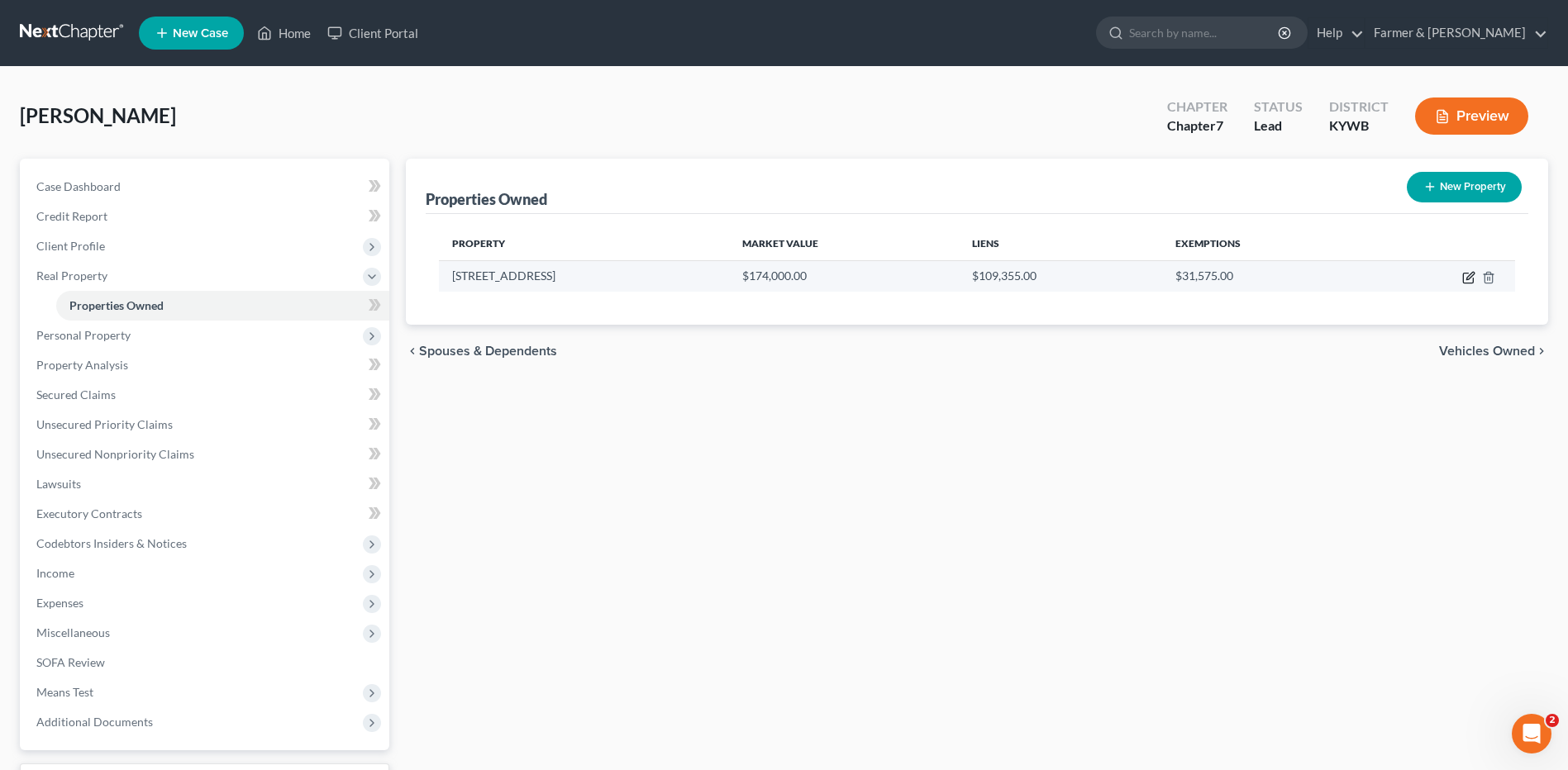
click at [1466, 279] on icon "button" at bounding box center [1470, 276] width 8 height 8
select select "18"
select select "3"
select select "1"
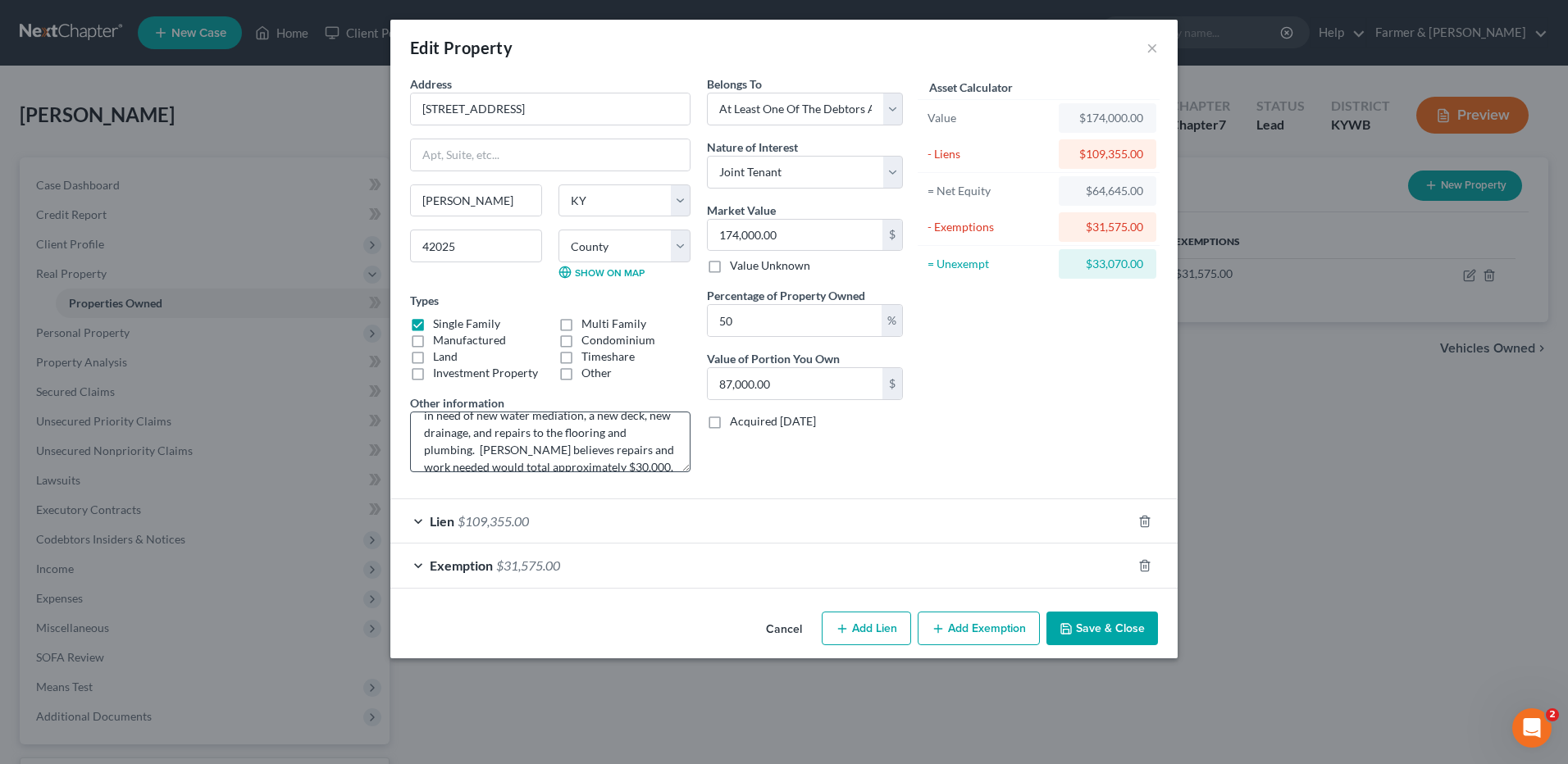
scroll to position [52, 0]
click at [647, 450] on textarea "Value based on current condition of home as it is in need of new water mediatio…" at bounding box center [550, 442] width 281 height 60
drag, startPoint x: 660, startPoint y: 453, endPoint x: 404, endPoint y: 378, distance: 266.8
click at [389, 371] on div "Edit Property × Address * 1623 Walnut St Benton State AL AK AR AZ CA CO CT DE D…" at bounding box center [784, 382] width 1568 height 764
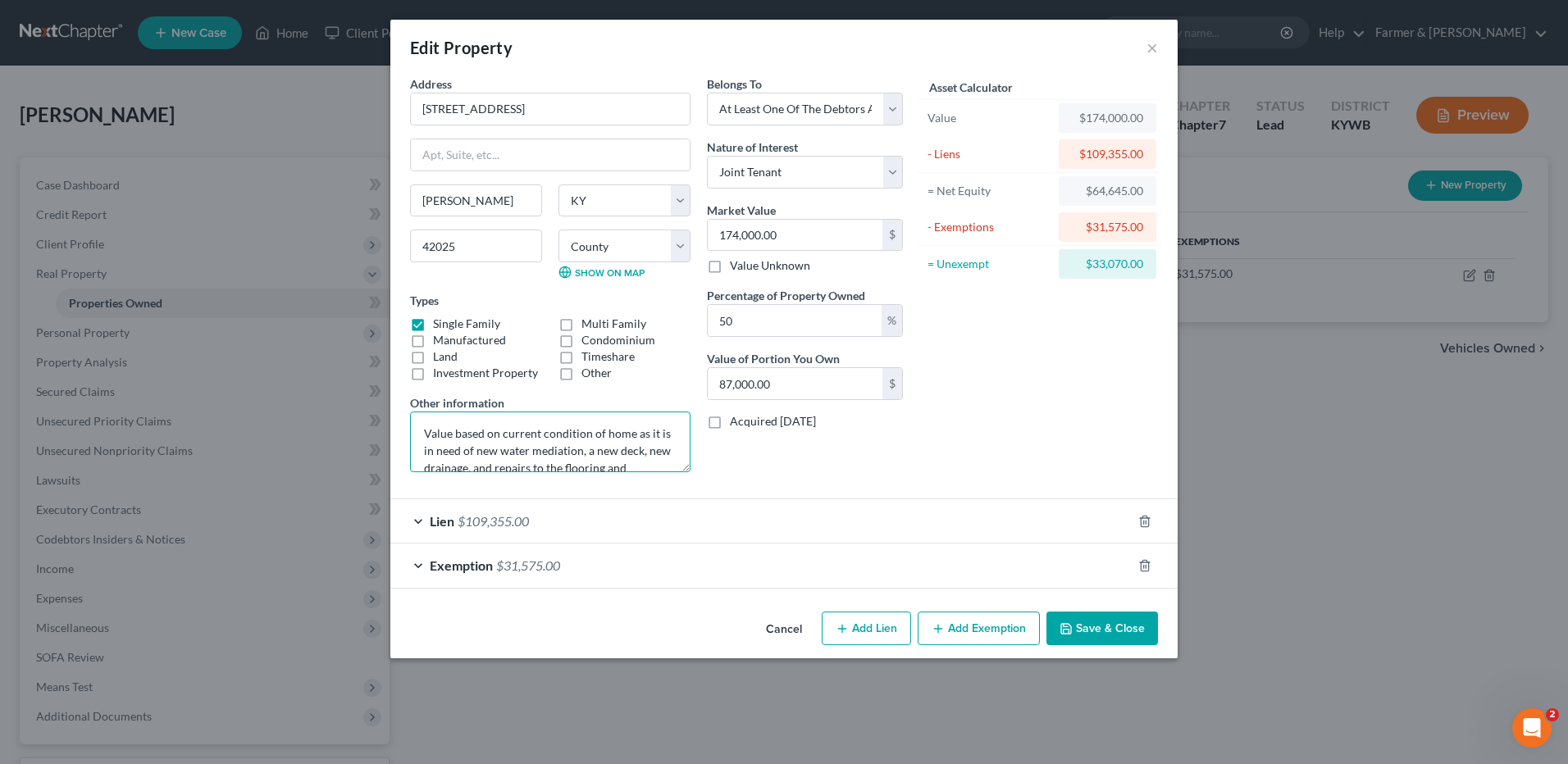
click at [489, 439] on textarea "Value based on current condition of home as it is in need of new water mediatio…" at bounding box center [550, 442] width 281 height 60
drag, startPoint x: 651, startPoint y: 452, endPoint x: 434, endPoint y: 405, distance: 222.0
click at [395, 377] on div "Address * 1623 Walnut St Benton State AL AK AR AZ CA CO CT DE DC FL GA GU HI ID…" at bounding box center [784, 340] width 787 height 530
click at [512, 463] on textarea "Value based on current condition of home as it is in need of new water mediatio…" at bounding box center [550, 442] width 281 height 60
click at [784, 622] on button "Cancel" at bounding box center [784, 630] width 62 height 33
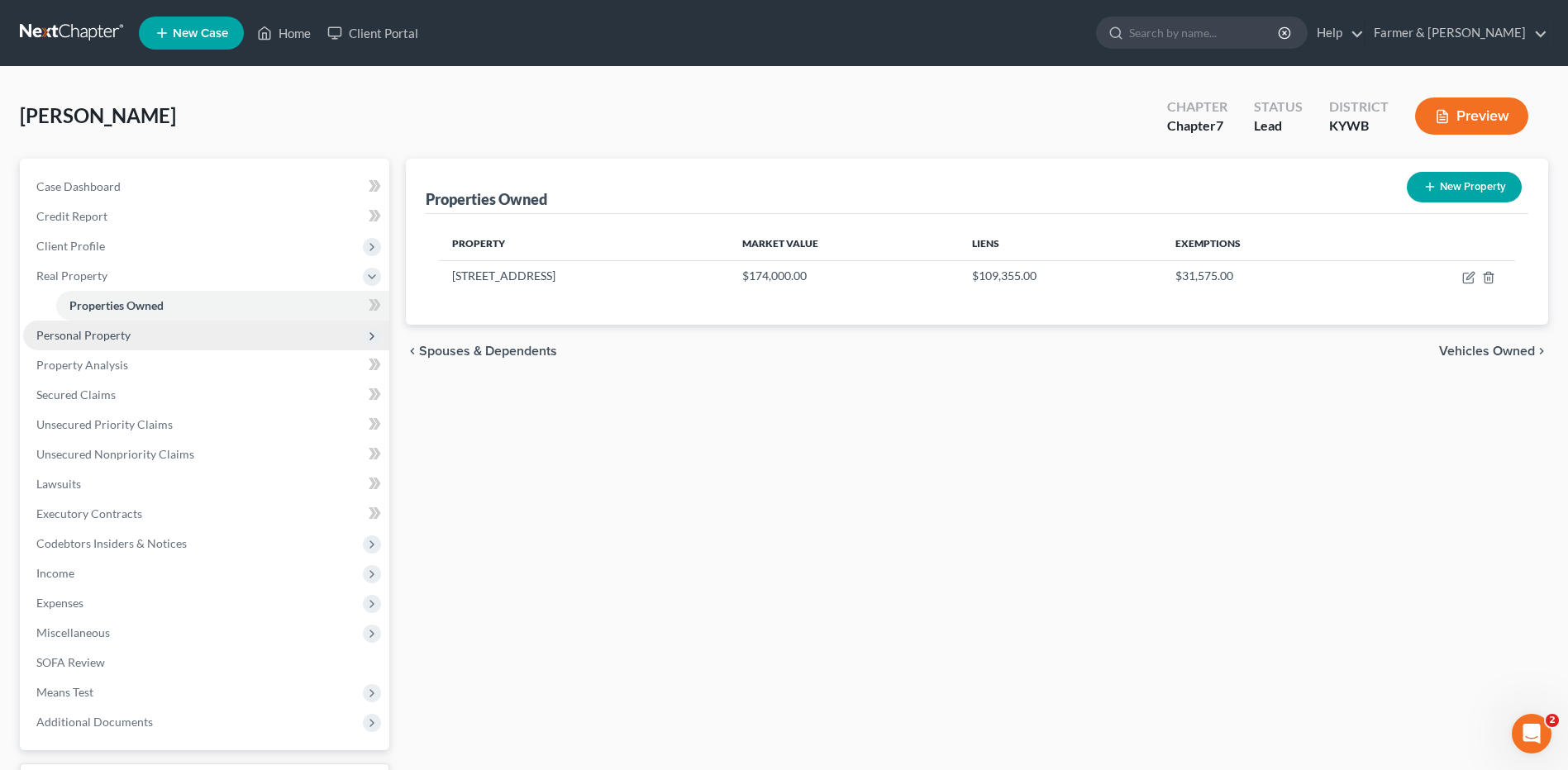
click at [180, 339] on span "Personal Property" at bounding box center [206, 336] width 366 height 30
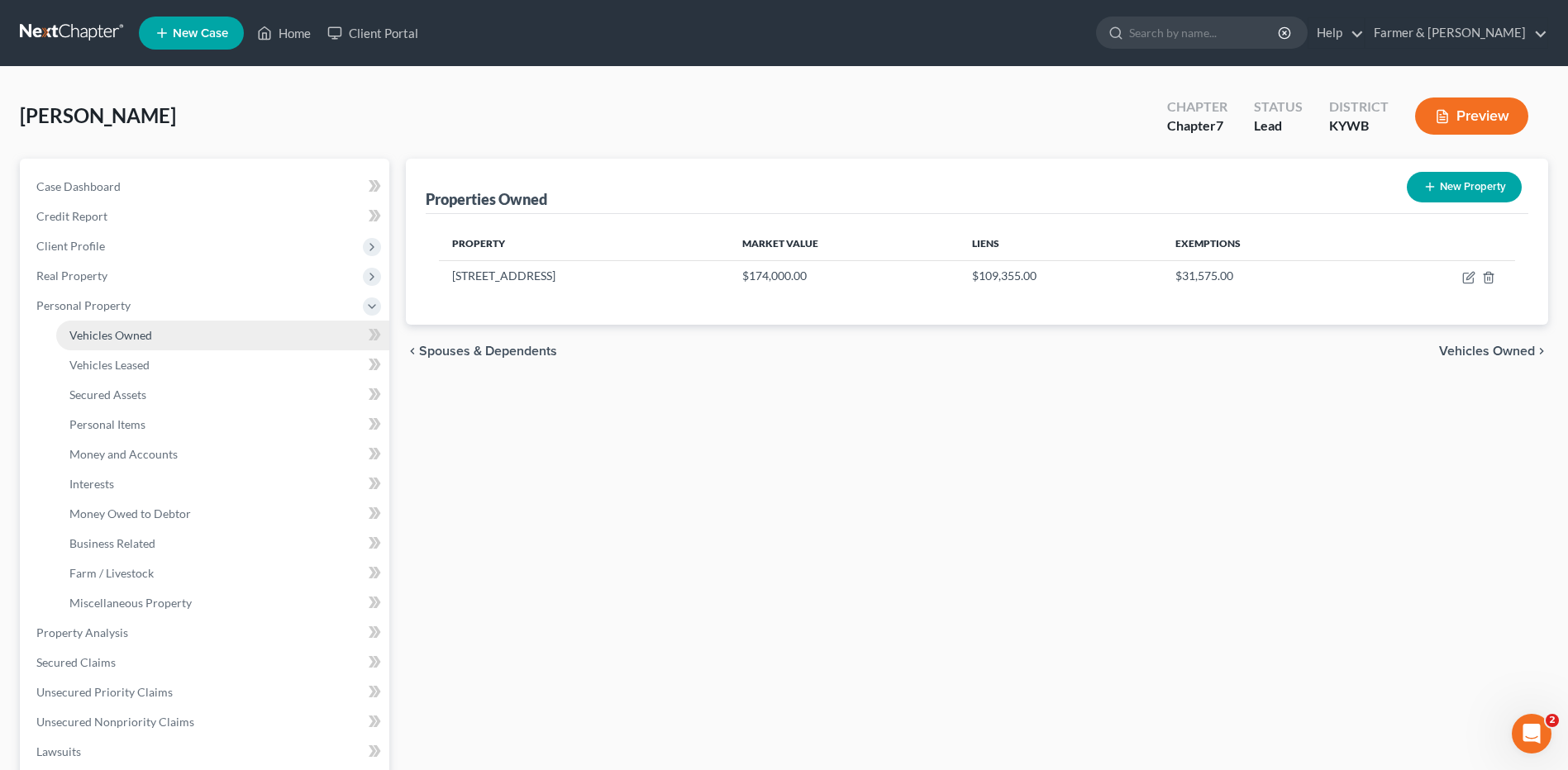
click at [171, 337] on link "Vehicles Owned" at bounding box center [223, 336] width 333 height 30
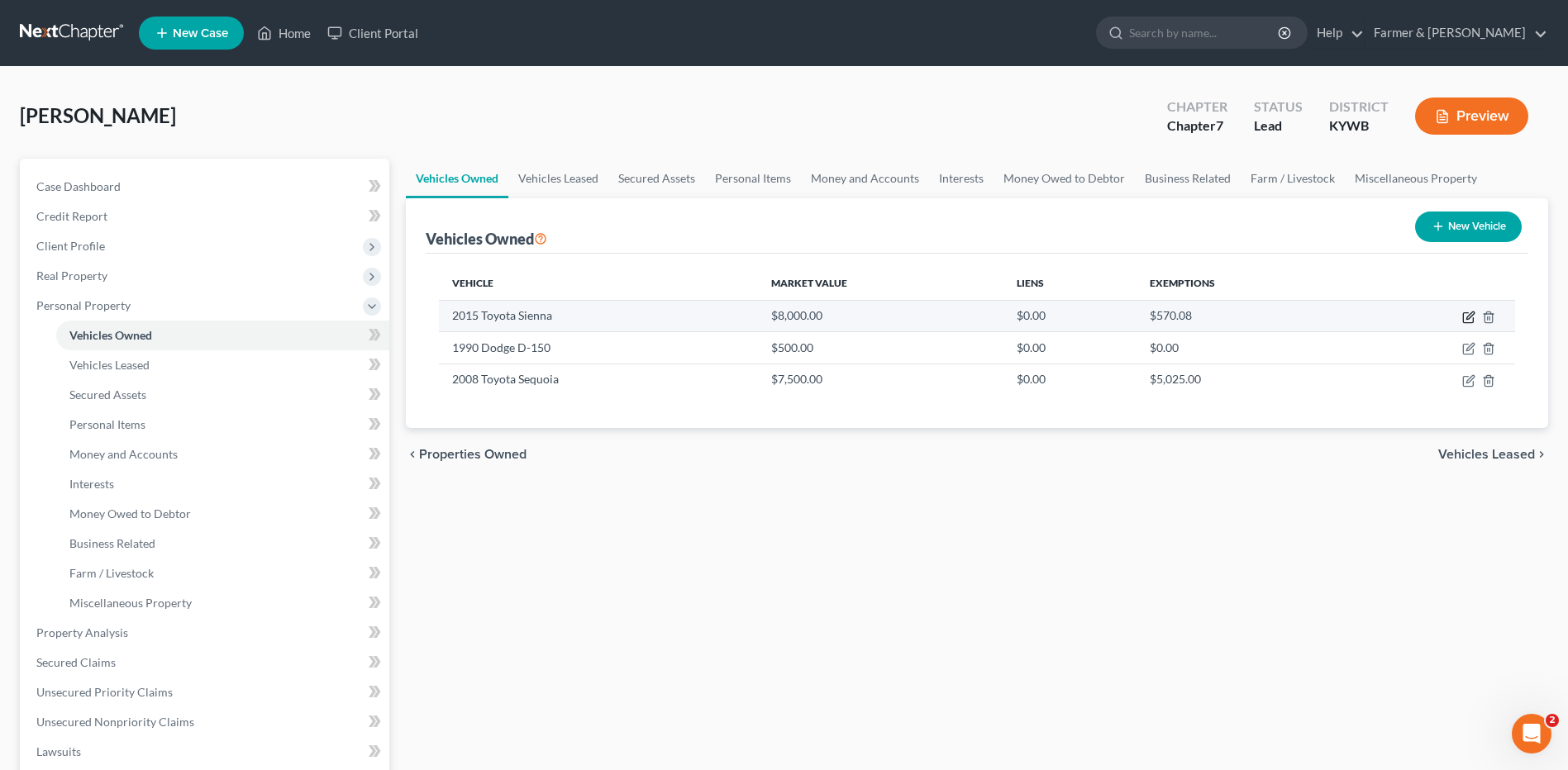
click at [1469, 320] on icon "button" at bounding box center [1468, 317] width 13 height 13
select select "0"
select select "11"
select select "3"
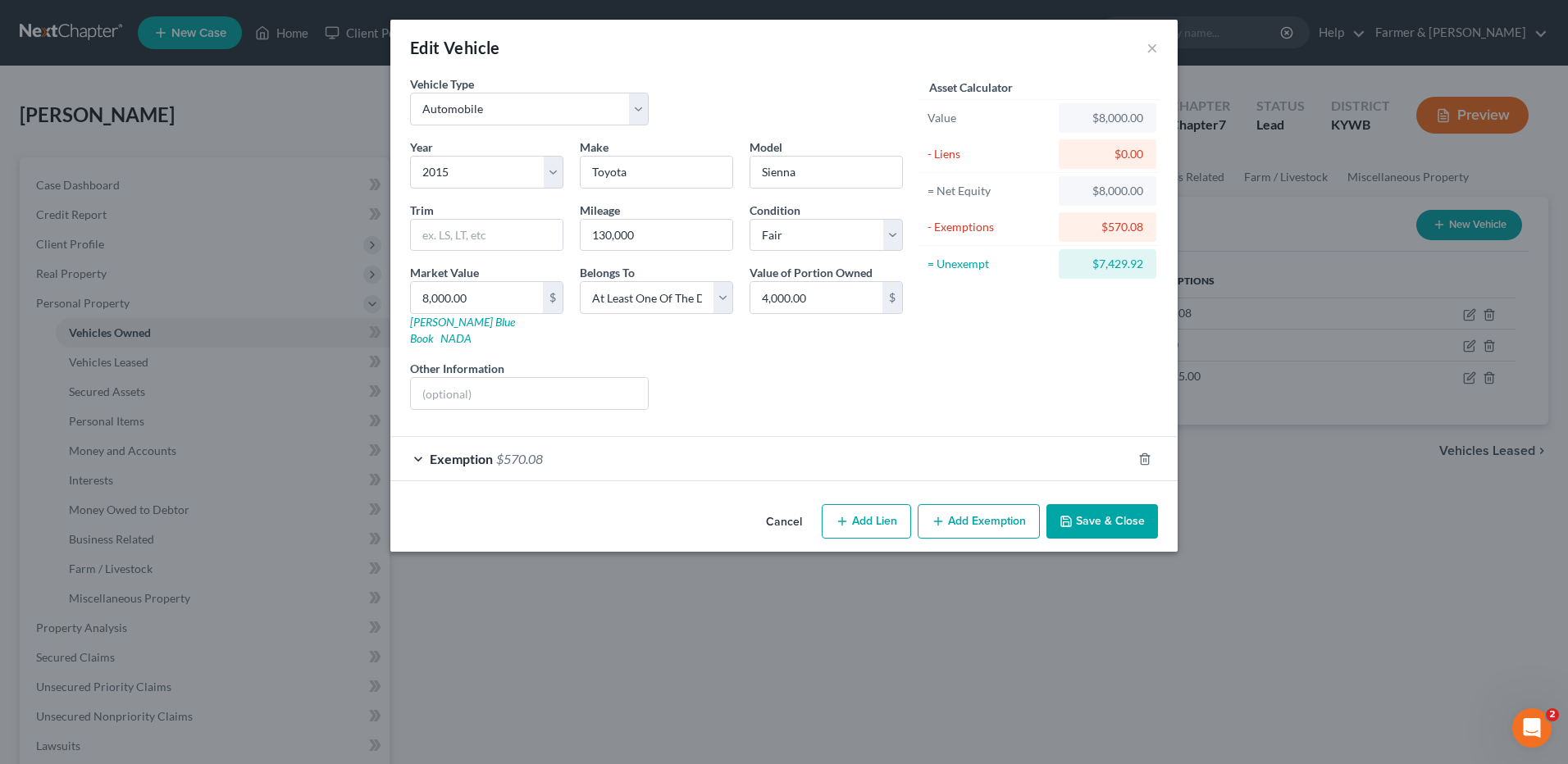
click at [1111, 515] on button "Save & Close" at bounding box center [1102, 521] width 111 height 35
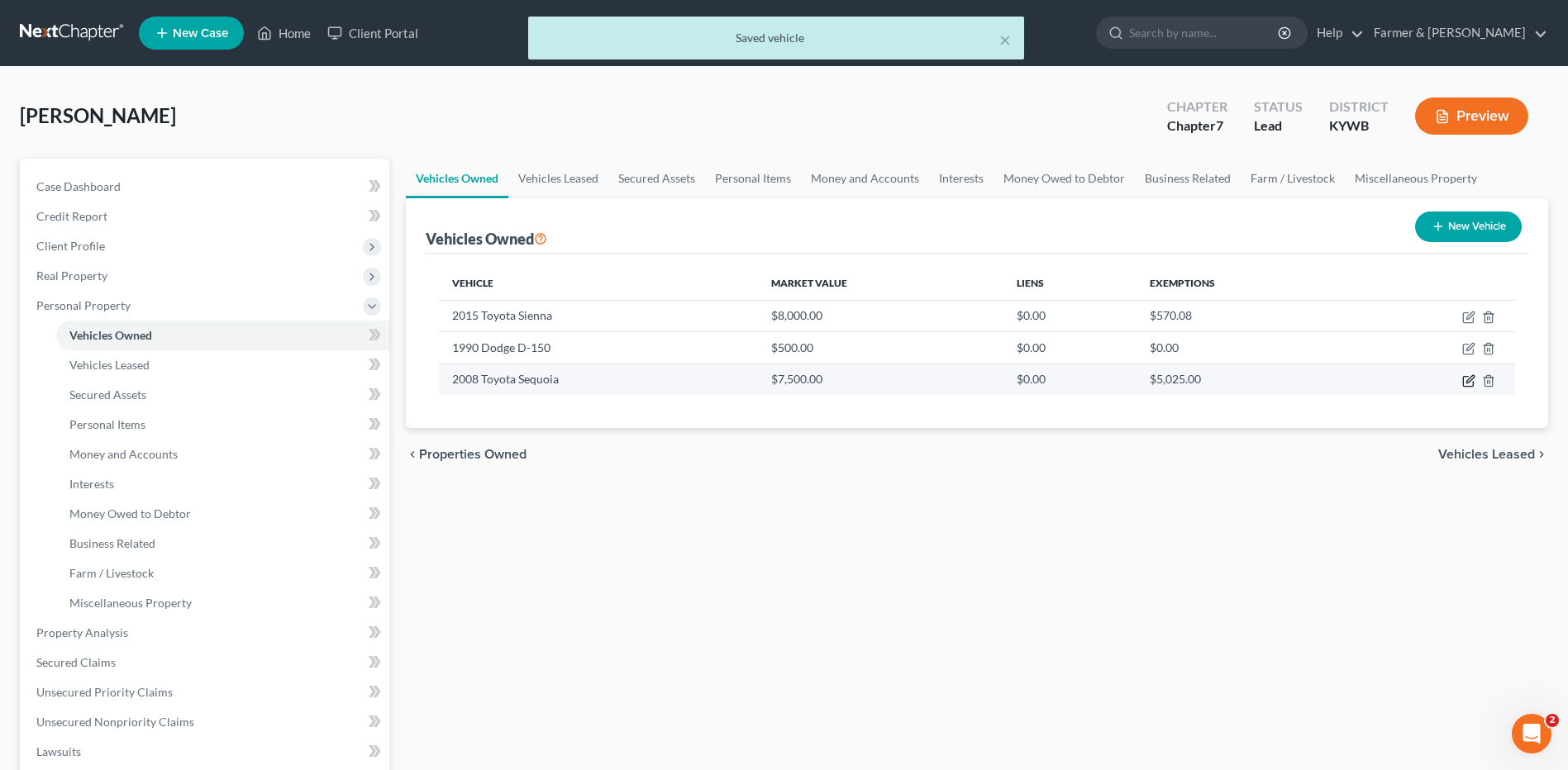
click at [1465, 381] on icon "button" at bounding box center [1468, 380] width 13 height 13
select select "0"
select select "18"
select select "3"
select select "0"
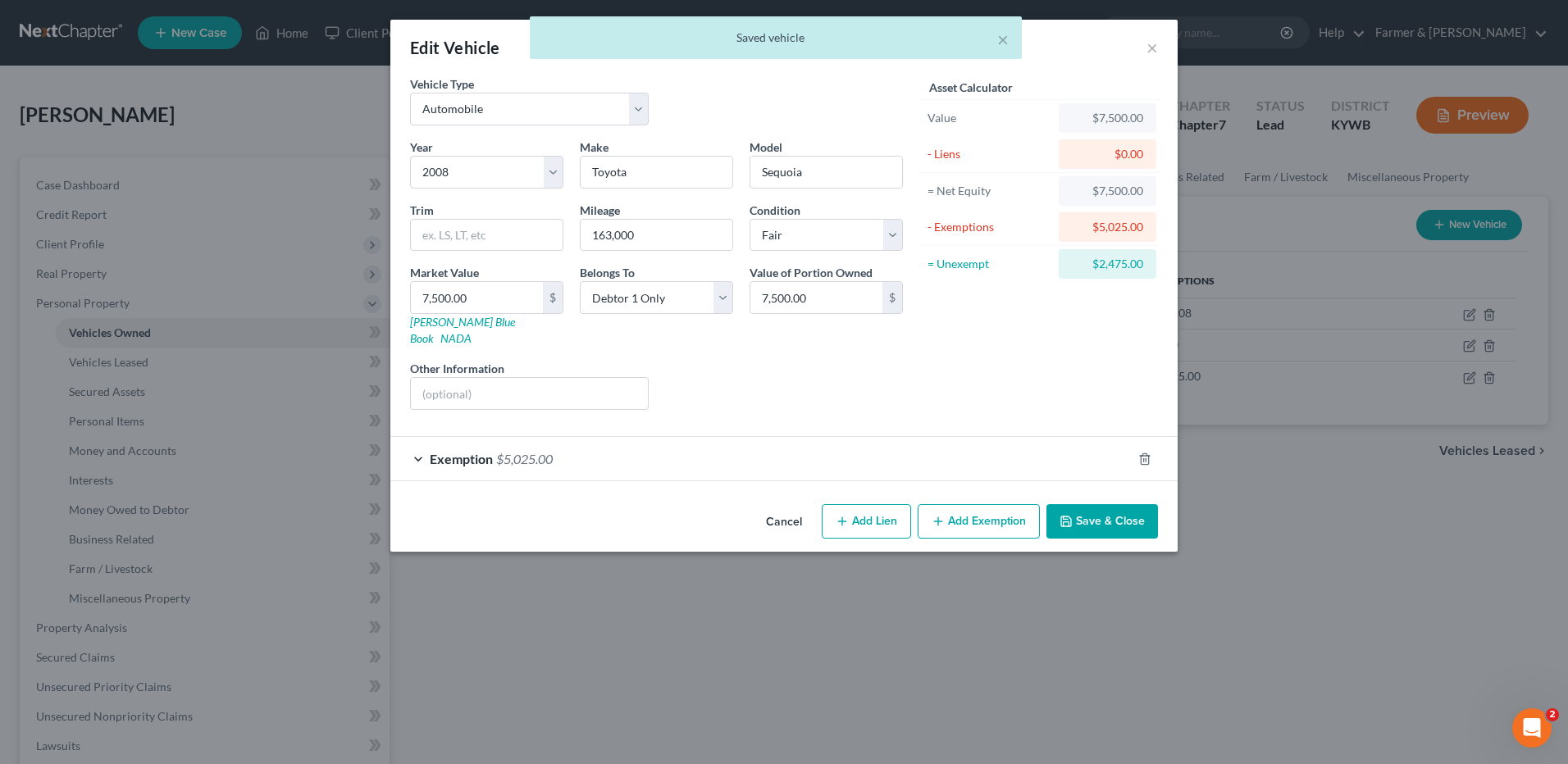
click at [787, 506] on button "Cancel" at bounding box center [784, 522] width 62 height 33
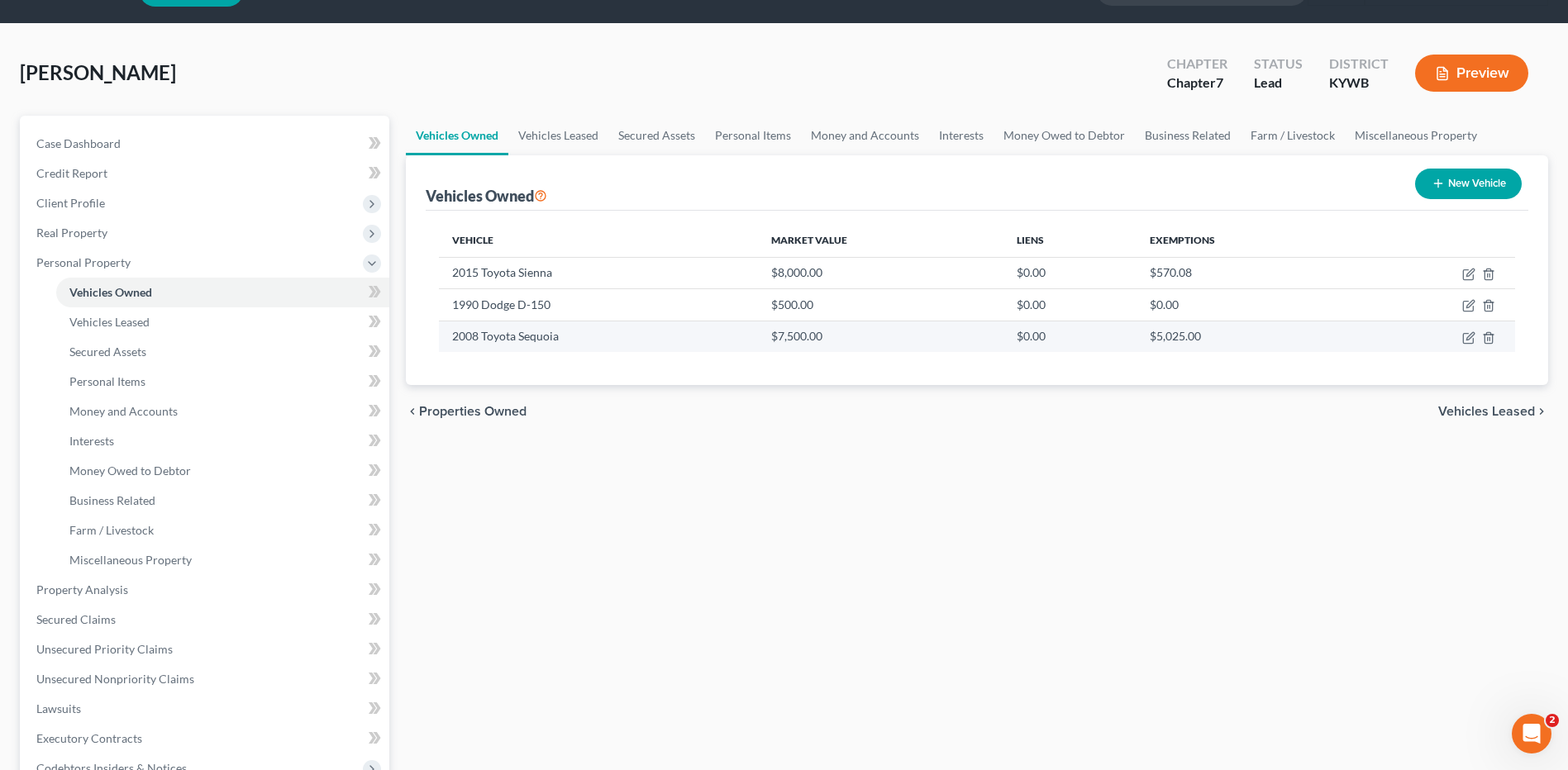
scroll to position [83, 0]
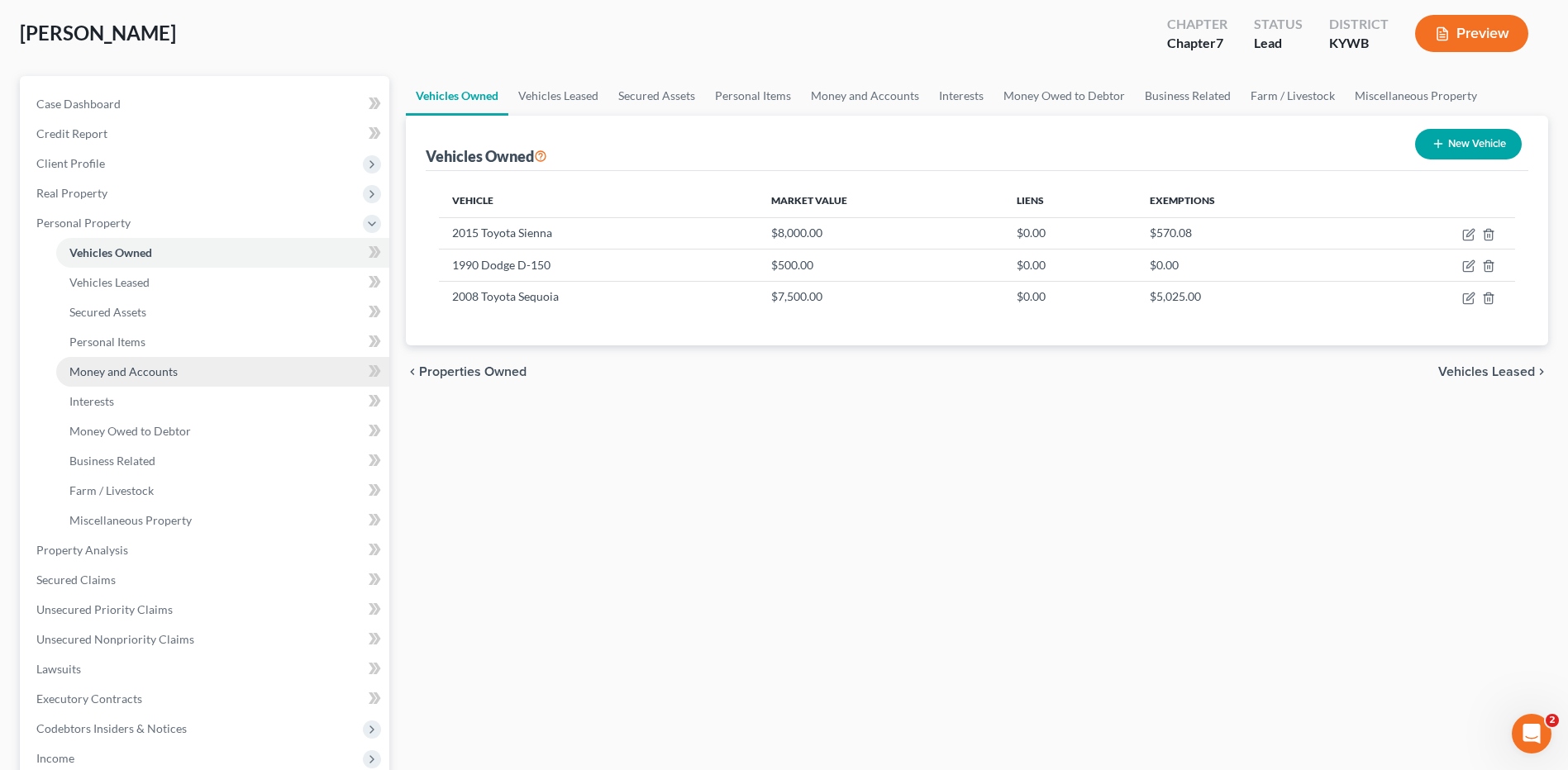
click at [251, 367] on link "Money and Accounts" at bounding box center [223, 372] width 333 height 30
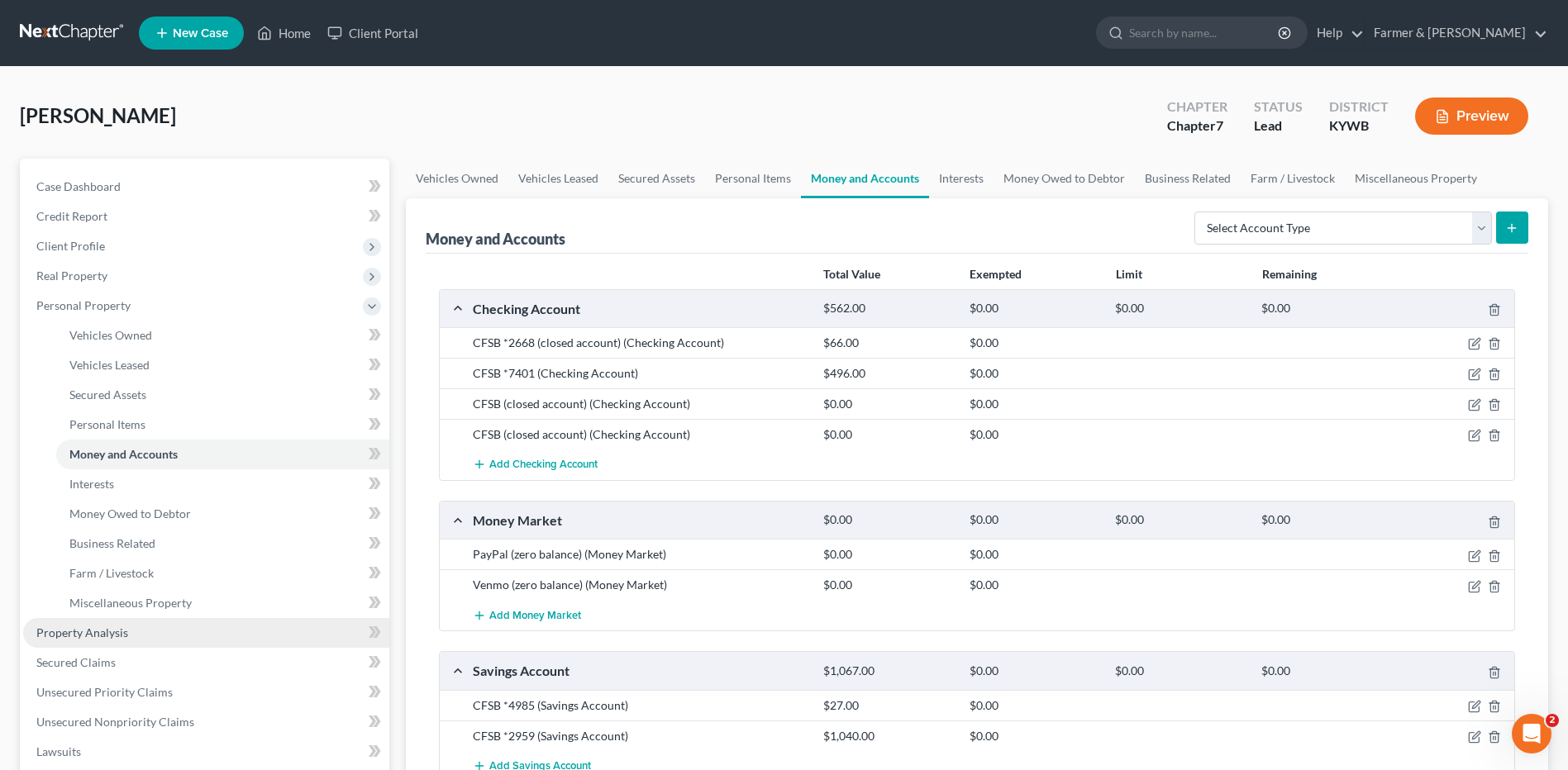
click at [151, 628] on link "Property Analysis" at bounding box center [206, 633] width 366 height 30
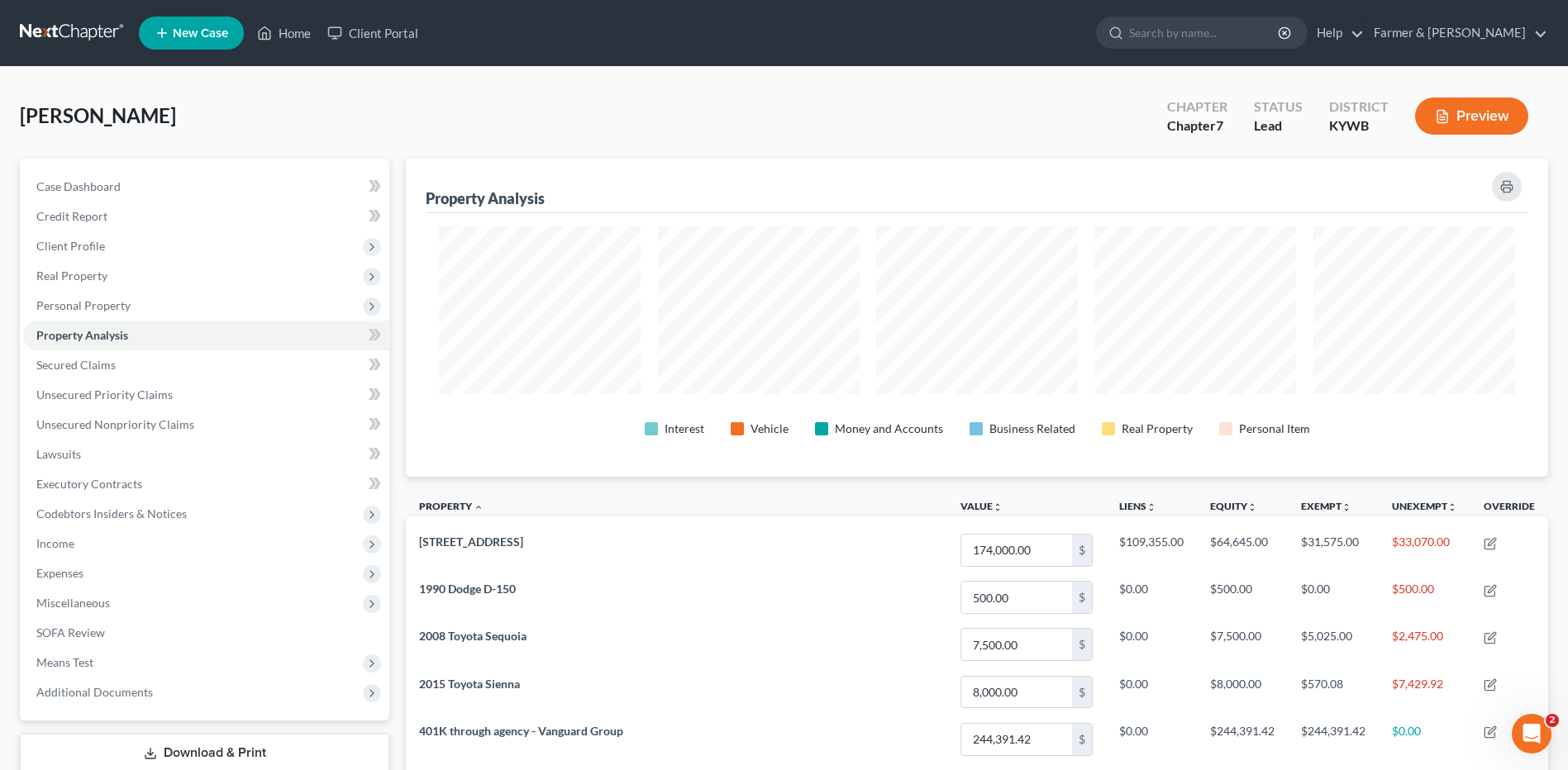
drag, startPoint x: 64, startPoint y: 32, endPoint x: 285, endPoint y: 1, distance: 223.2
click at [64, 32] on link at bounding box center [73, 33] width 106 height 30
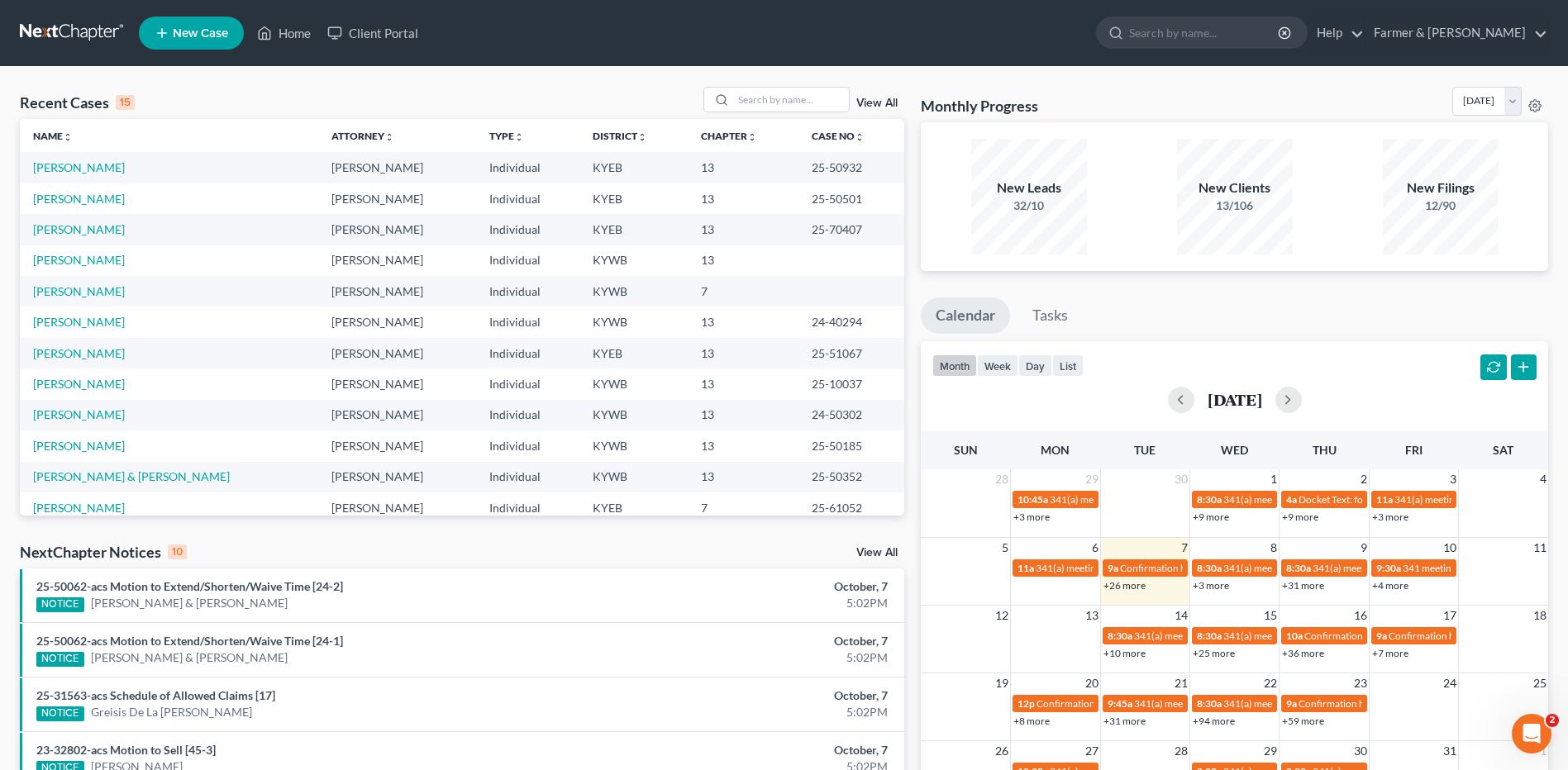
click at [93, 32] on link at bounding box center [73, 33] width 106 height 30
